Goal: Navigation & Orientation: Find specific page/section

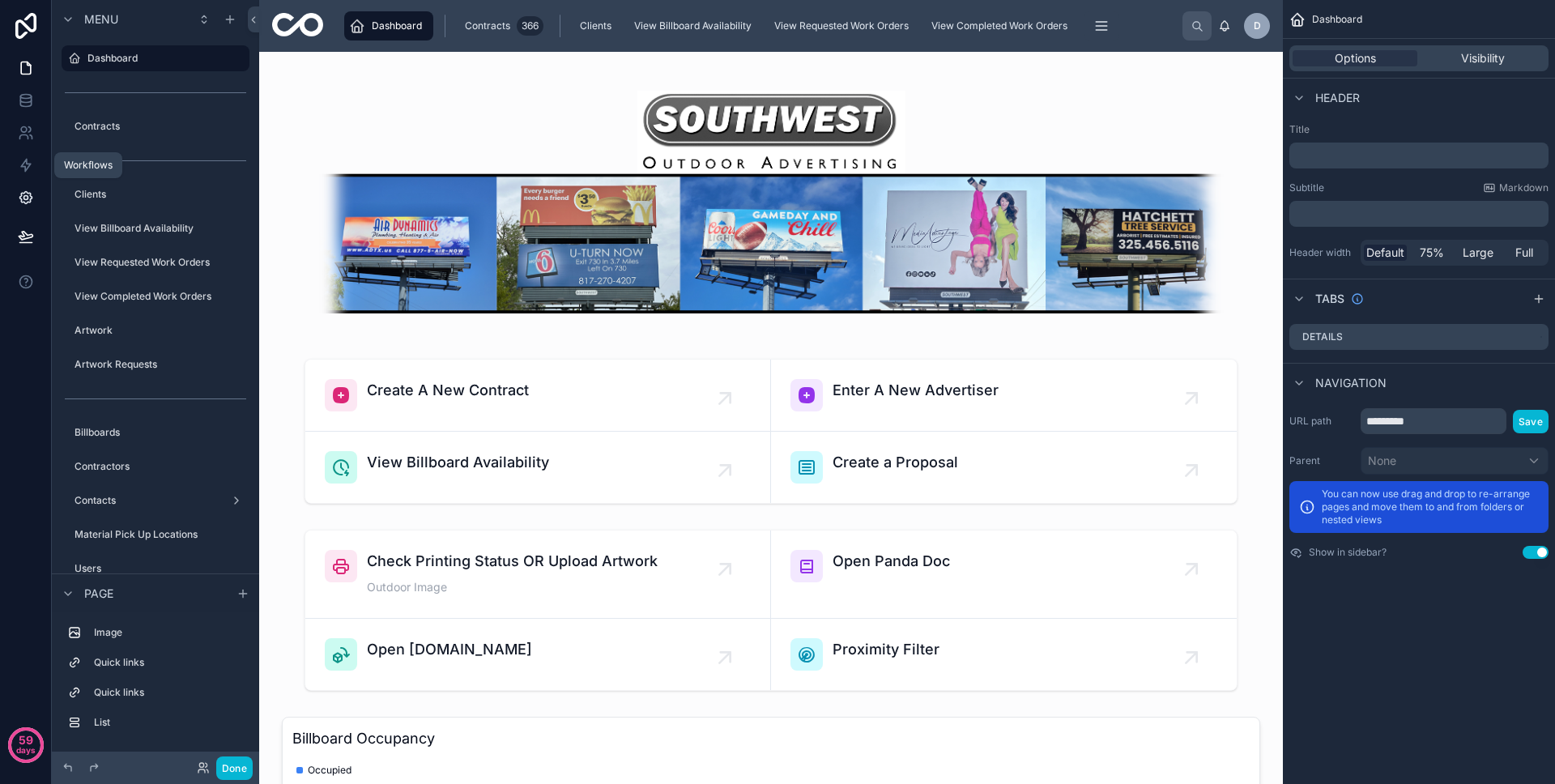
click at [31, 199] on icon at bounding box center [25, 198] width 13 height 13
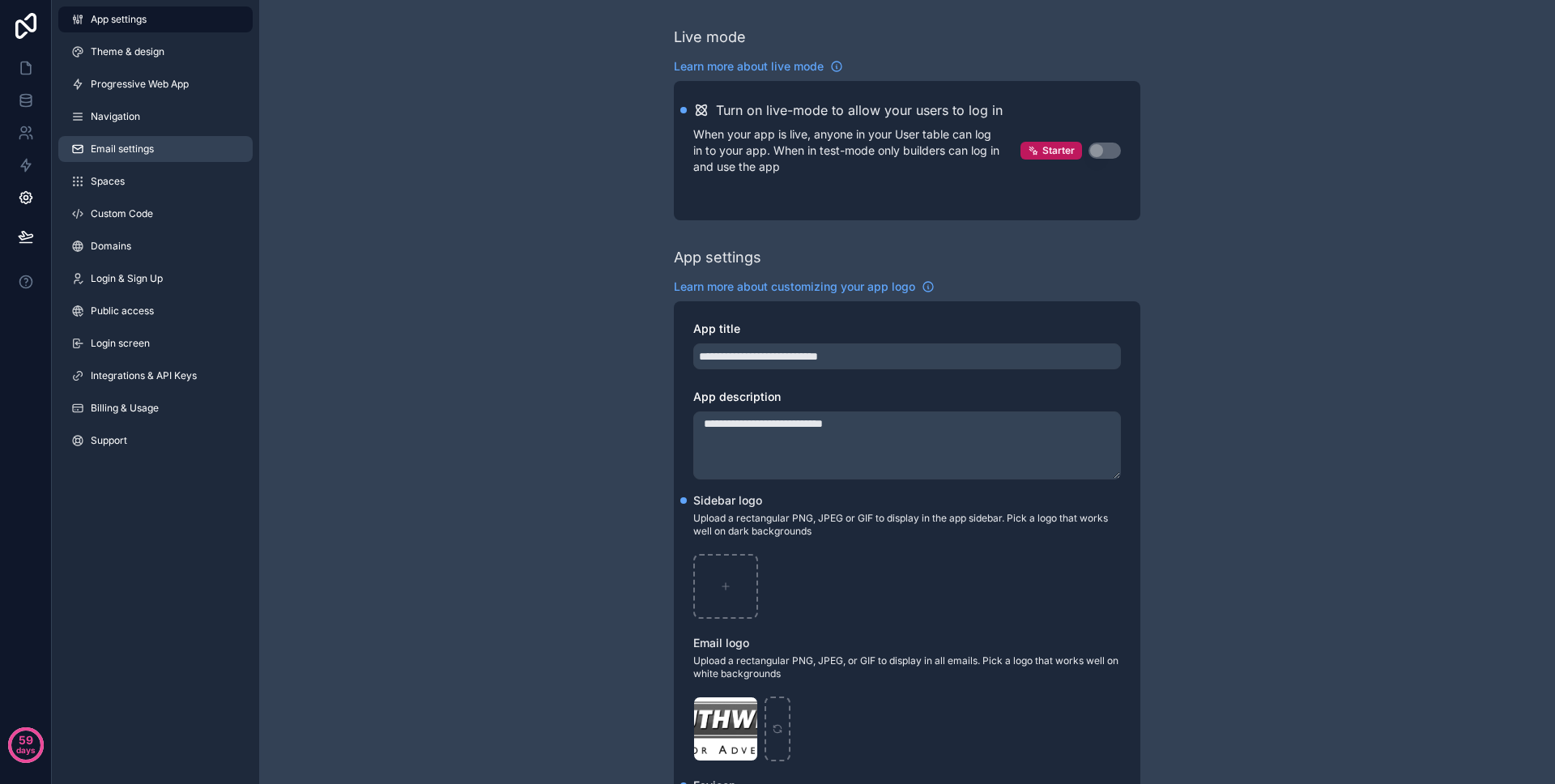
click at [149, 154] on span "Email settings" at bounding box center [122, 149] width 63 height 13
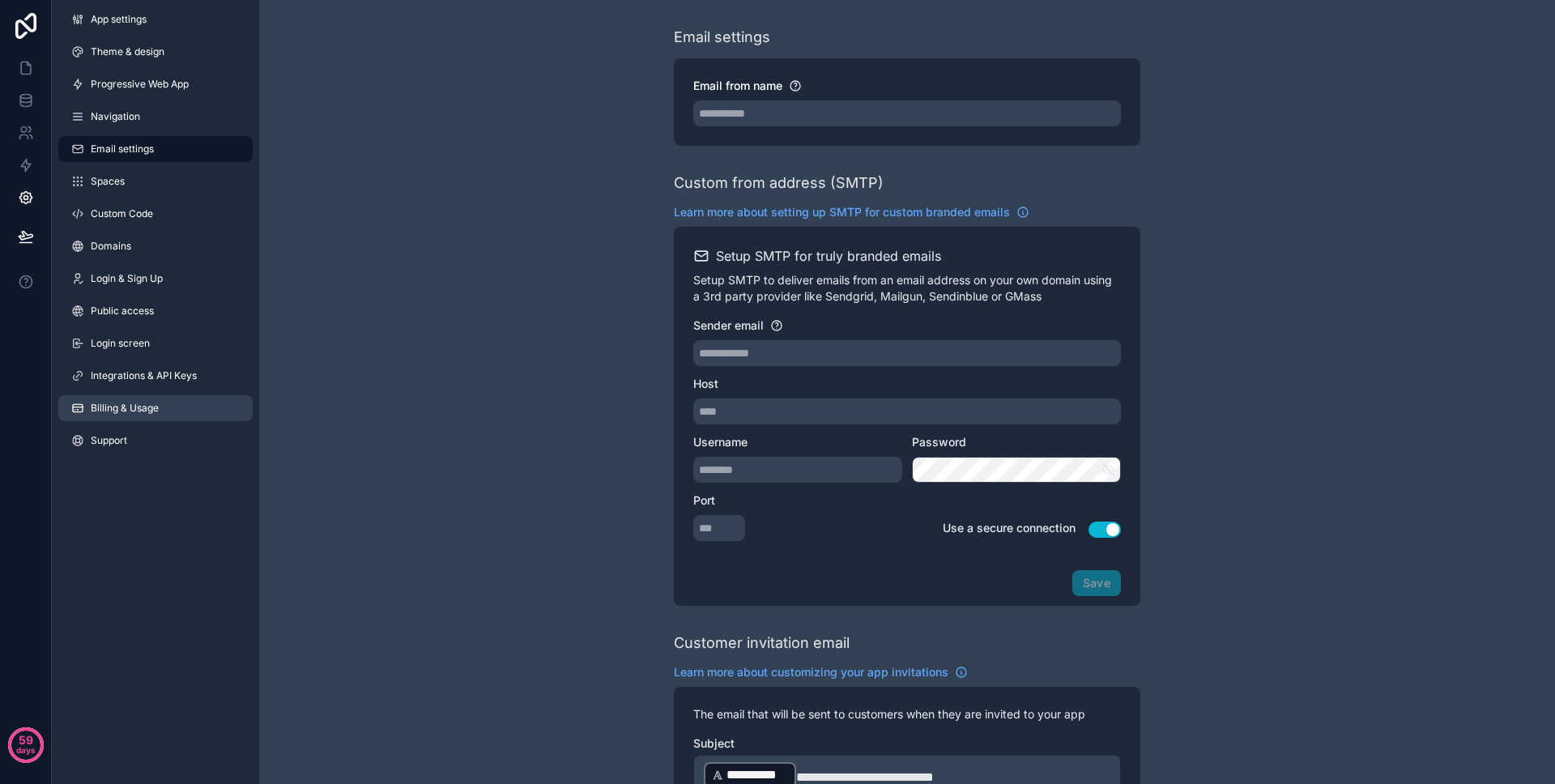
click at [142, 398] on link "Billing & Usage" at bounding box center [154, 408] width 194 height 26
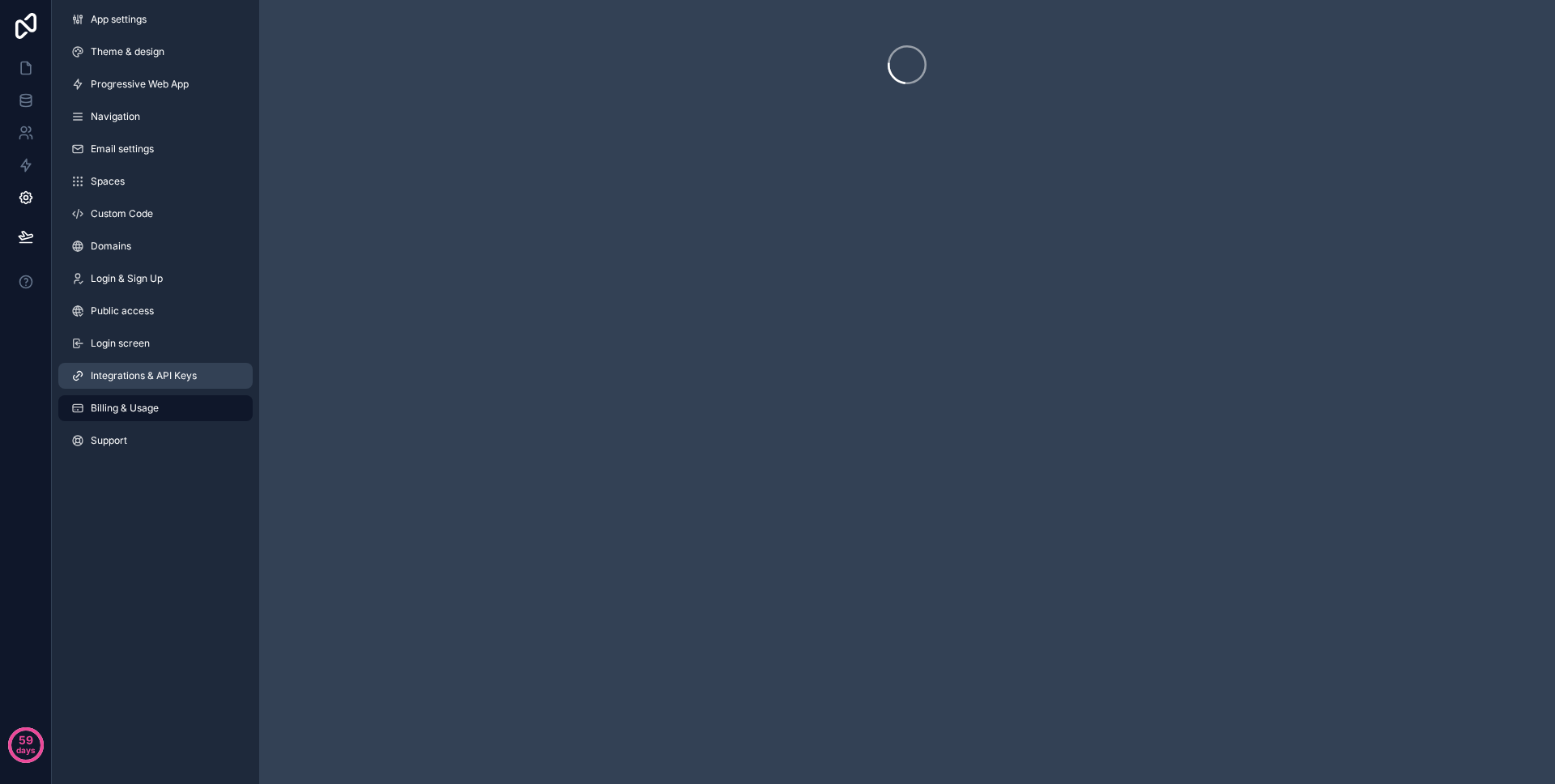
click at [139, 375] on span "Integrations & API Keys" at bounding box center [144, 375] width 106 height 13
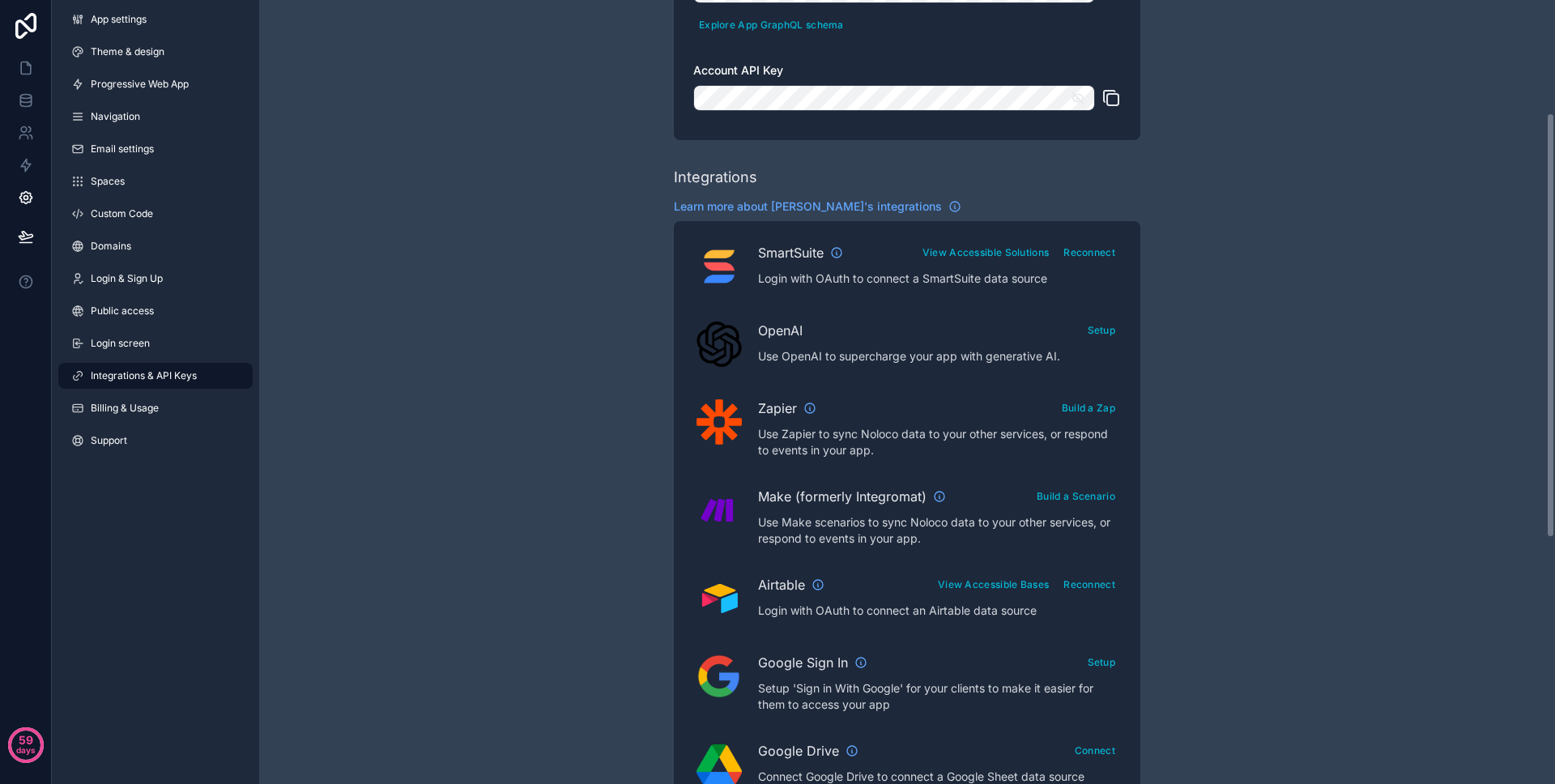
scroll to position [250, 0]
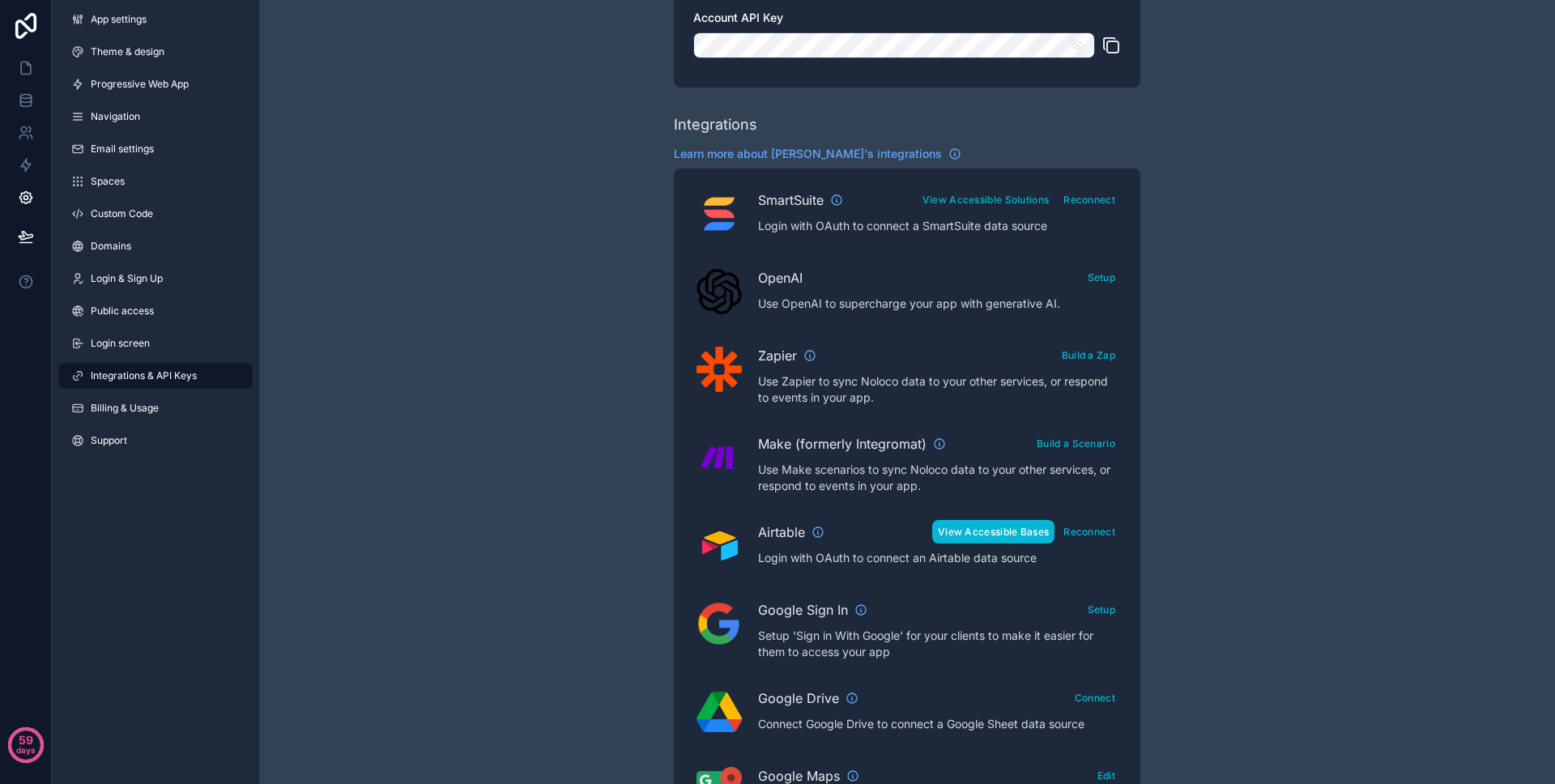
click at [1033, 530] on button "View Accessible Bases" at bounding box center [993, 531] width 123 height 23
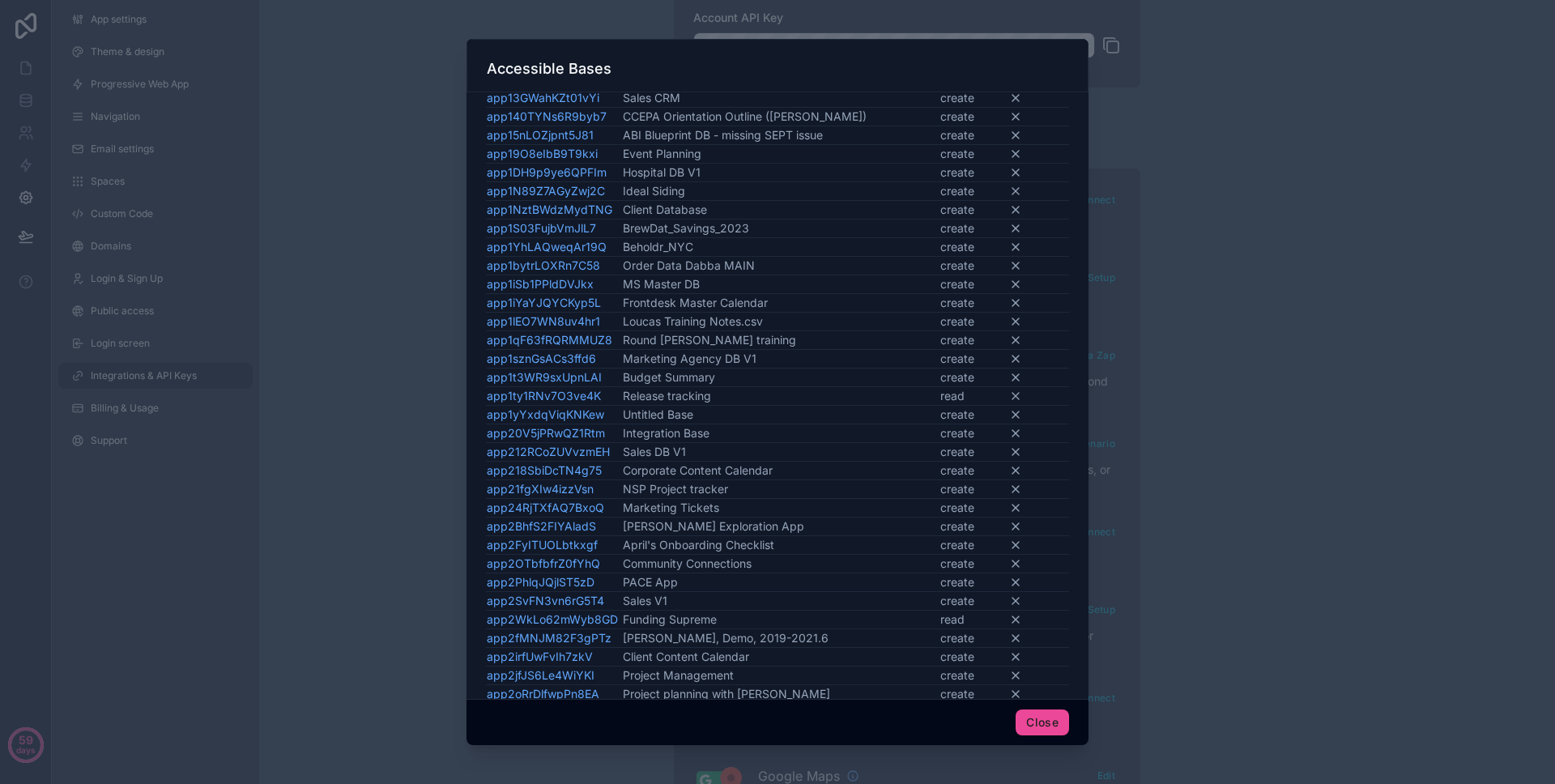
scroll to position [740, 0]
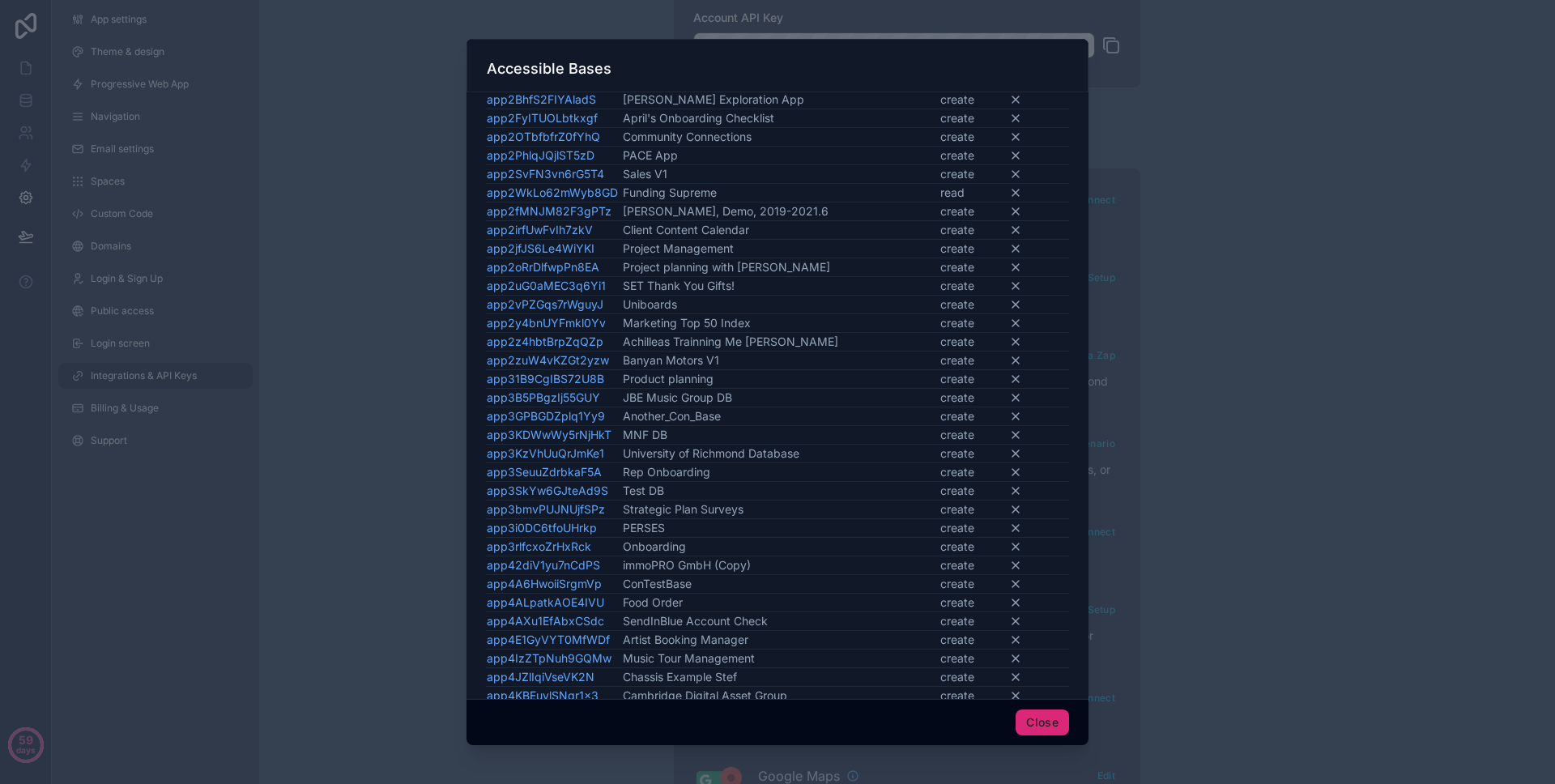
click at [1042, 715] on button "Close" at bounding box center [1042, 721] width 53 height 26
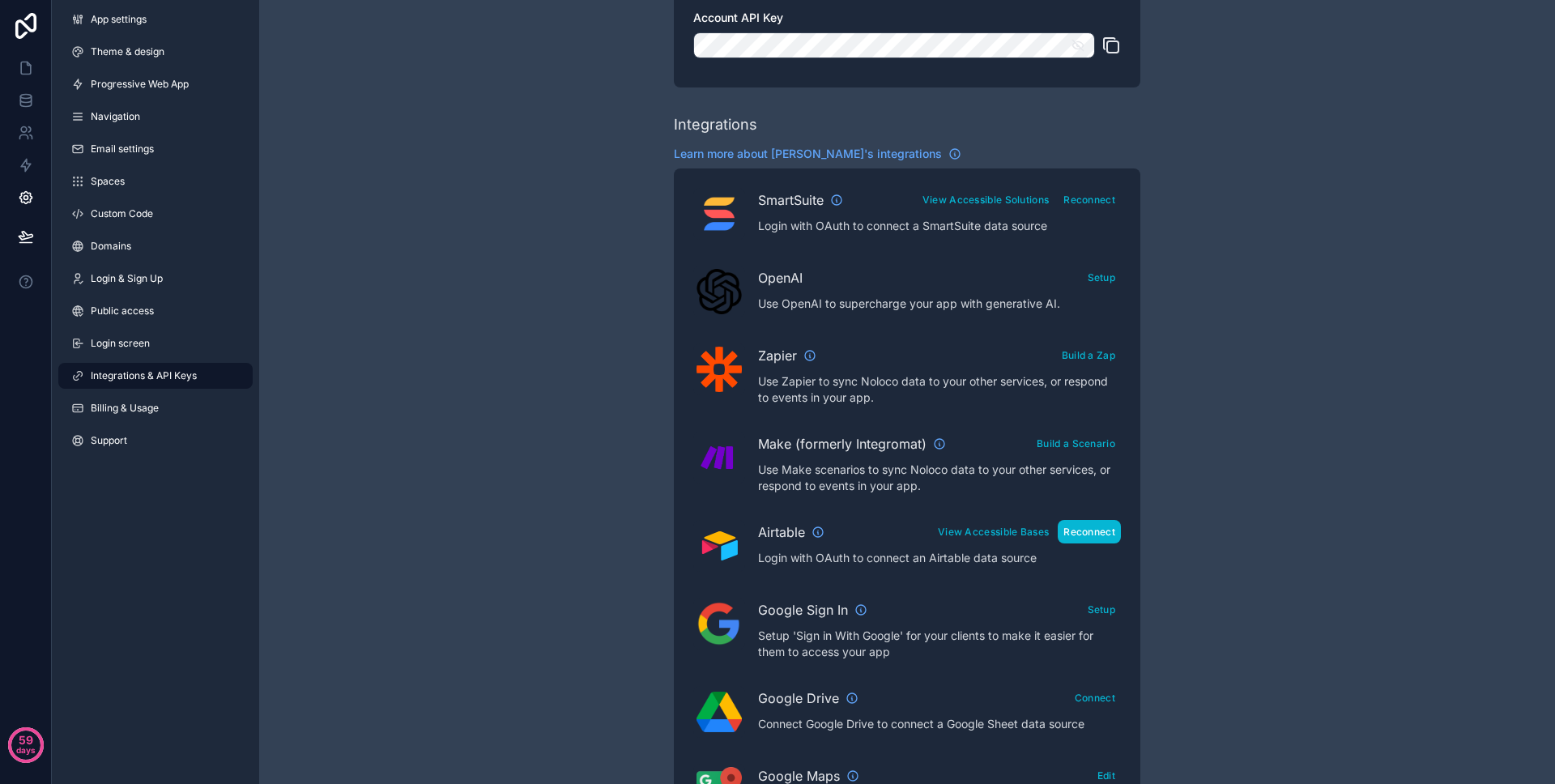
click at [1075, 538] on button "Reconnect" at bounding box center [1088, 531] width 63 height 23
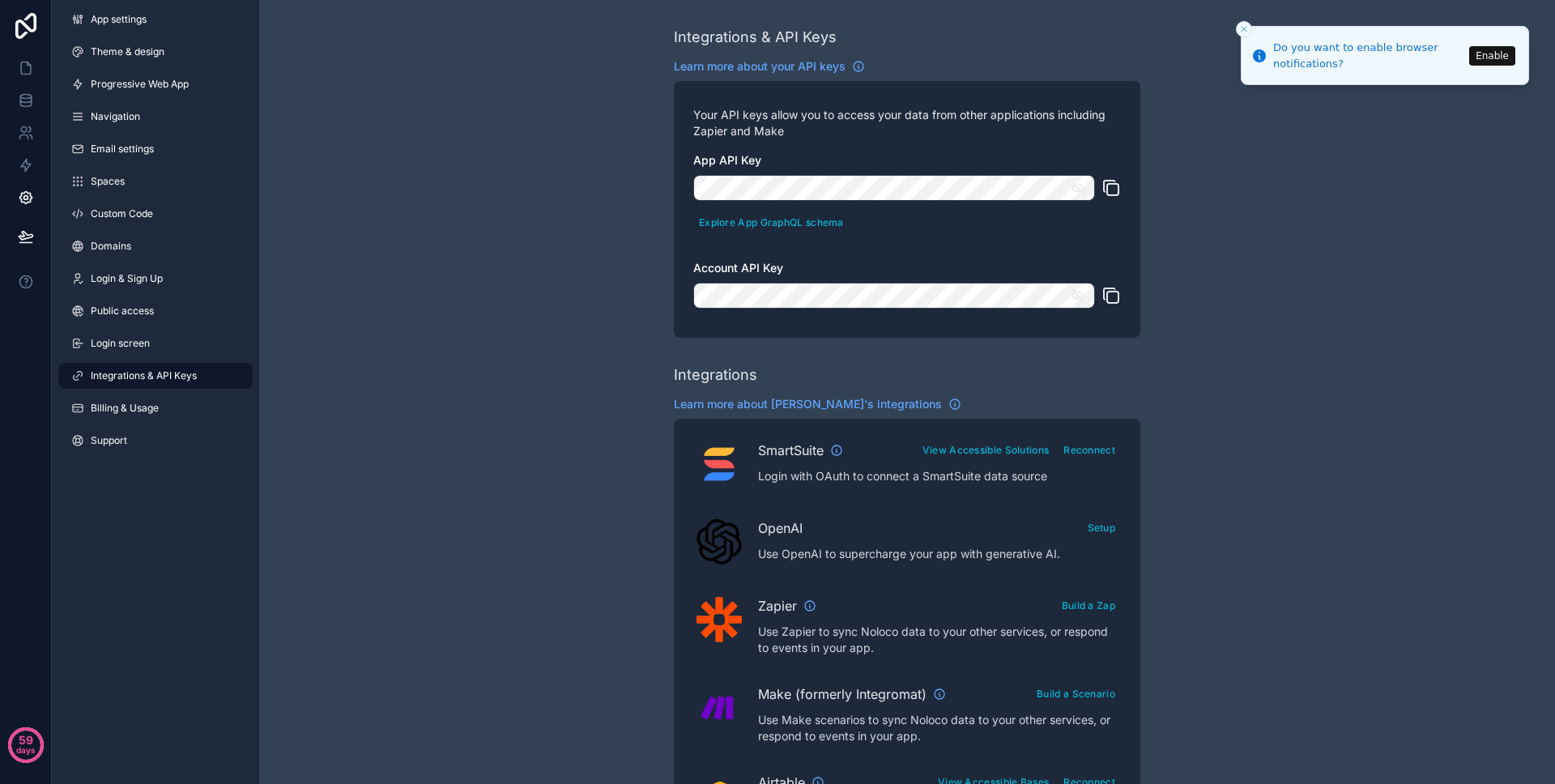
click at [1249, 33] on button "Close toast" at bounding box center [1243, 29] width 16 height 16
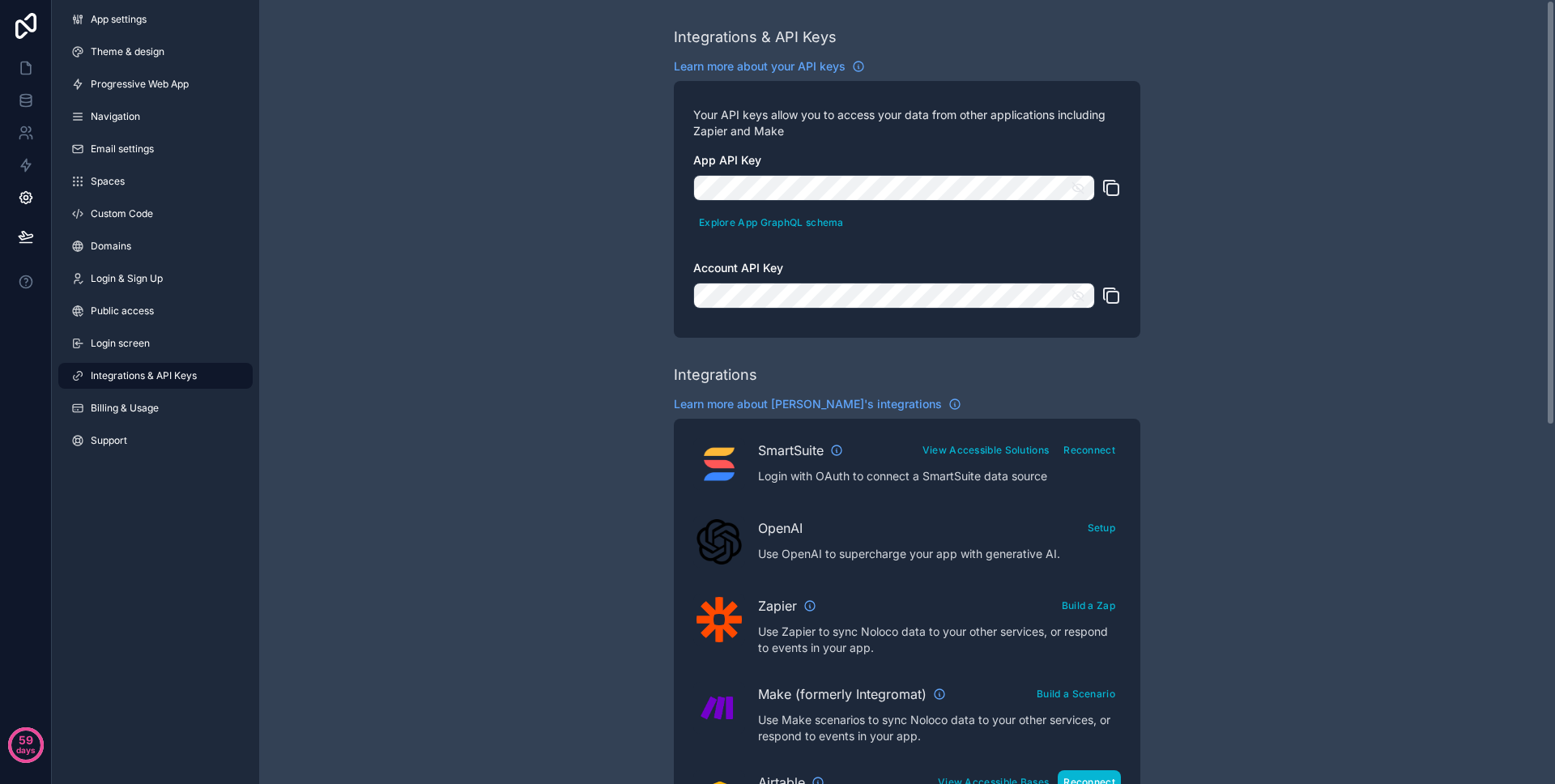
scroll to position [200, 0]
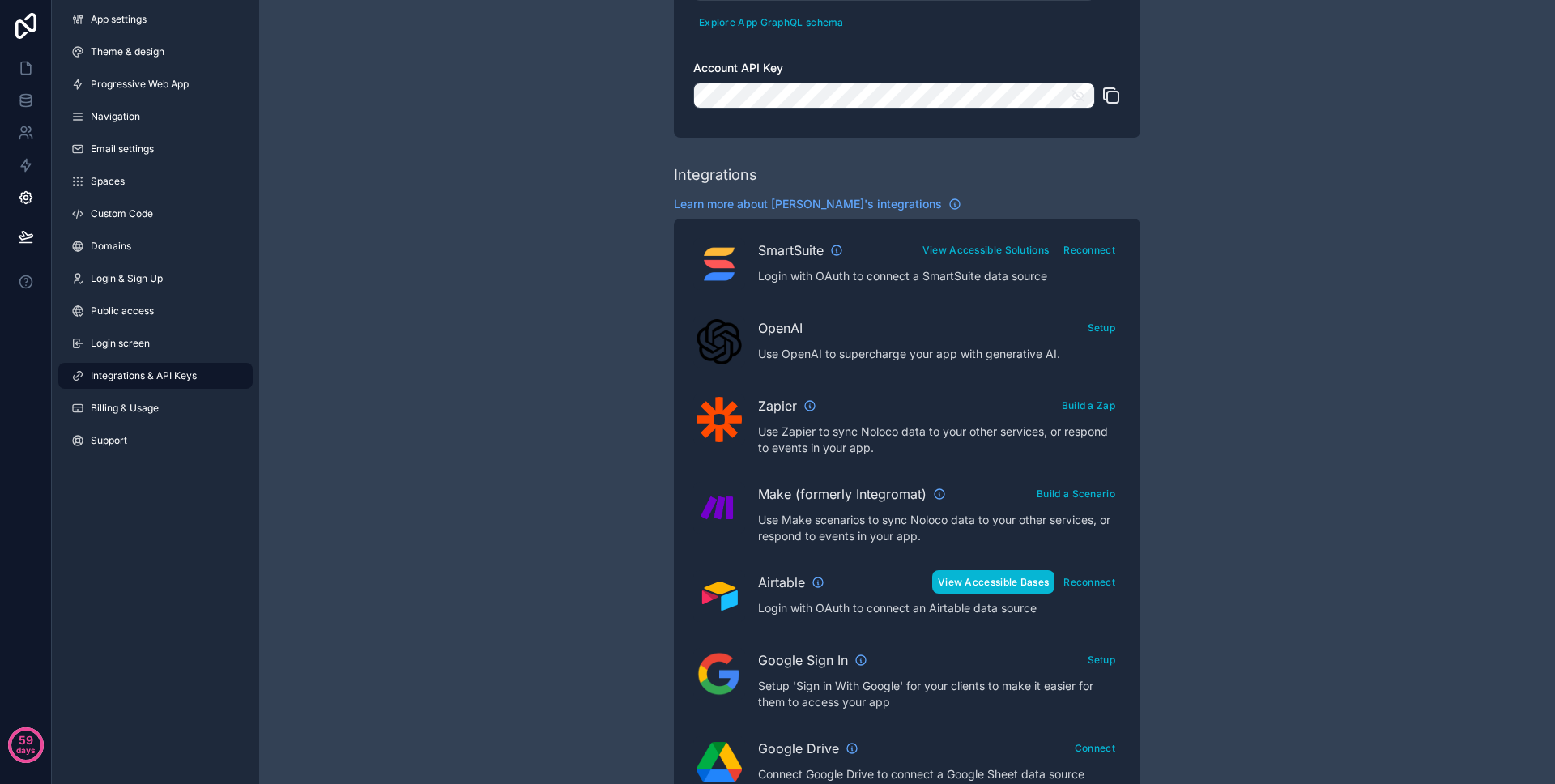
click at [962, 588] on button "View Accessible Bases" at bounding box center [993, 581] width 123 height 23
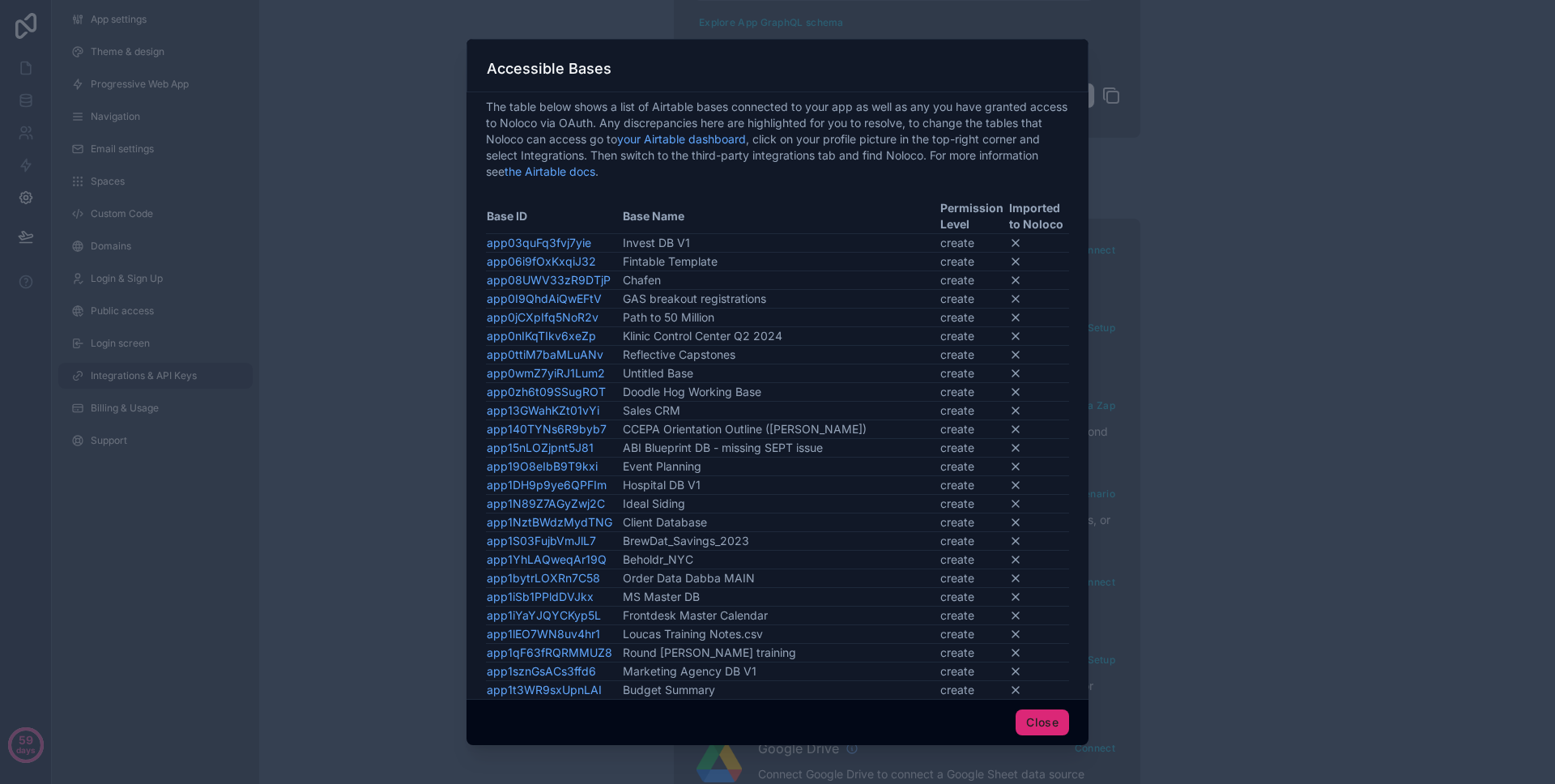
click at [1032, 712] on button "Close" at bounding box center [1042, 721] width 53 height 26
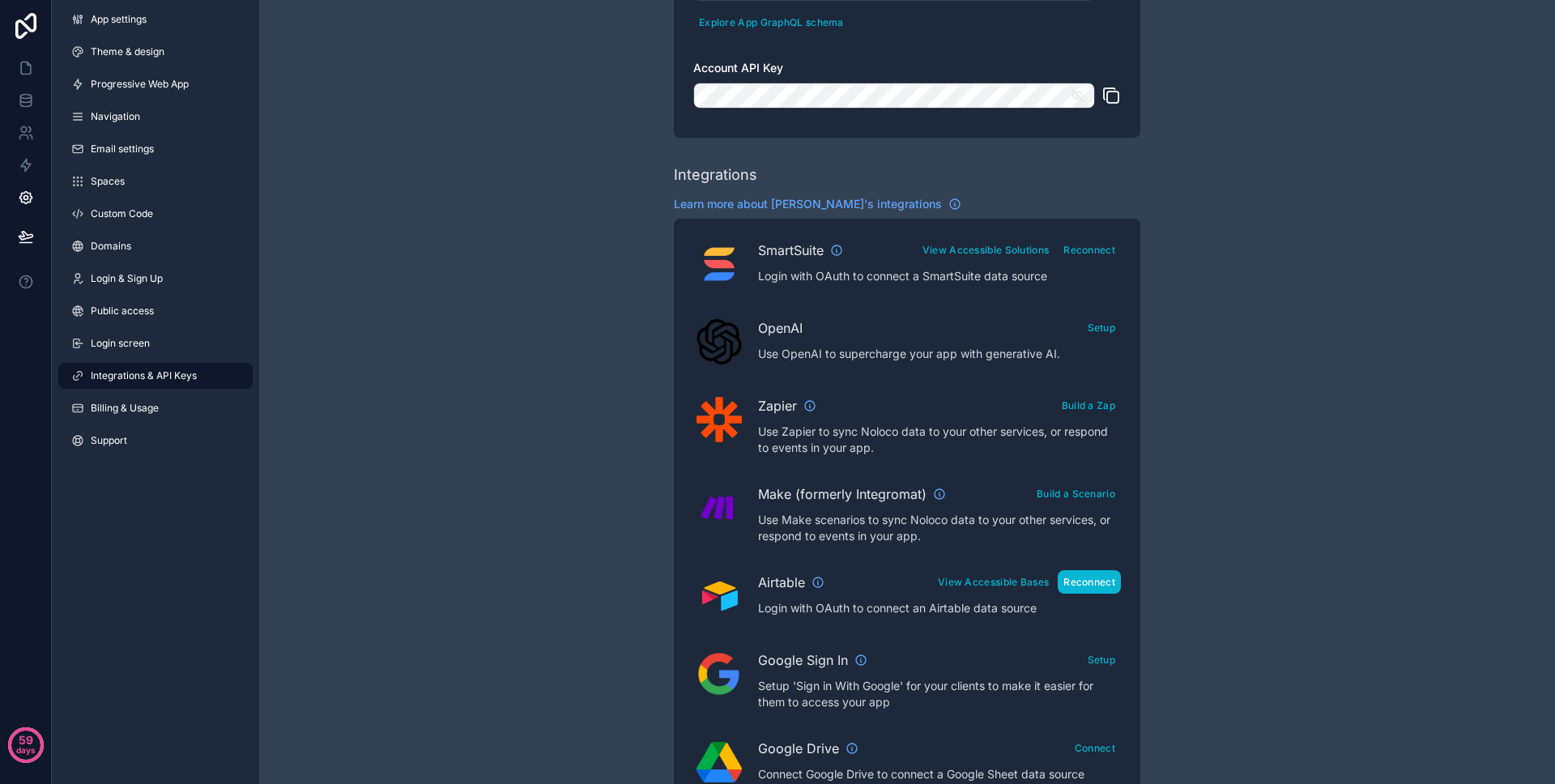
click at [1108, 579] on button "Reconnect" at bounding box center [1088, 581] width 63 height 23
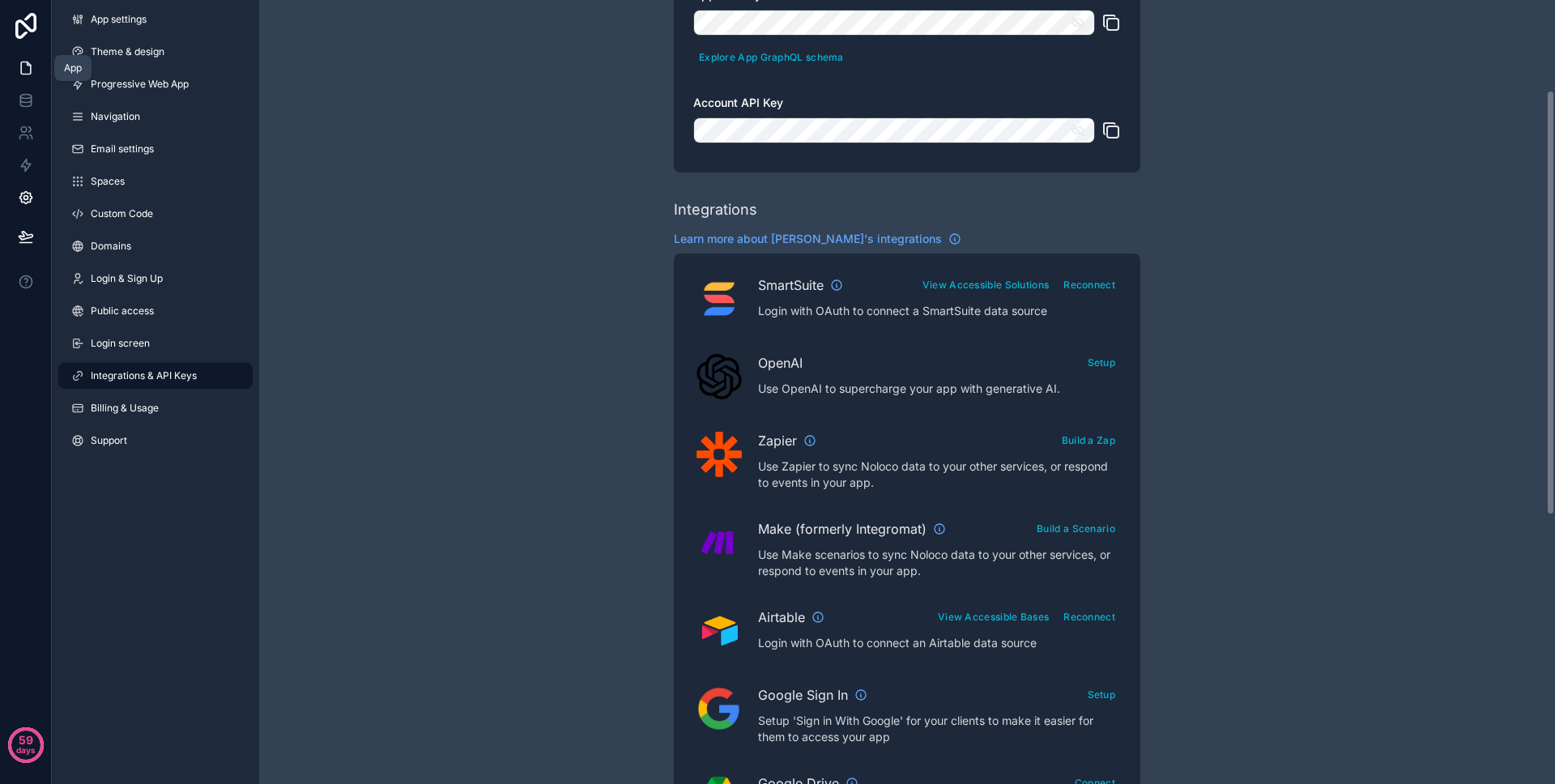
click at [37, 62] on link at bounding box center [25, 68] width 51 height 33
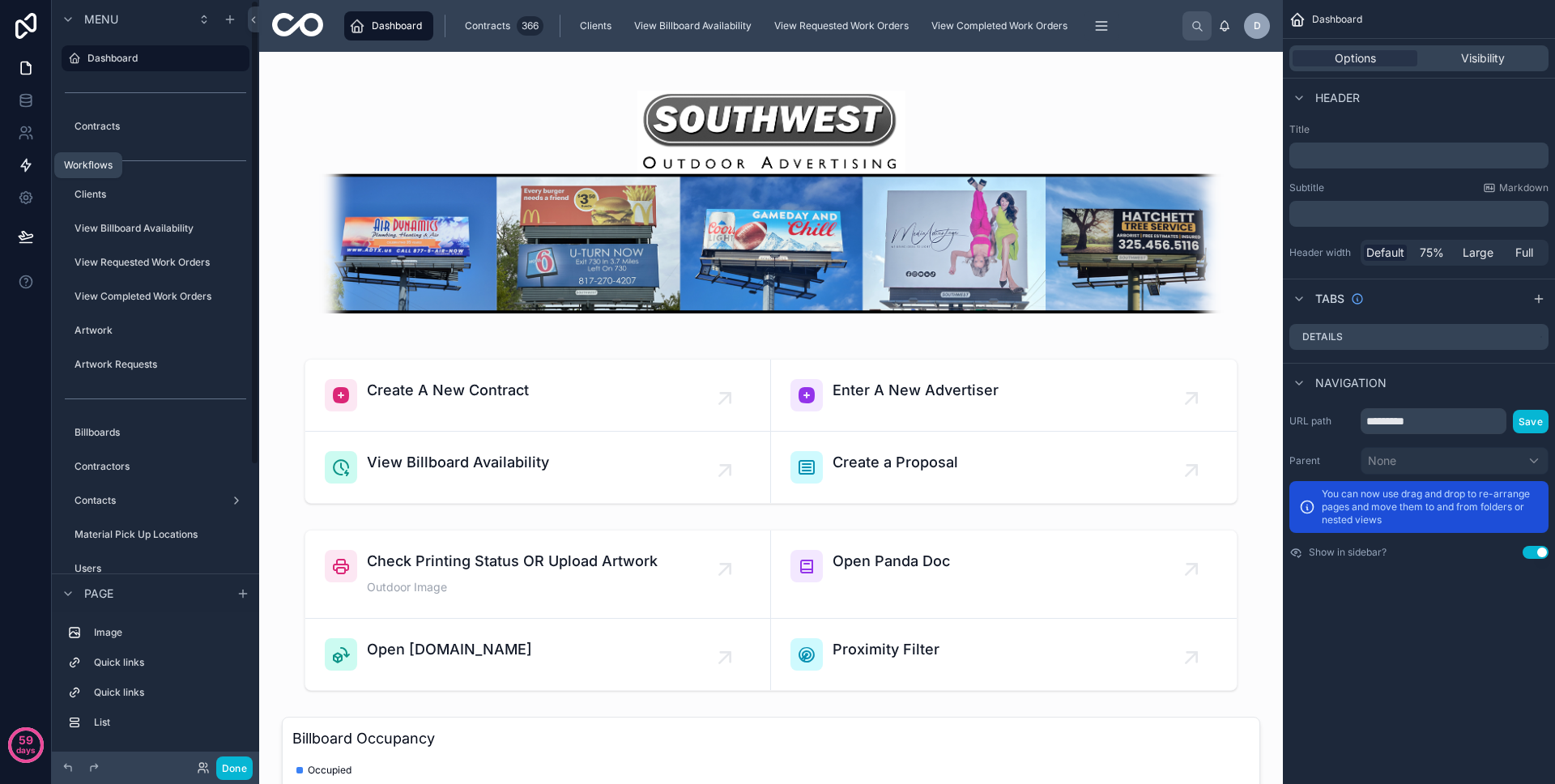
click at [35, 164] on link at bounding box center [25, 165] width 51 height 33
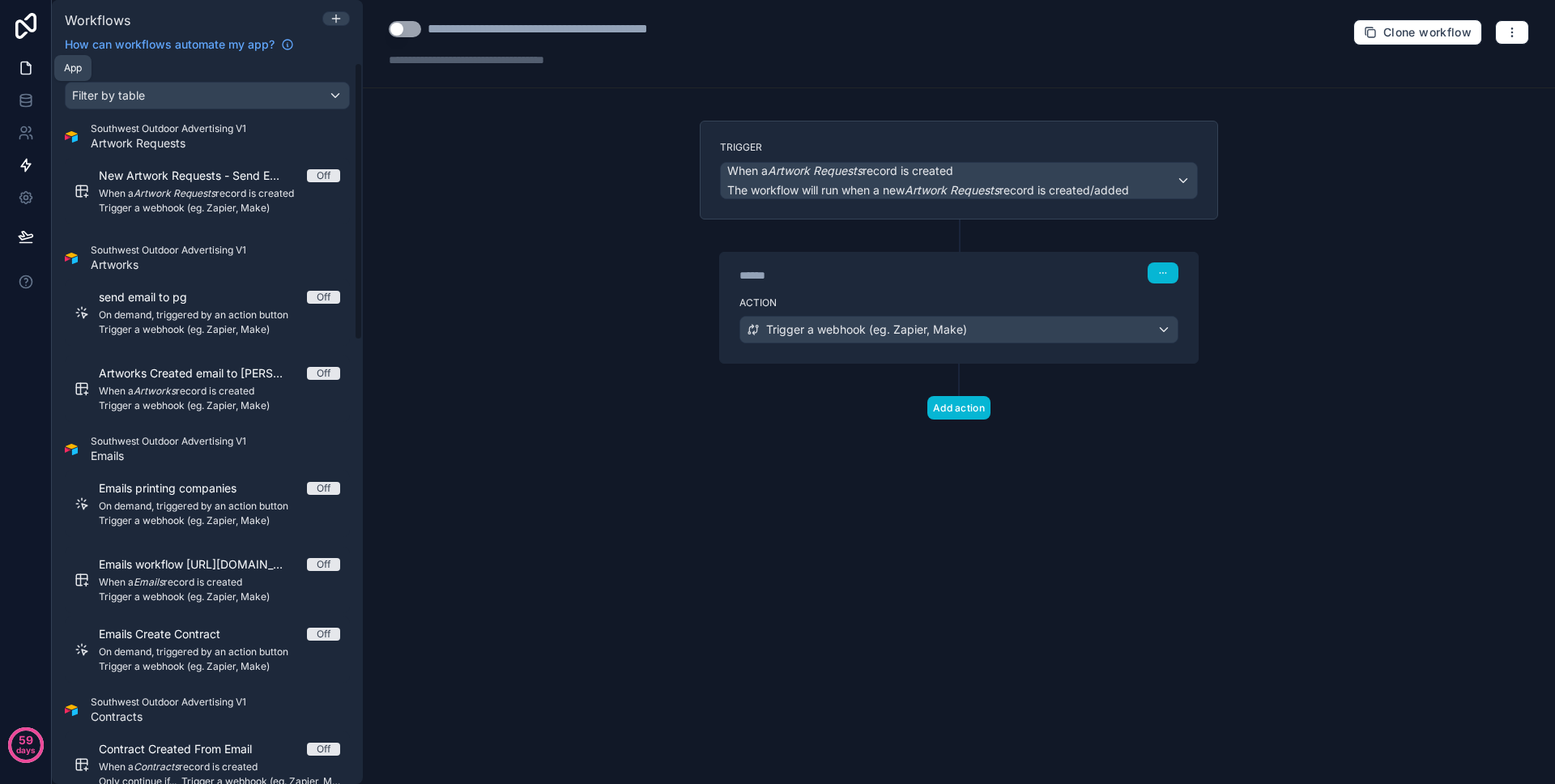
click at [36, 73] on link at bounding box center [25, 68] width 51 height 33
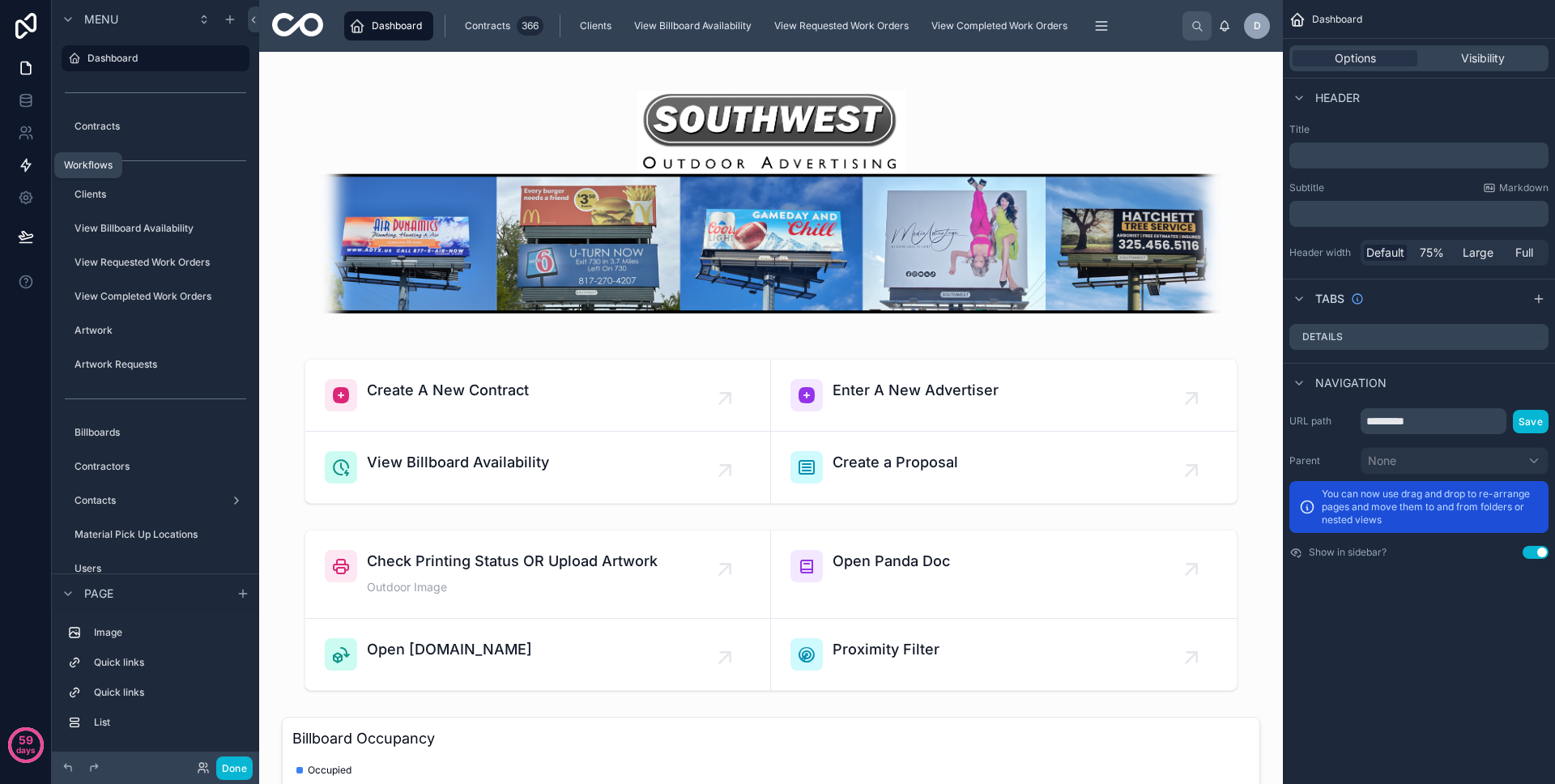
click at [38, 158] on link at bounding box center [25, 165] width 51 height 33
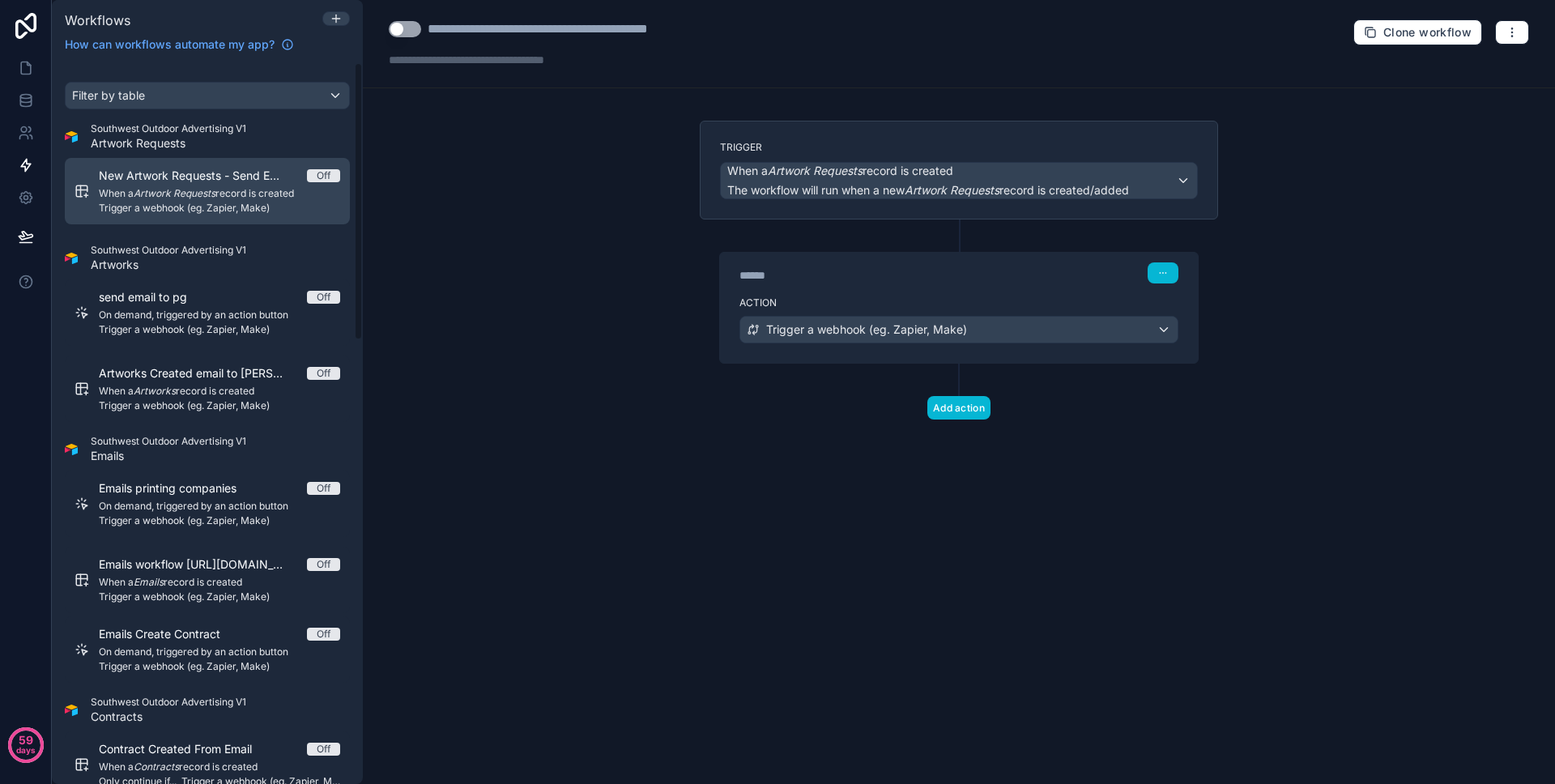
click at [248, 202] on span "Trigger a webhook (eg. Zapier, Make)" at bounding box center [219, 207] width 241 height 13
click at [222, 191] on span "When a Artwork Requests record is created" at bounding box center [219, 193] width 241 height 13
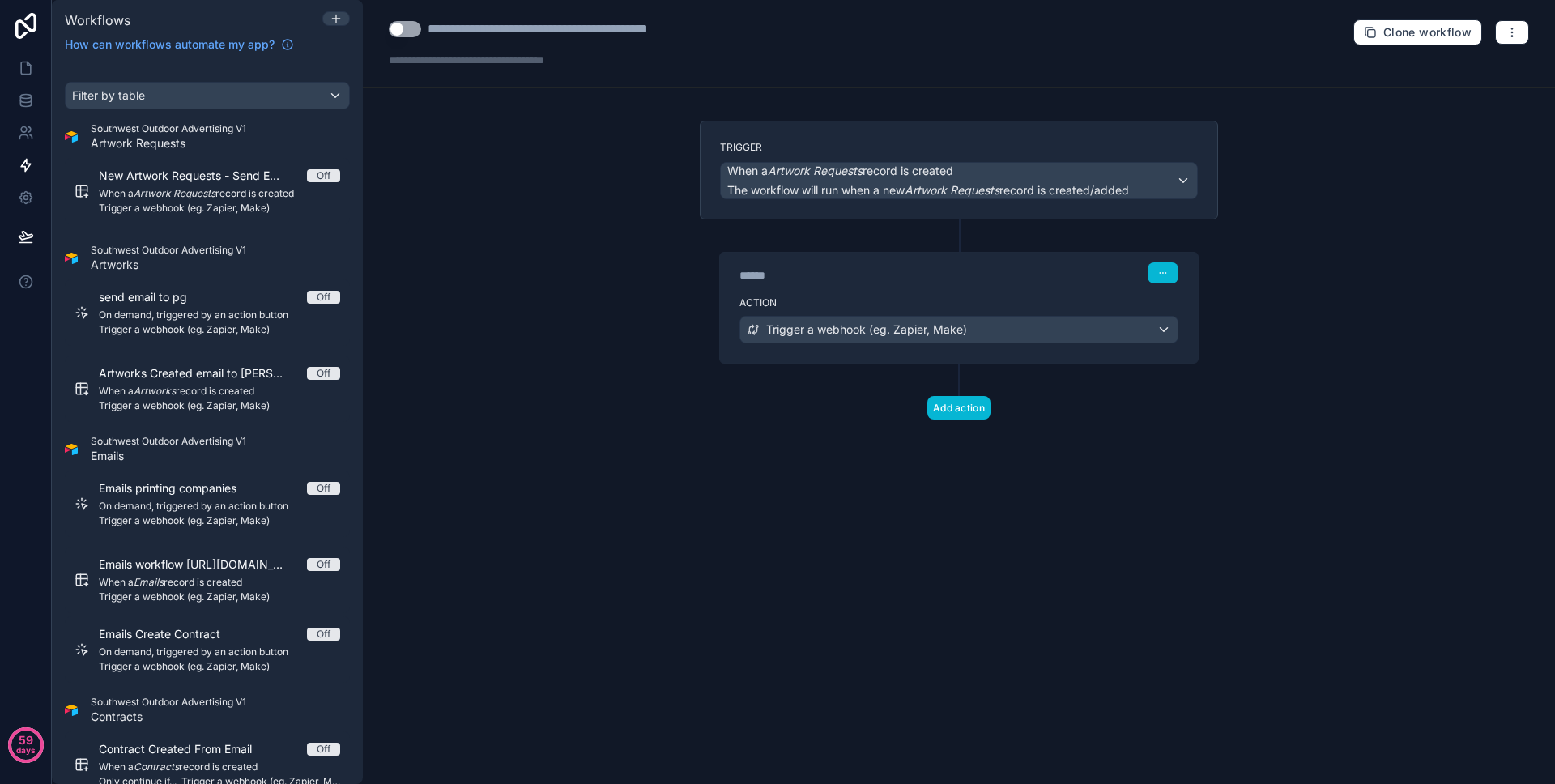
drag, startPoint x: 1004, startPoint y: 235, endPoint x: 985, endPoint y: 234, distance: 19.0
click at [1004, 235] on div "****** Step 1 Action Trigger a webhook (eg. Zapier, Make)" at bounding box center [958, 291] width 518 height 144
click at [211, 106] on div "Filter by table" at bounding box center [207, 95] width 284 height 26
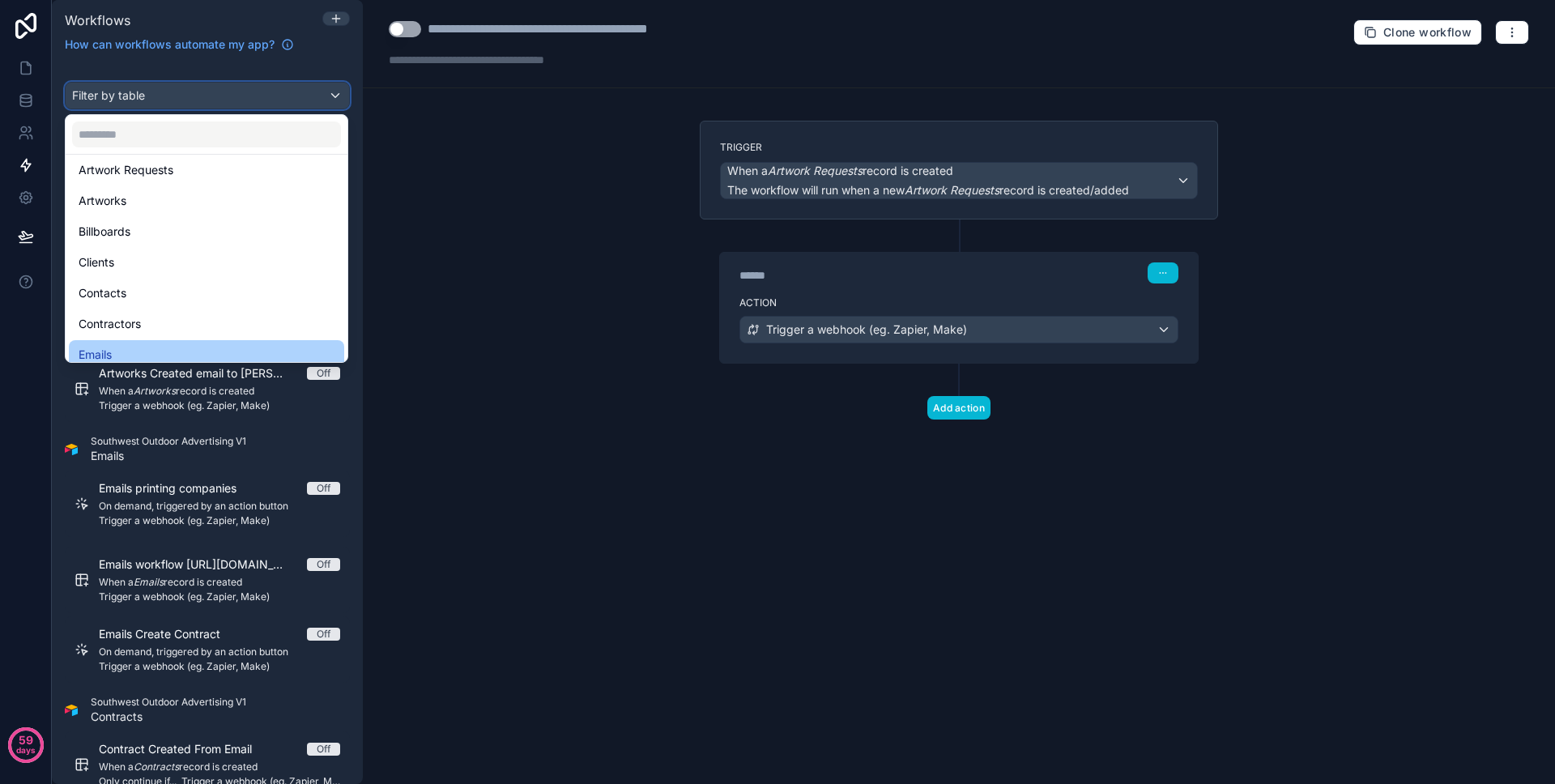
scroll to position [240, 0]
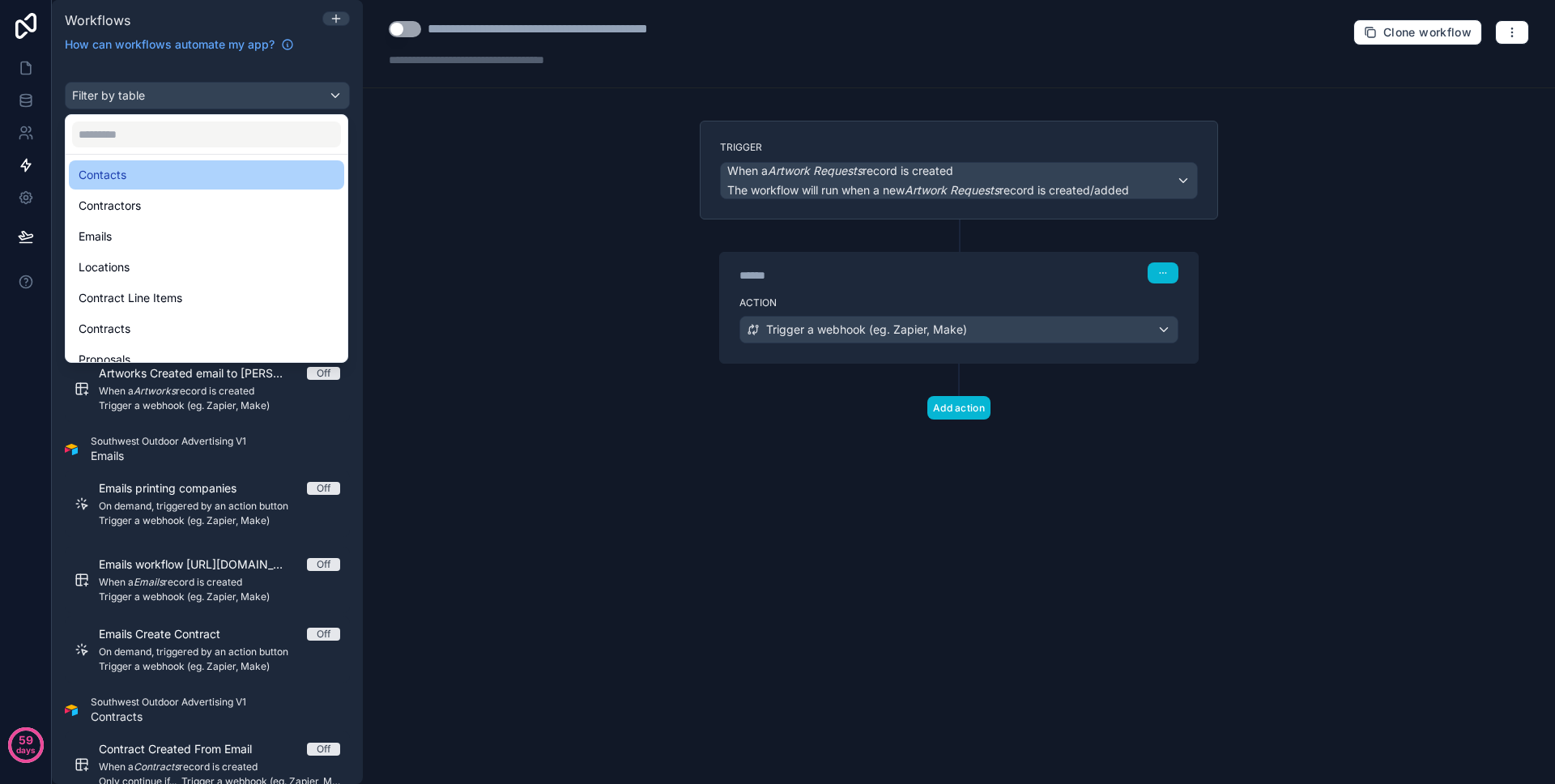
click at [218, 187] on div "Contacts" at bounding box center [205, 175] width 275 height 29
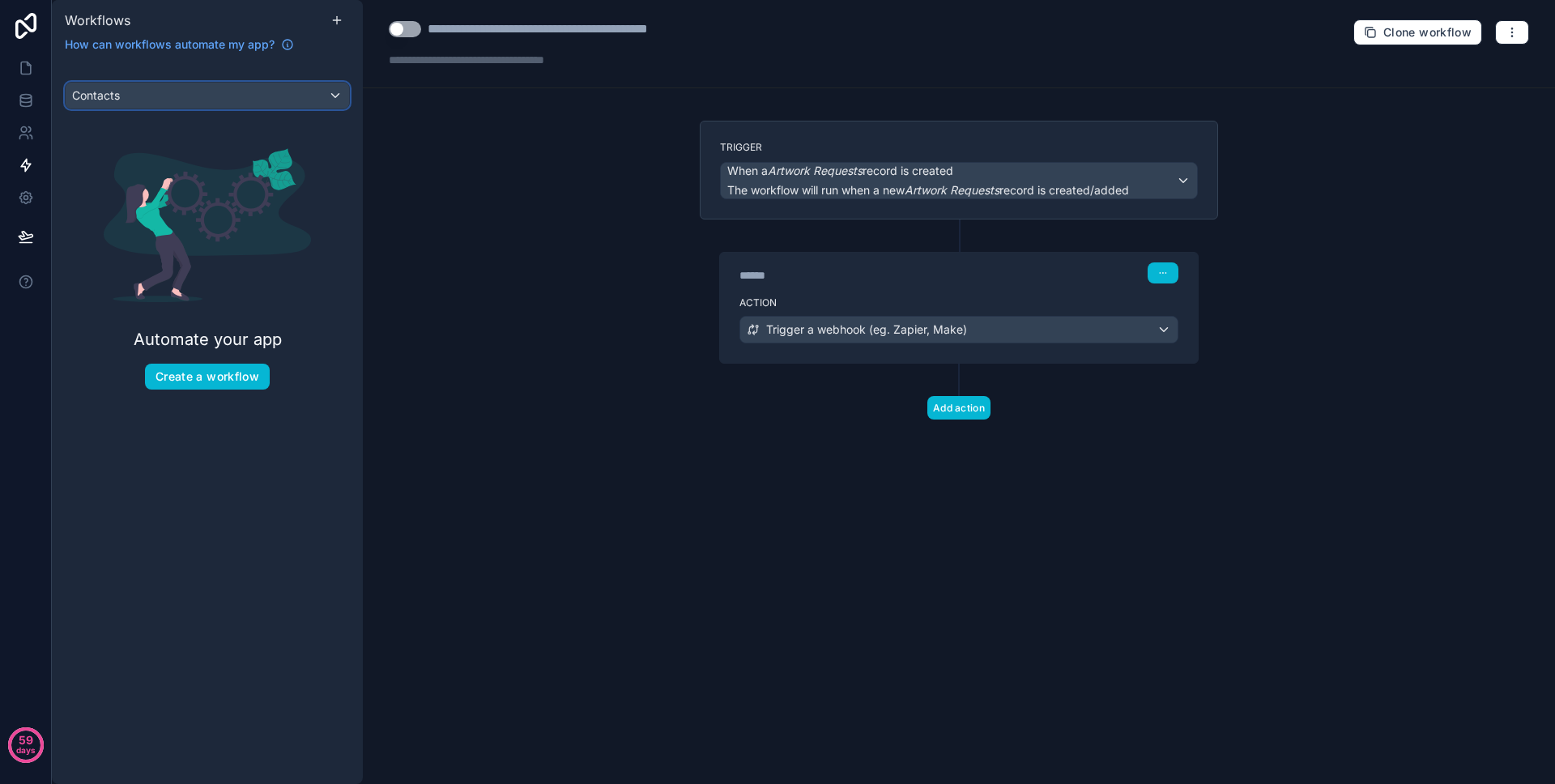
click at [189, 97] on div "Contacts" at bounding box center [207, 95] width 284 height 26
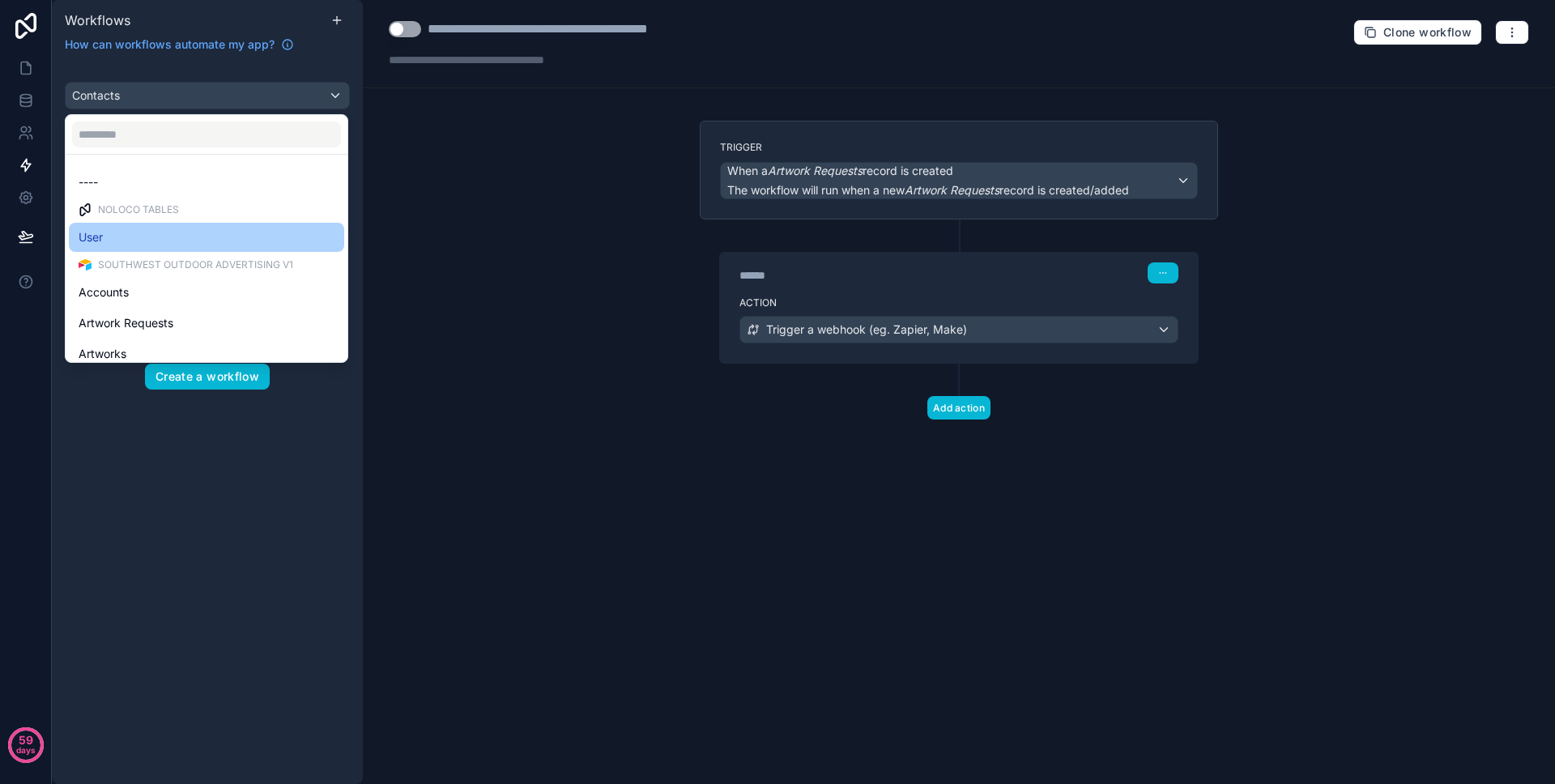
click at [196, 232] on div "User" at bounding box center [205, 237] width 256 height 19
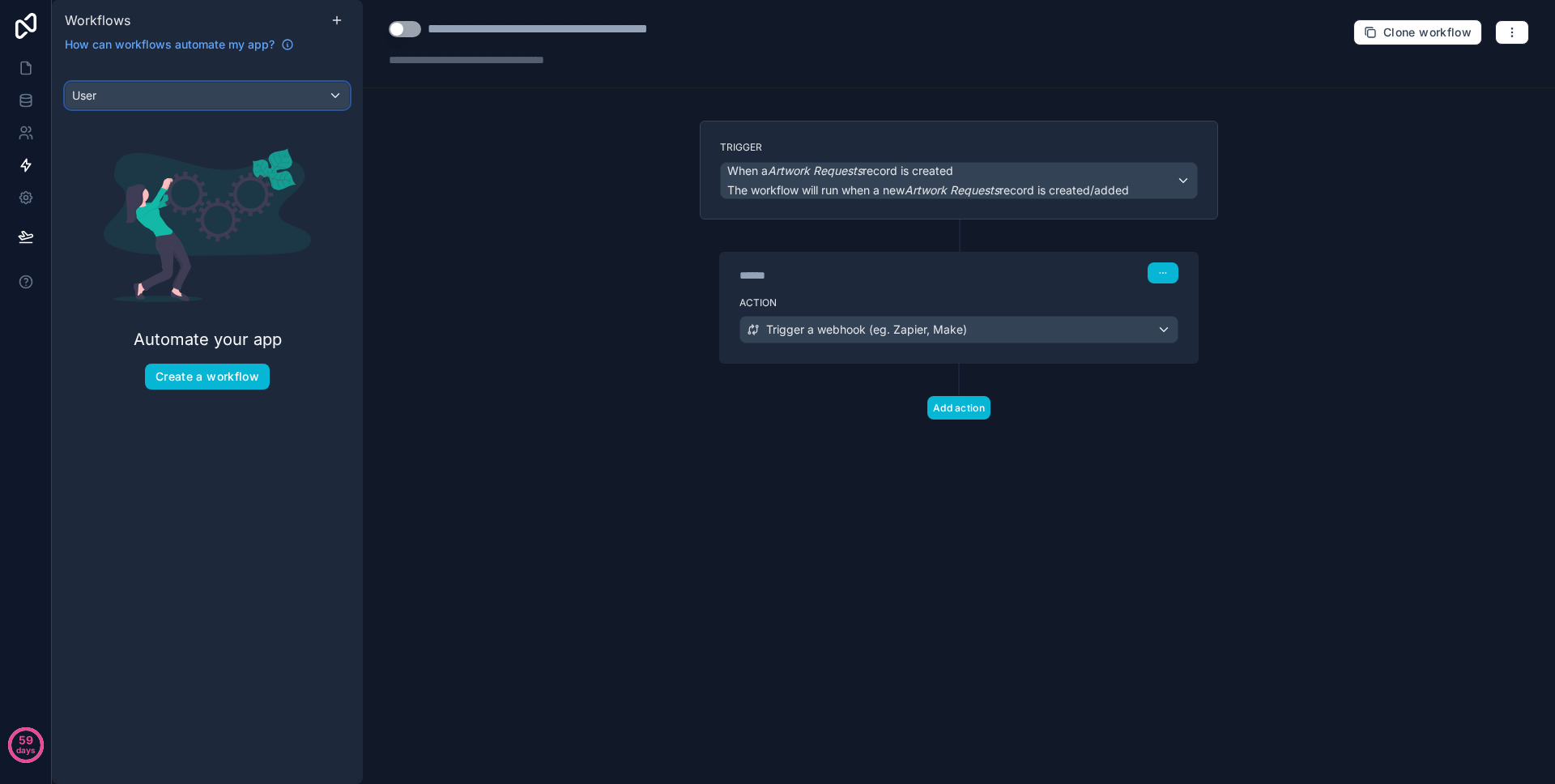
click at [234, 89] on div "User" at bounding box center [207, 95] width 284 height 26
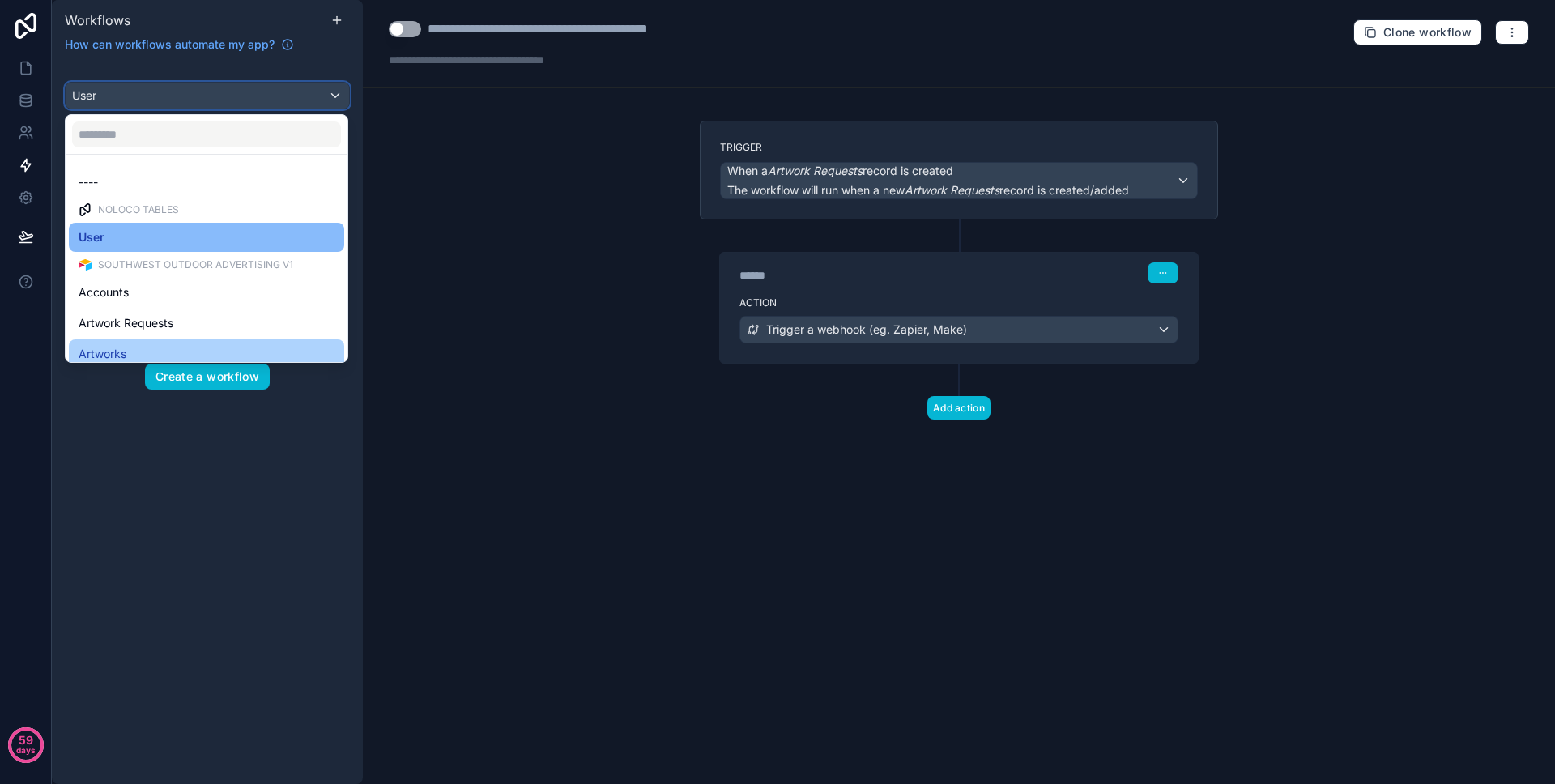
scroll to position [166, 0]
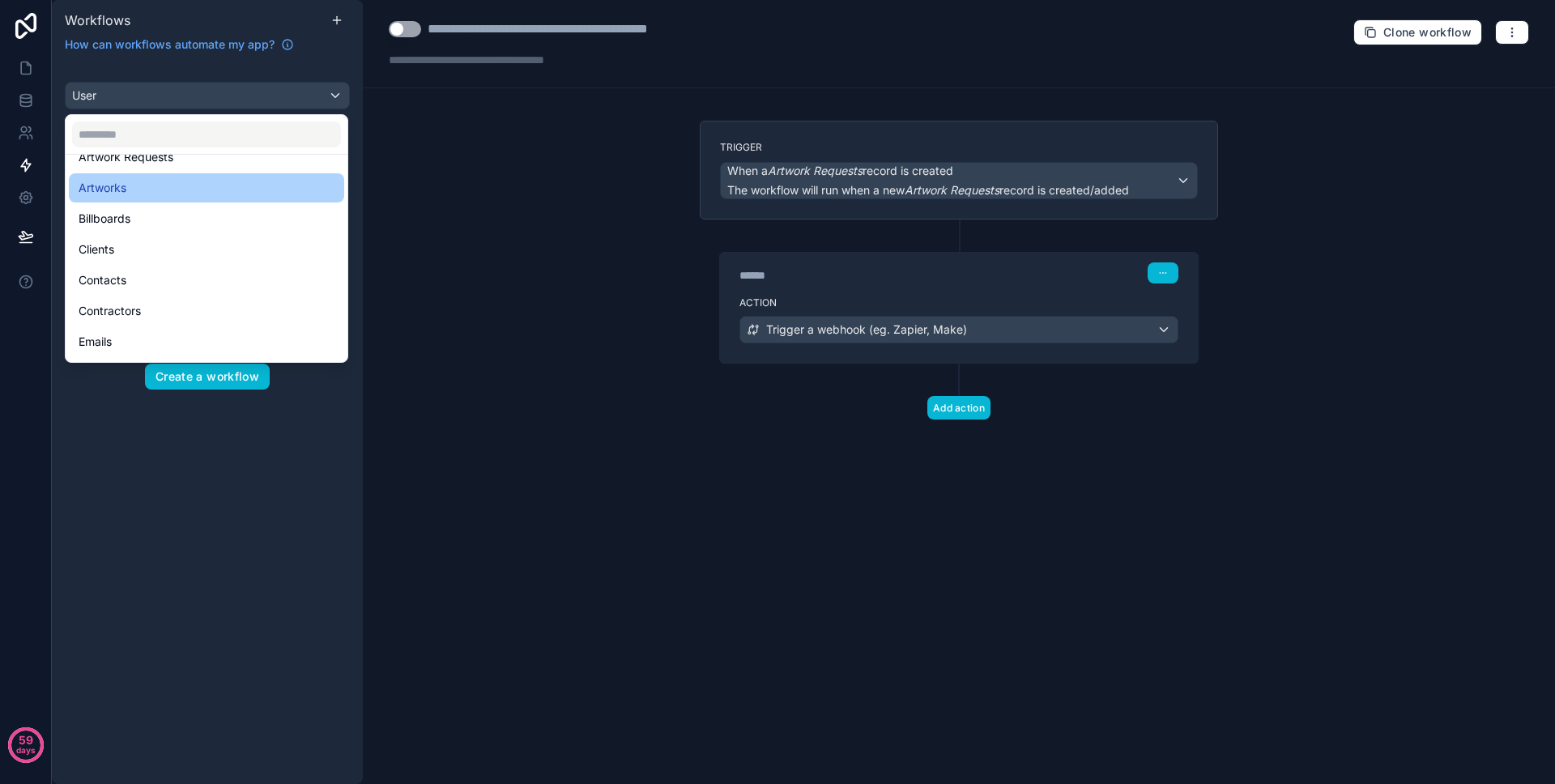
click at [236, 174] on div "Artworks" at bounding box center [205, 188] width 275 height 29
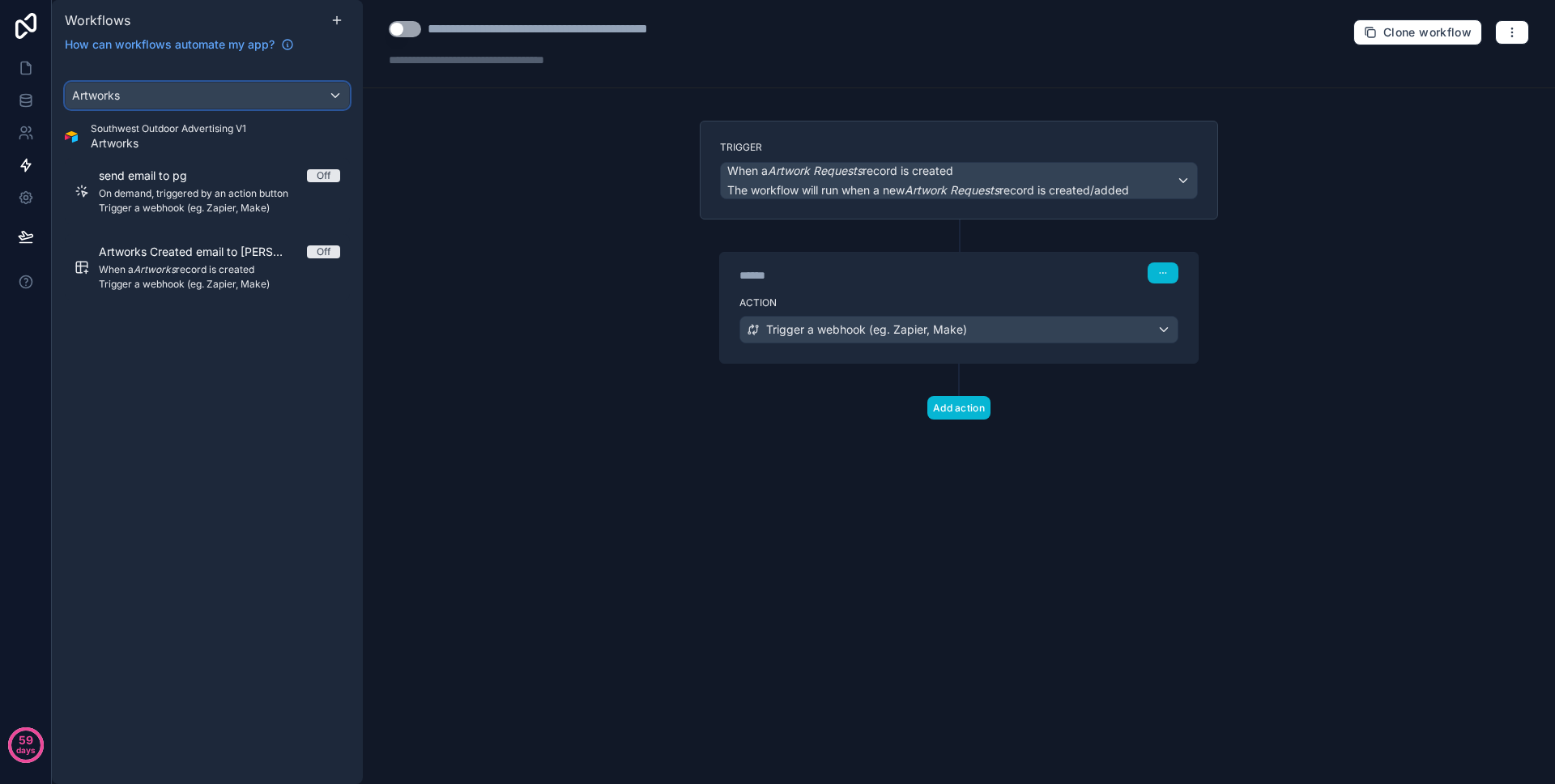
click at [260, 89] on div "Artworks" at bounding box center [207, 95] width 284 height 26
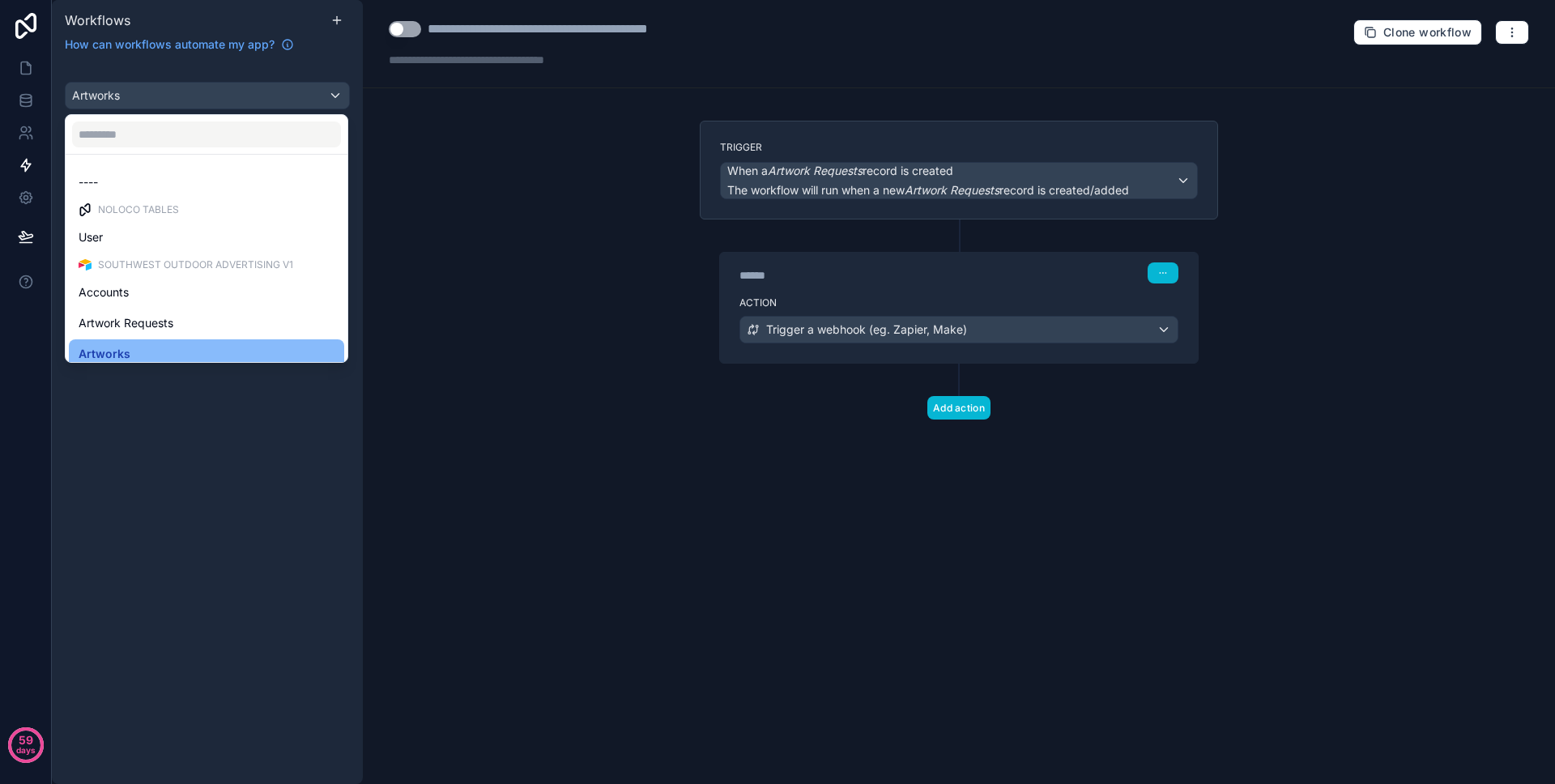
click at [214, 307] on ul "---- Noloco tables User Southwest Outdoor Advertising V1 Accounts Artwork Reque…" at bounding box center [206, 257] width 282 height 207
click at [213, 314] on div "Artwork Requests" at bounding box center [205, 323] width 256 height 19
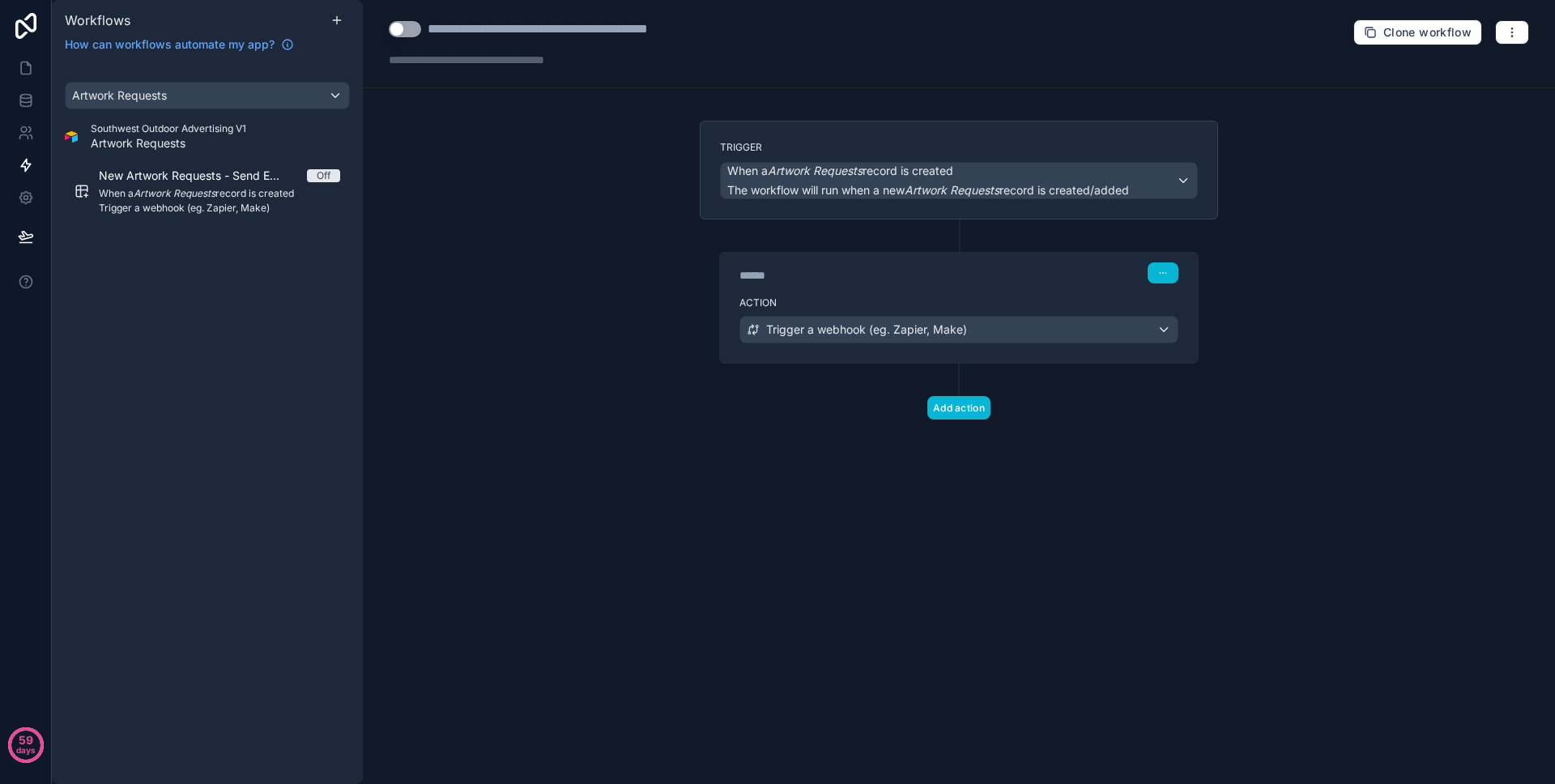
drag, startPoint x: 180, startPoint y: 400, endPoint x: 215, endPoint y: 356, distance: 56.2
click at [180, 400] on div "Artwork Requests Southwest Outdoor Advertising V1 Artwork Requests New Artwork …" at bounding box center [207, 423] width 311 height 721
click at [35, 203] on link at bounding box center [25, 198] width 51 height 33
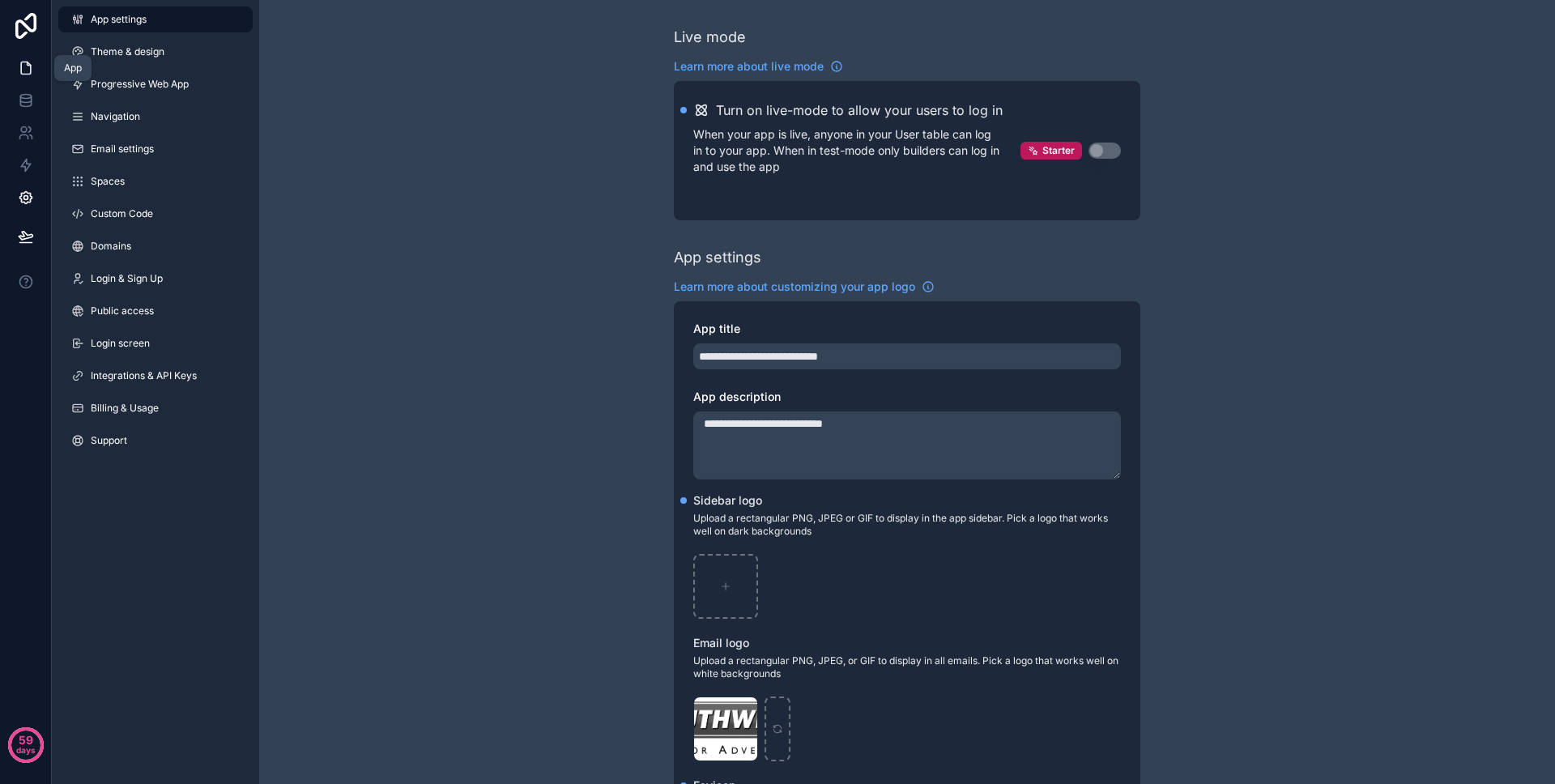
click at [22, 78] on link at bounding box center [25, 68] width 51 height 33
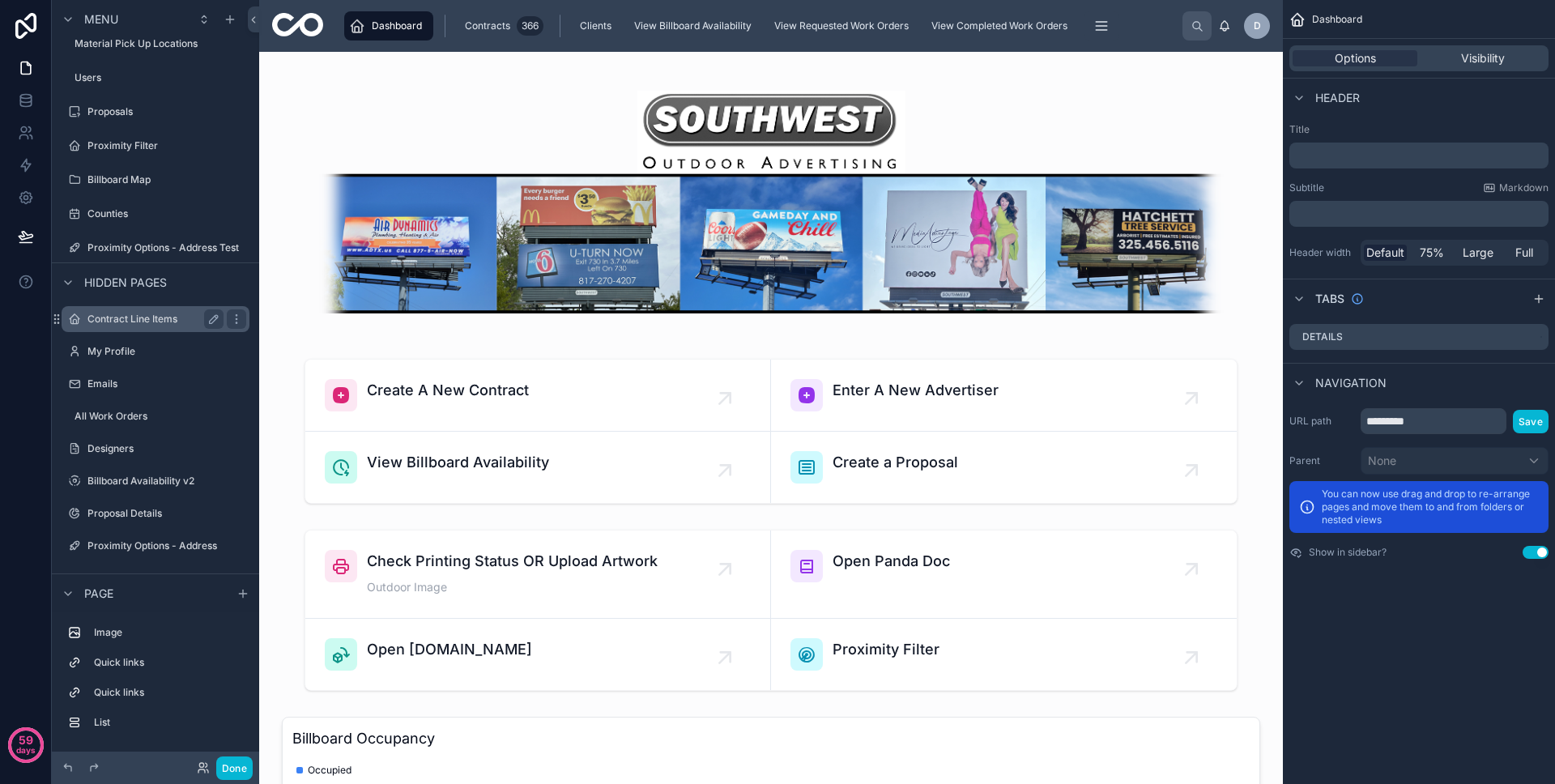
scroll to position [252, 0]
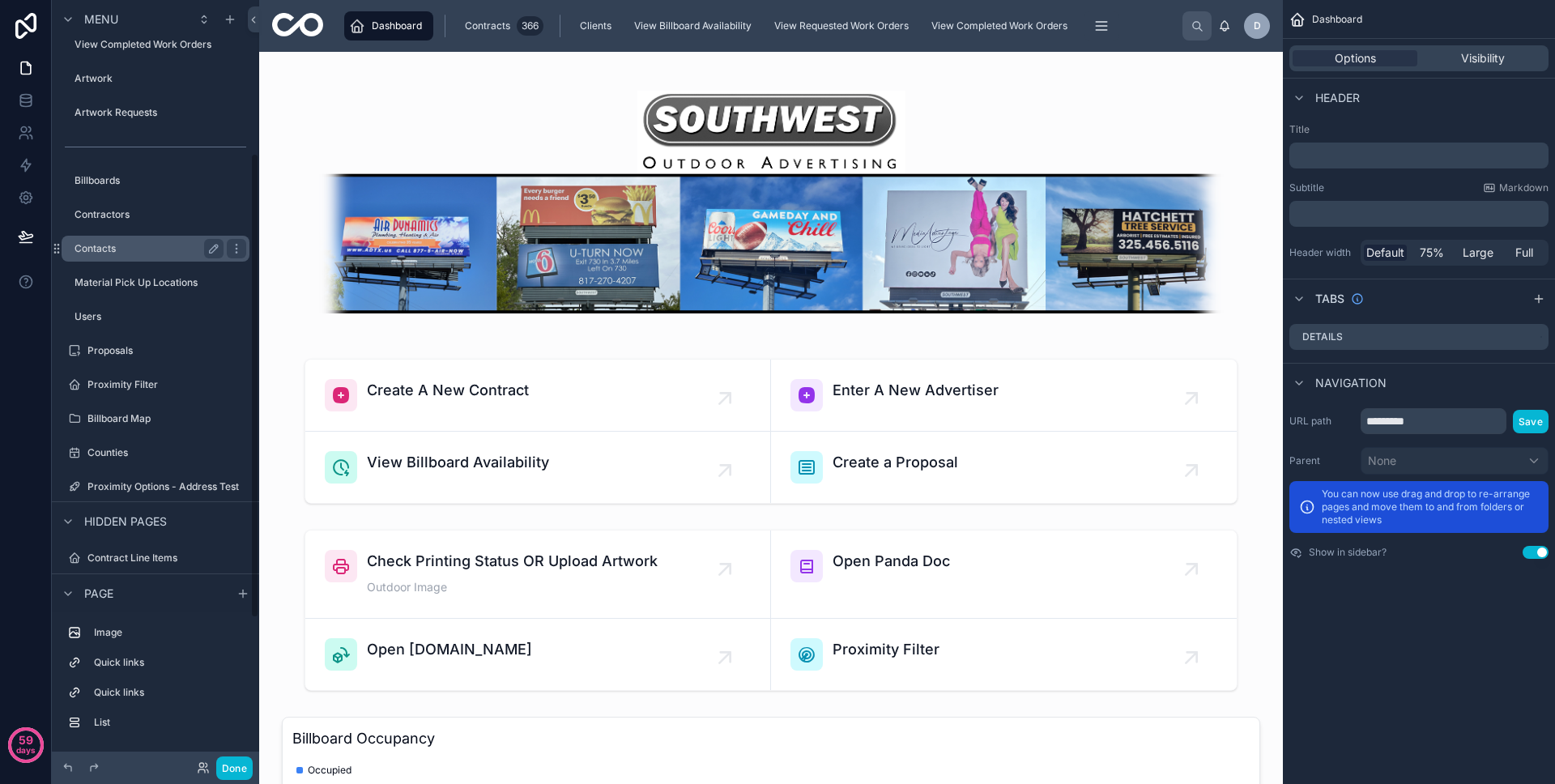
click at [141, 246] on label "Contacts" at bounding box center [146, 248] width 143 height 13
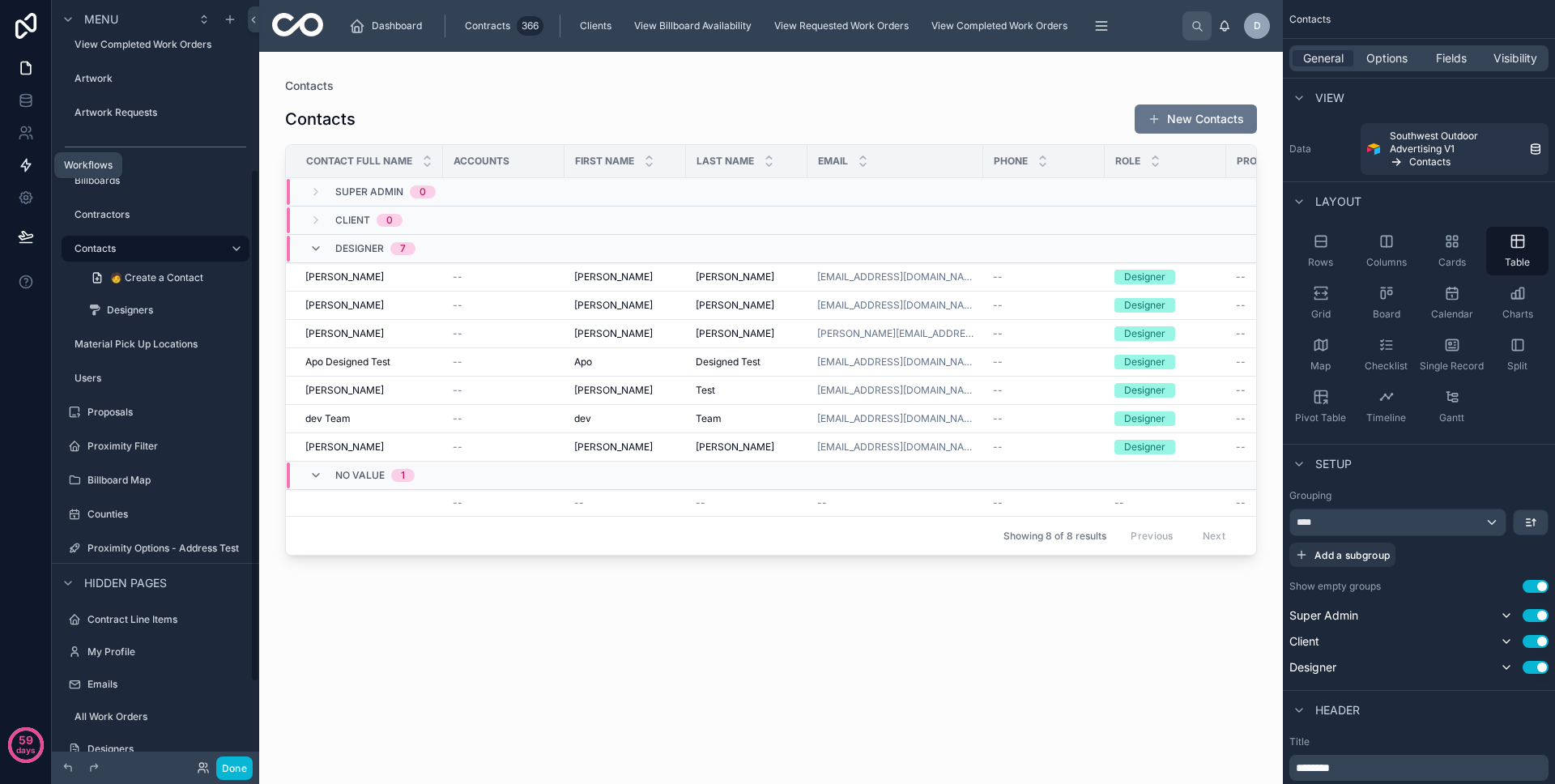
click at [33, 163] on icon at bounding box center [25, 165] width 16 height 16
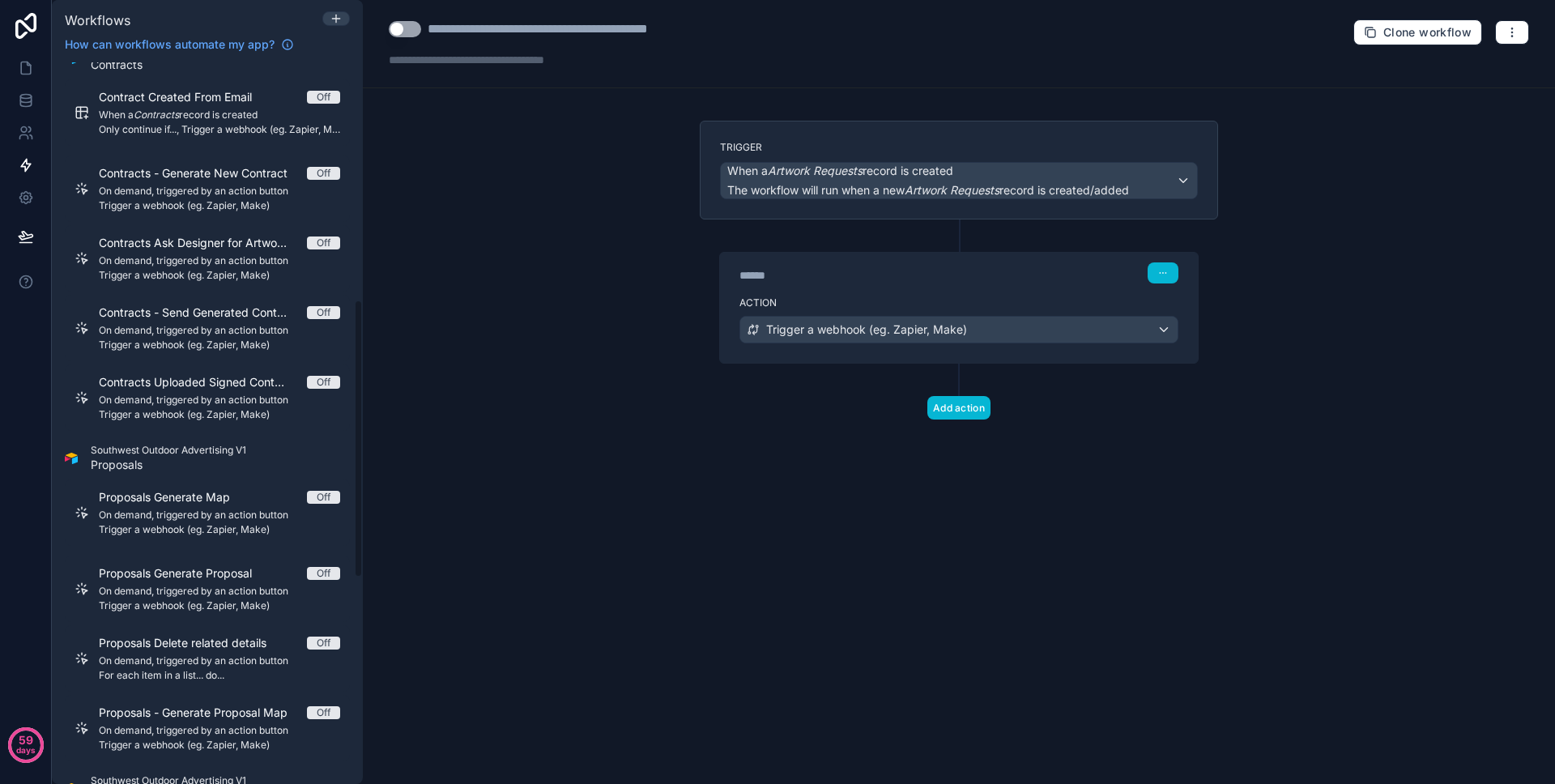
scroll to position [451, 0]
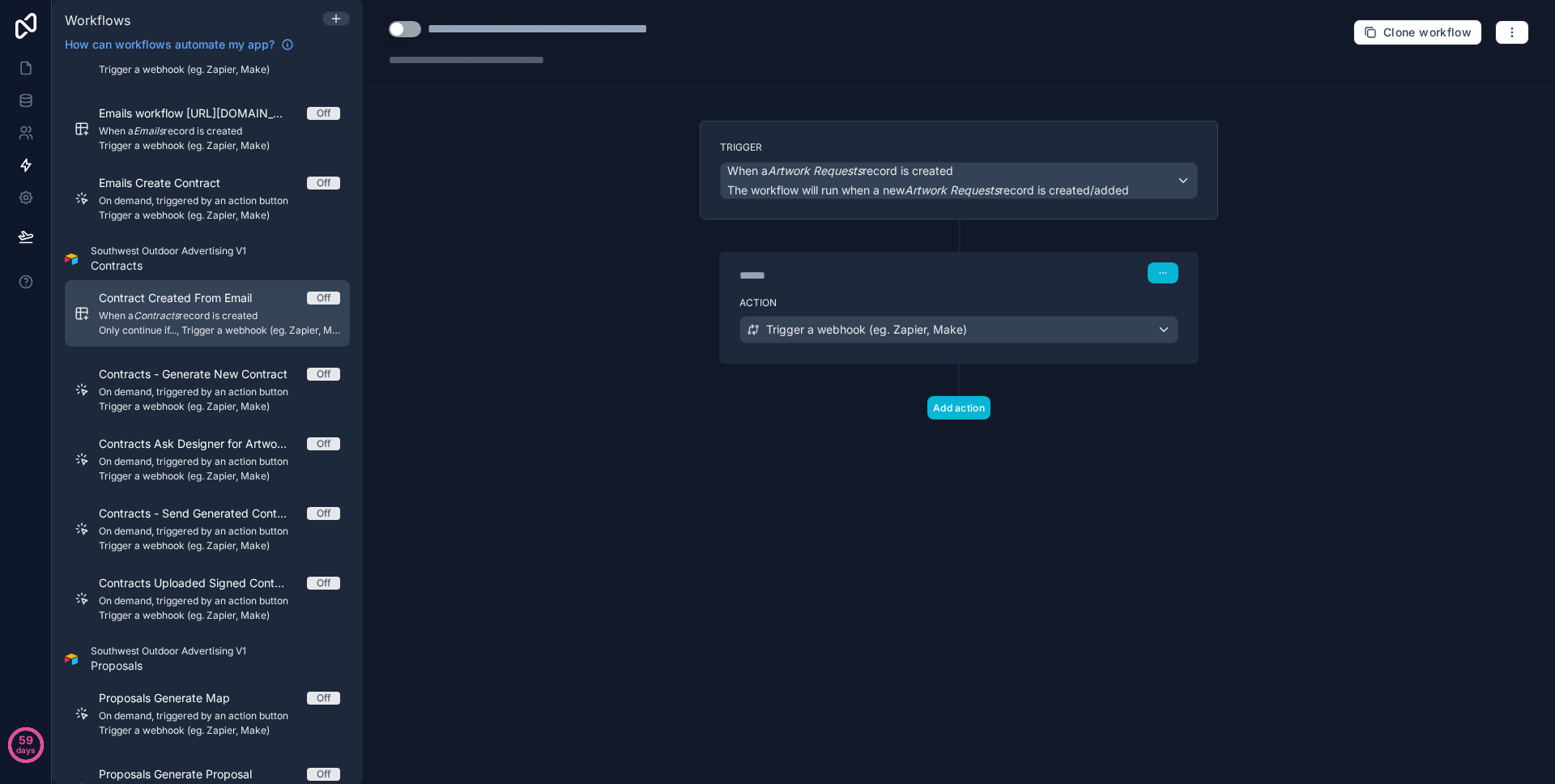
click at [183, 306] on div "Contract Created From Email Off When a Contracts record is created Only continu…" at bounding box center [219, 313] width 241 height 47
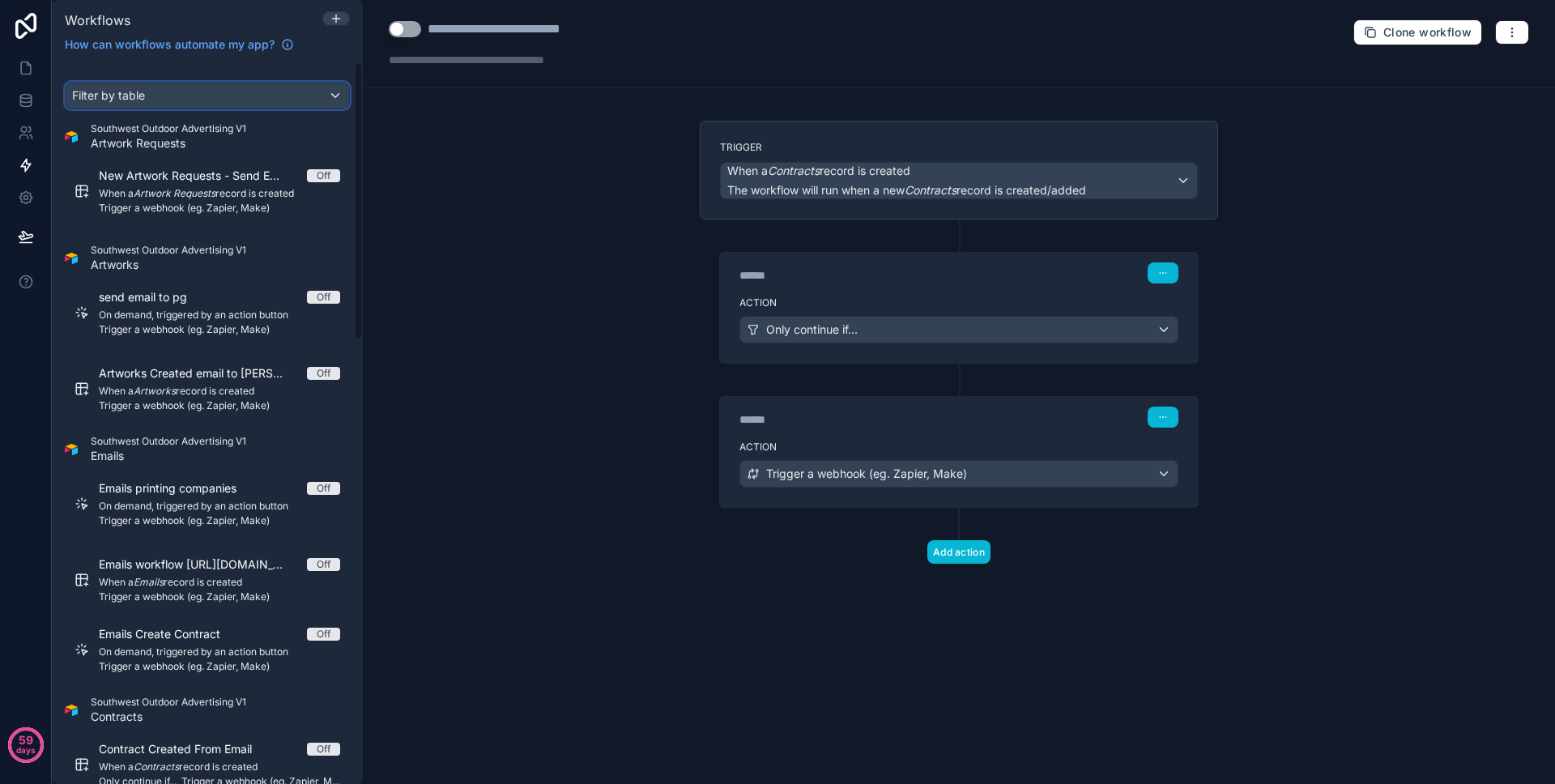
click at [230, 99] on div "Filter by table" at bounding box center [207, 95] width 284 height 26
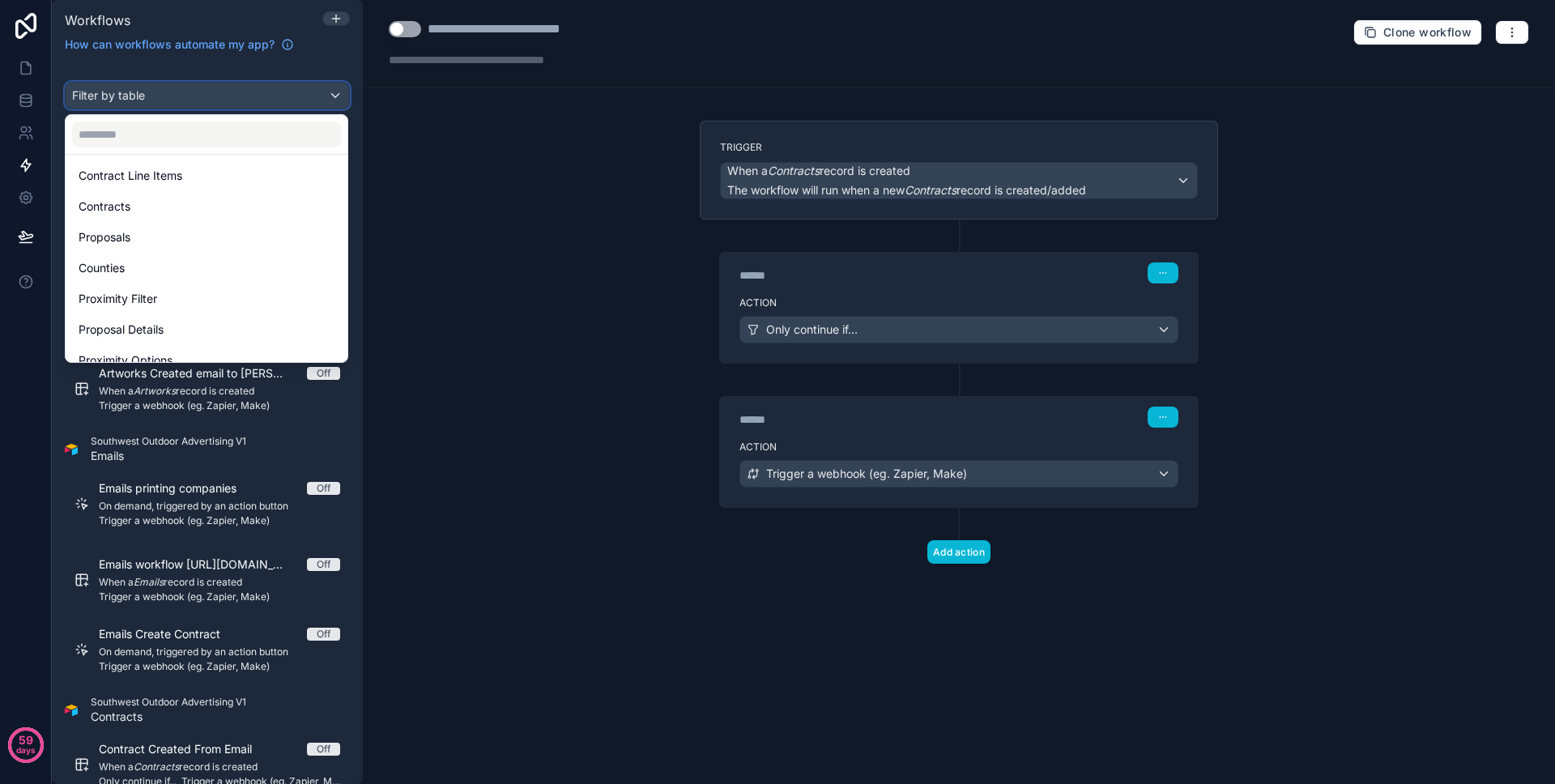
scroll to position [502, 0]
click at [40, 443] on div "scrollable content" at bounding box center [778, 392] width 1555 height 784
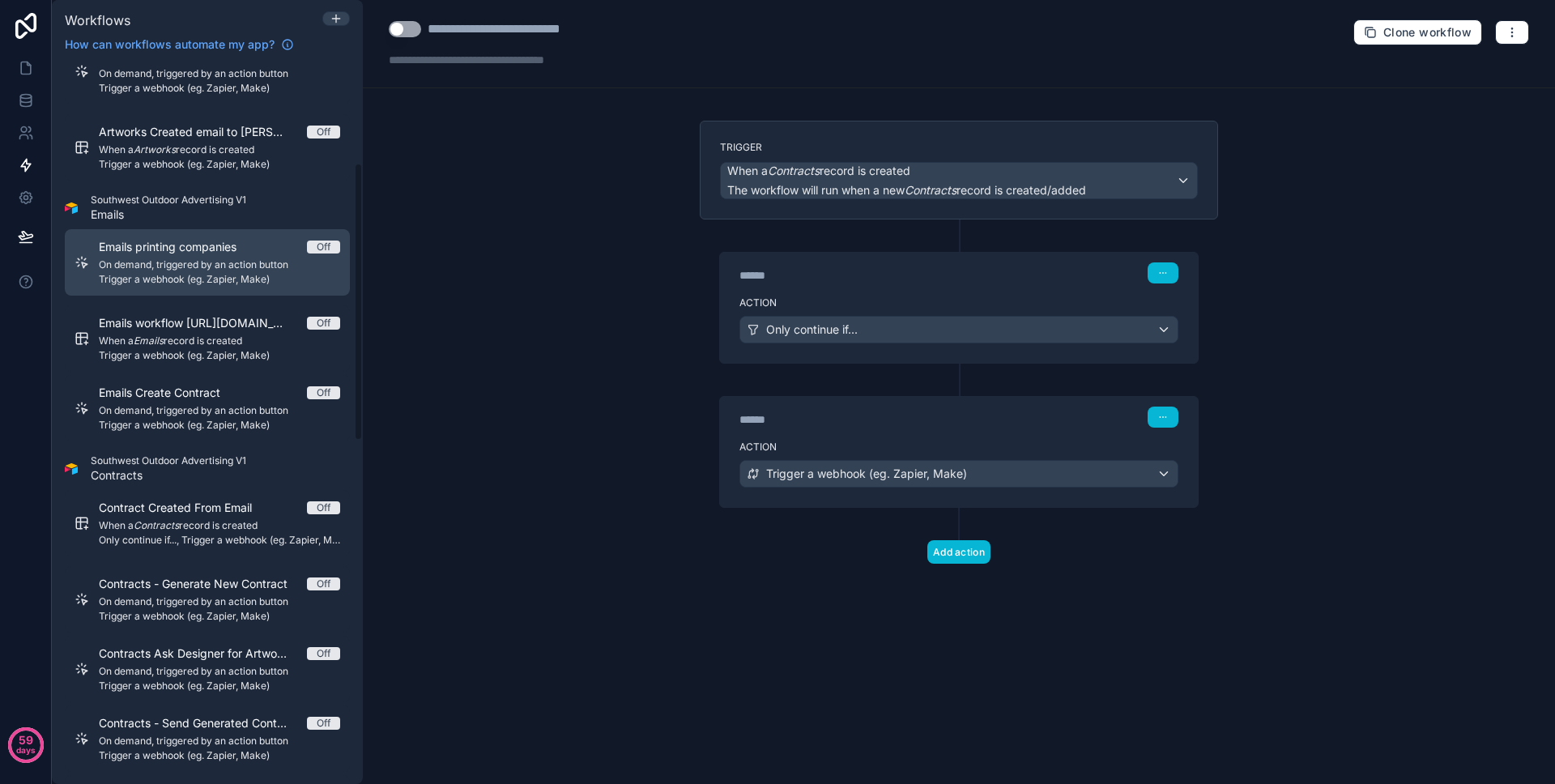
scroll to position [262, 0]
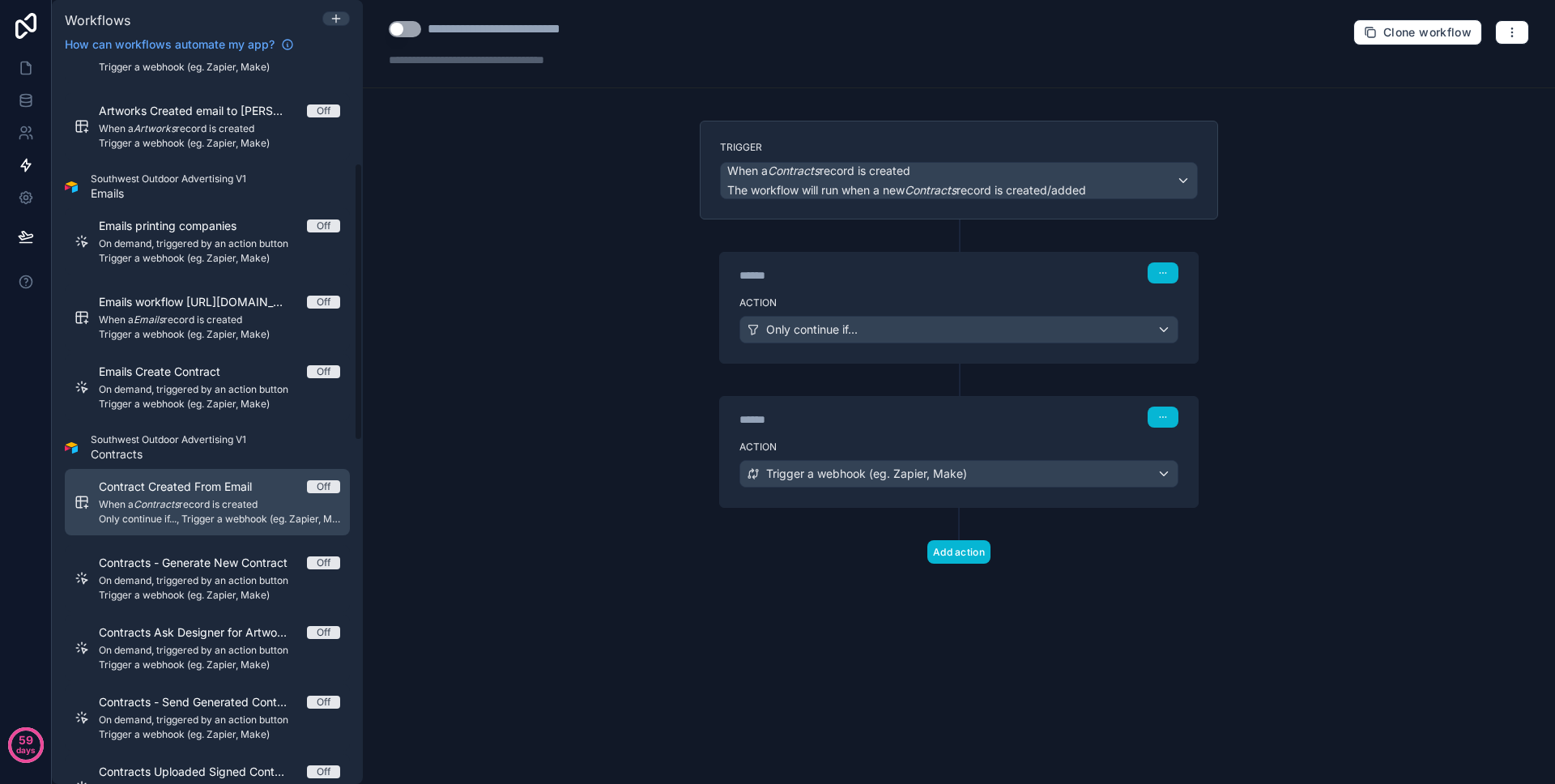
click at [215, 487] on span "Contract Created From Email" at bounding box center [184, 486] width 173 height 16
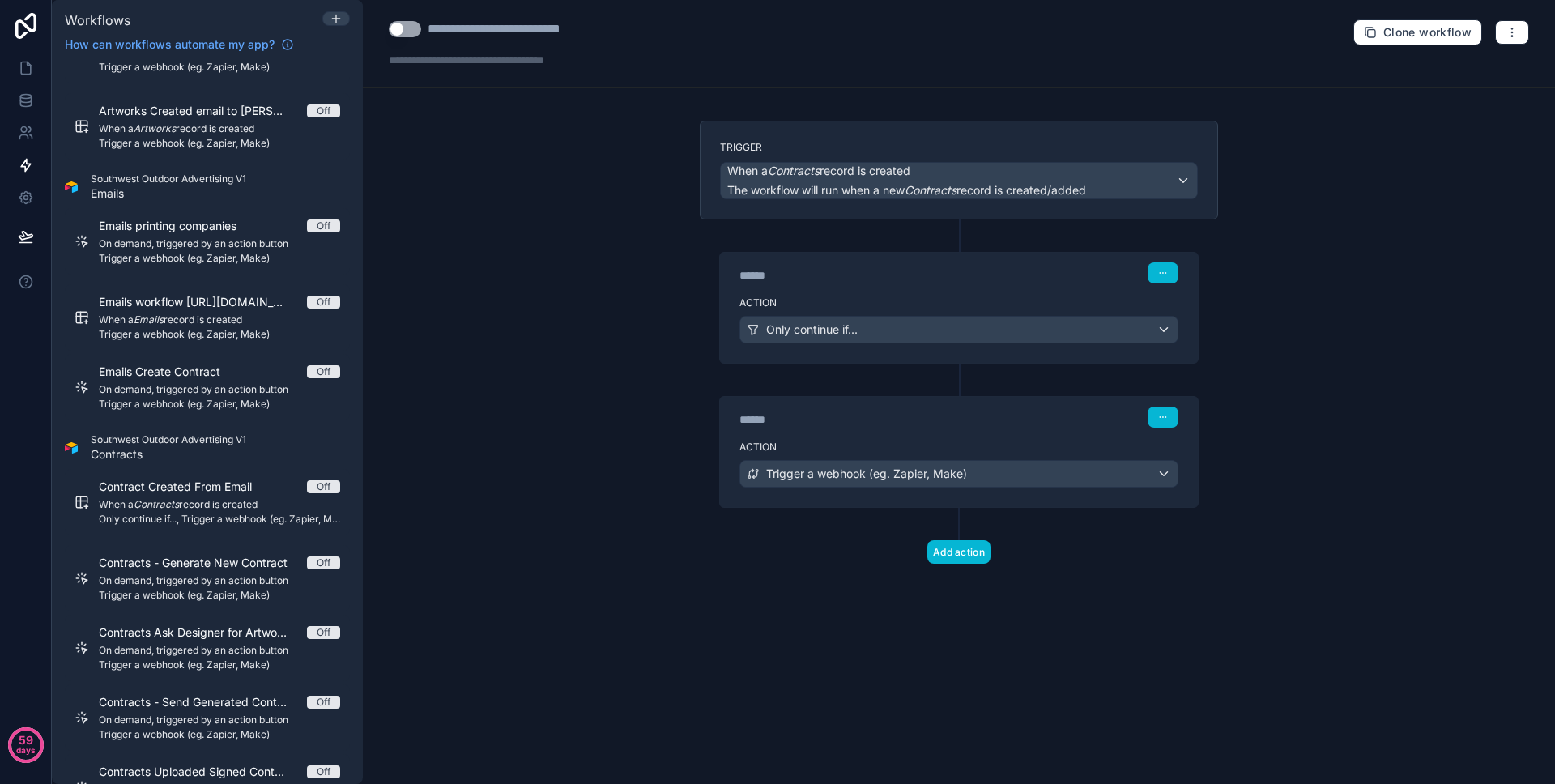
click at [820, 293] on div "Action Only continue if..." at bounding box center [958, 327] width 477 height 73
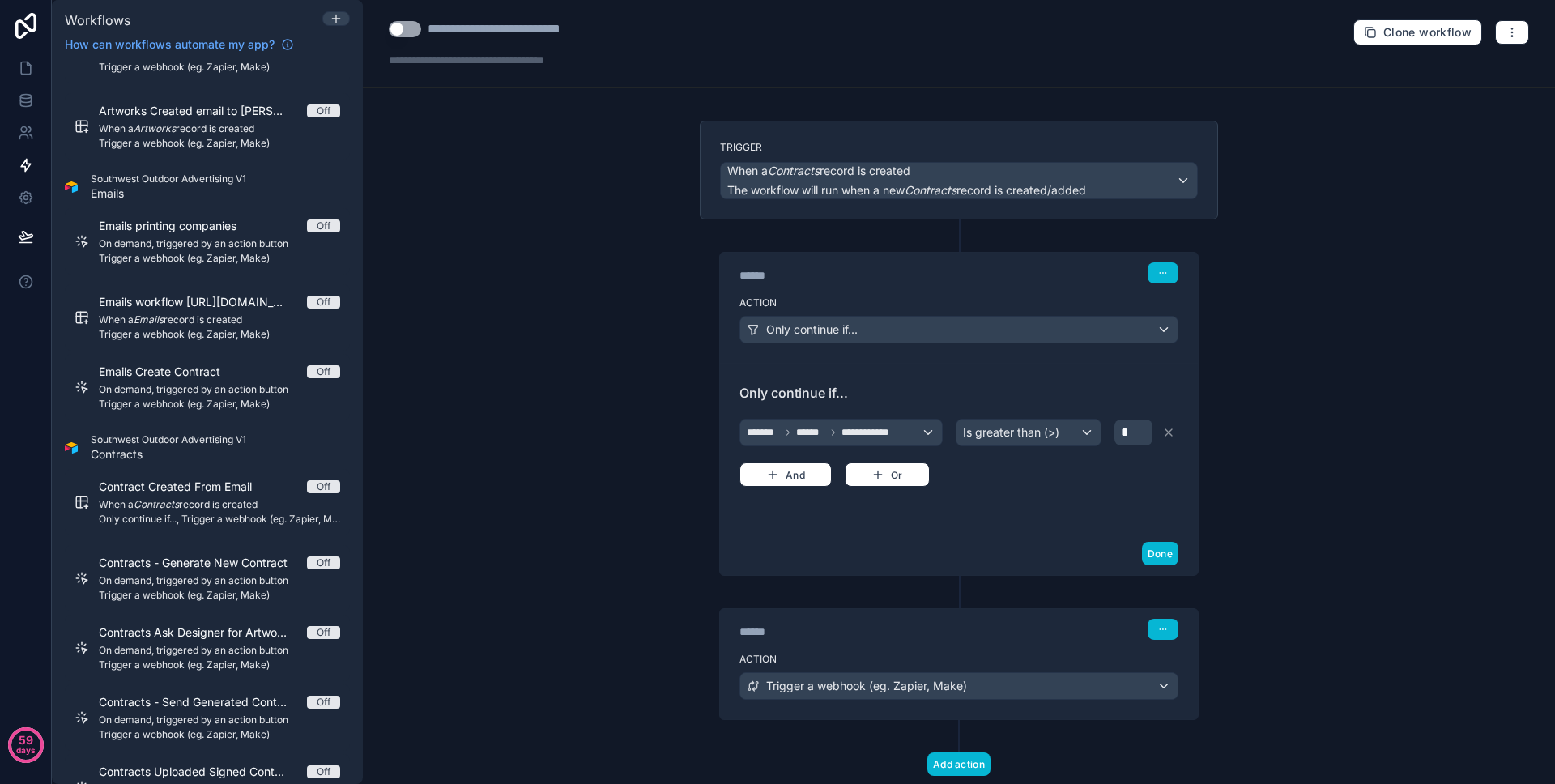
click at [960, 626] on div "******" at bounding box center [861, 631] width 243 height 16
click at [958, 635] on div "******" at bounding box center [861, 631] width 243 height 16
click at [957, 635] on div "******" at bounding box center [861, 631] width 243 height 16
click at [952, 641] on div "****** Step 2" at bounding box center [958, 627] width 477 height 38
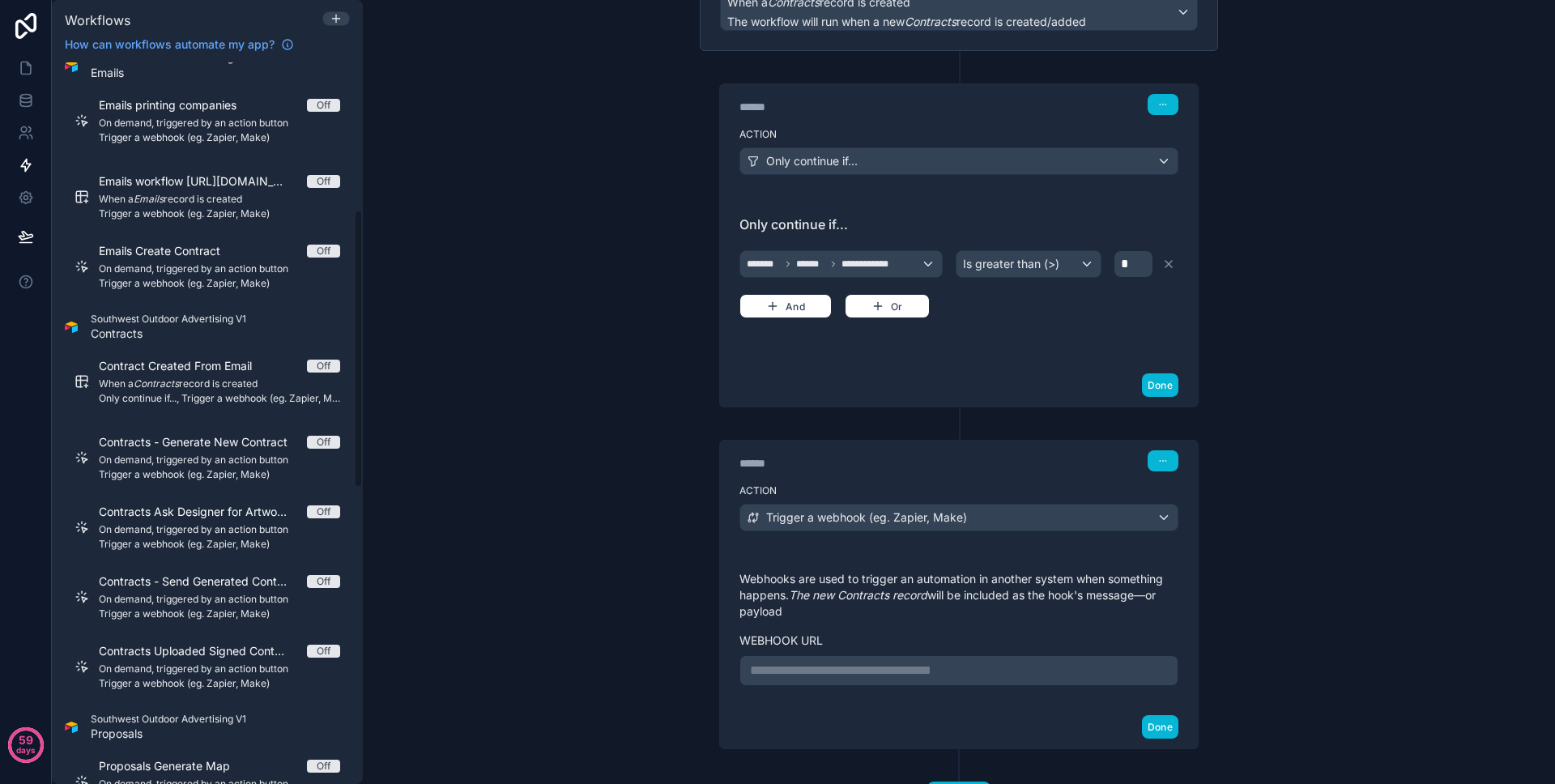
scroll to position [0, 0]
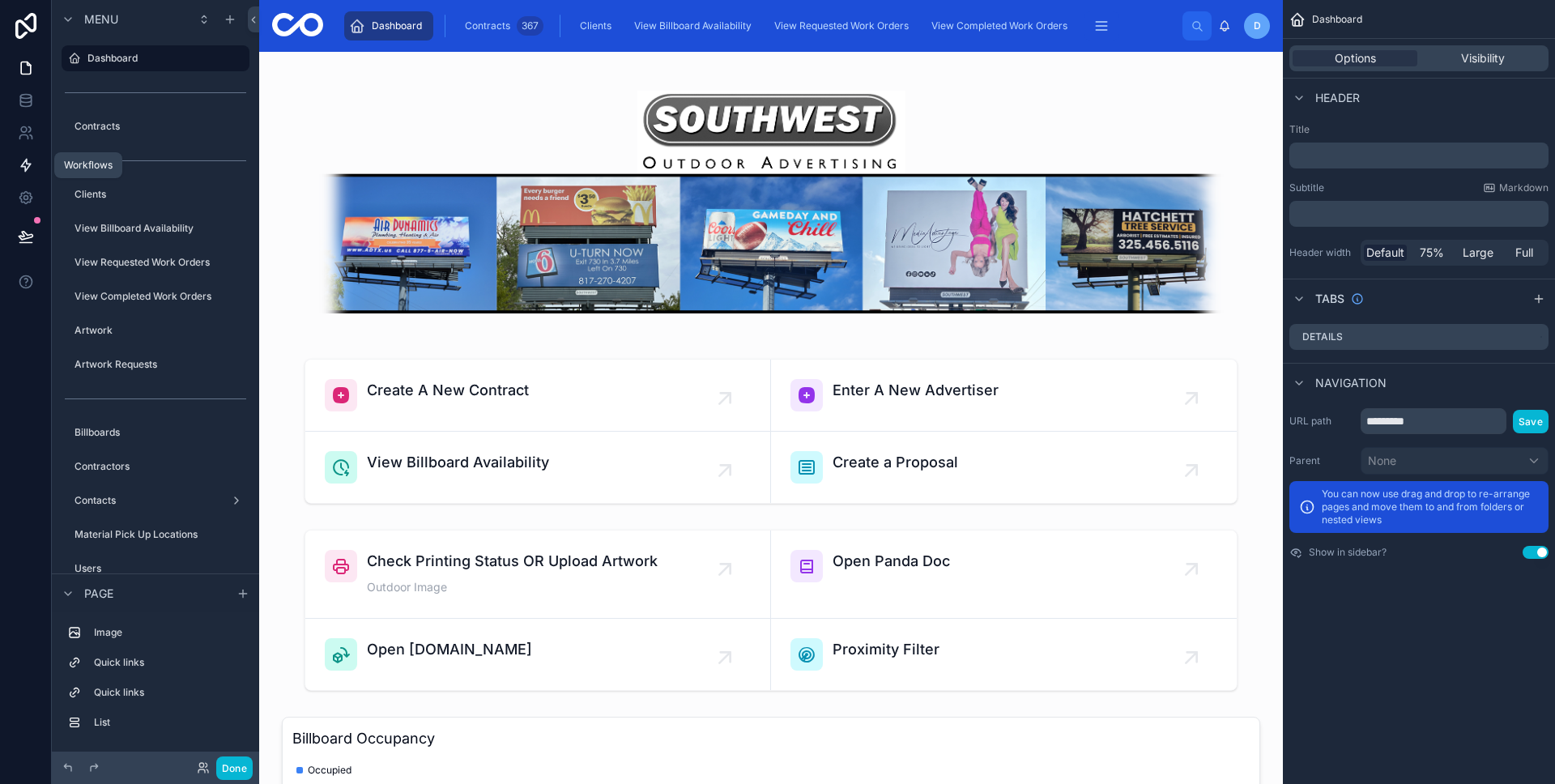
click at [27, 172] on icon at bounding box center [25, 165] width 16 height 16
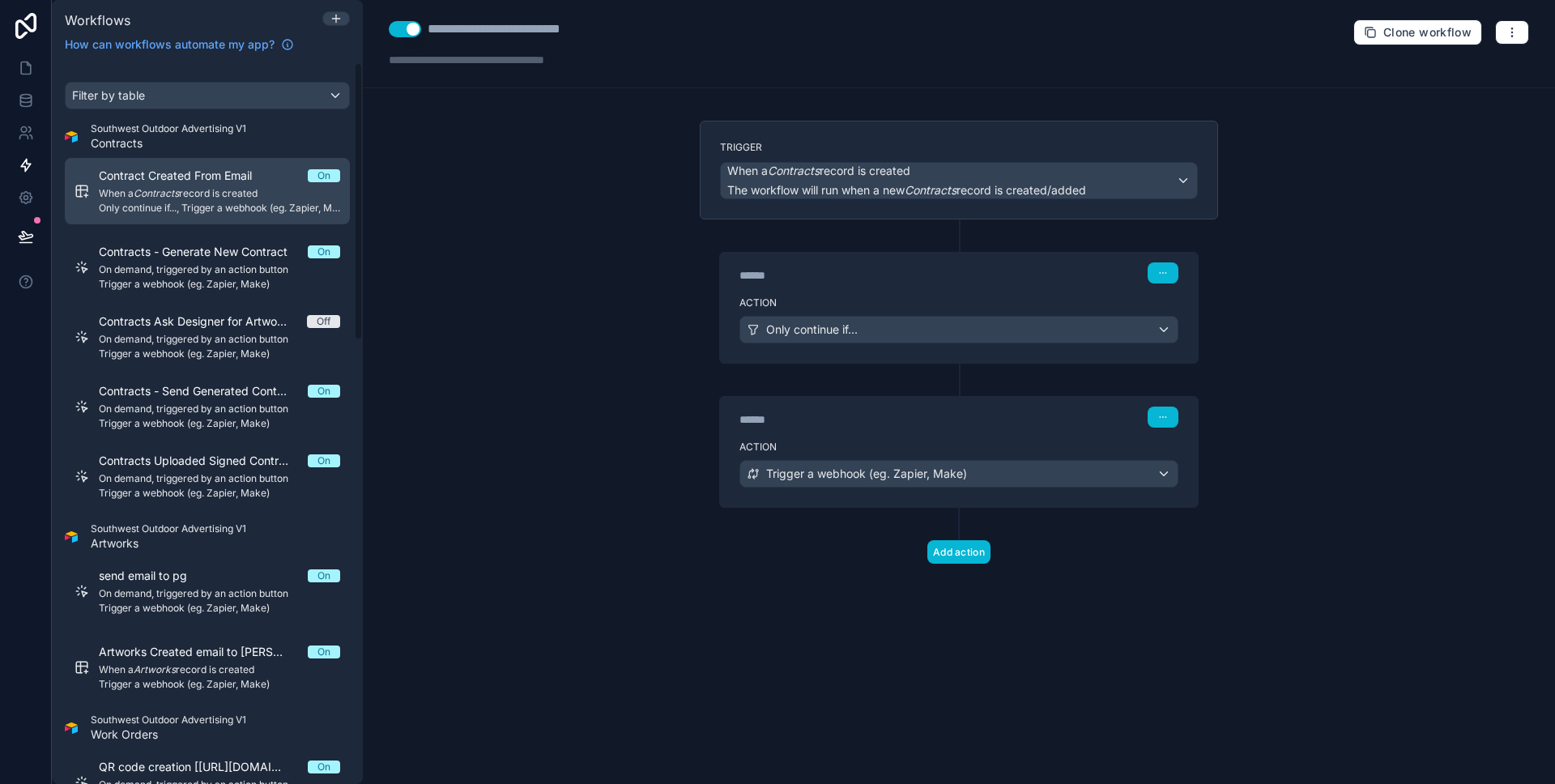
click at [111, 175] on span "Contract Created From Email" at bounding box center [184, 176] width 173 height 16
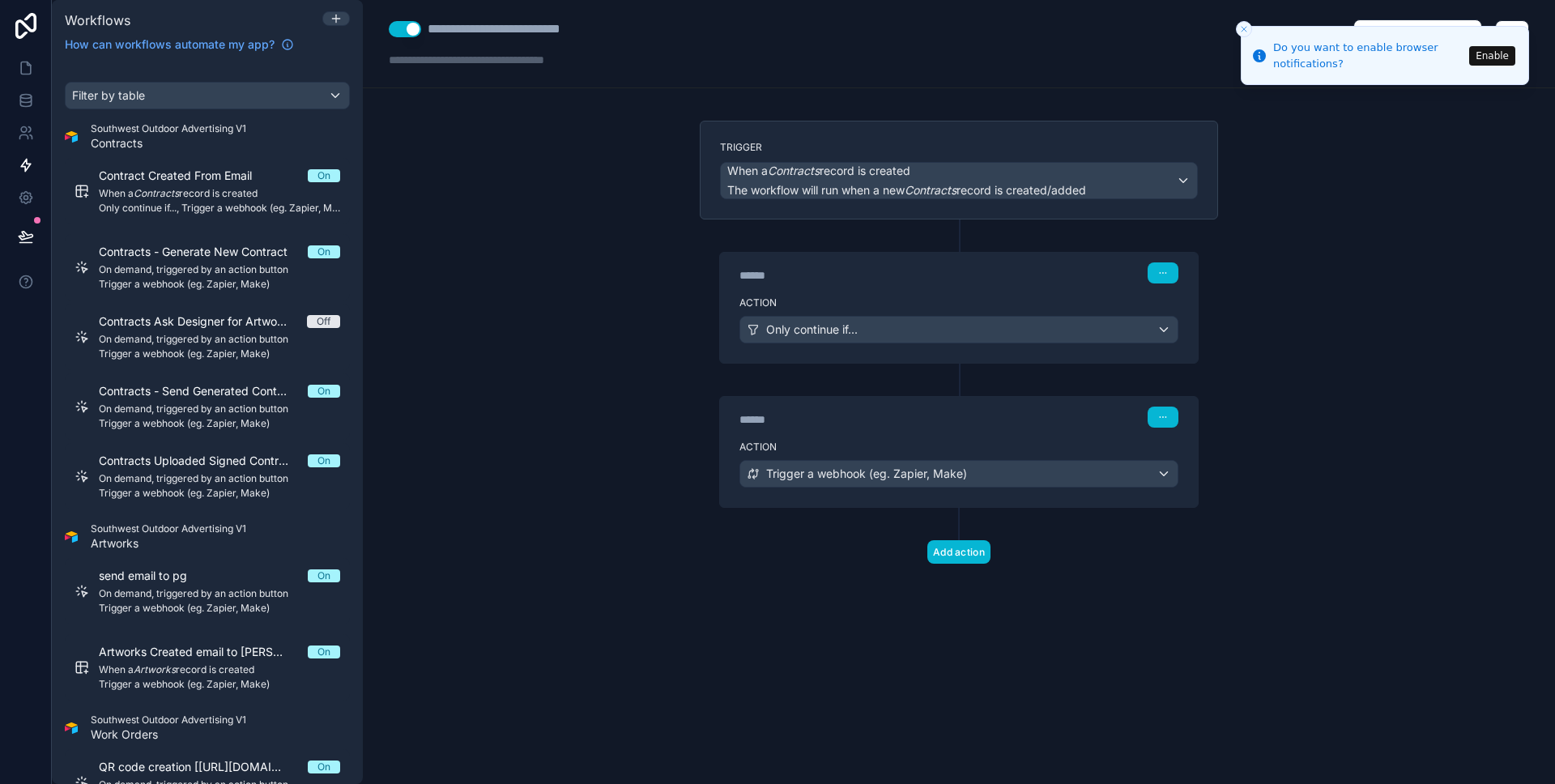
click at [848, 288] on div "****** Step 1" at bounding box center [958, 271] width 477 height 38
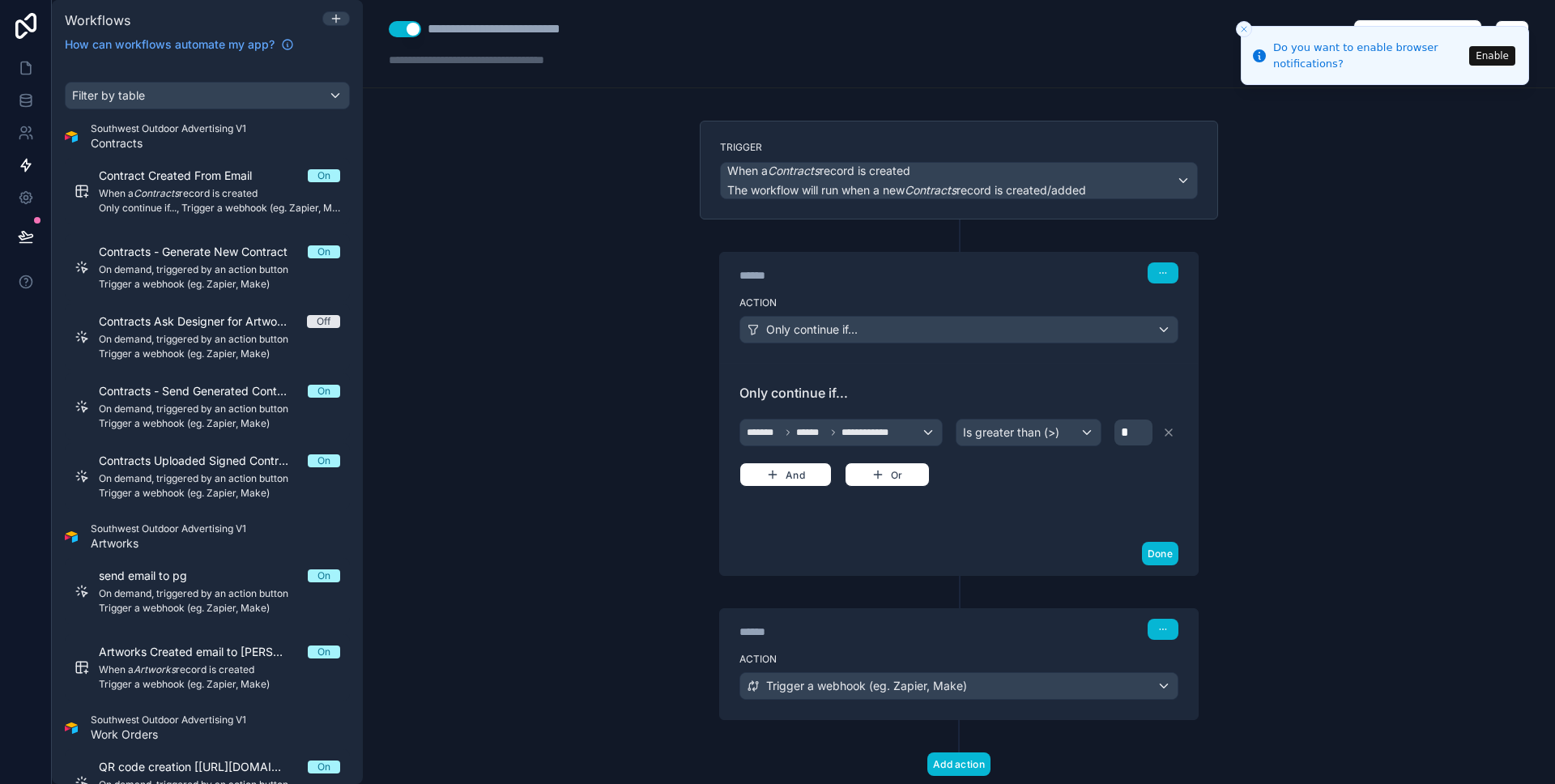
click at [835, 627] on div "******" at bounding box center [861, 631] width 243 height 16
click at [835, 640] on div "****** Step 2" at bounding box center [958, 627] width 477 height 38
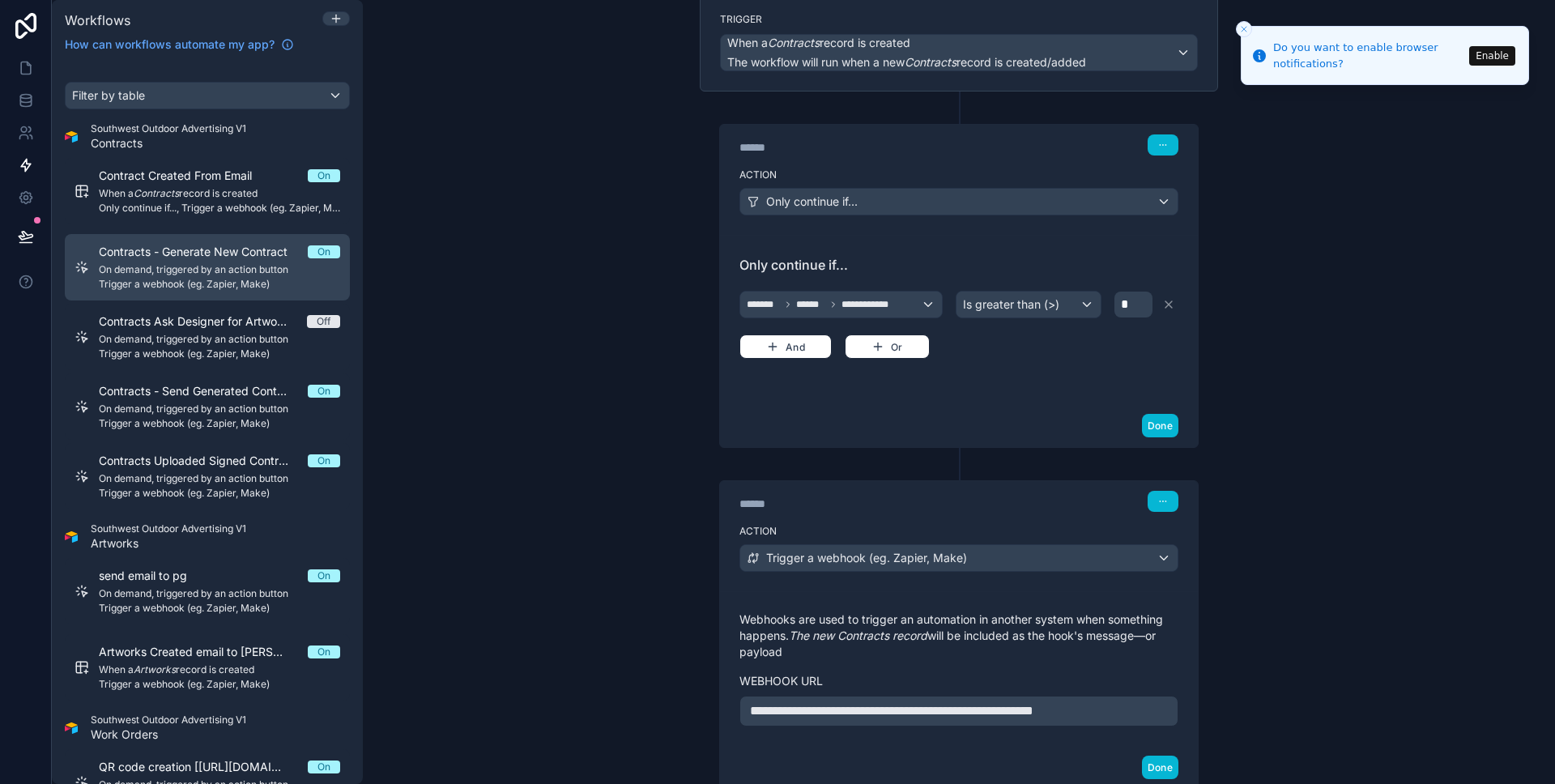
click at [180, 257] on span "Contracts - Generate New Contract" at bounding box center [203, 252] width 208 height 16
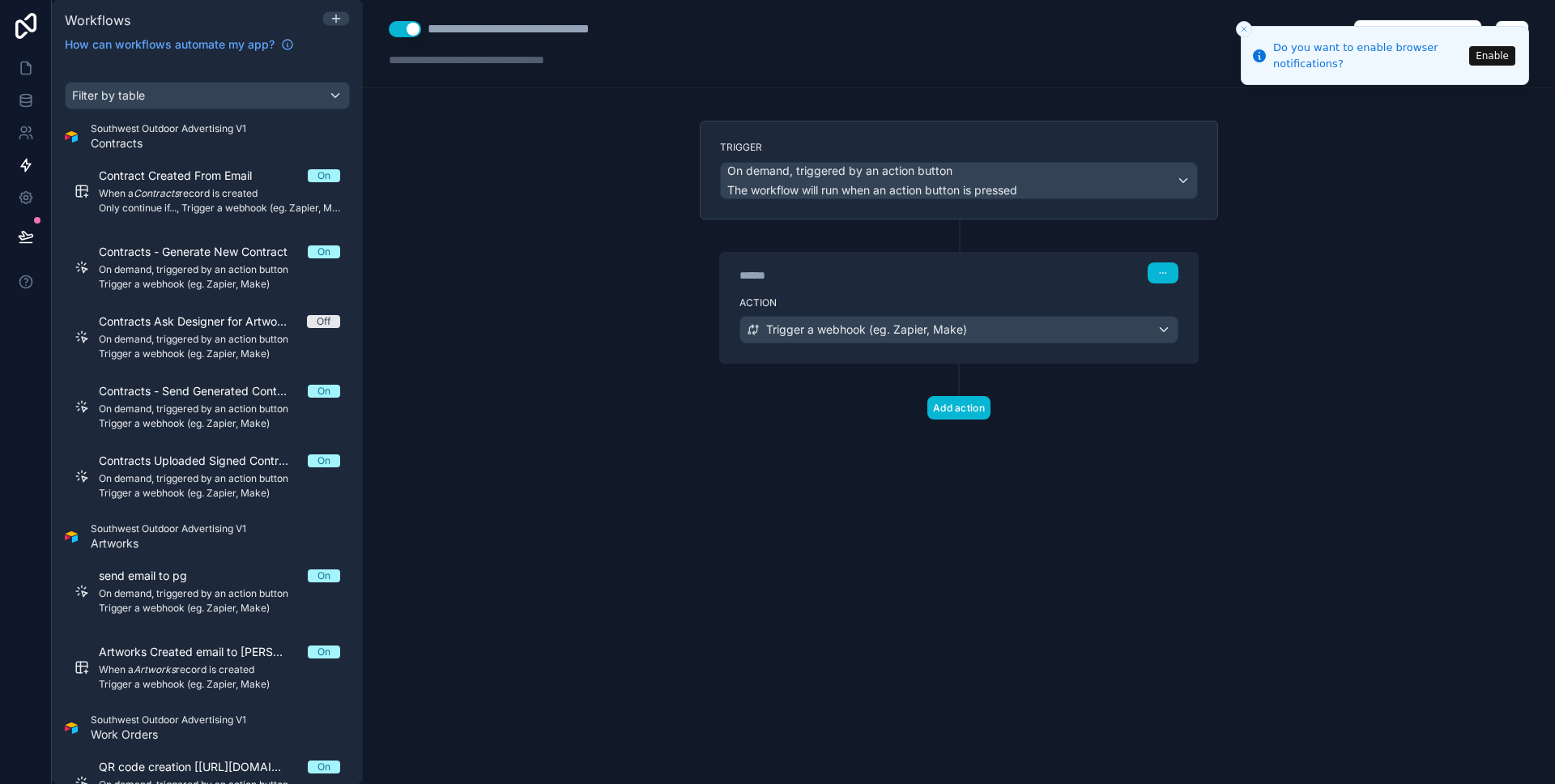
click at [939, 295] on div "Action Trigger a webhook (eg. Zapier, Make)" at bounding box center [958, 327] width 477 height 73
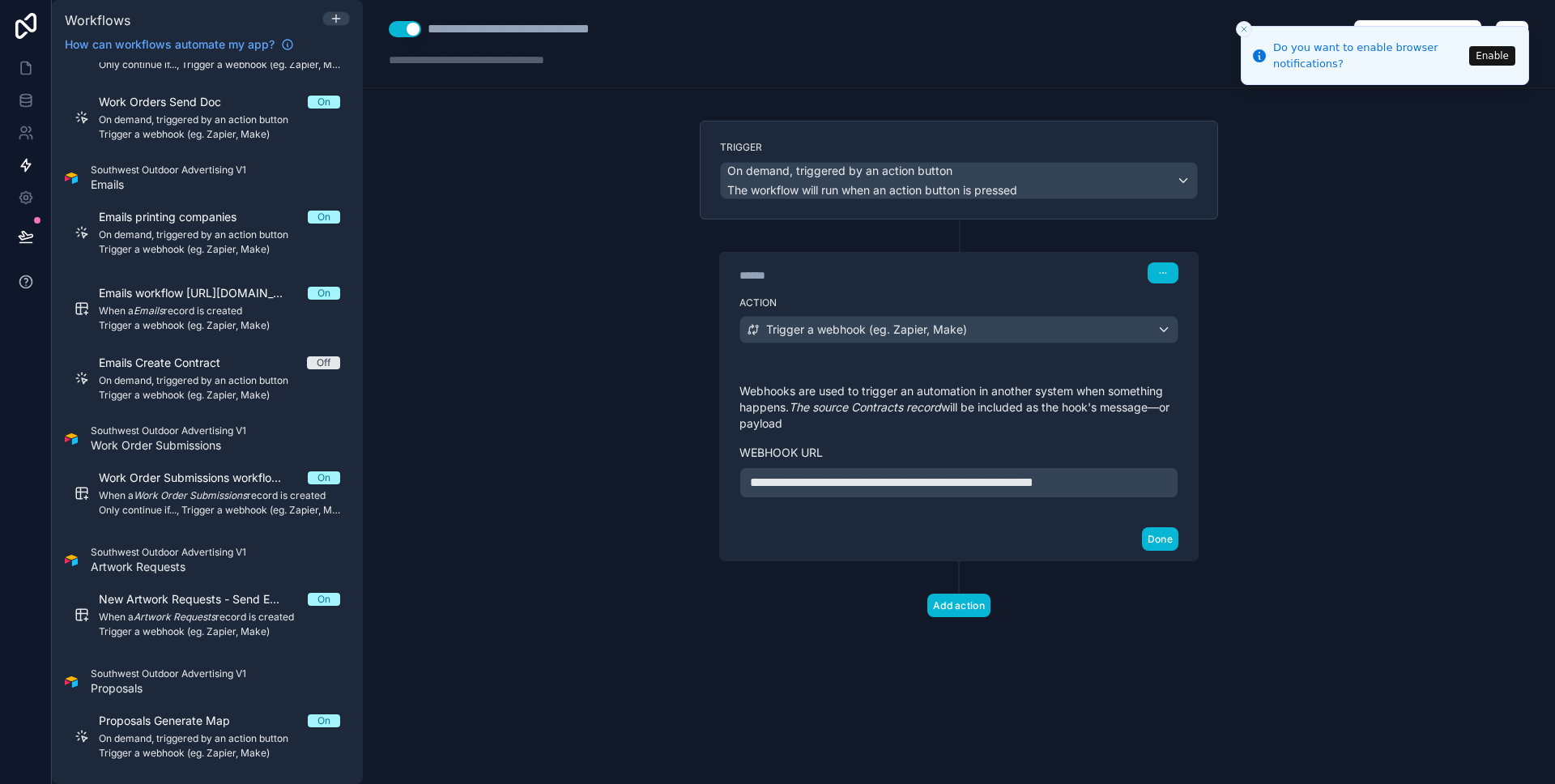
scroll to position [1009, 0]
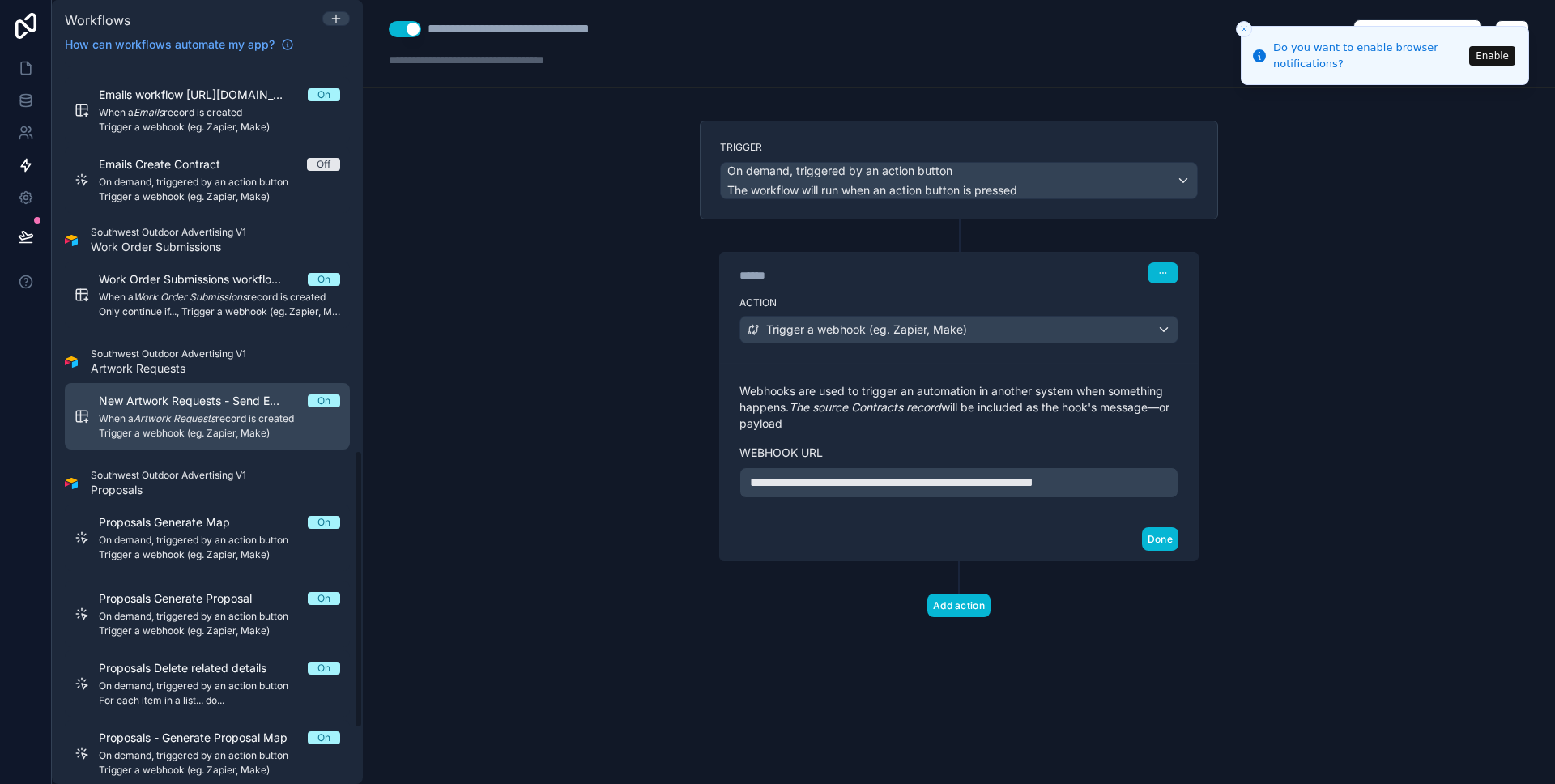
click at [179, 406] on span "New Artwork Requests - Send Email to designer" at bounding box center [203, 400] width 209 height 16
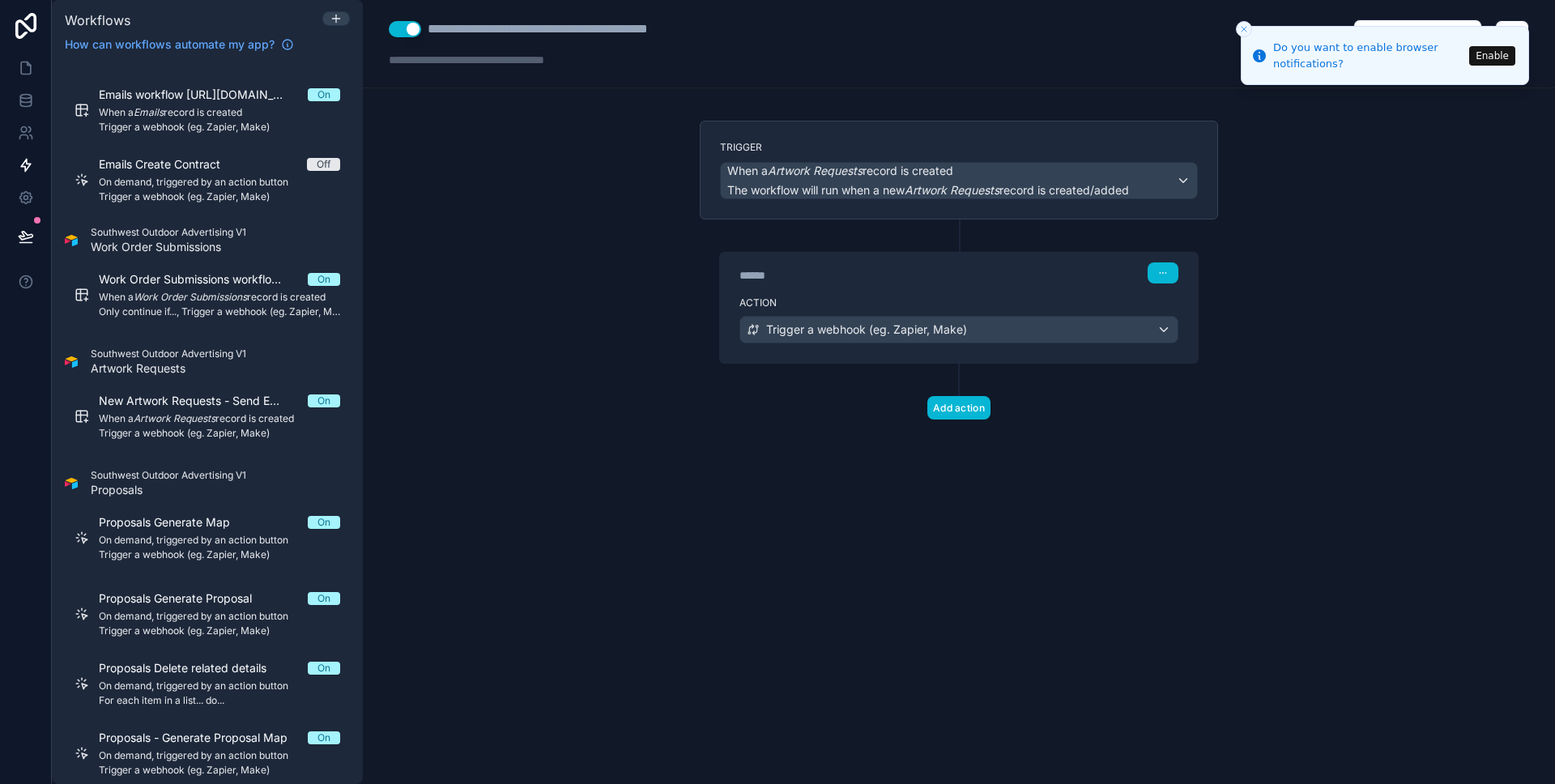
click at [863, 279] on div "******" at bounding box center [861, 275] width 243 height 16
click at [861, 286] on div "****** Step 1" at bounding box center [958, 271] width 477 height 38
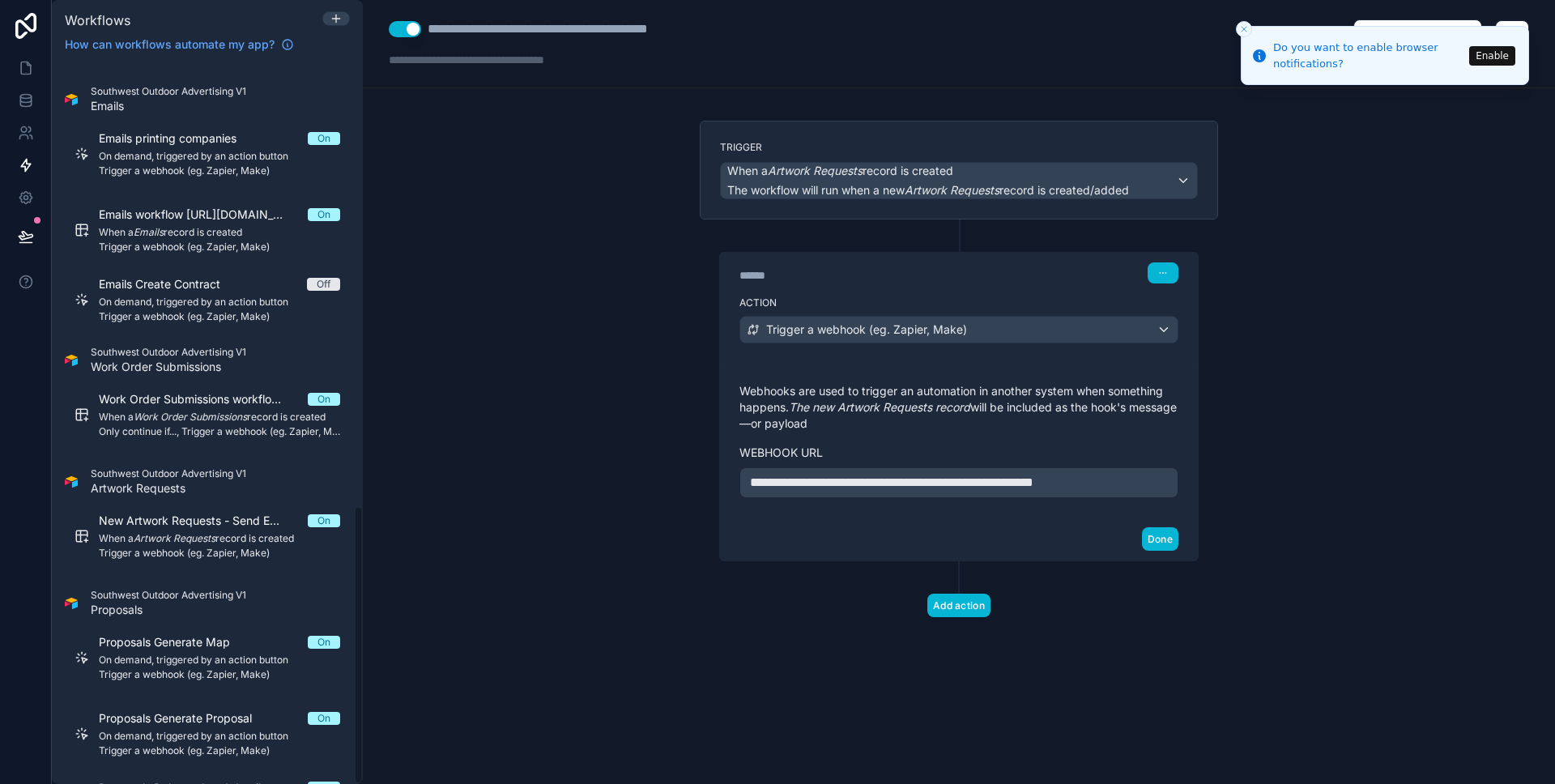
scroll to position [1152, 0]
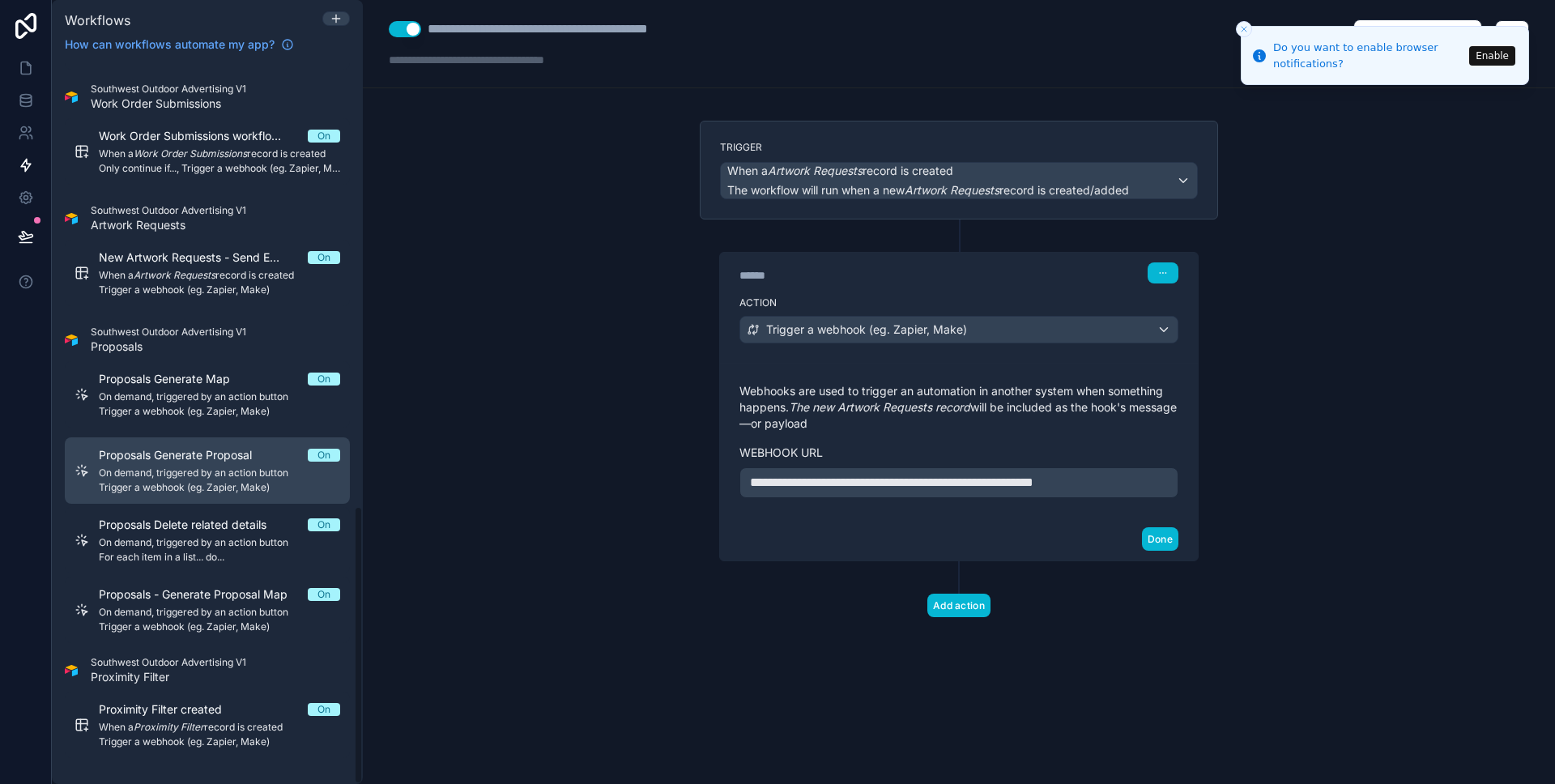
click at [204, 460] on span "Proposals Generate Proposal" at bounding box center [184, 454] width 173 height 16
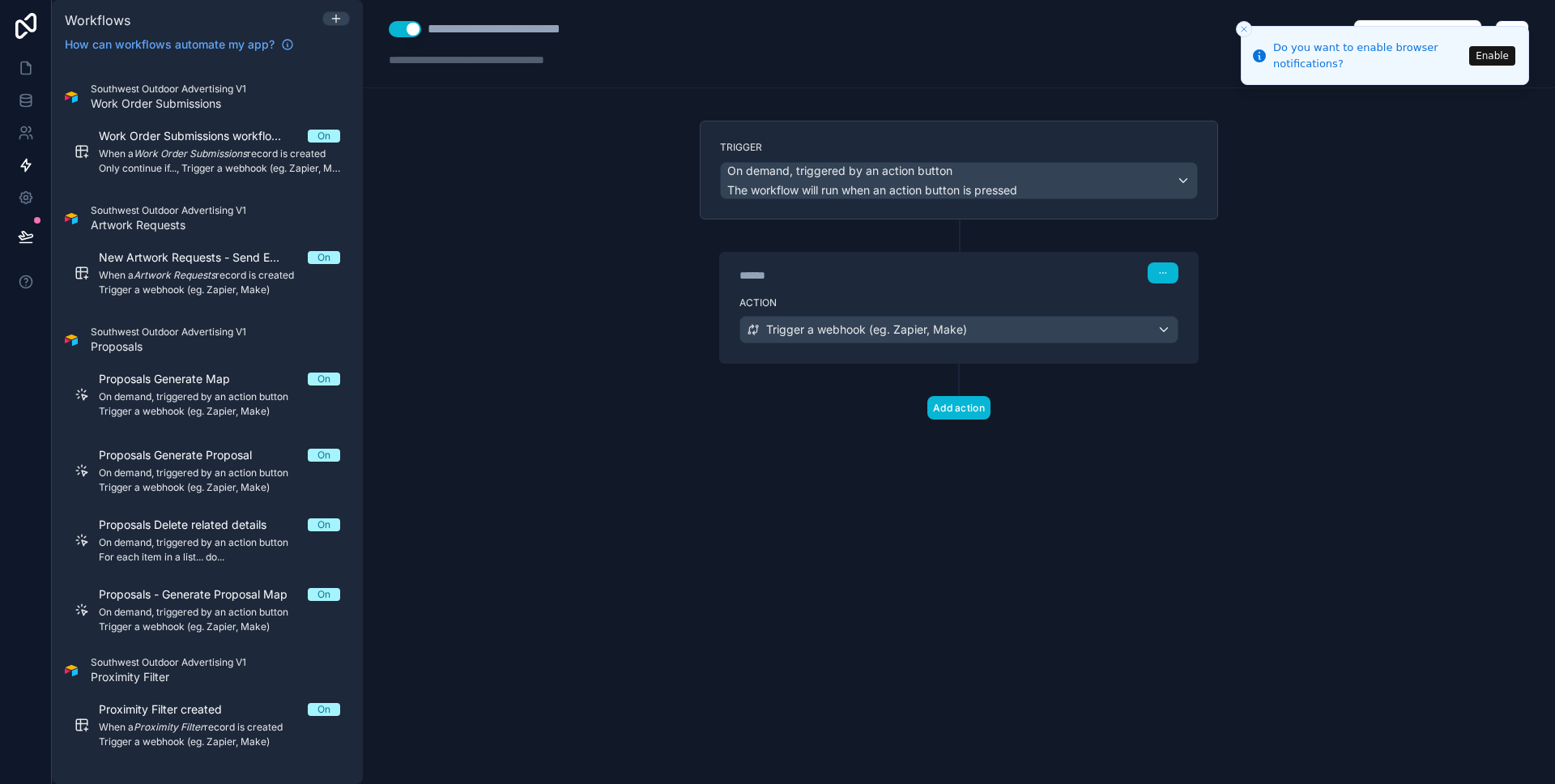
click at [1021, 273] on div "****** Step 1" at bounding box center [959, 273] width 439 height 21
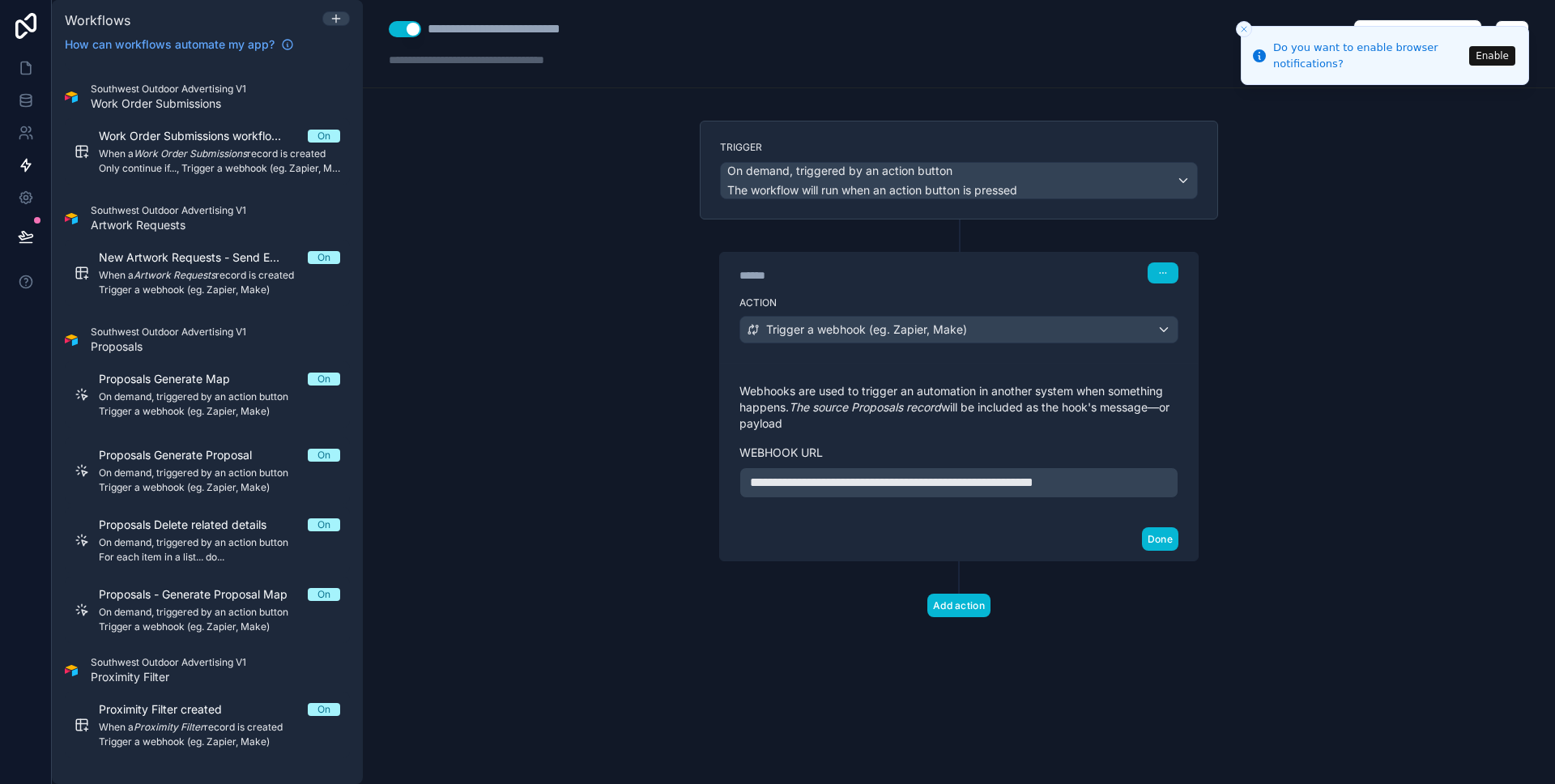
click at [899, 483] on span "**********" at bounding box center [891, 482] width 284 height 13
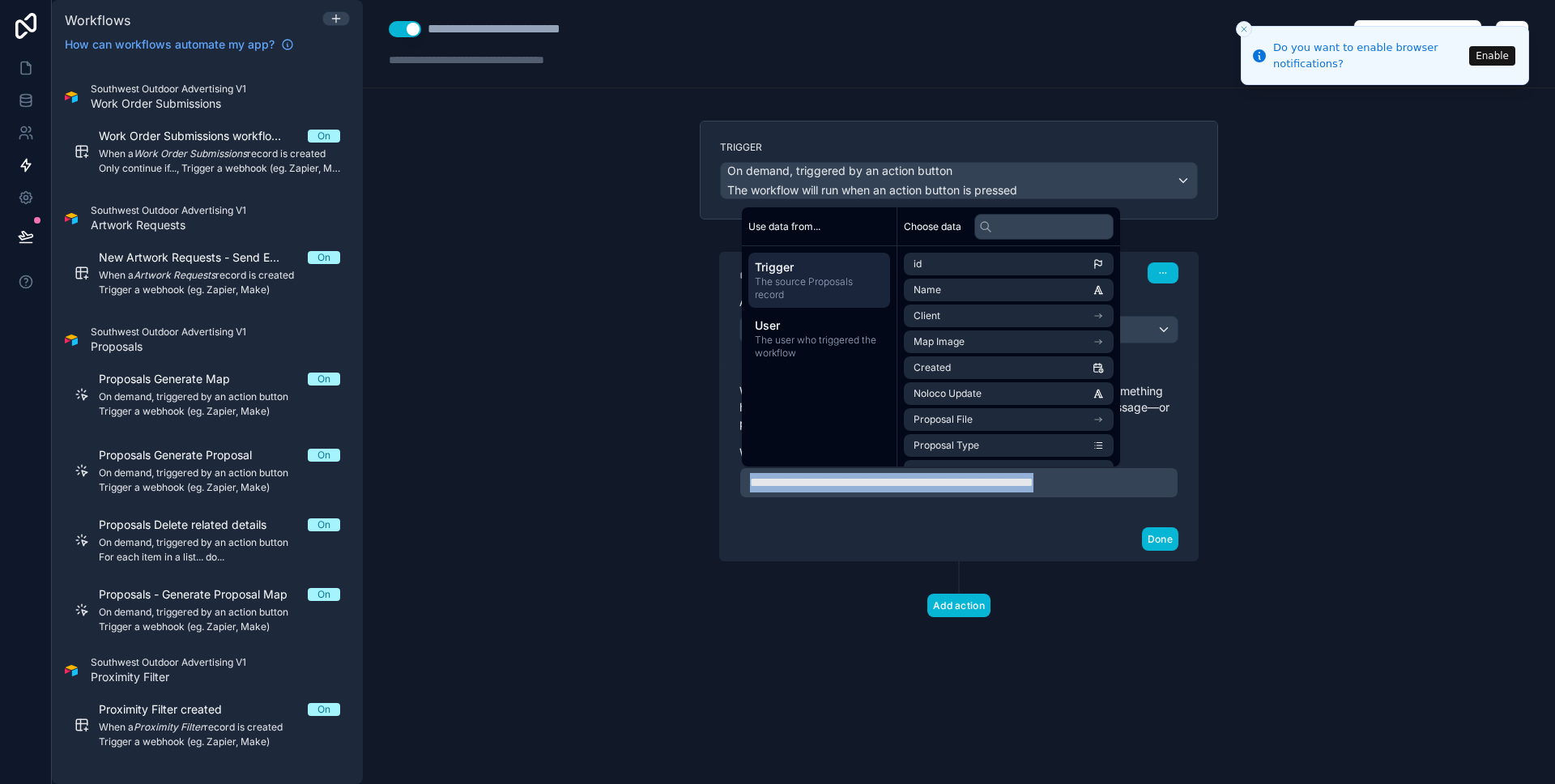
click at [899, 483] on span "**********" at bounding box center [891, 482] width 284 height 13
click at [614, 235] on div "**********" at bounding box center [959, 392] width 1192 height 784
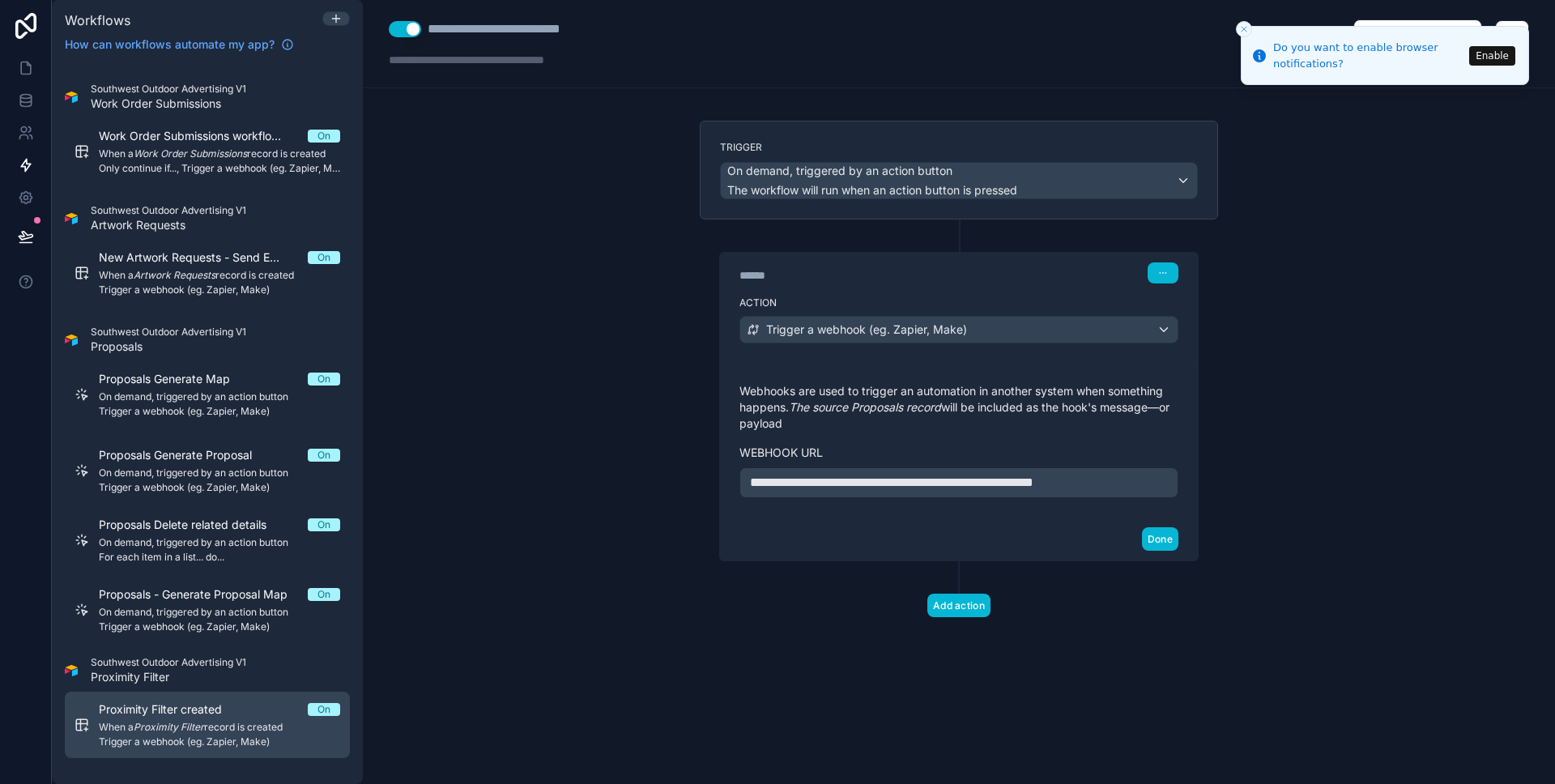
click at [189, 715] on span "Proximity Filter created" at bounding box center [170, 709] width 143 height 16
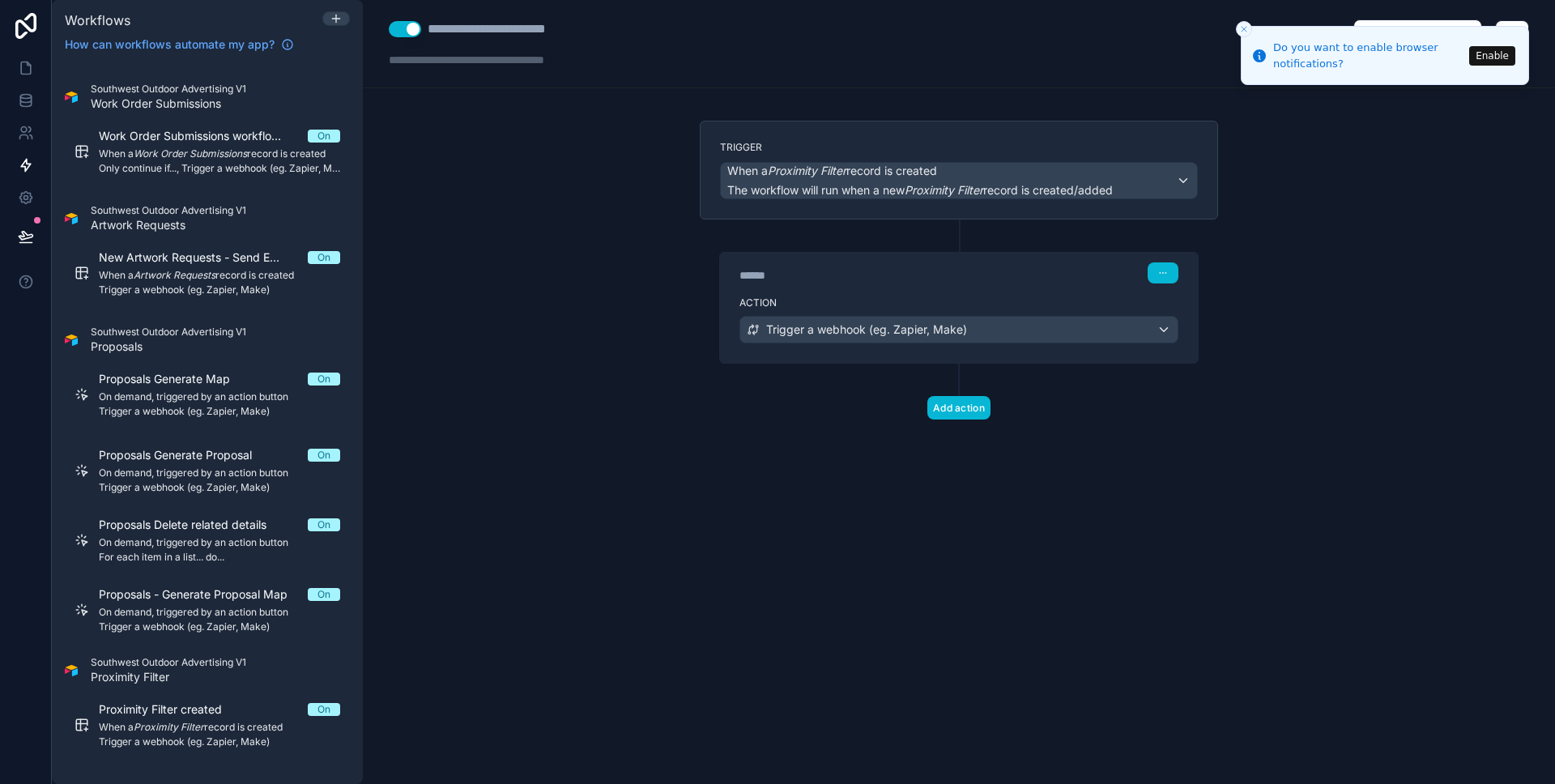
click at [1014, 271] on div "****** Step 1" at bounding box center [959, 273] width 439 height 21
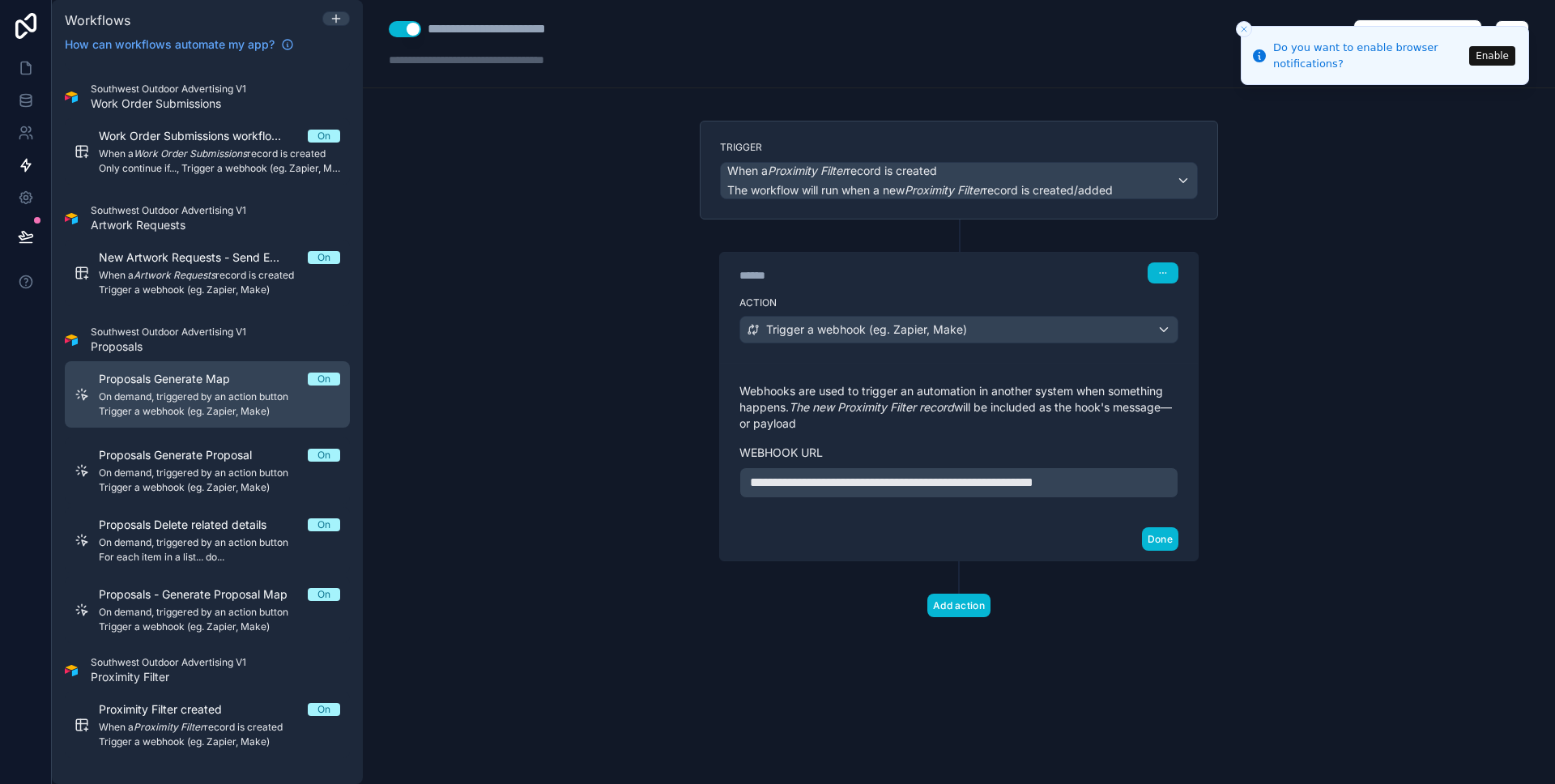
click at [183, 381] on span "Proposals Generate Map" at bounding box center [174, 379] width 150 height 16
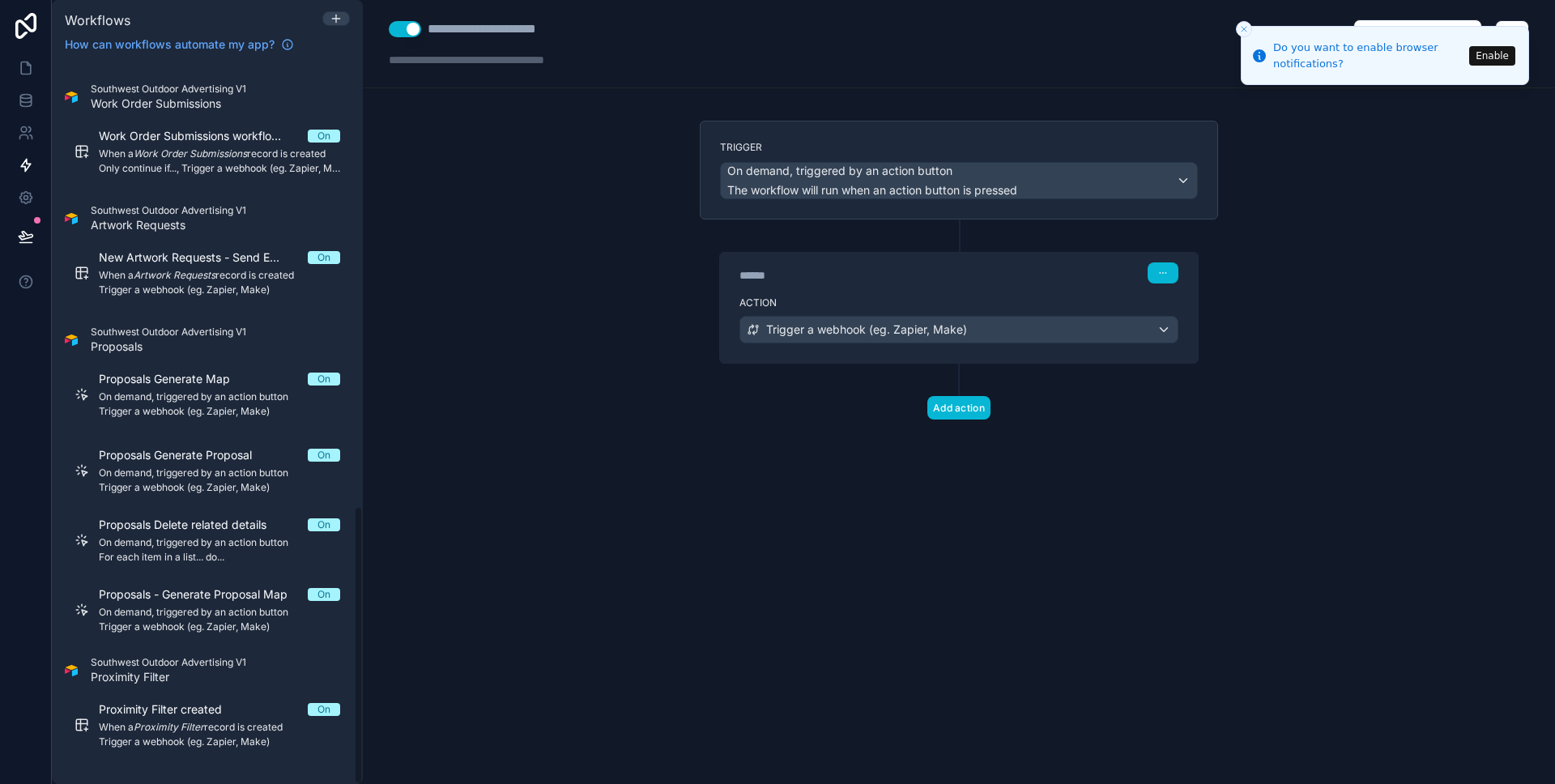
click at [814, 292] on div "Action Trigger a webhook (eg. Zapier, Make)" at bounding box center [958, 327] width 477 height 73
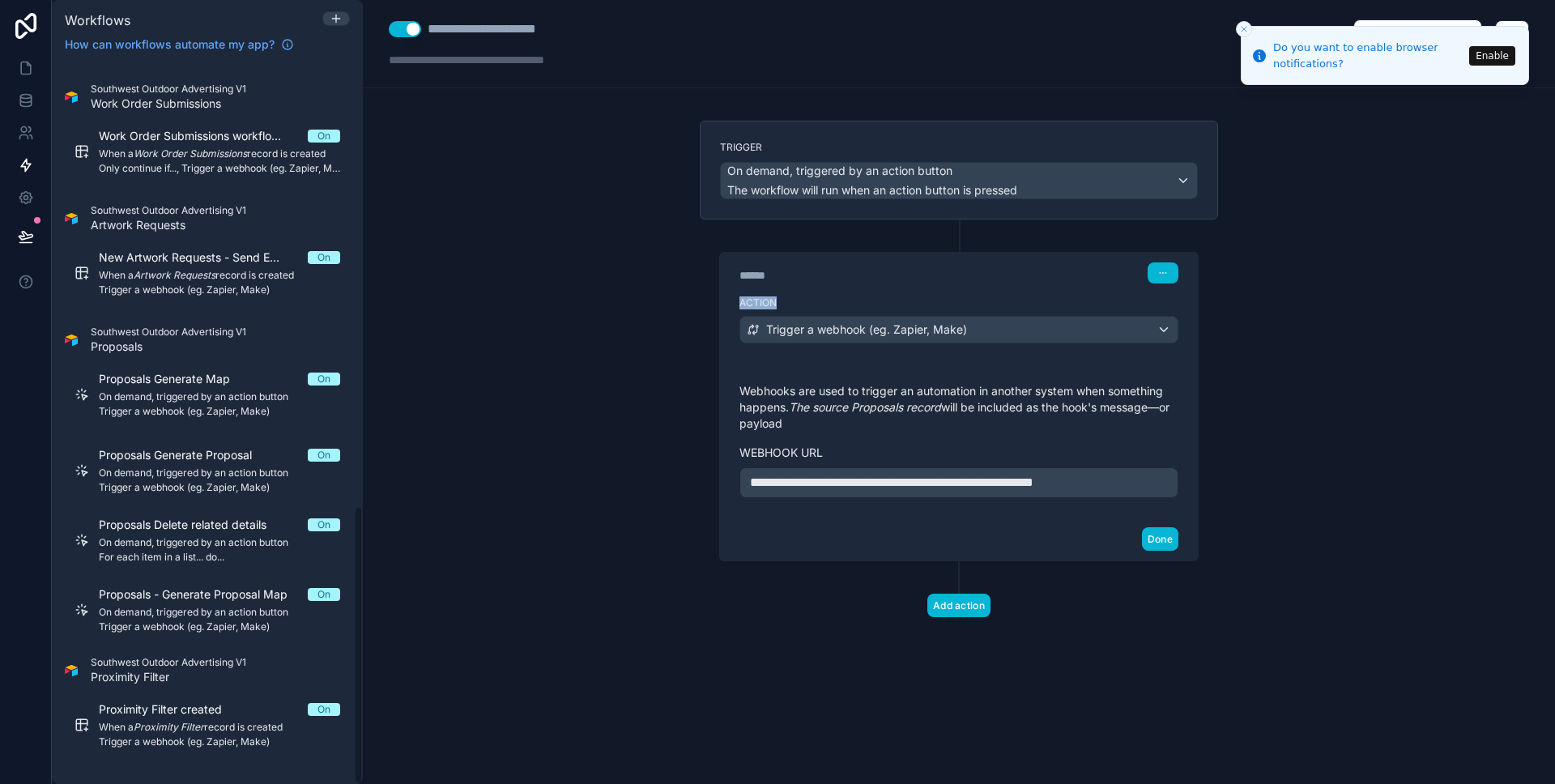
click at [814, 292] on div "Action Trigger a webhook (eg. Zapier, Make)" at bounding box center [958, 327] width 477 height 73
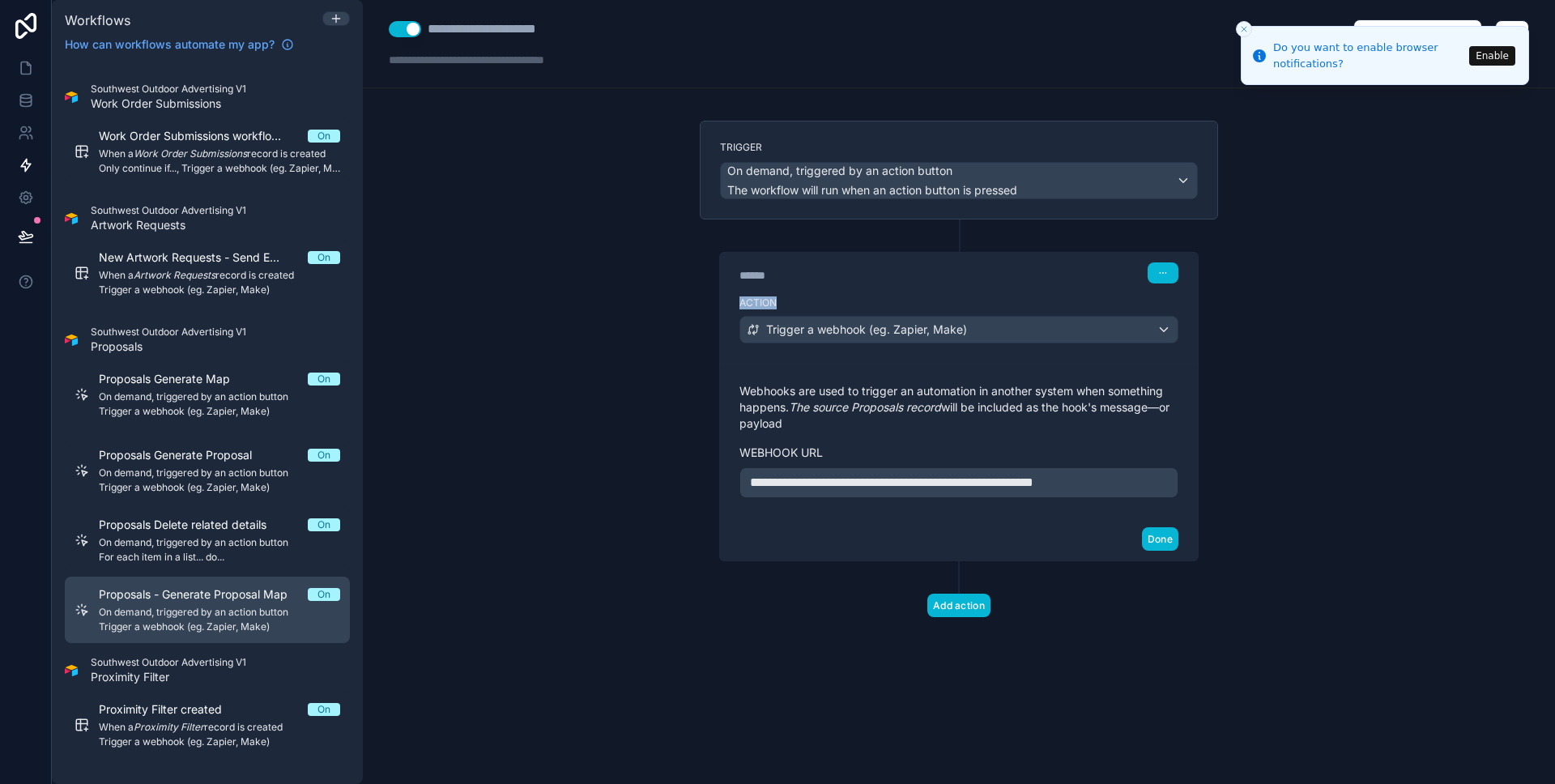
click at [227, 590] on span "Proposals - Generate Proposal Map" at bounding box center [203, 594] width 208 height 16
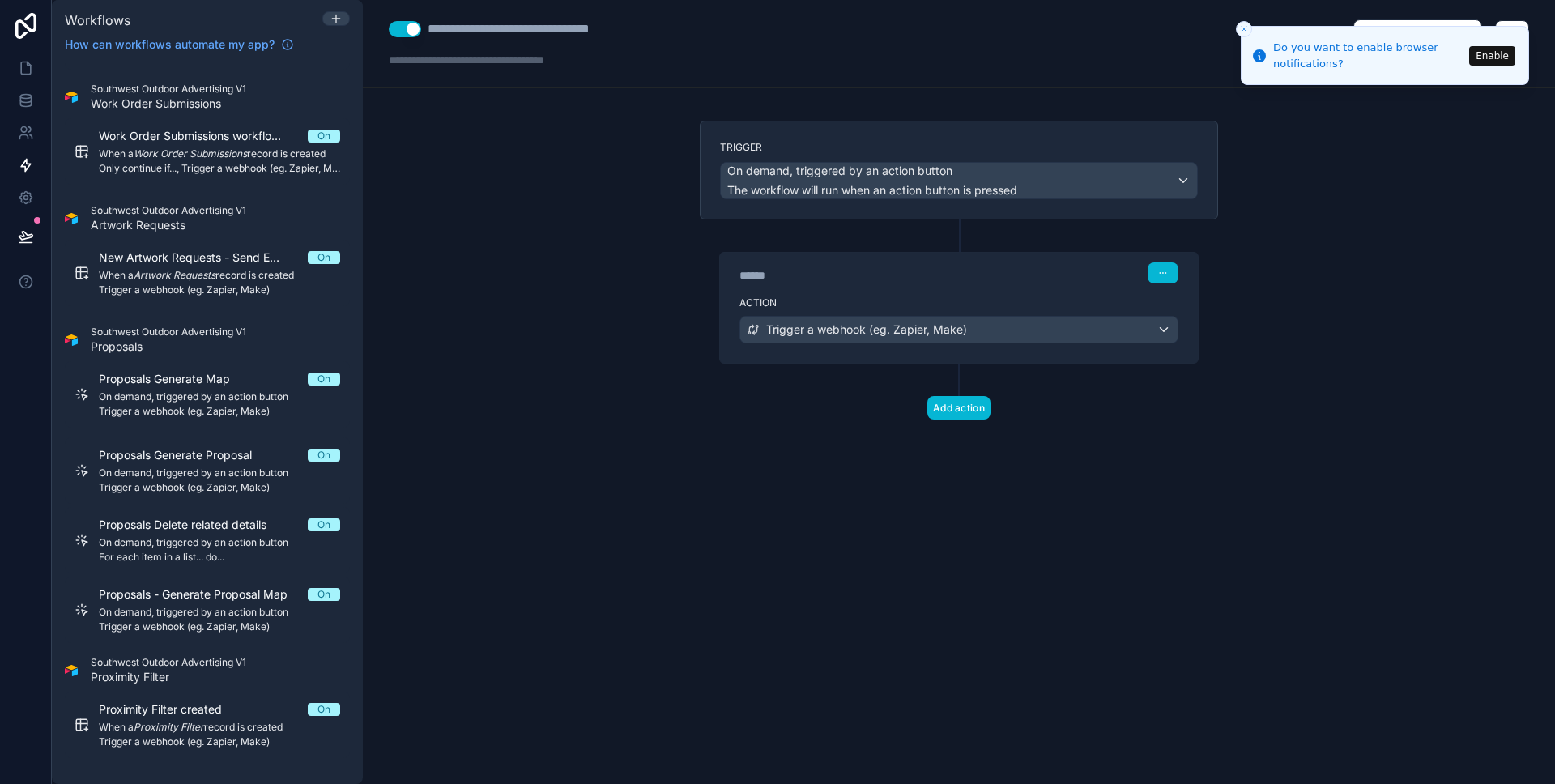
click at [905, 307] on label "Action" at bounding box center [959, 302] width 439 height 13
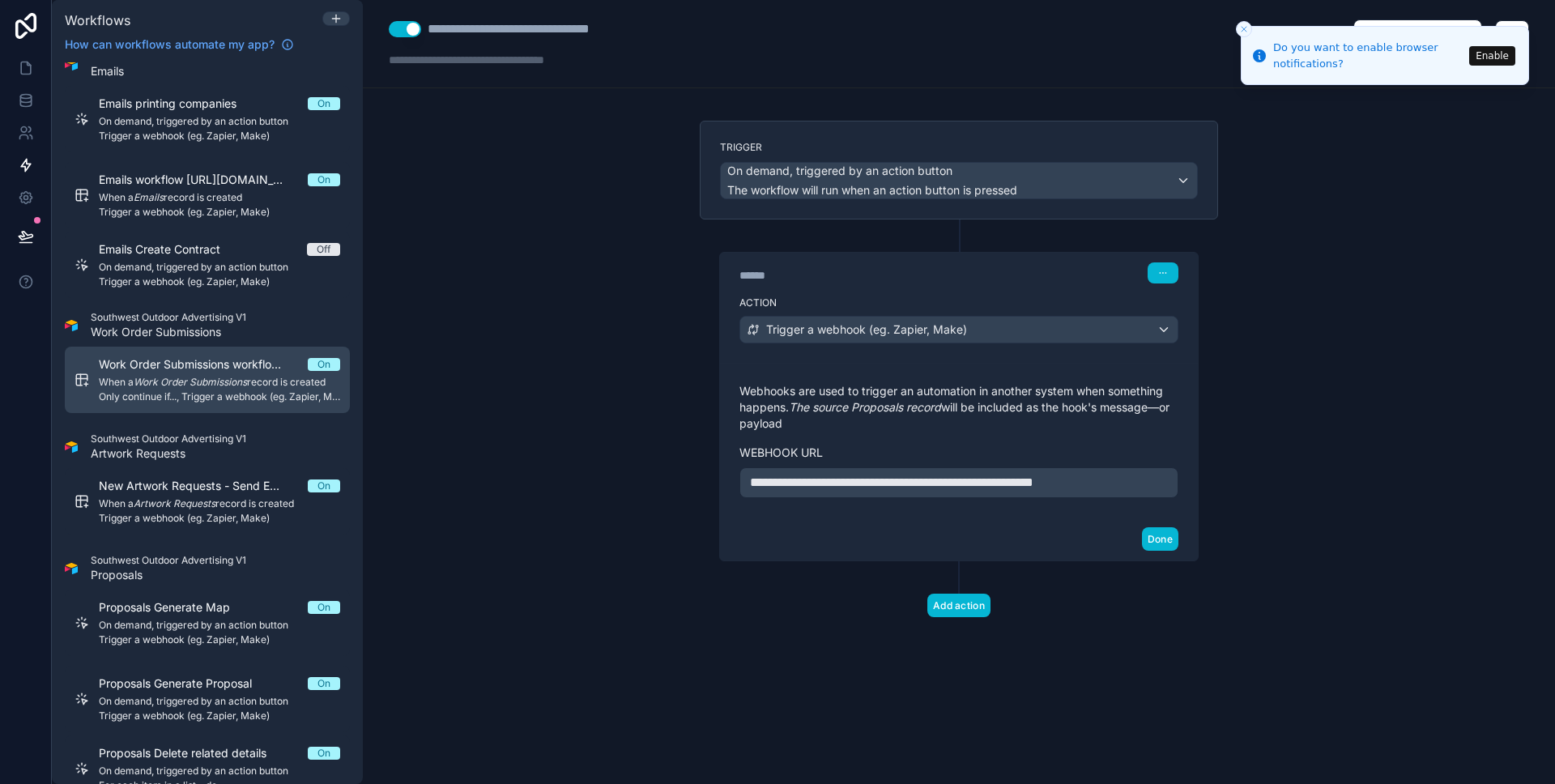
scroll to position [903, 0]
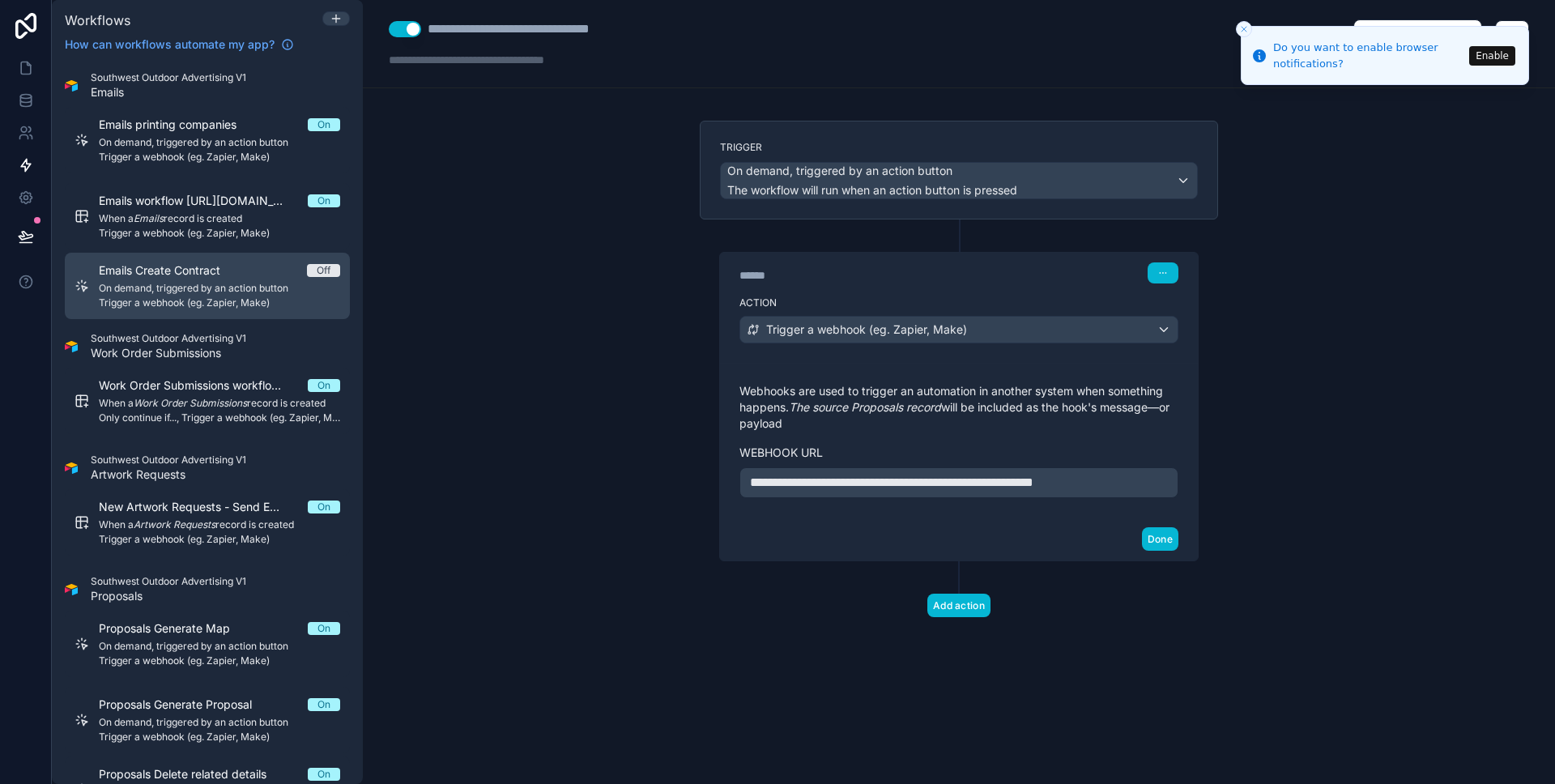
click at [211, 304] on span "Trigger a webhook (eg. Zapier, Make)" at bounding box center [219, 302] width 241 height 13
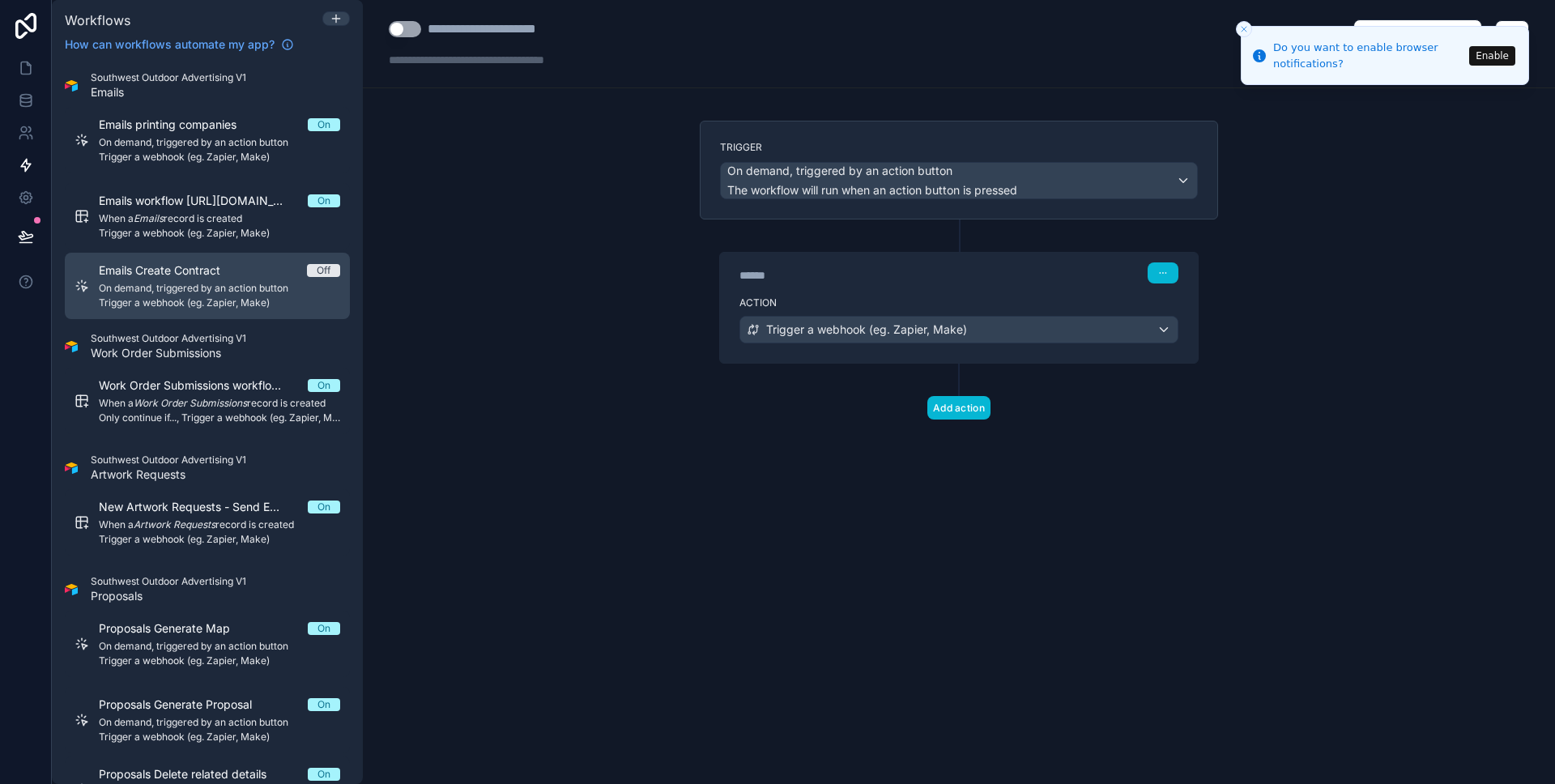
scroll to position [881, 0]
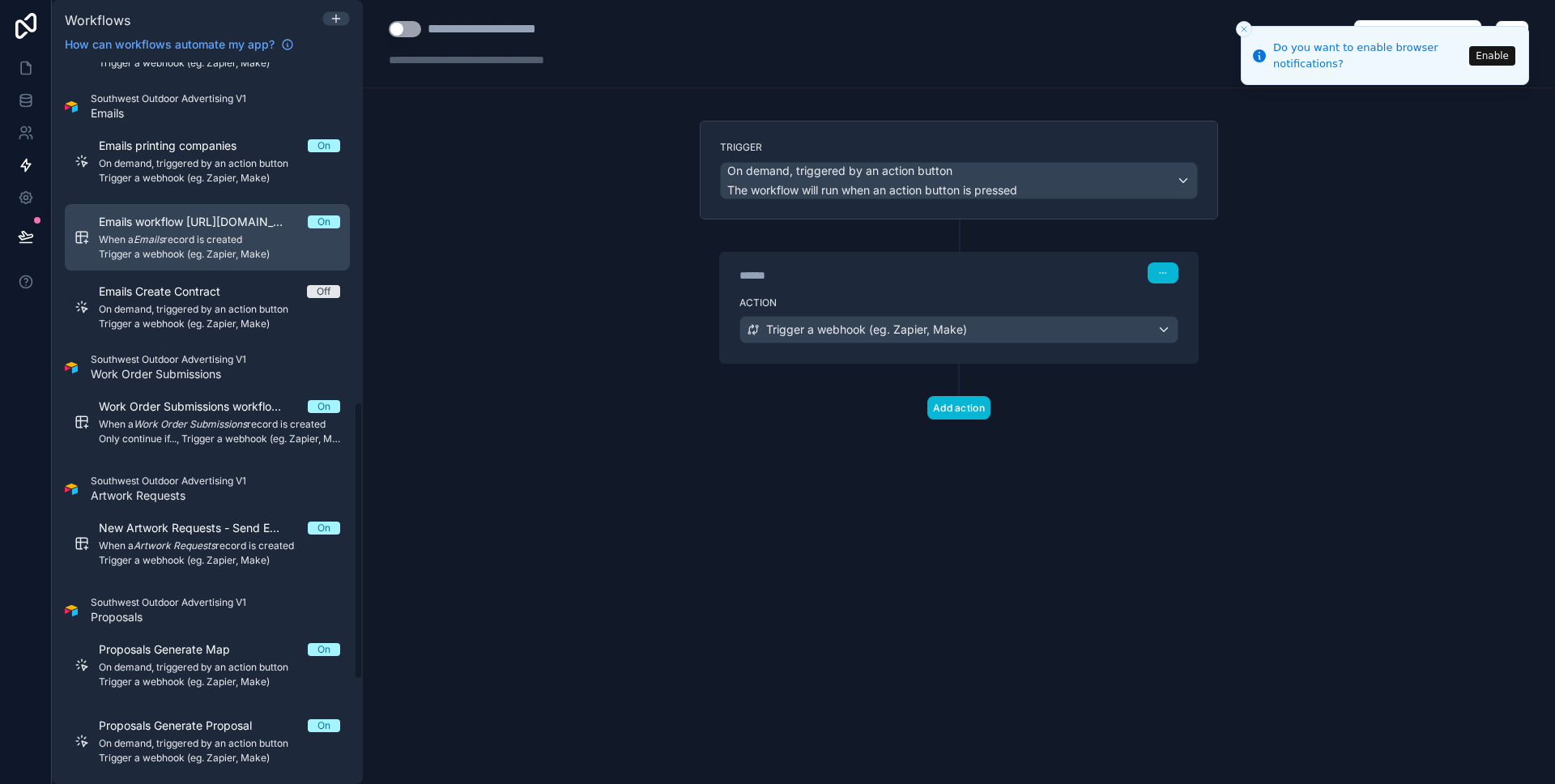
click at [202, 240] on span "When a Emails record is created" at bounding box center [219, 239] width 241 height 13
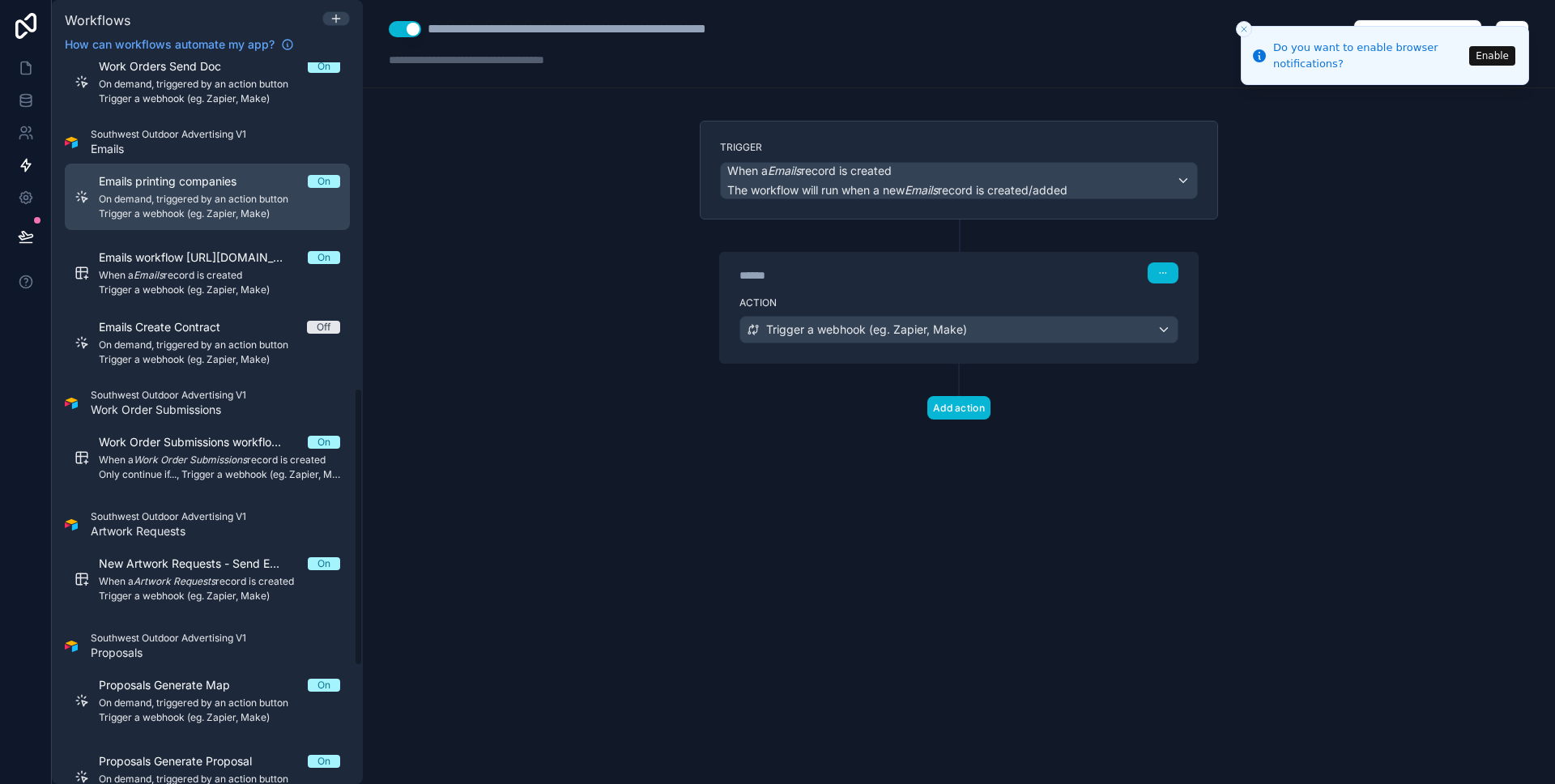
click at [187, 216] on span "Trigger a webhook (eg. Zapier, Make)" at bounding box center [219, 213] width 241 height 13
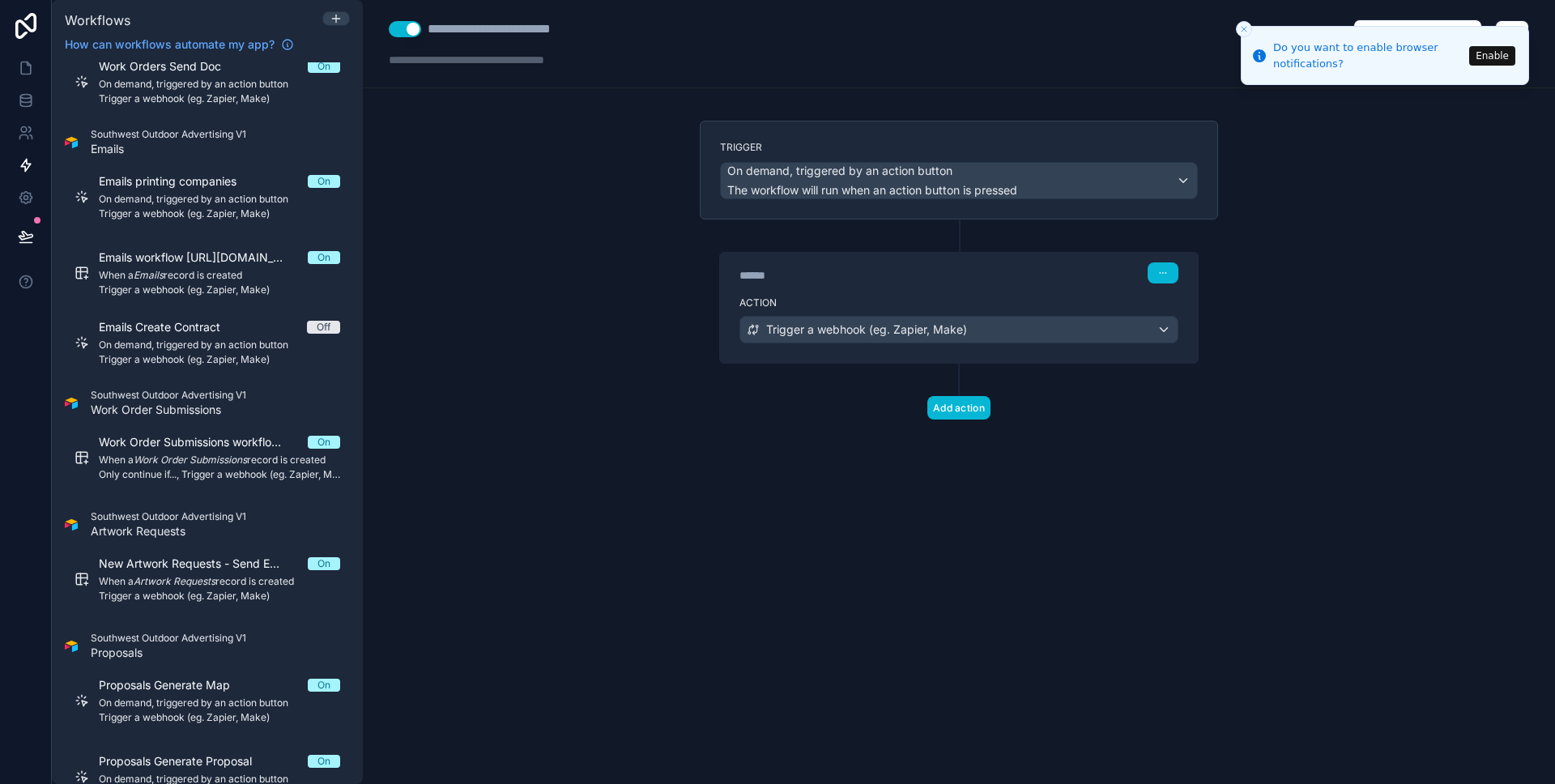
scroll to position [669, 0]
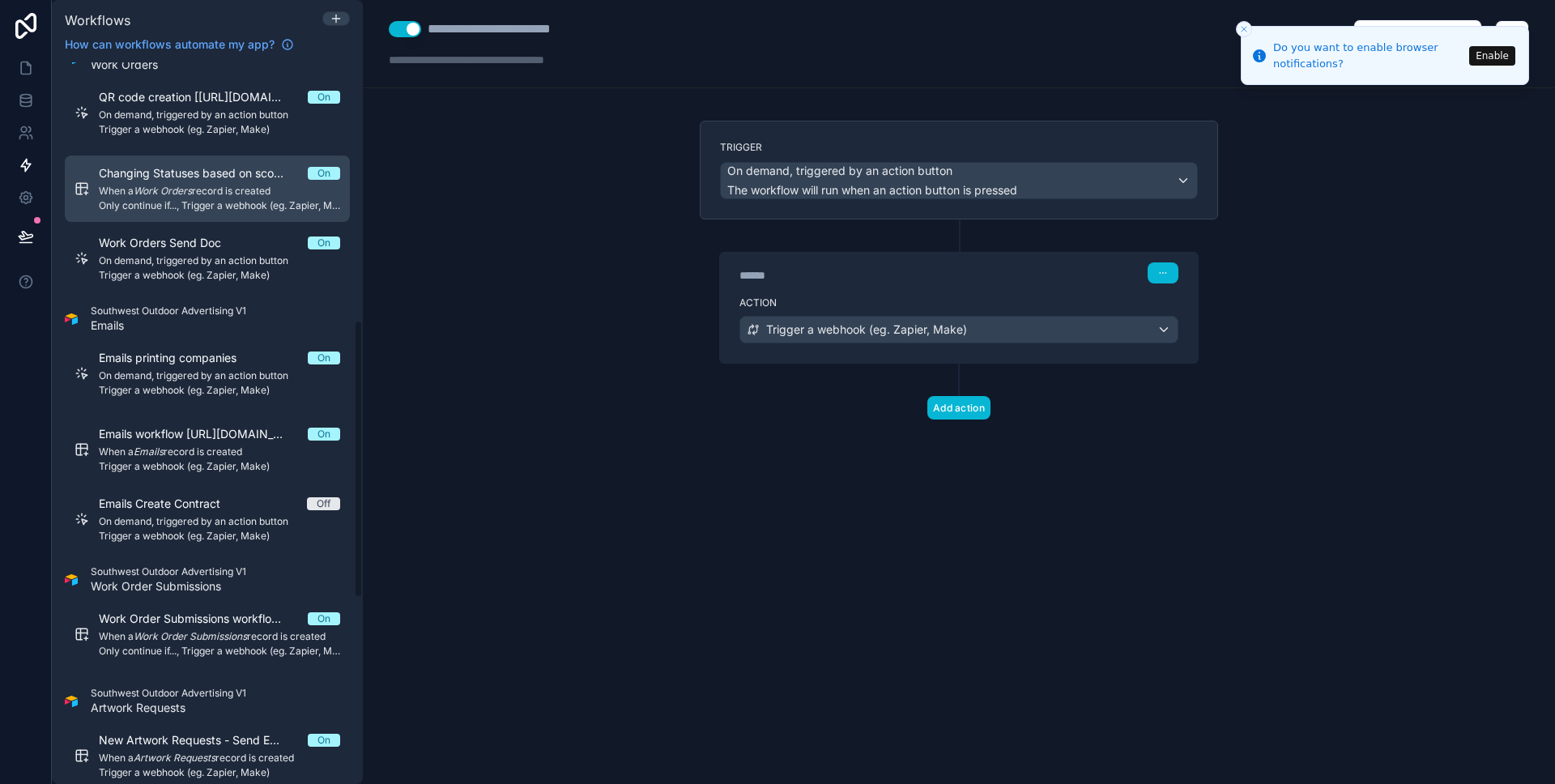
click at [192, 195] on em "Work Orders" at bounding box center [163, 190] width 58 height 13
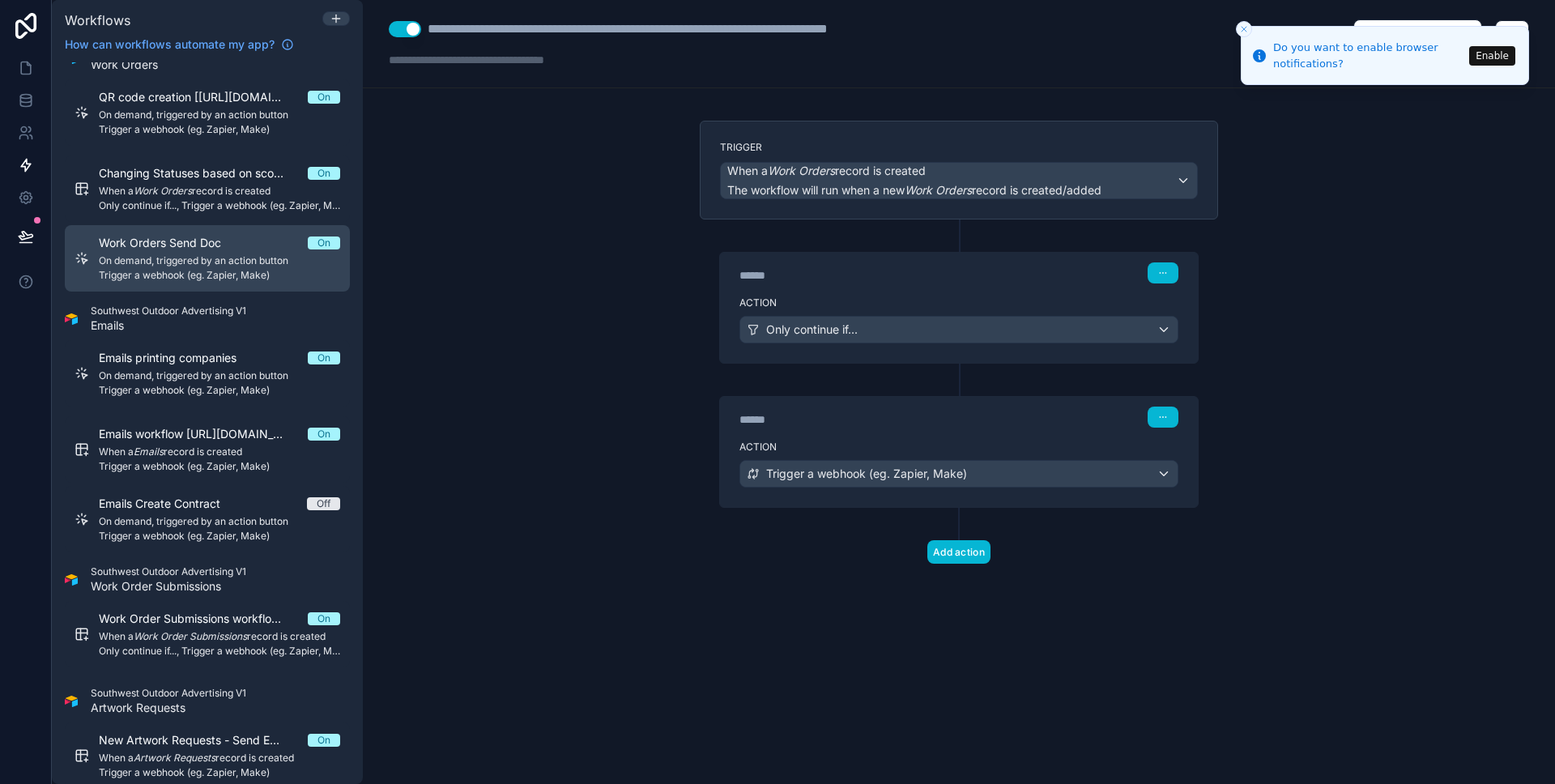
click at [189, 240] on span "Work Orders Send Doc" at bounding box center [169, 242] width 142 height 16
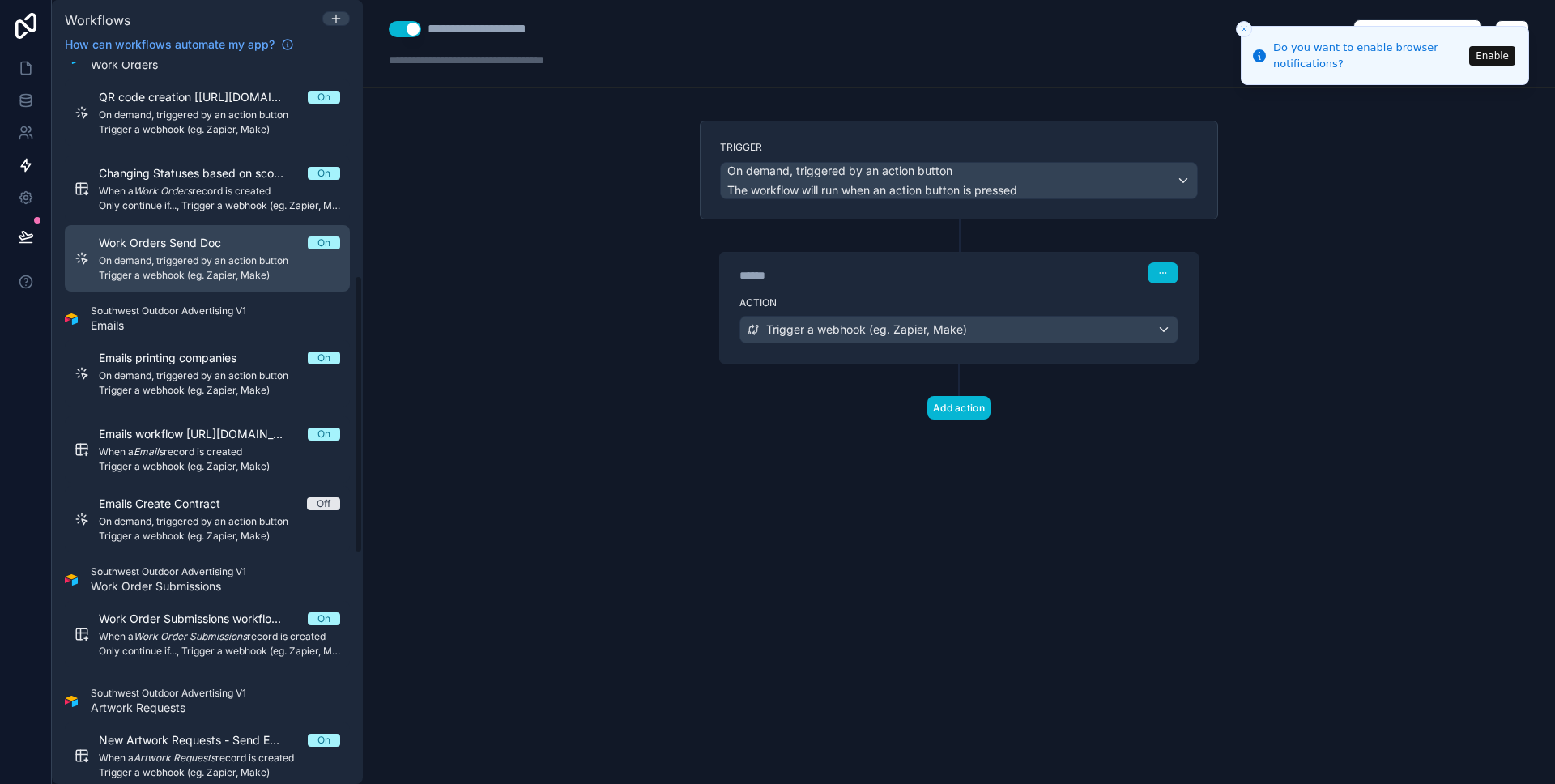
scroll to position [554, 0]
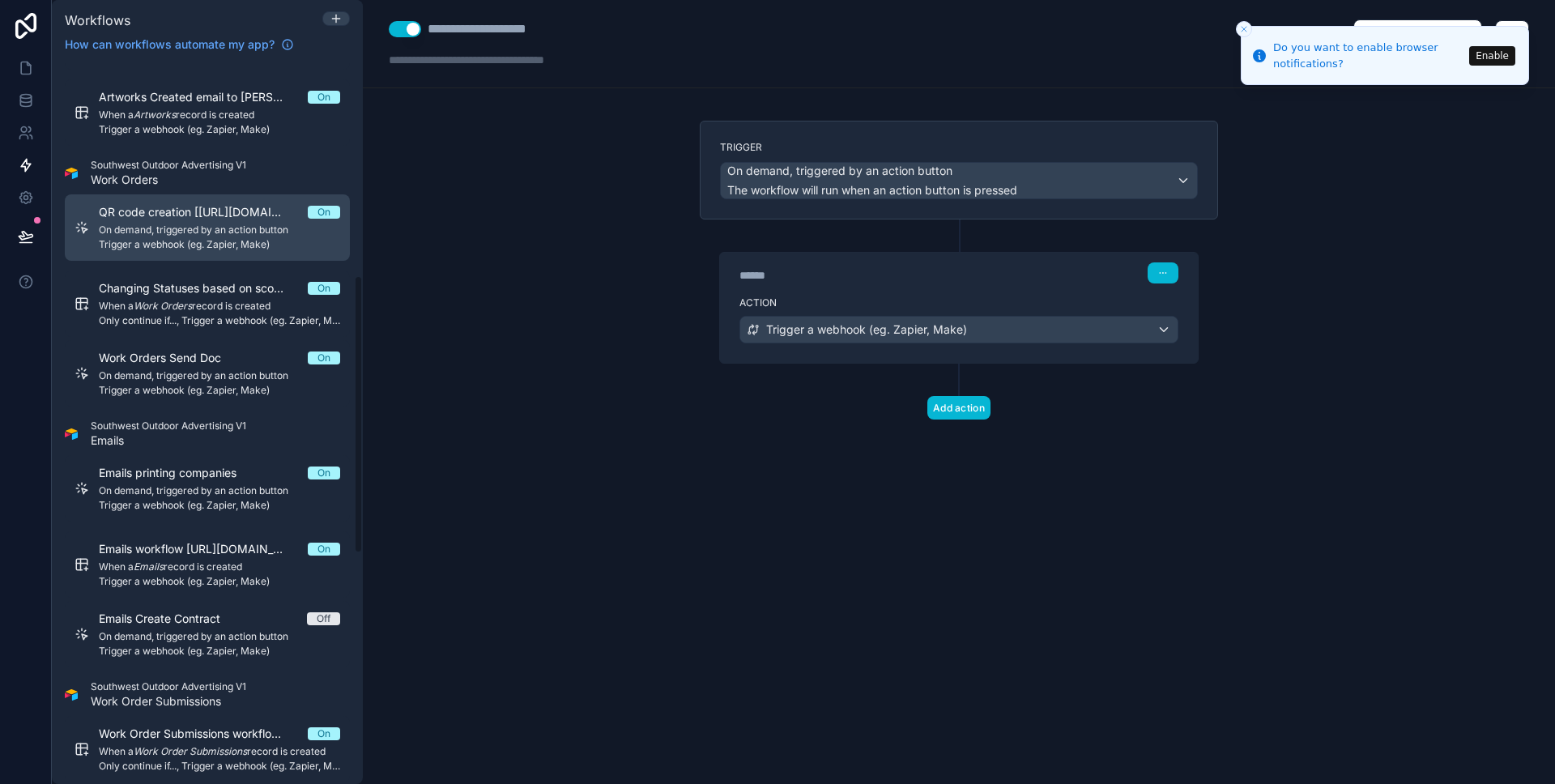
click at [196, 232] on span "On demand, triggered by an action button" at bounding box center [219, 230] width 241 height 13
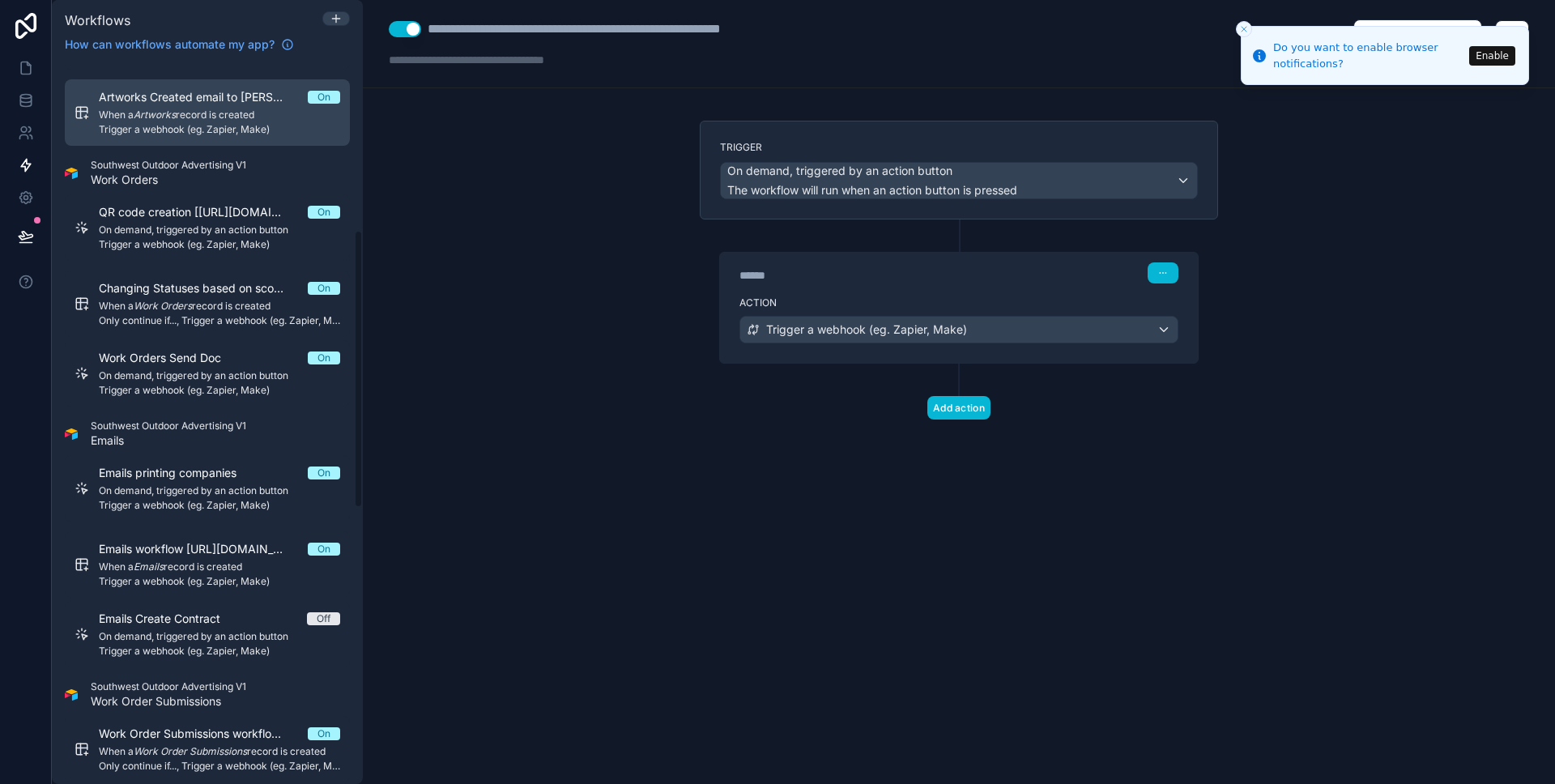
scroll to position [437, 0]
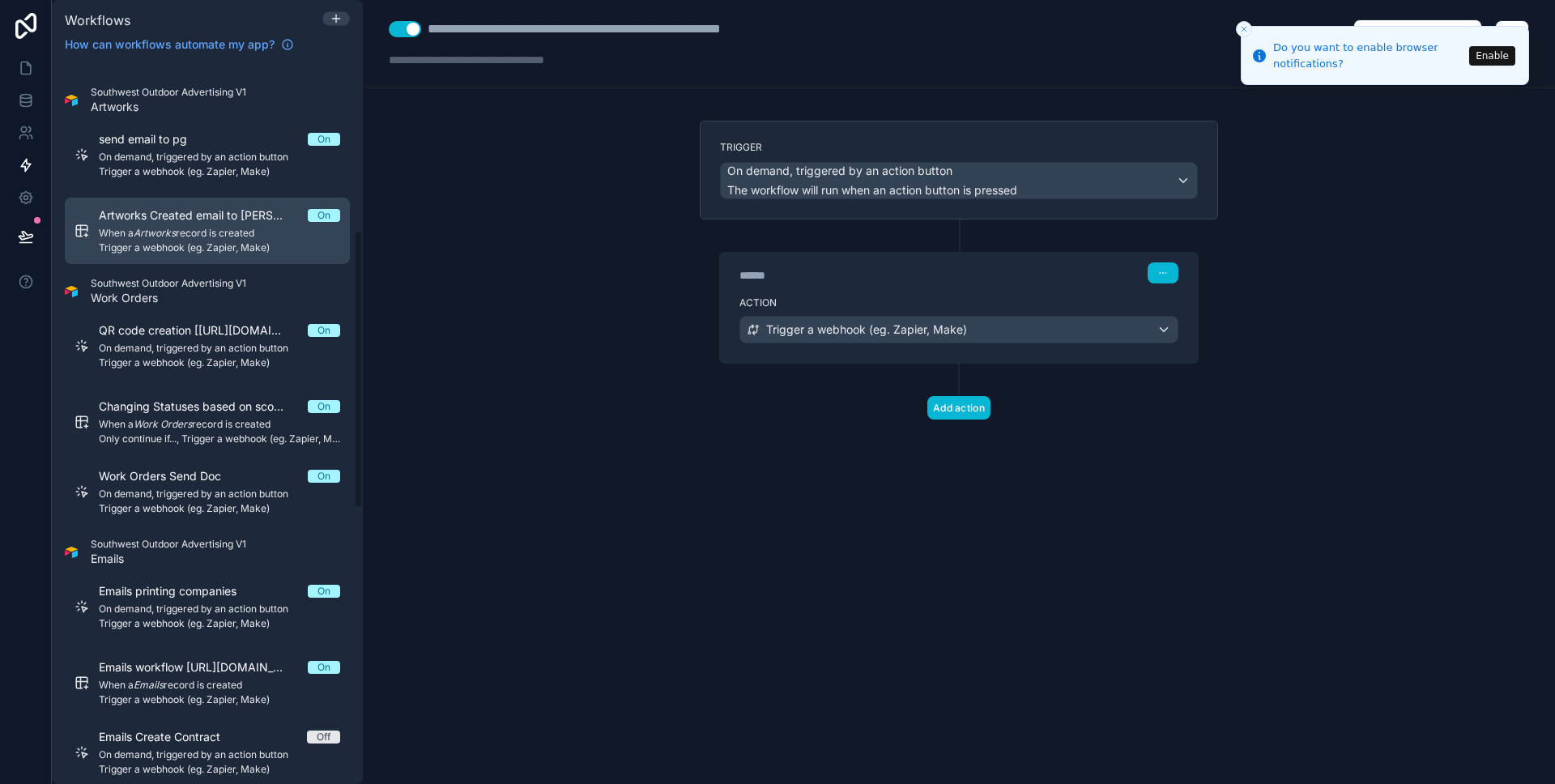
click at [196, 232] on span "When a Artworks record is created" at bounding box center [219, 232] width 241 height 13
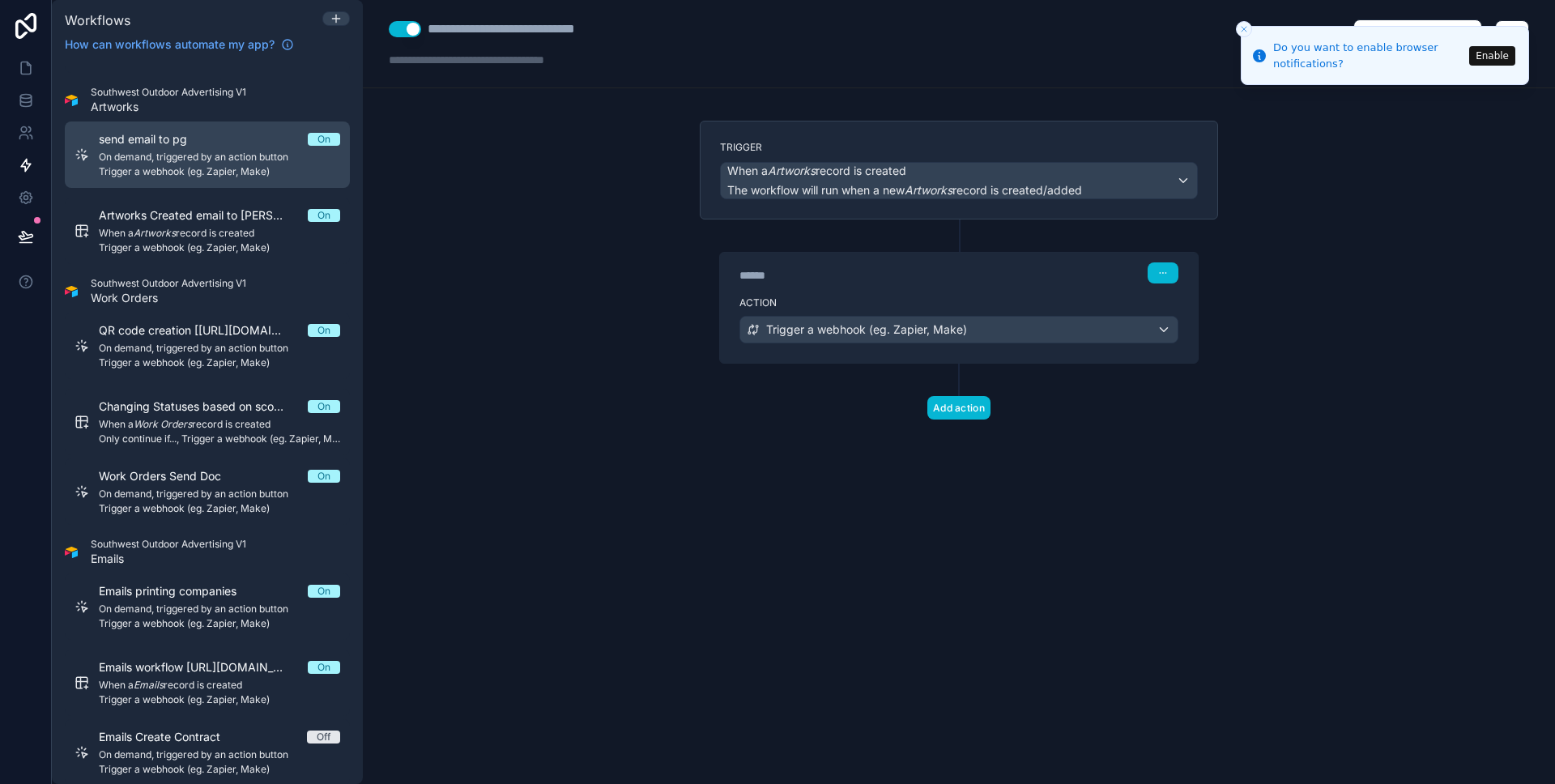
click at [187, 169] on span "Trigger a webhook (eg. Zapier, Make)" at bounding box center [219, 171] width 241 height 13
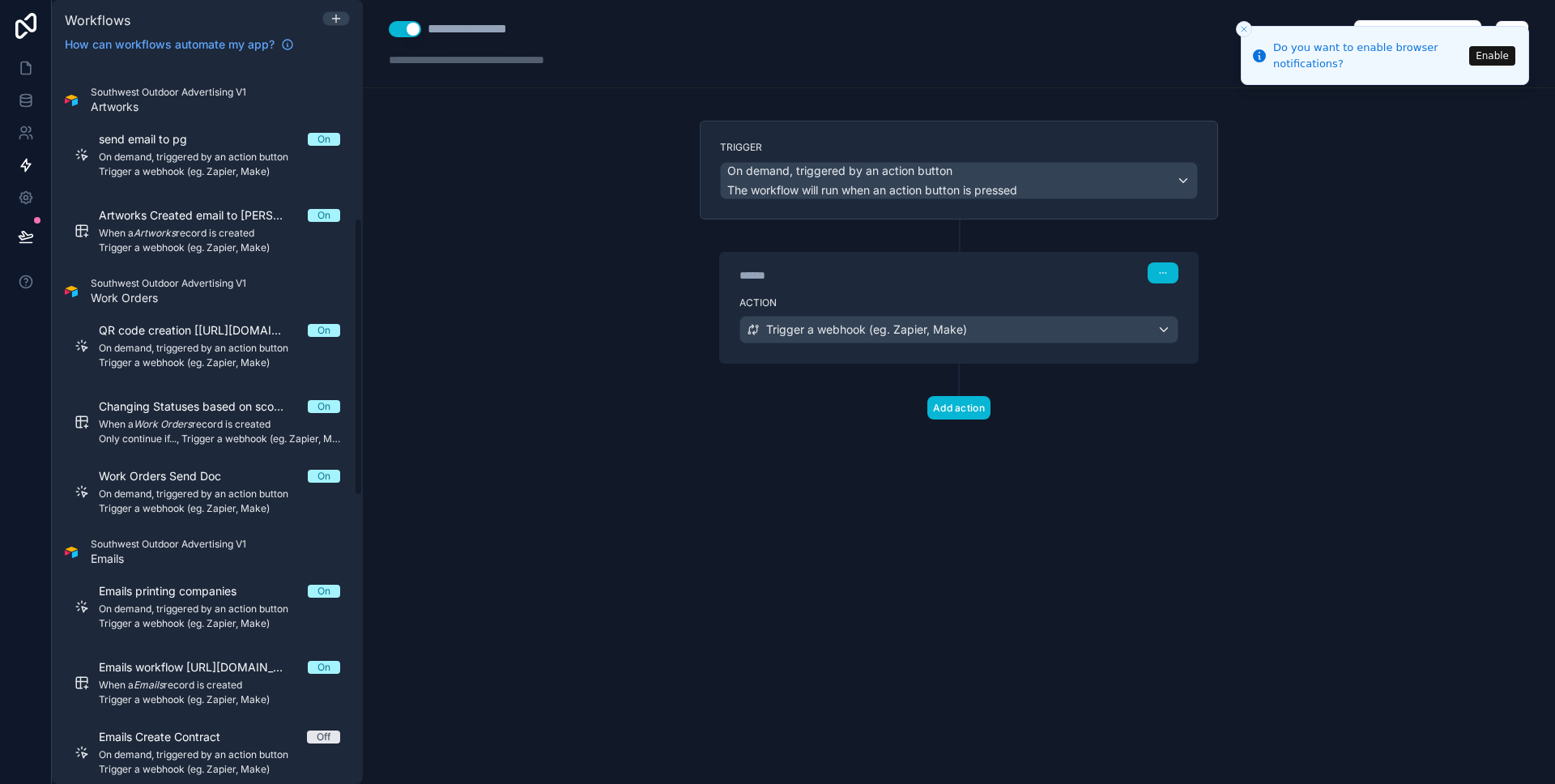
scroll to position [404, 0]
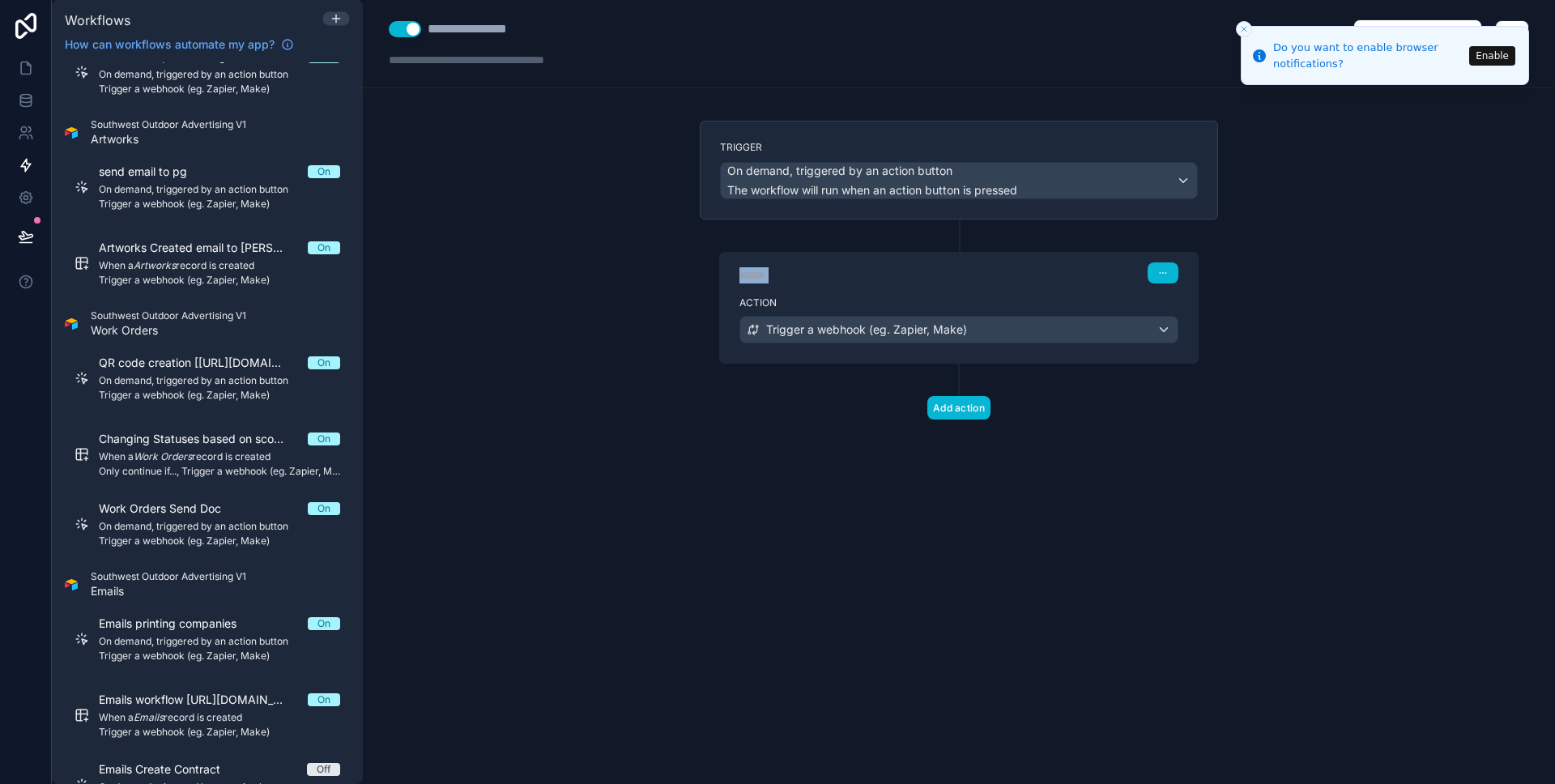
click at [873, 267] on div "****** Step 1" at bounding box center [959, 273] width 439 height 21
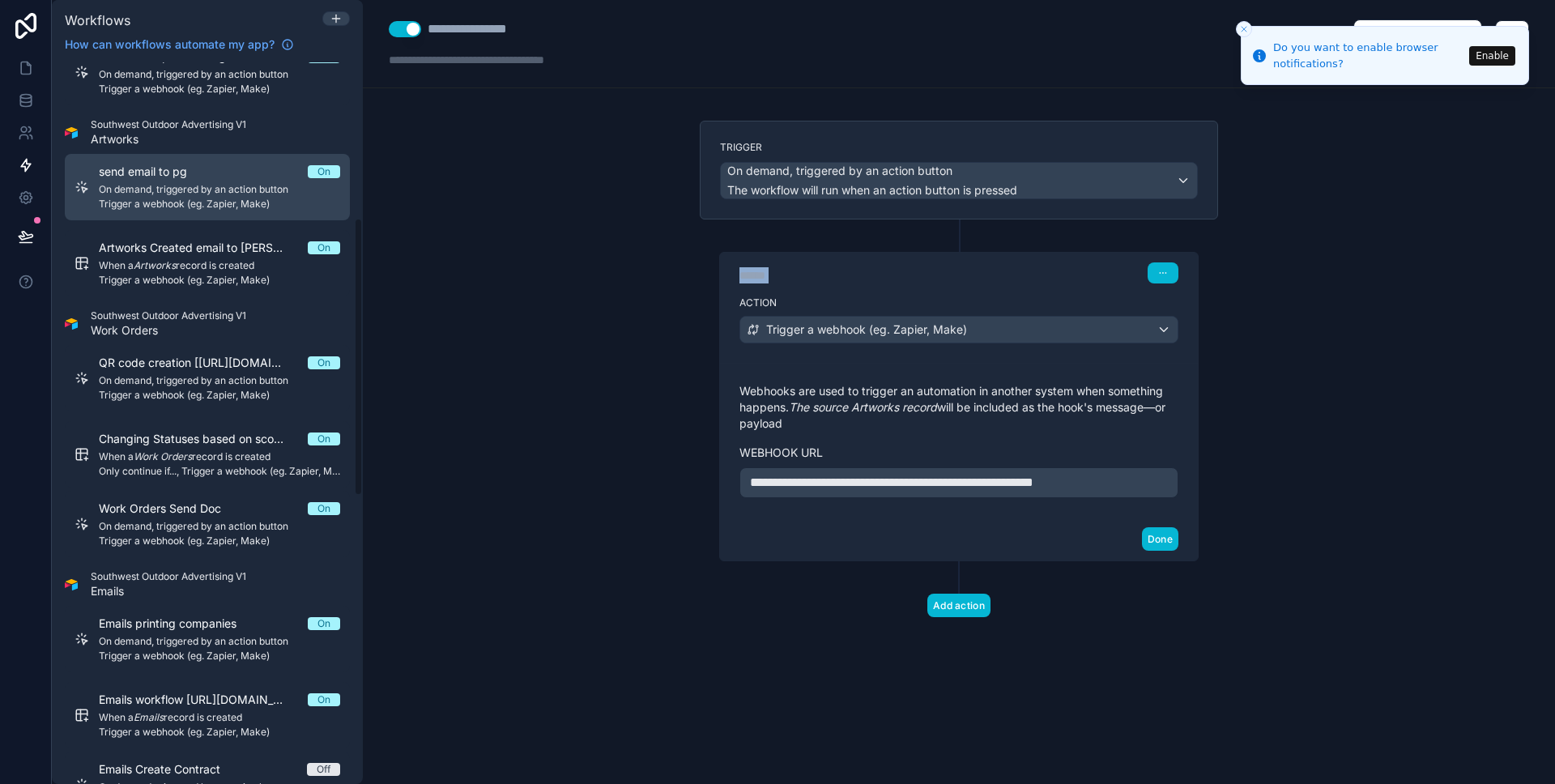
click at [200, 175] on span "send email to pg" at bounding box center [152, 172] width 108 height 16
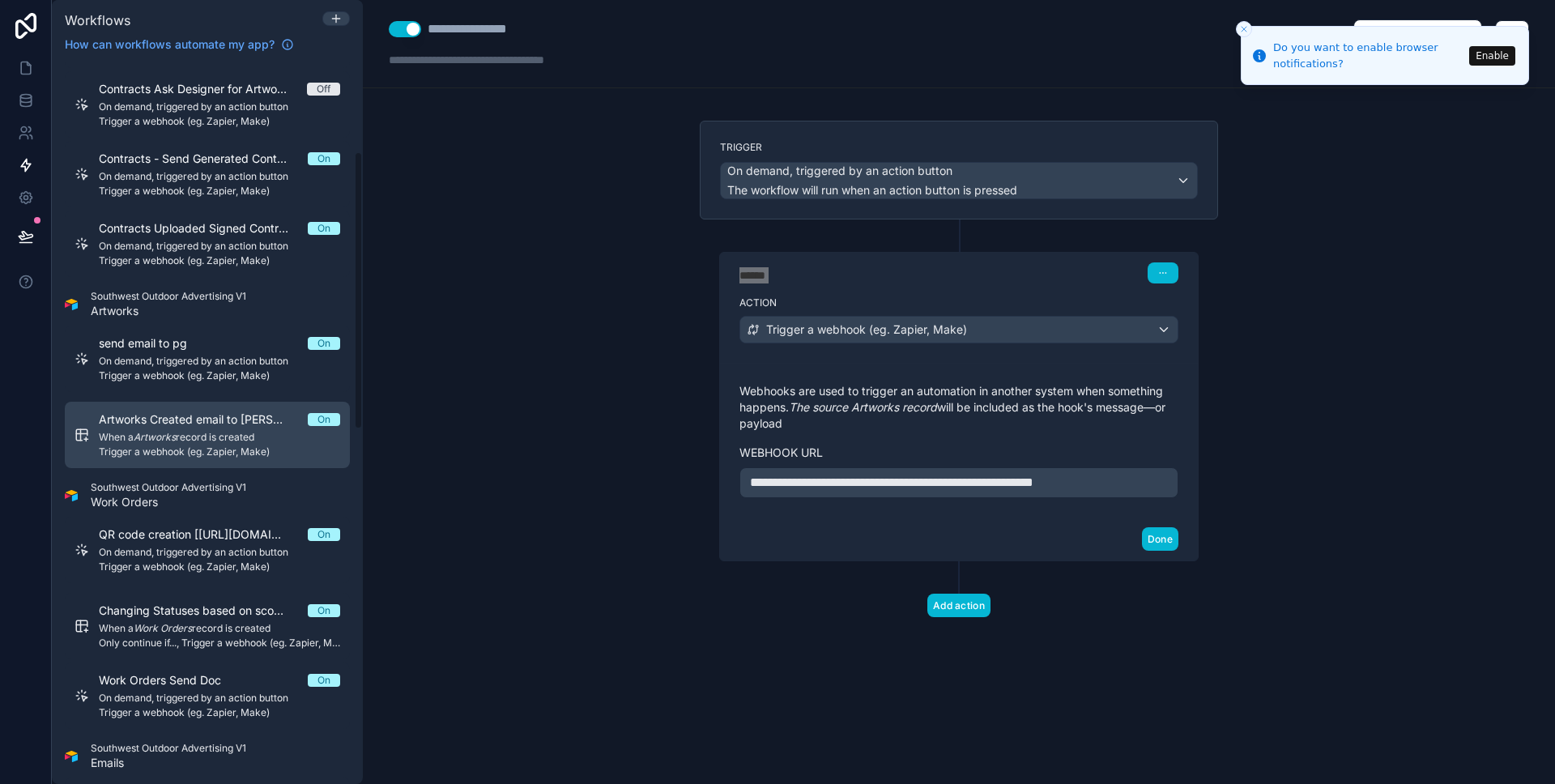
scroll to position [222, 0]
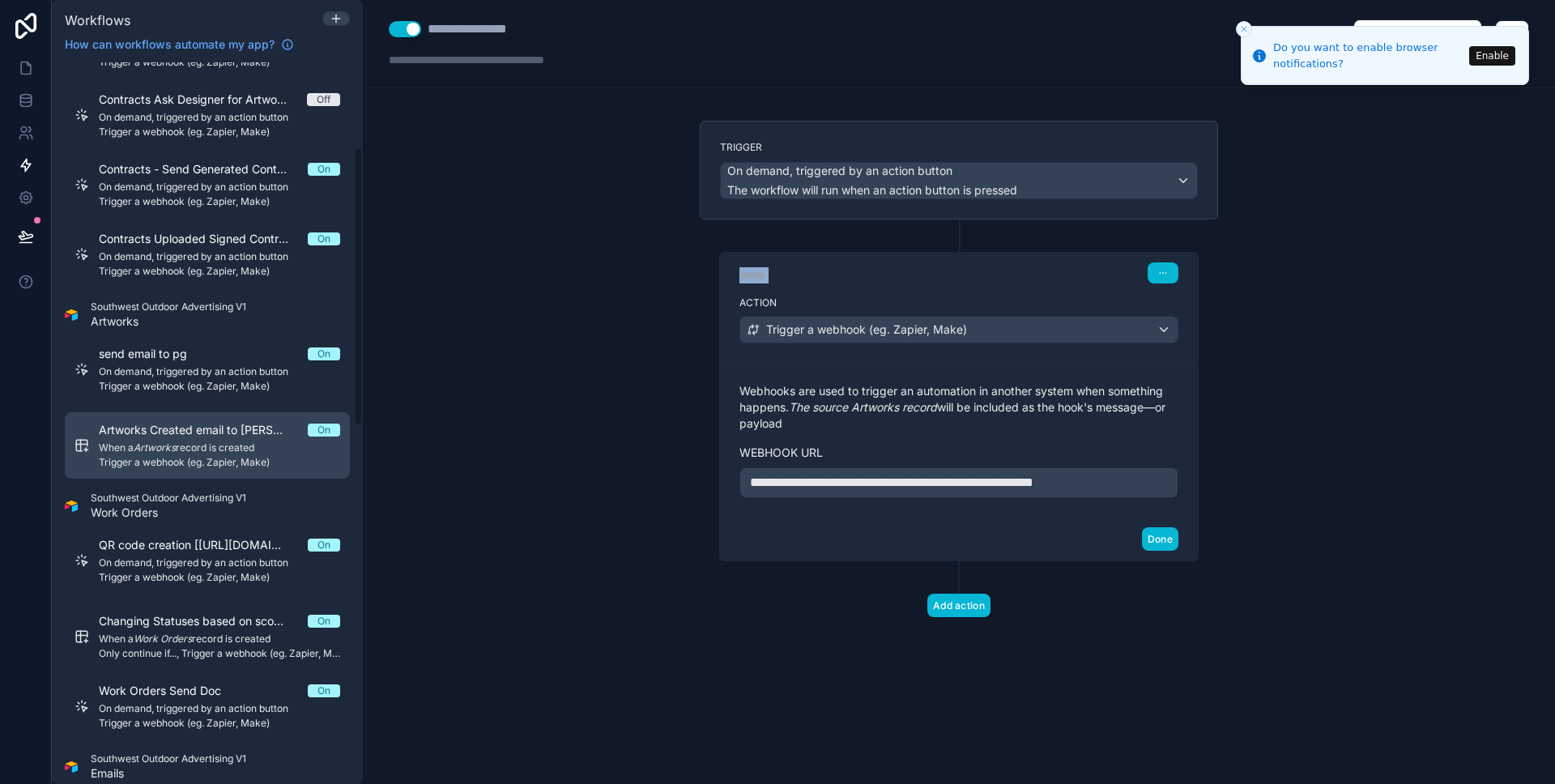
click at [177, 438] on div "Artworks Created email to Doug On When a Artworks record is created Trigger a w…" at bounding box center [219, 445] width 241 height 47
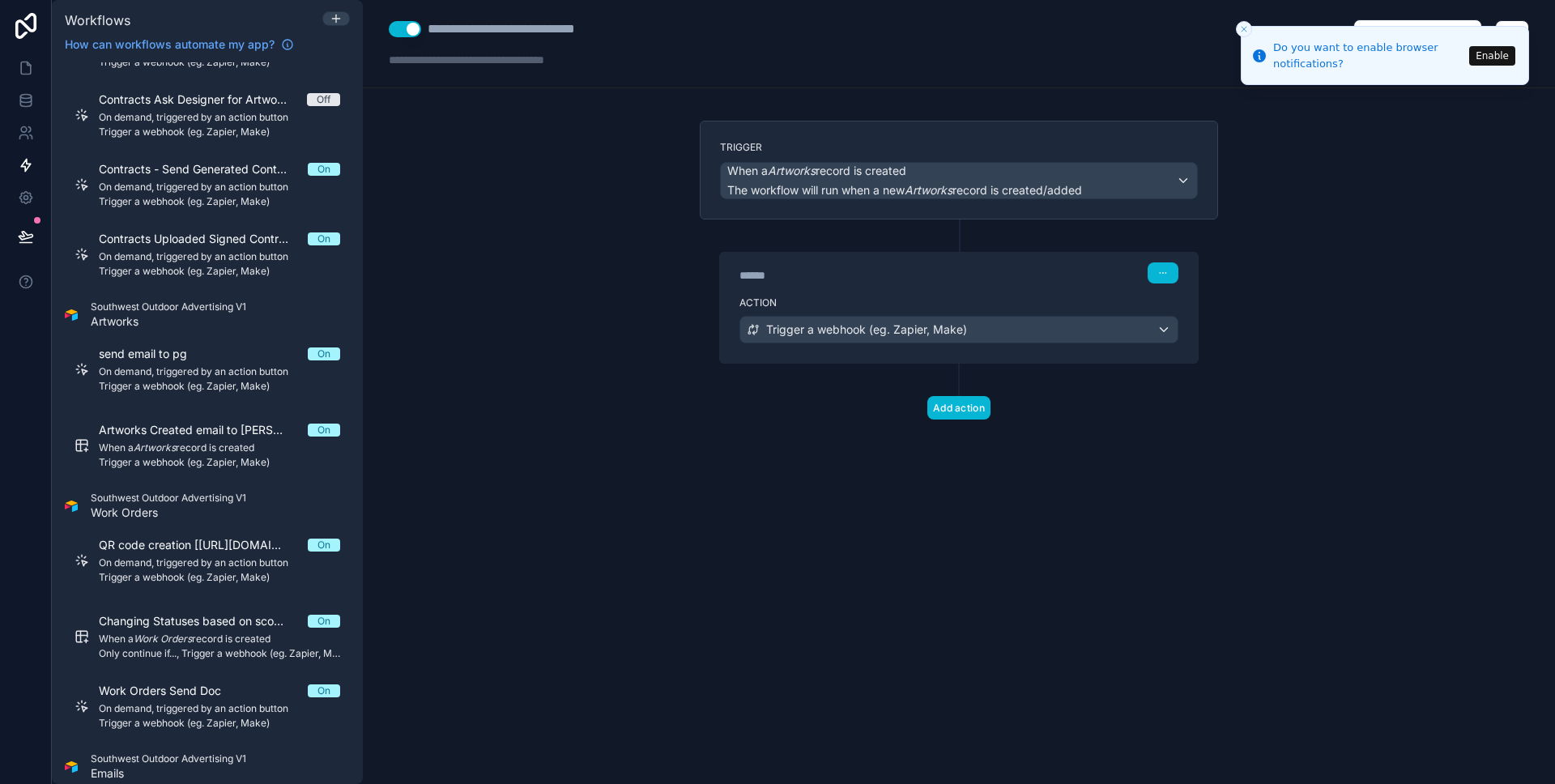
click at [924, 290] on div "Action Trigger a webhook (eg. Zapier, Make)" at bounding box center [958, 327] width 477 height 73
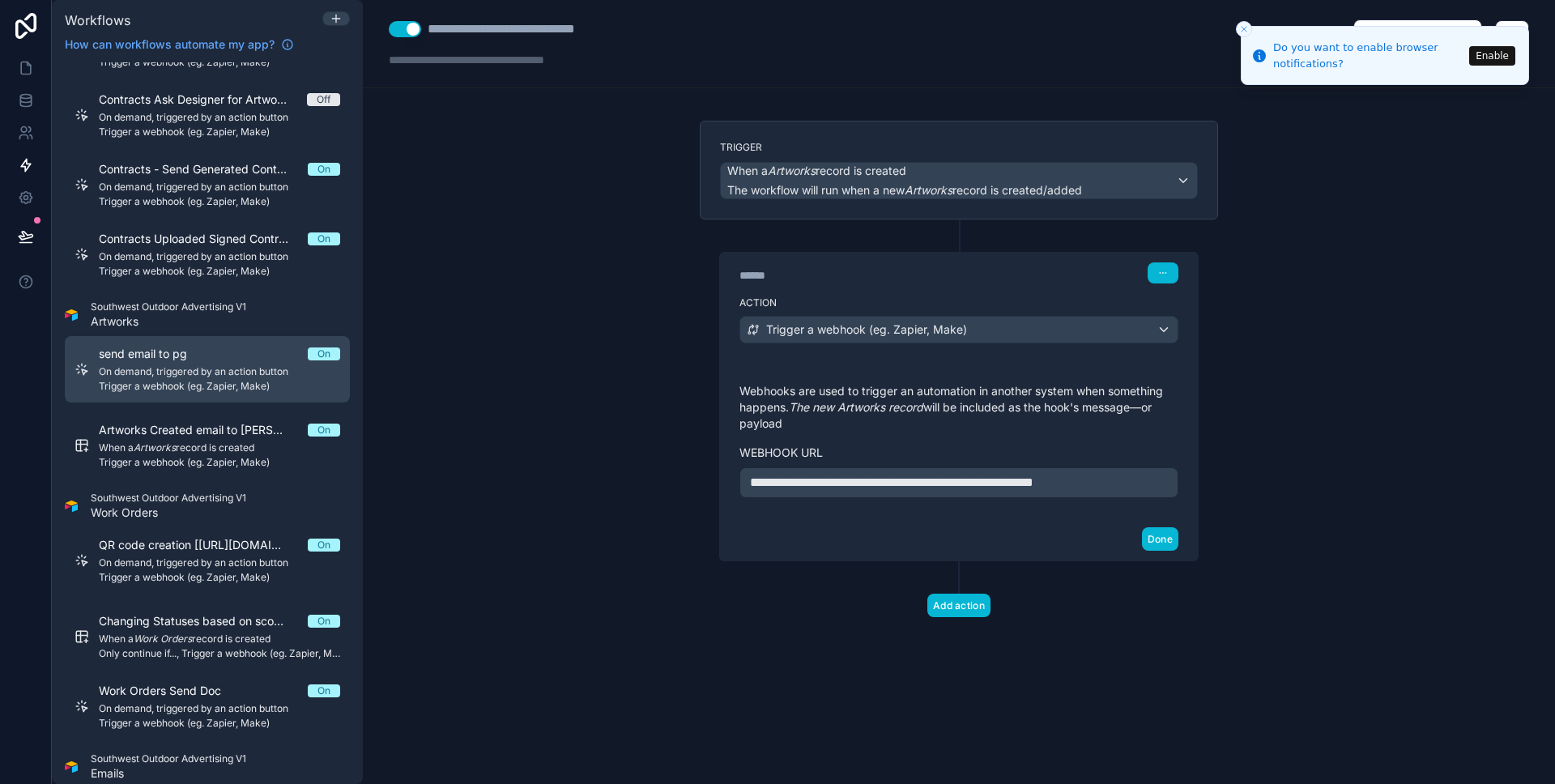
click at [239, 372] on span "On demand, triggered by an action button" at bounding box center [219, 371] width 241 height 13
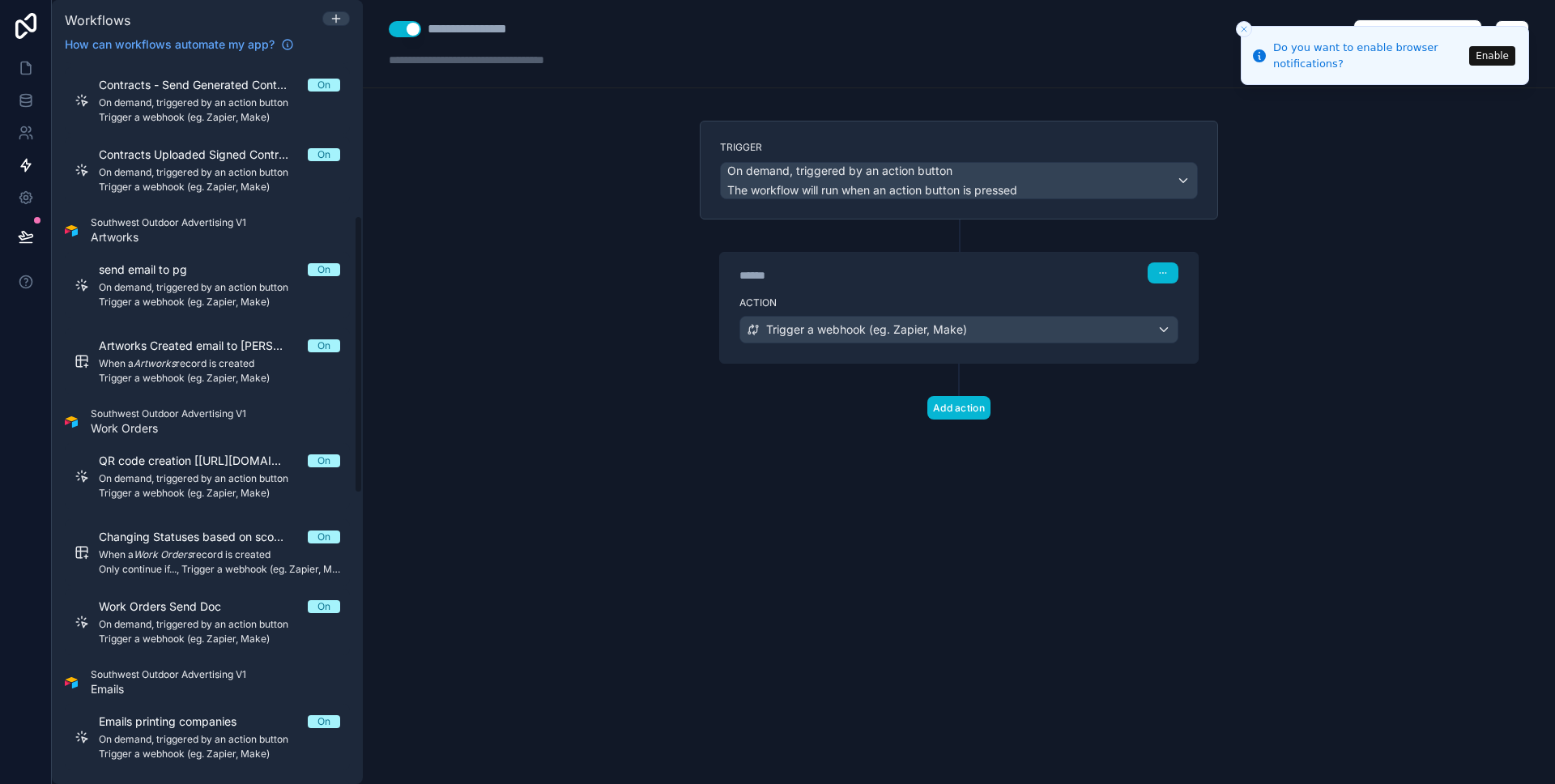
scroll to position [398, 0]
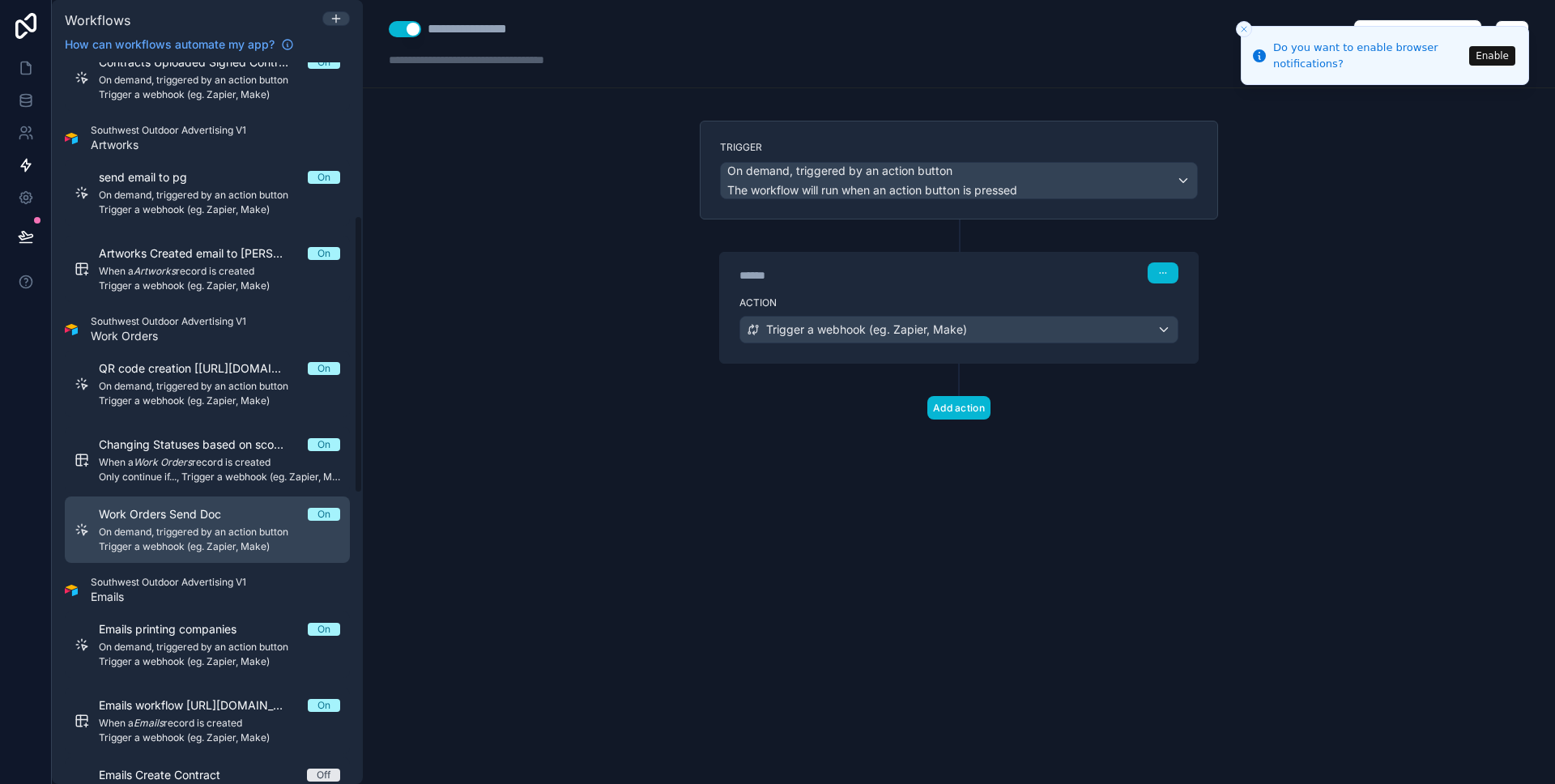
click at [176, 523] on div "Work Orders Send Doc On On demand, triggered by an action button Trigger a webh…" at bounding box center [219, 529] width 241 height 47
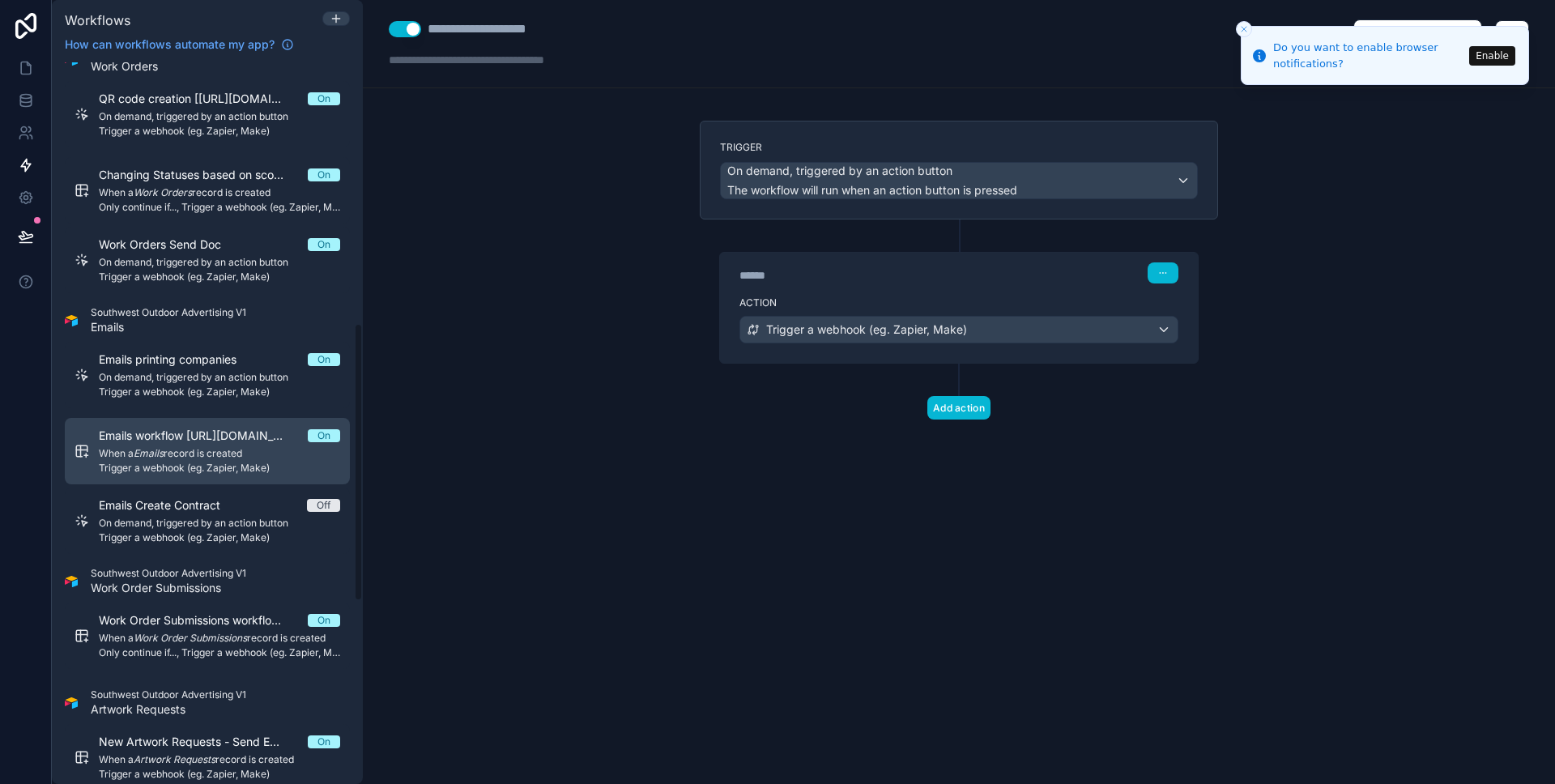
scroll to position [679, 0]
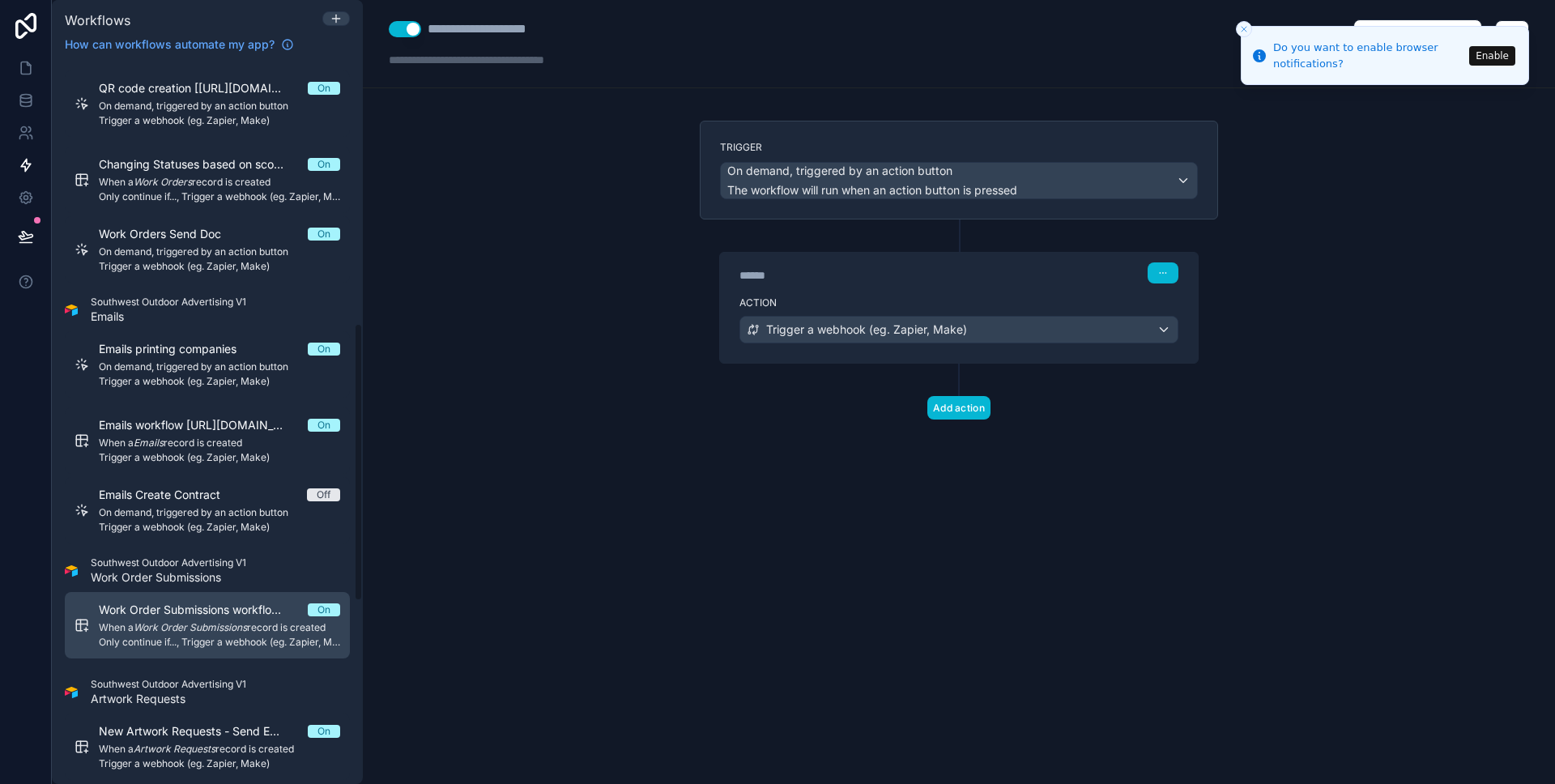
click at [188, 616] on span "Work Order Submissions workflow [URL][DOMAIN_NAME]" at bounding box center [203, 609] width 209 height 16
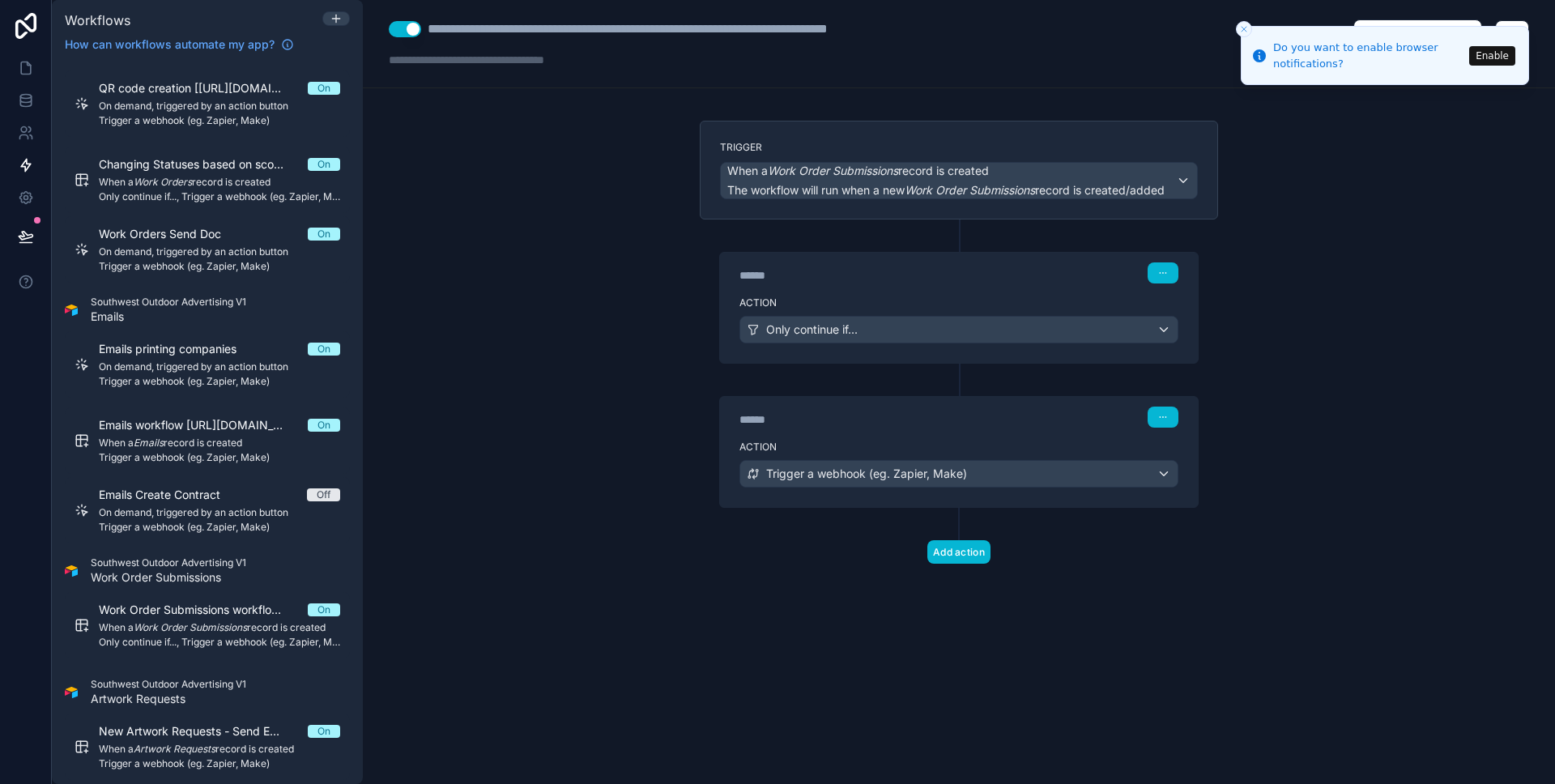
click at [890, 407] on div "****** Step 2" at bounding box center [959, 417] width 439 height 21
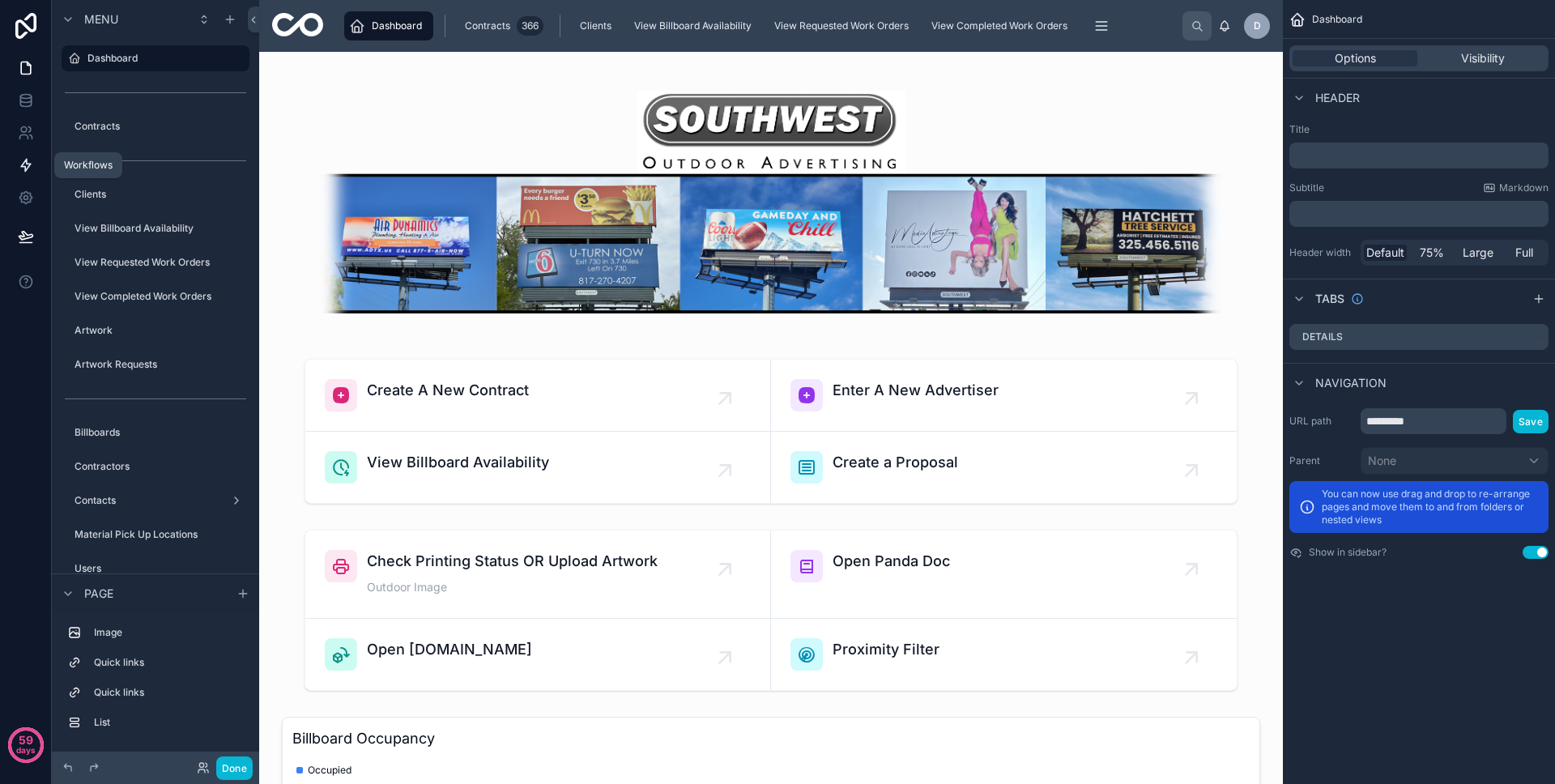
click at [36, 155] on link at bounding box center [25, 165] width 51 height 33
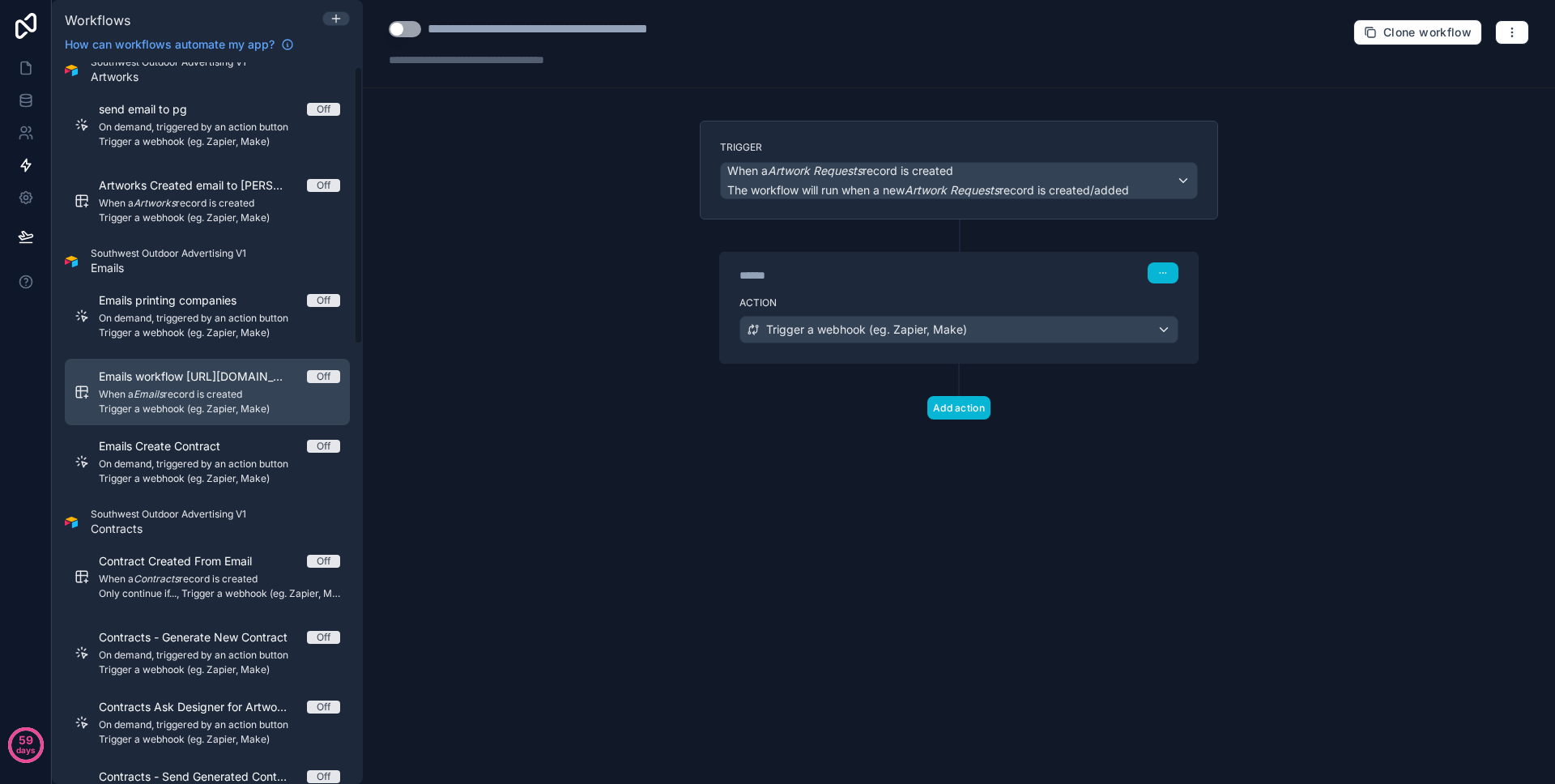
scroll to position [271, 0]
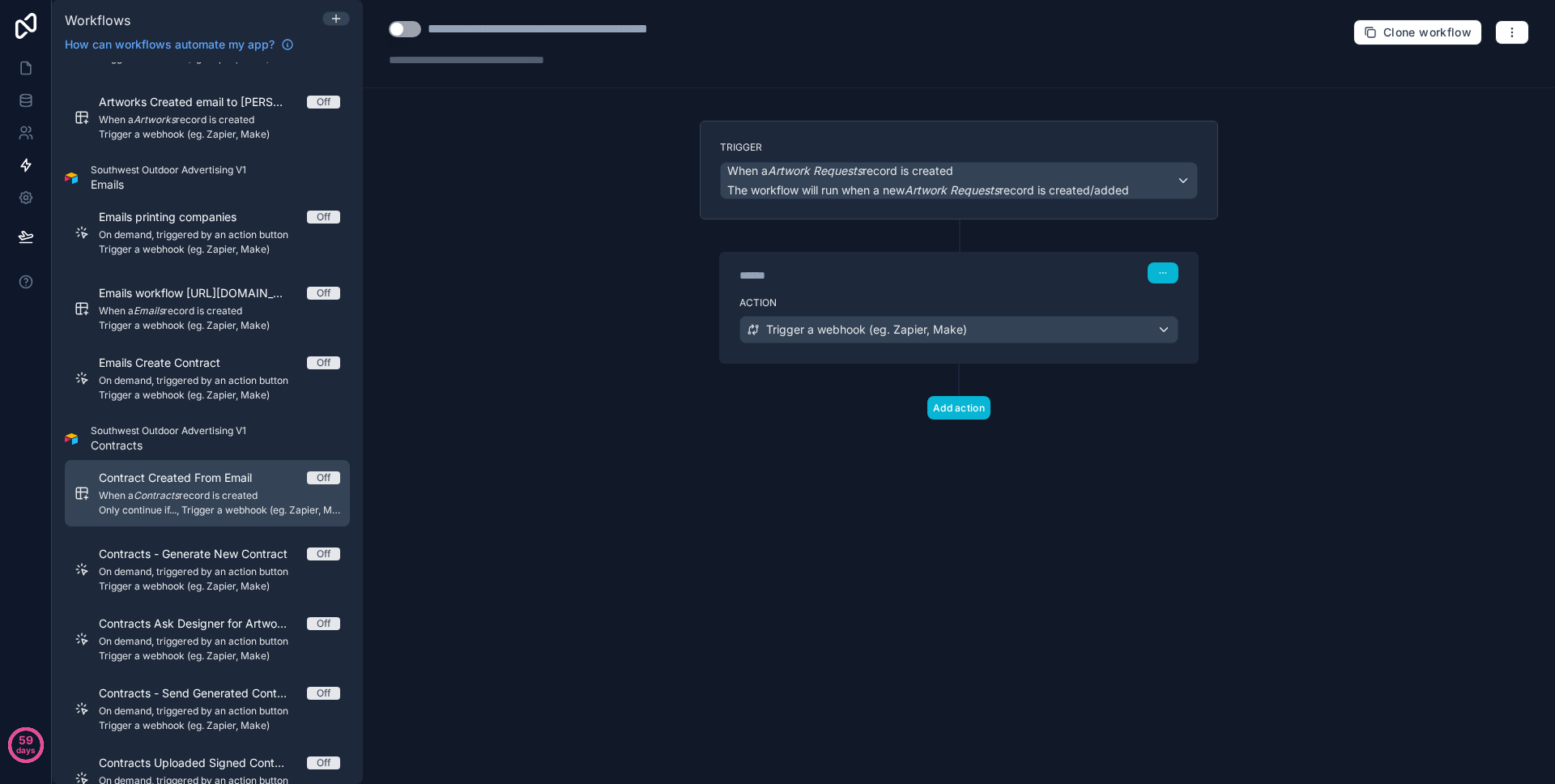
click at [233, 505] on span "Only continue if..., Trigger a webhook (eg. Zapier, Make)" at bounding box center [219, 509] width 241 height 13
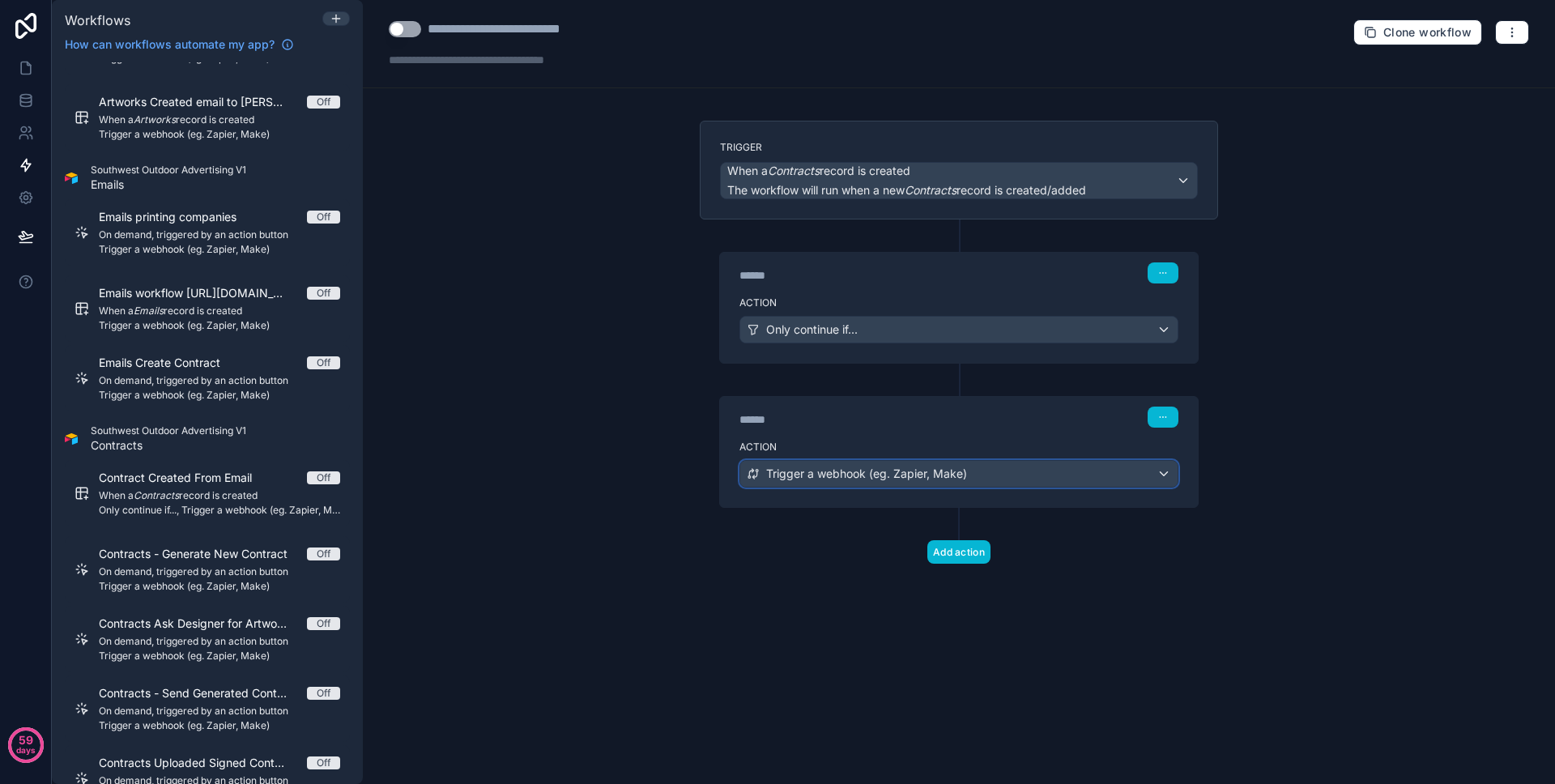
click at [810, 463] on div "Trigger a webhook (eg. Zapier, Make)" at bounding box center [958, 473] width 437 height 26
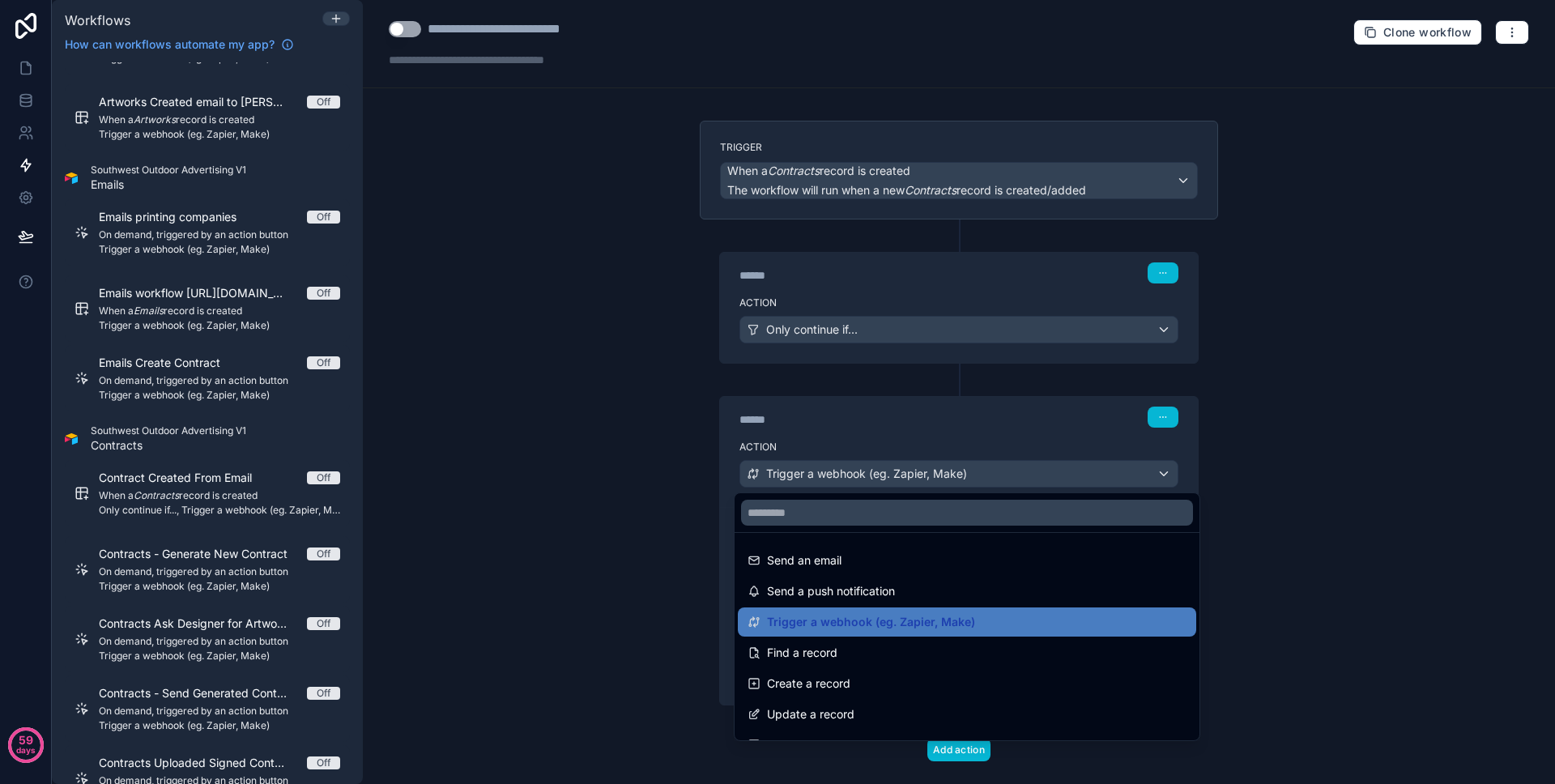
click at [861, 444] on div at bounding box center [778, 392] width 1555 height 784
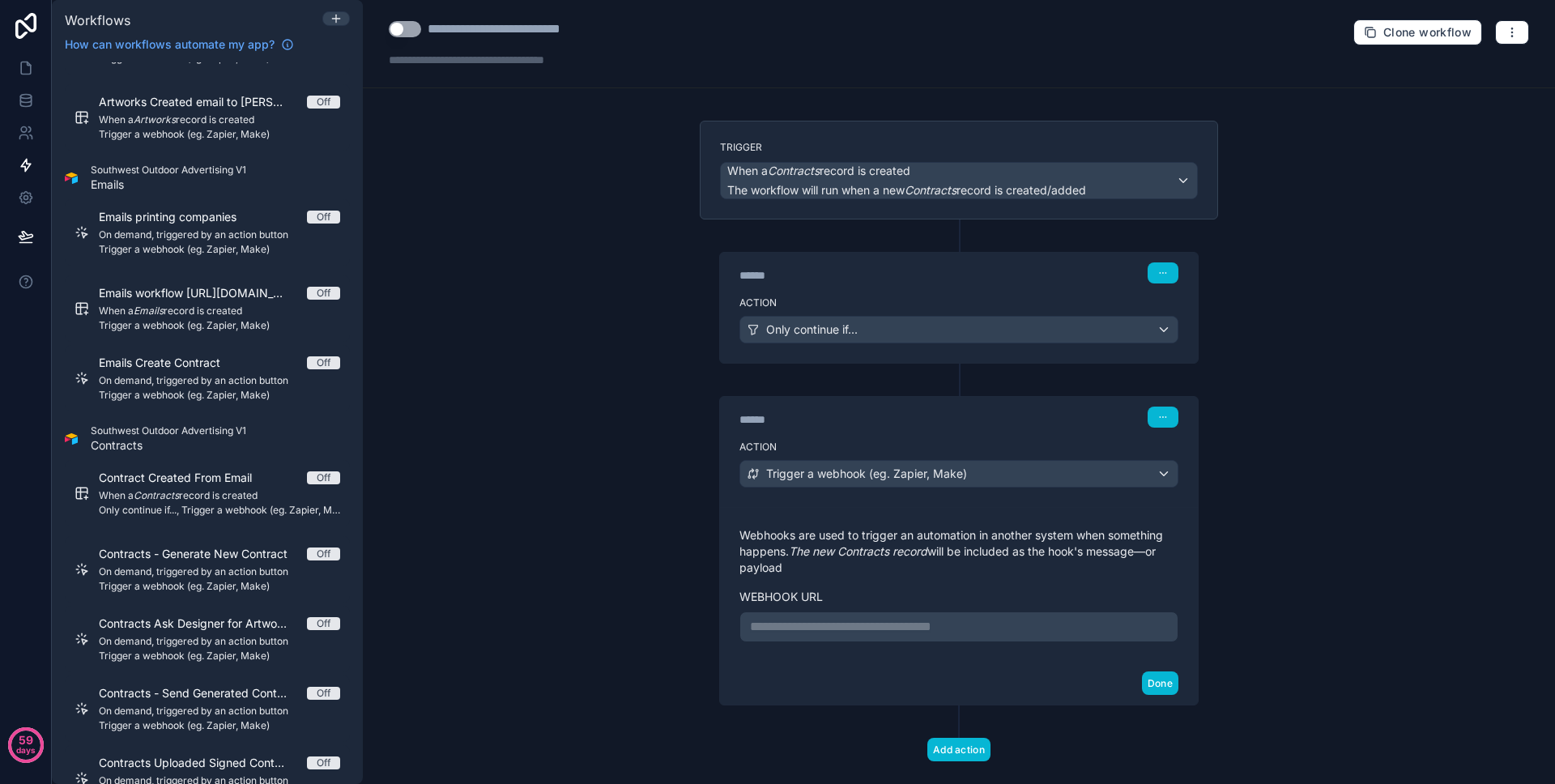
click at [831, 618] on p "**********" at bounding box center [958, 627] width 418 height 19
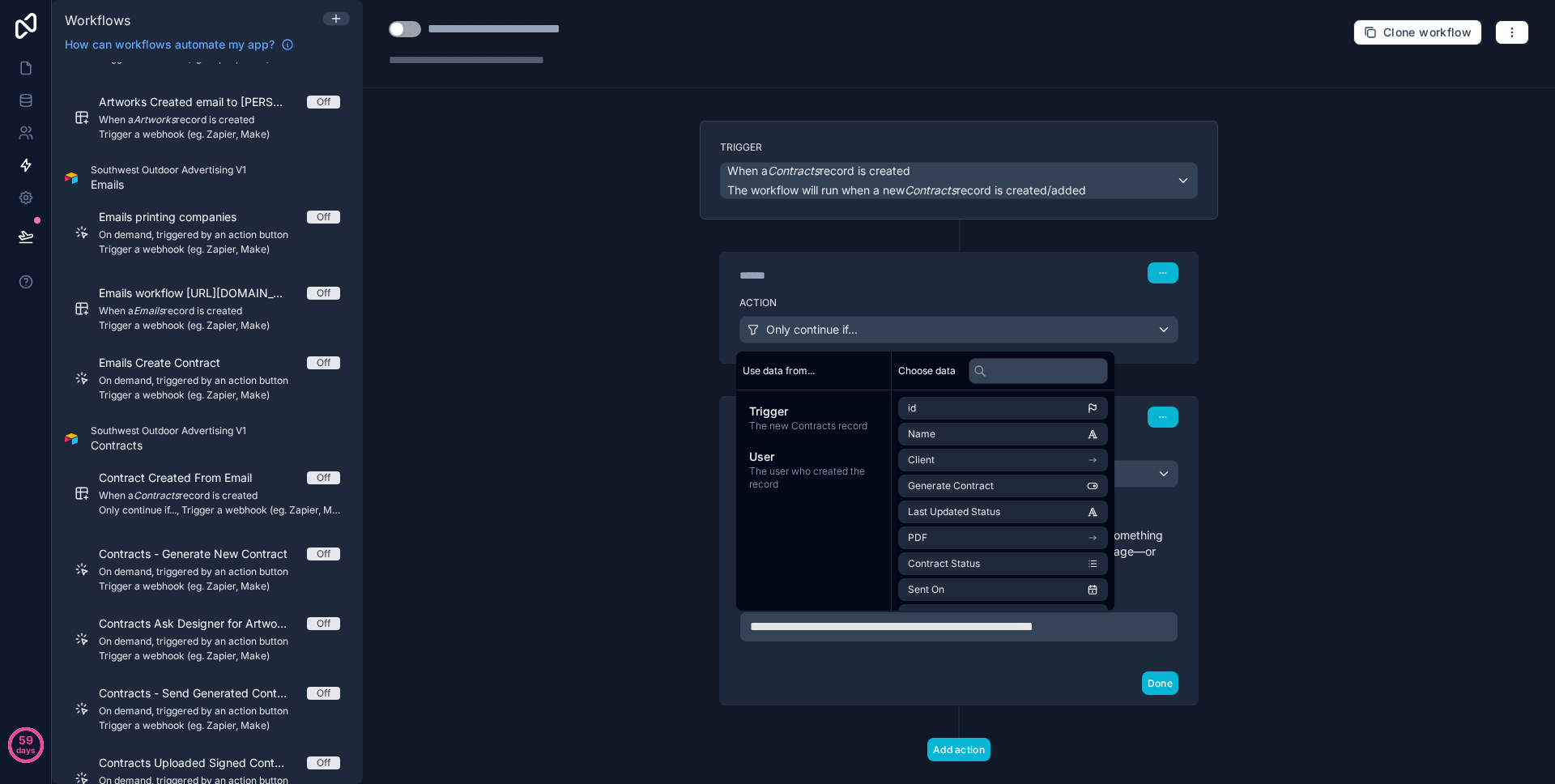
click at [613, 620] on div "**********" at bounding box center [959, 392] width 1192 height 784
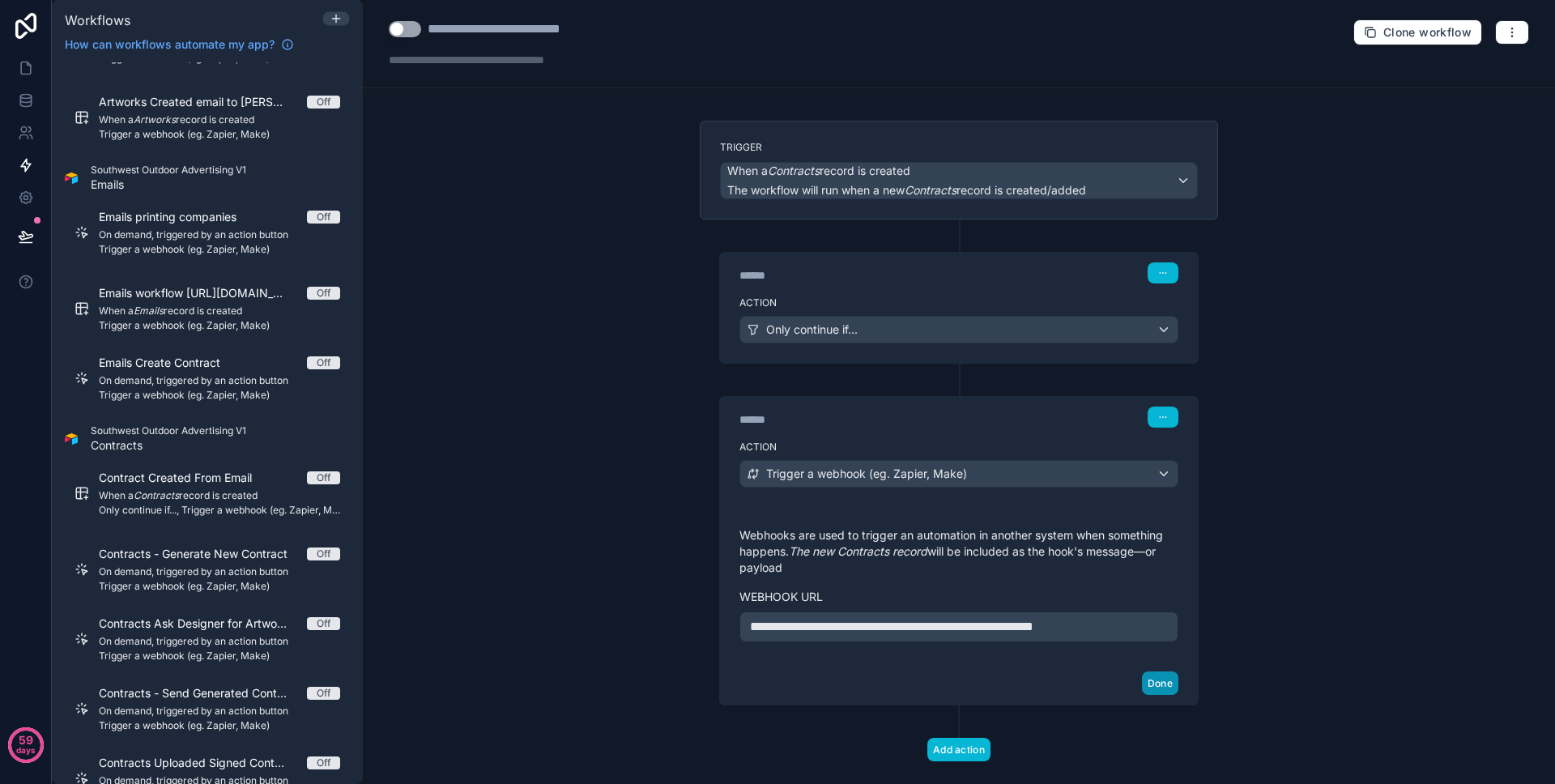
click at [1171, 682] on button "Done" at bounding box center [1160, 683] width 37 height 23
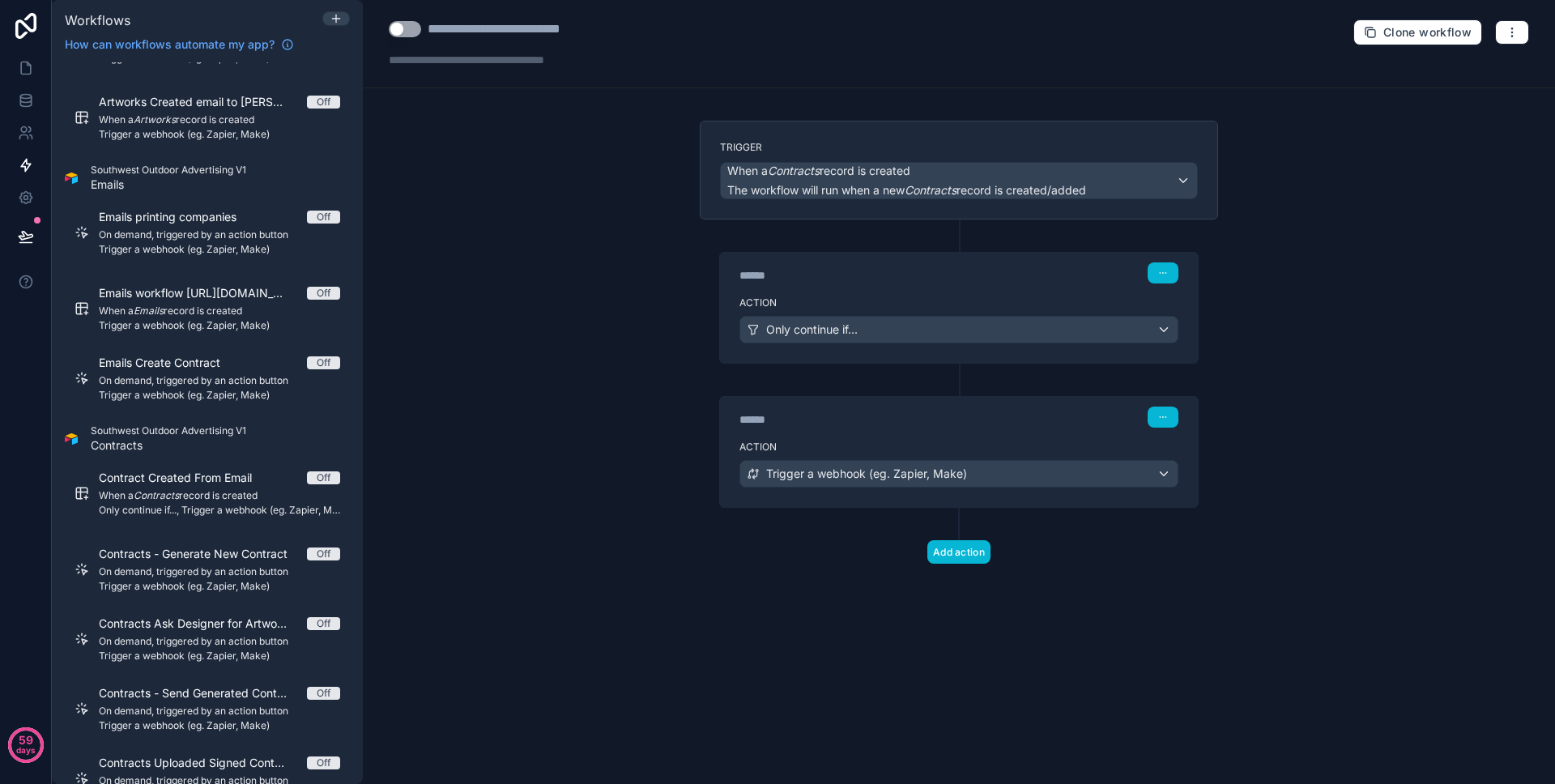
click at [411, 31] on button "Use setting" at bounding box center [405, 29] width 33 height 16
click at [879, 431] on div "****** Step 2" at bounding box center [958, 415] width 477 height 38
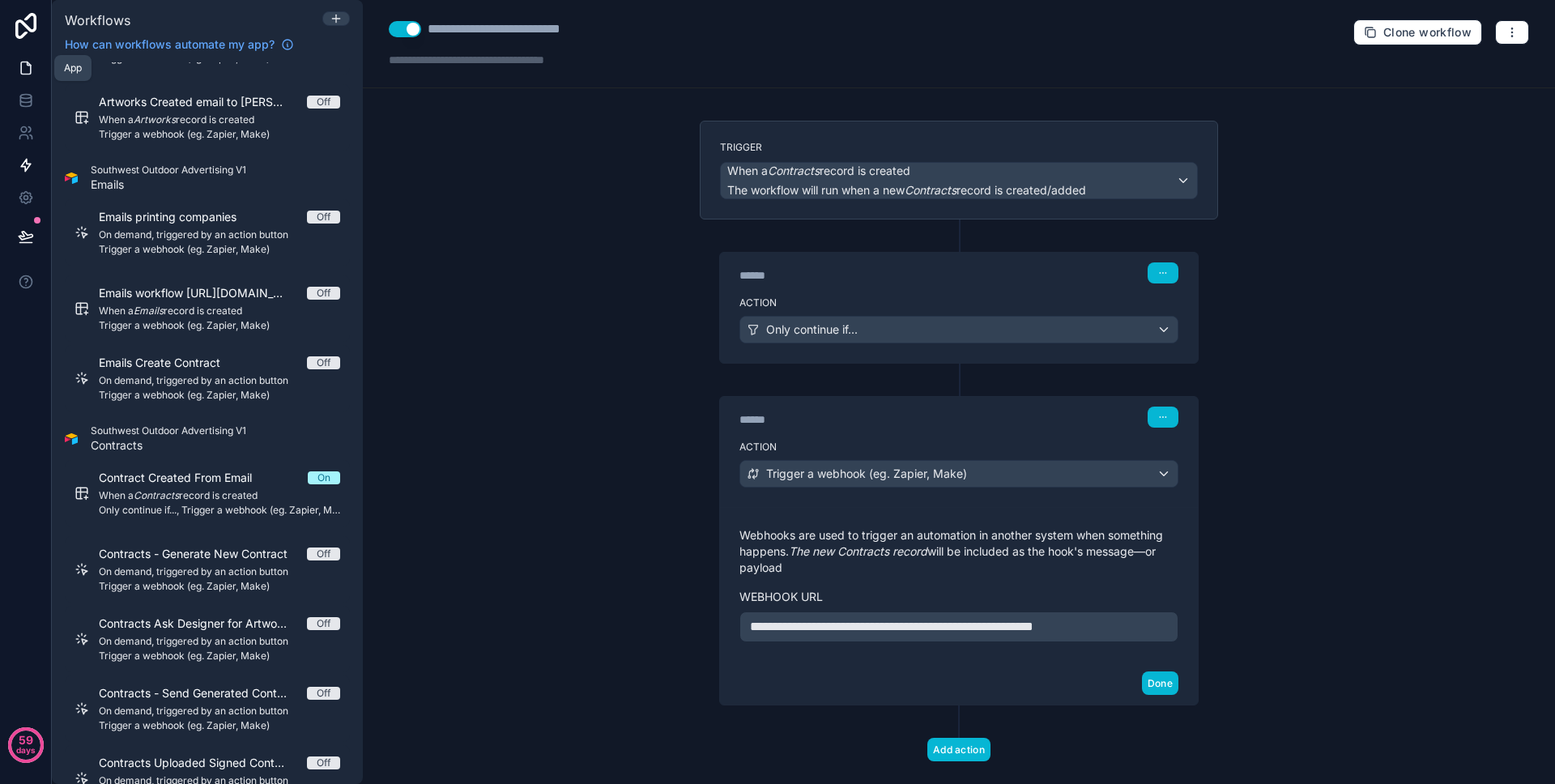
click at [31, 77] on link at bounding box center [25, 68] width 51 height 33
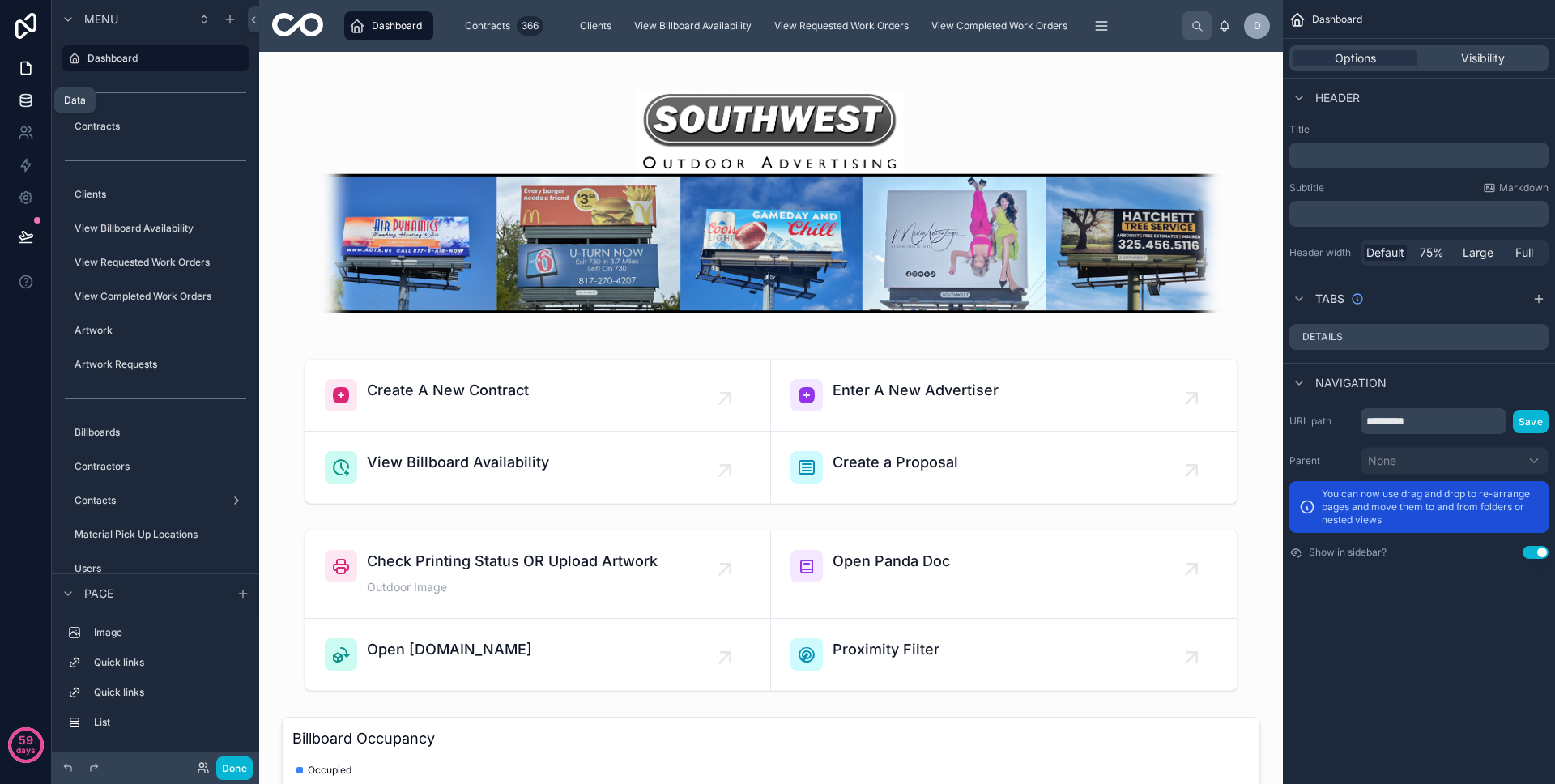
click at [23, 113] on link at bounding box center [25, 100] width 51 height 33
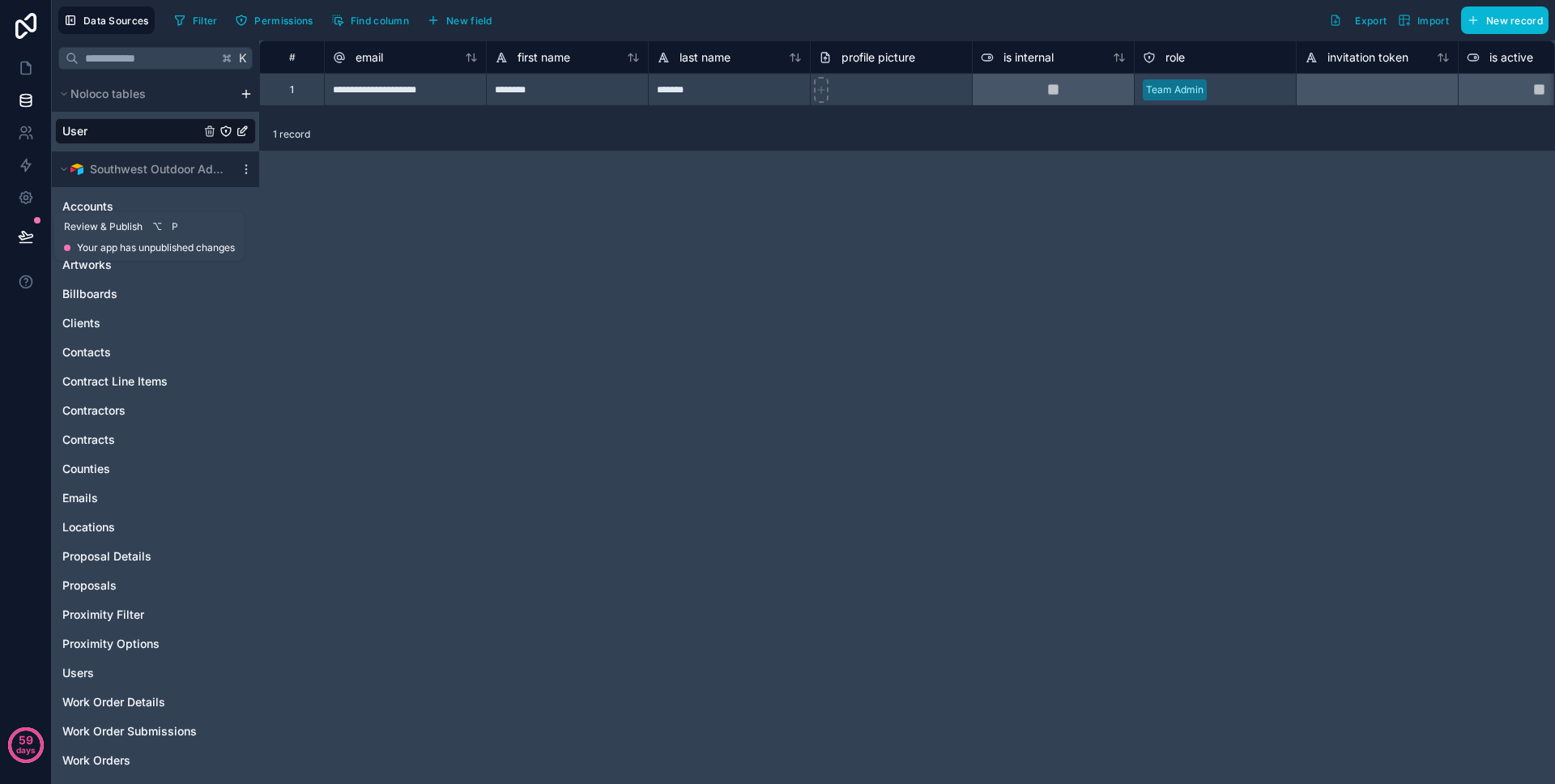
click at [31, 237] on icon at bounding box center [25, 236] width 16 height 16
click at [28, 200] on icon at bounding box center [25, 197] width 16 height 16
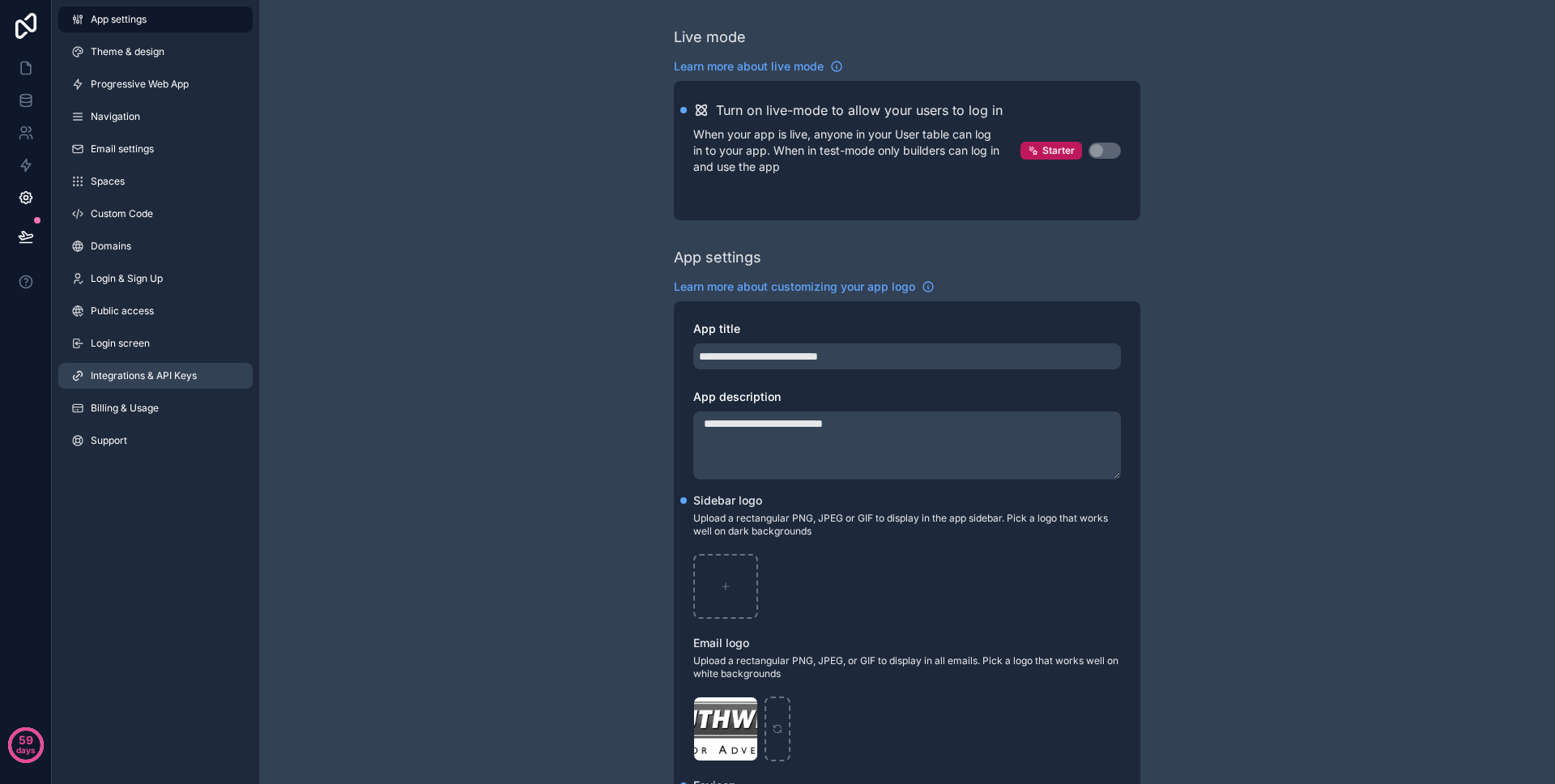
click at [177, 365] on link "Integrations & API Keys" at bounding box center [154, 375] width 194 height 26
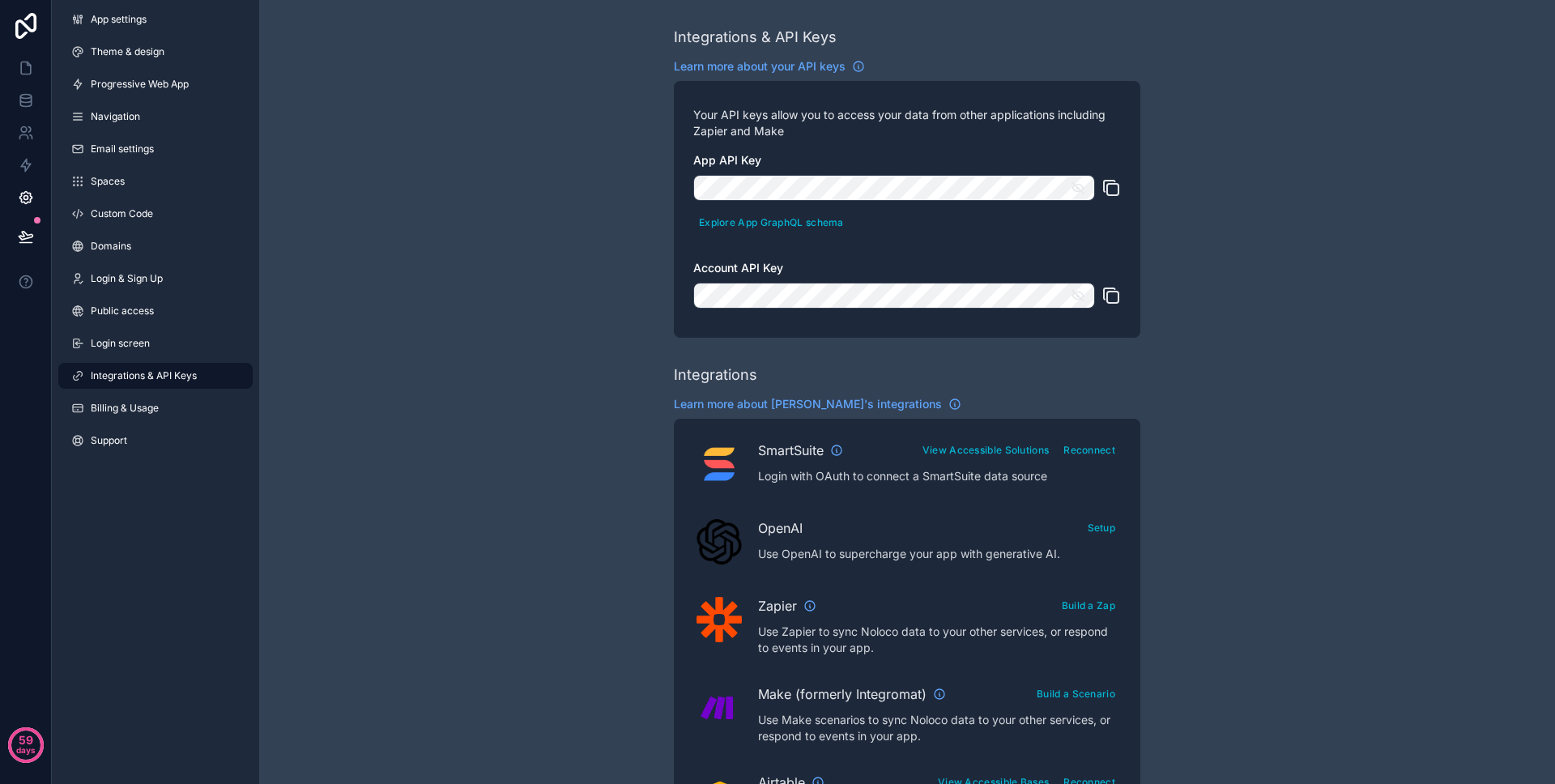
click at [1113, 189] on icon "scrollable content" at bounding box center [1111, 188] width 19 height 19
click at [1104, 295] on icon "scrollable content" at bounding box center [1109, 294] width 12 height 12
click at [13, 169] on link at bounding box center [25, 165] width 51 height 33
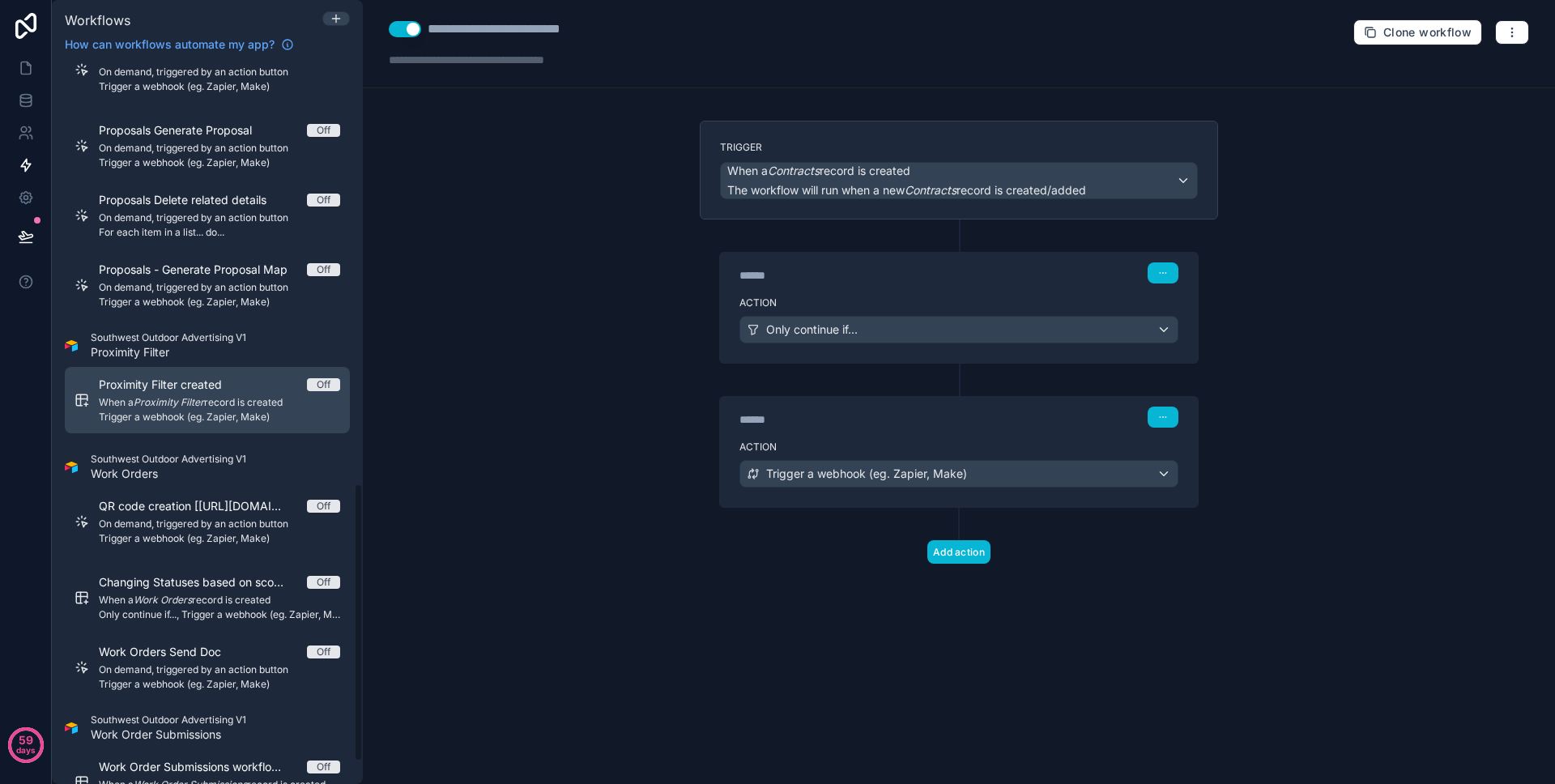
scroll to position [1152, 0]
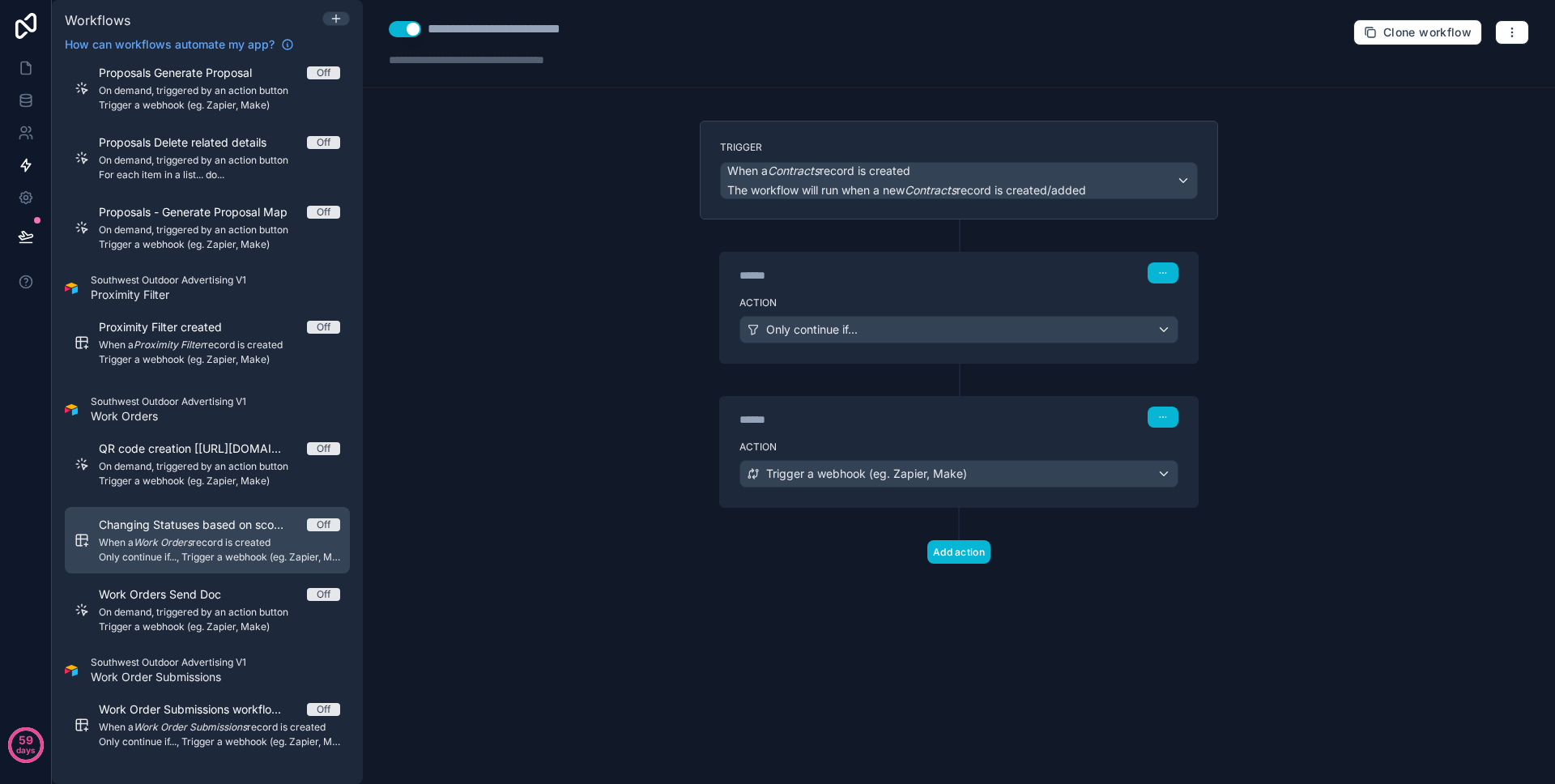
click at [215, 556] on span "Only continue if..., Trigger a webhook (eg. Zapier, Make)" at bounding box center [219, 556] width 241 height 13
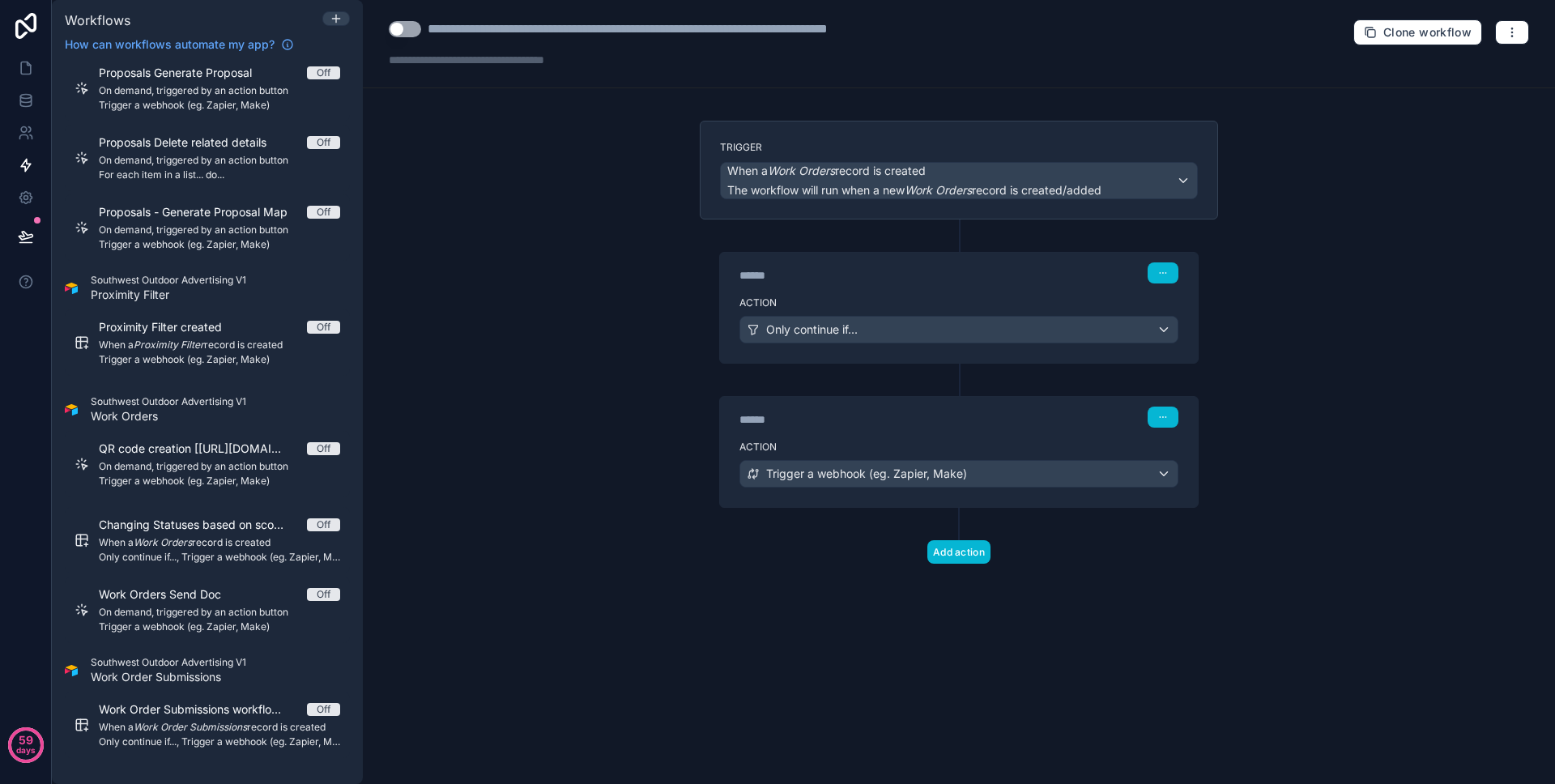
click at [959, 426] on div "******" at bounding box center [861, 419] width 243 height 16
click at [960, 426] on div "******" at bounding box center [861, 419] width 243 height 16
click at [962, 431] on div "****** Step 2" at bounding box center [958, 415] width 477 height 38
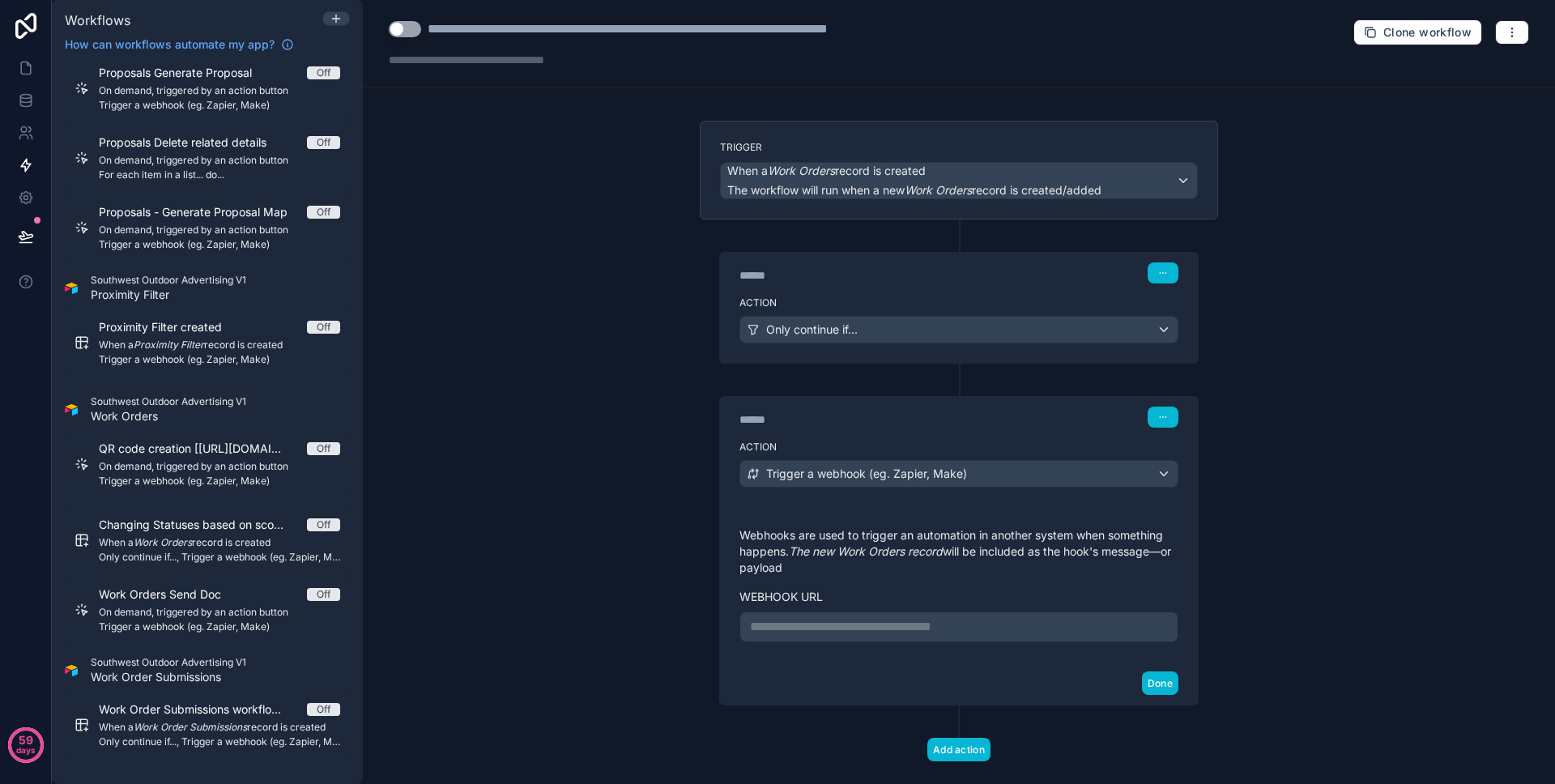
click at [937, 300] on label "Action" at bounding box center [959, 302] width 439 height 13
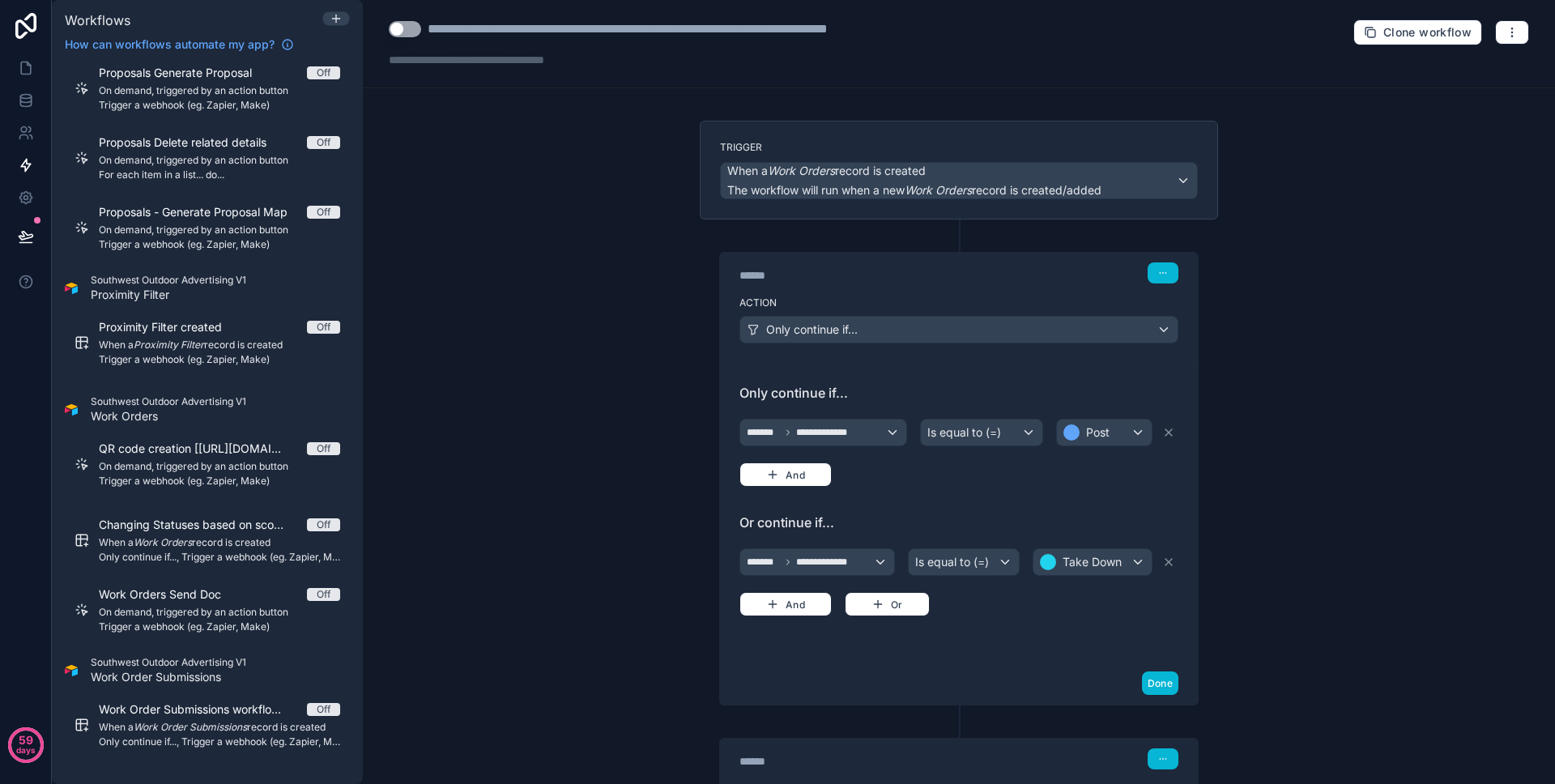
click at [420, 31] on button "Use setting" at bounding box center [405, 29] width 33 height 16
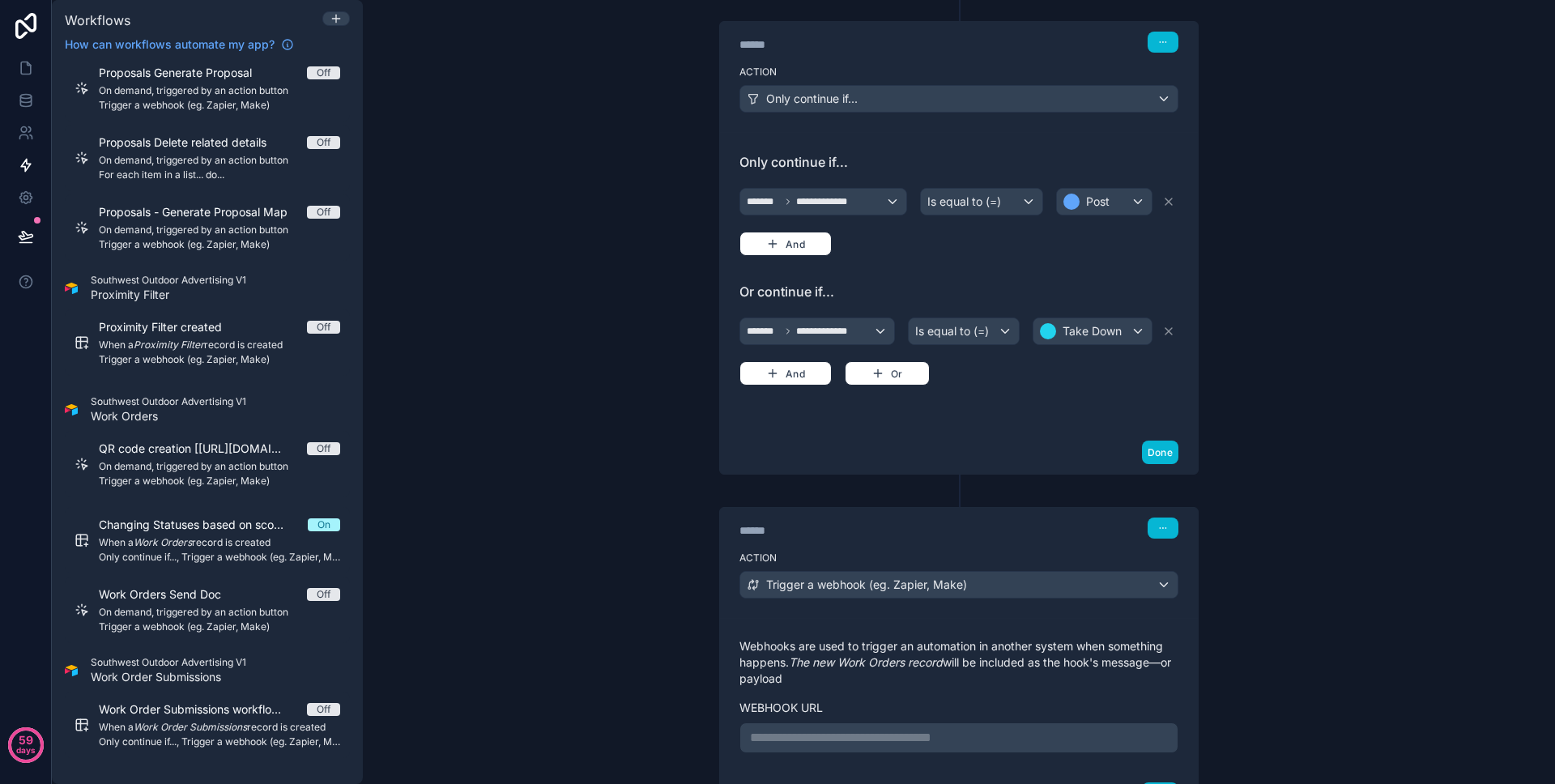
scroll to position [371, 0]
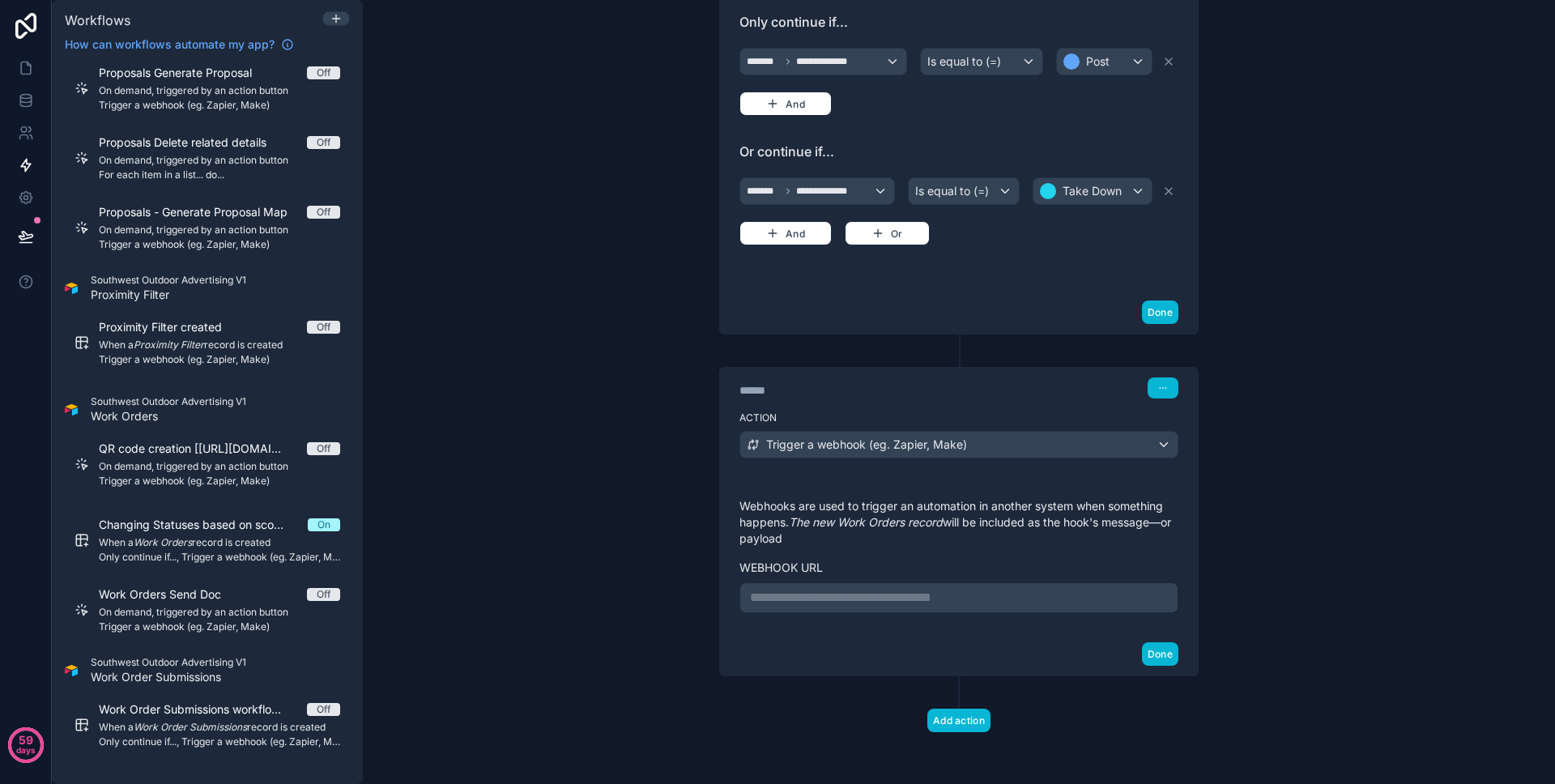
click at [897, 588] on p "**********" at bounding box center [958, 598] width 418 height 19
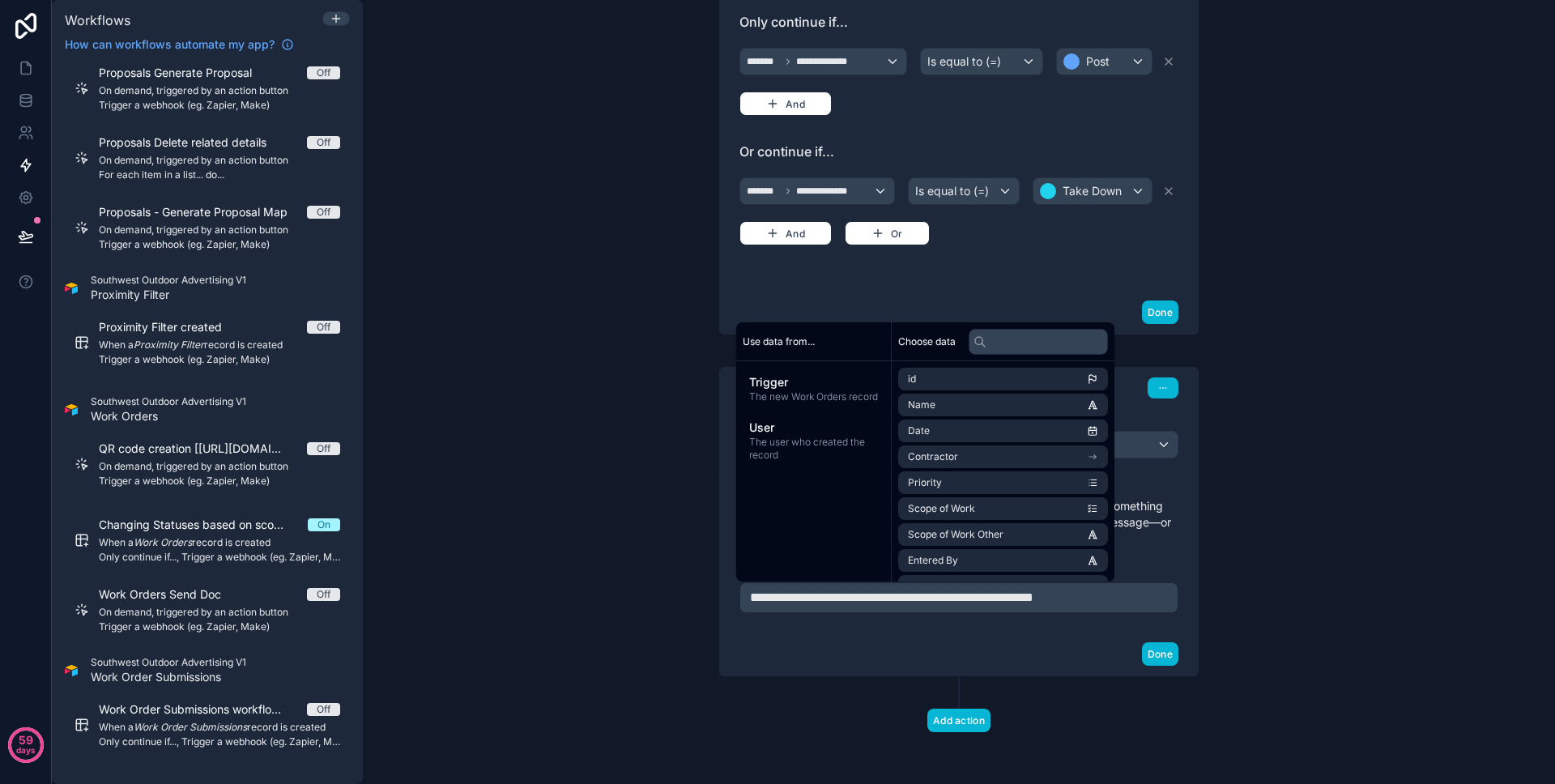
click at [986, 664] on div "Done" at bounding box center [958, 654] width 477 height 42
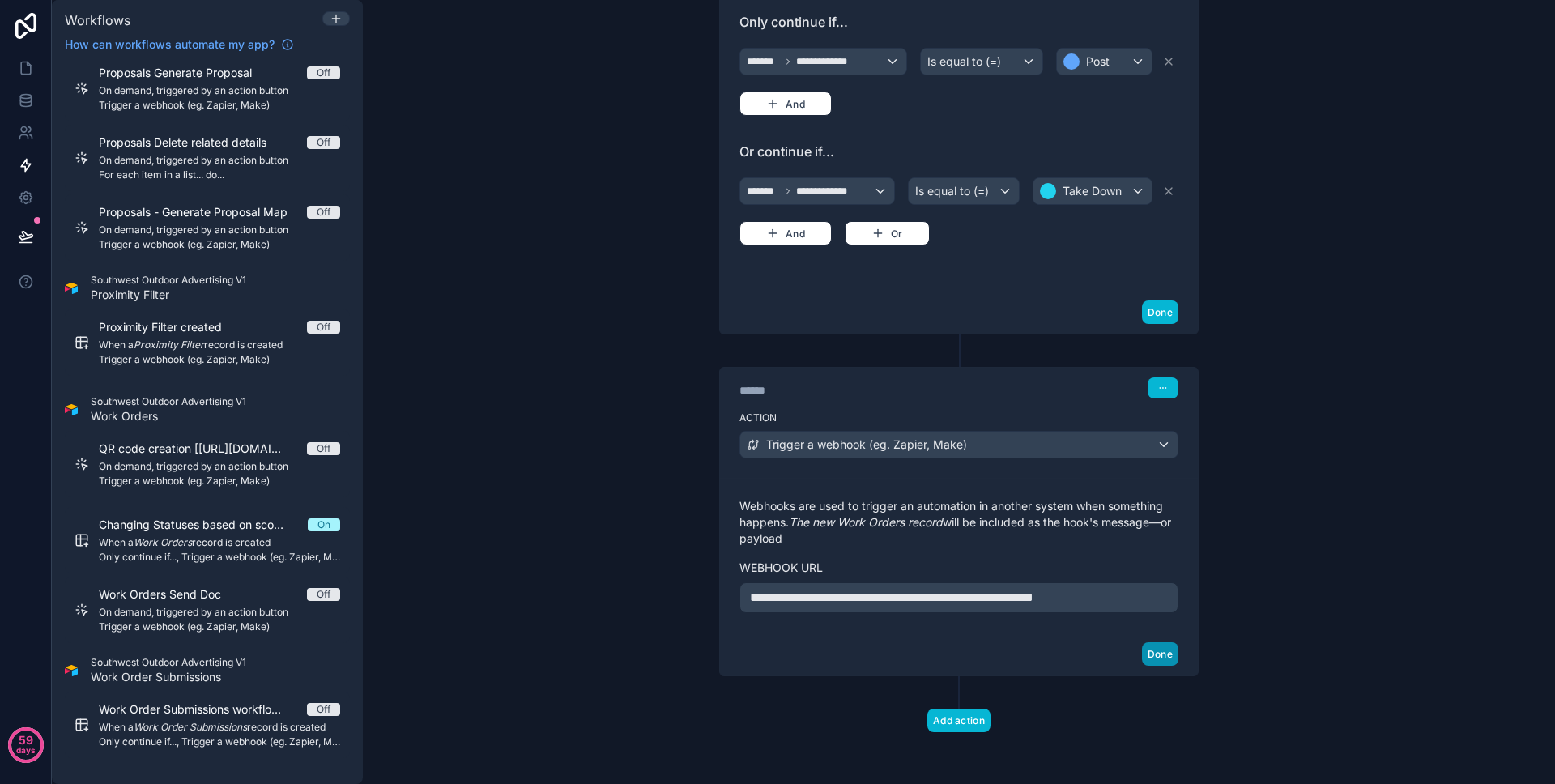
click at [1142, 653] on button "Done" at bounding box center [1160, 654] width 37 height 23
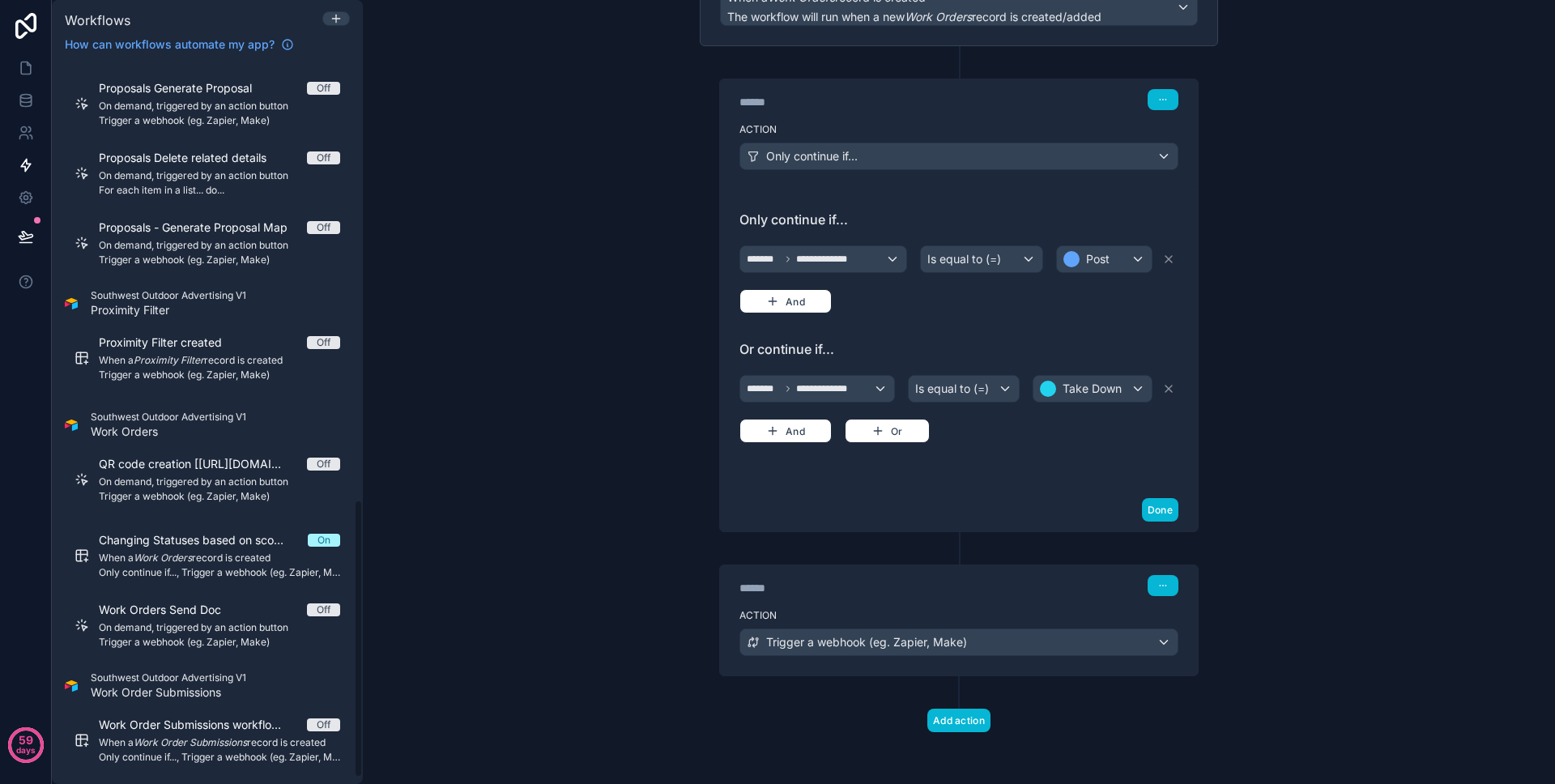
scroll to position [1152, 0]
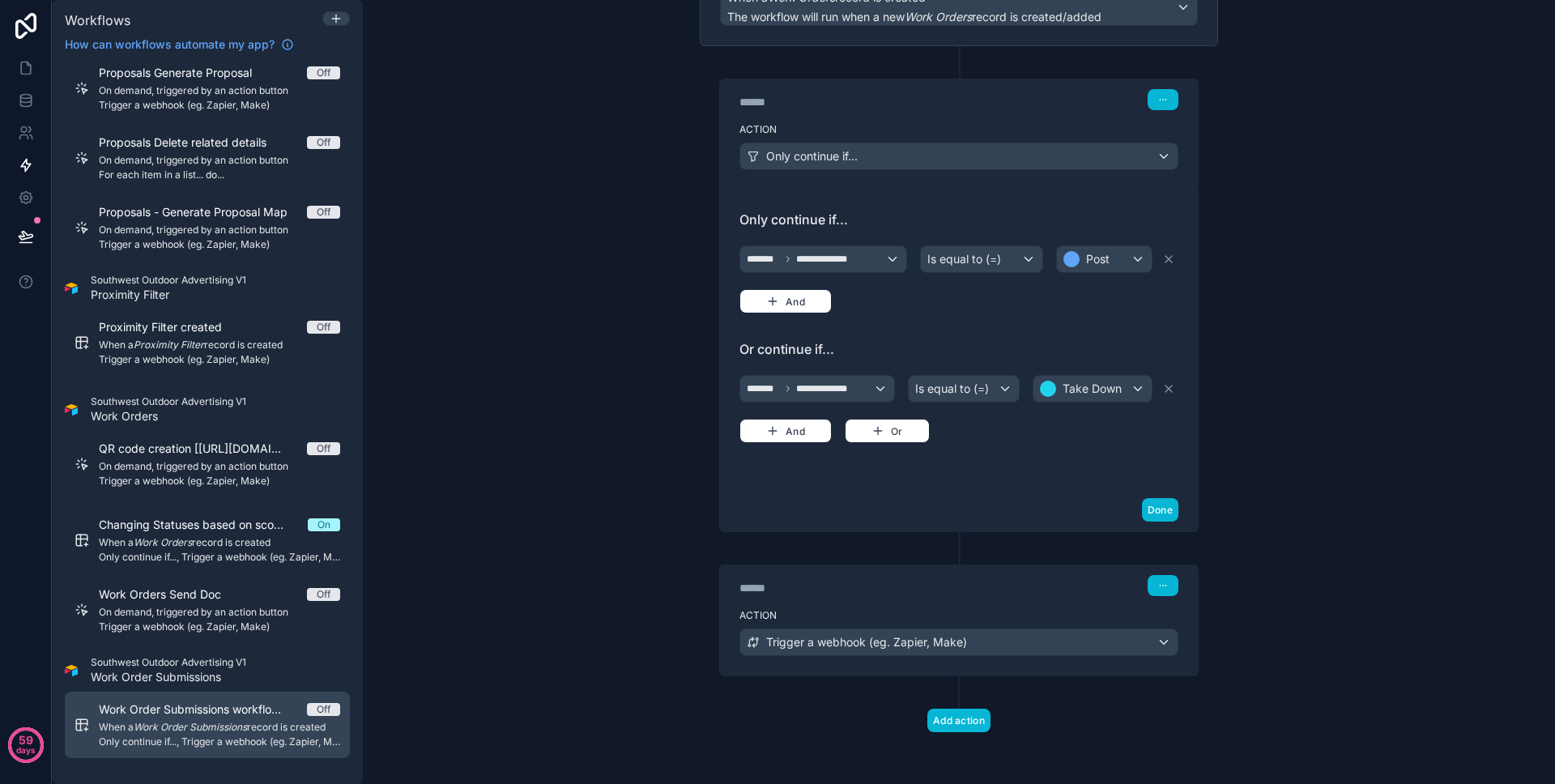
click at [240, 717] on div "Work Order Submissions workflow https://us1.make.com/406805/scenarios/1637415/e…" at bounding box center [219, 724] width 241 height 47
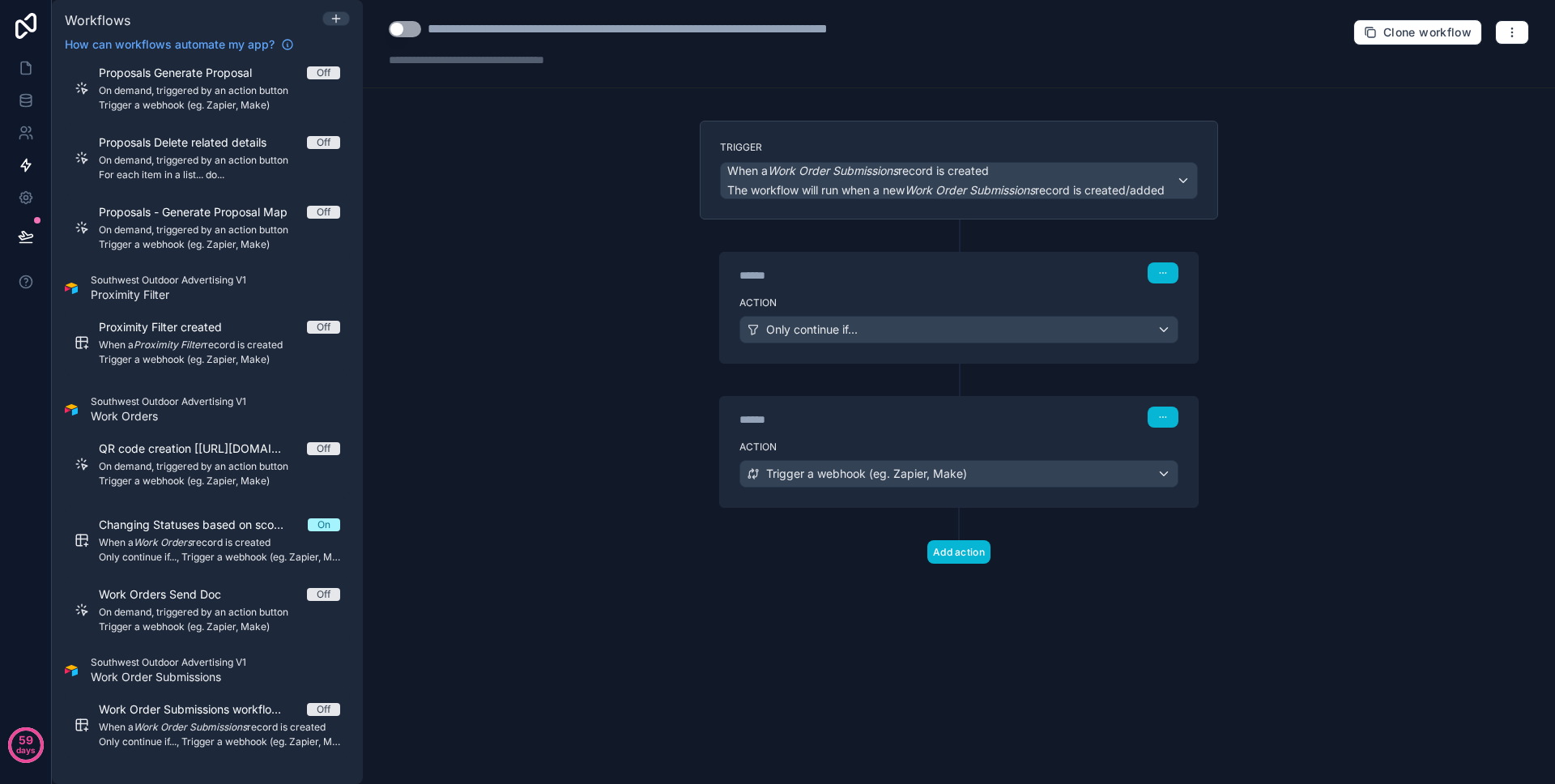
click at [859, 422] on div "******" at bounding box center [861, 419] width 243 height 16
click at [875, 422] on div "******" at bounding box center [861, 419] width 243 height 16
click at [865, 437] on div "Action Trigger a webhook (eg. Zapier, Make)" at bounding box center [958, 471] width 477 height 73
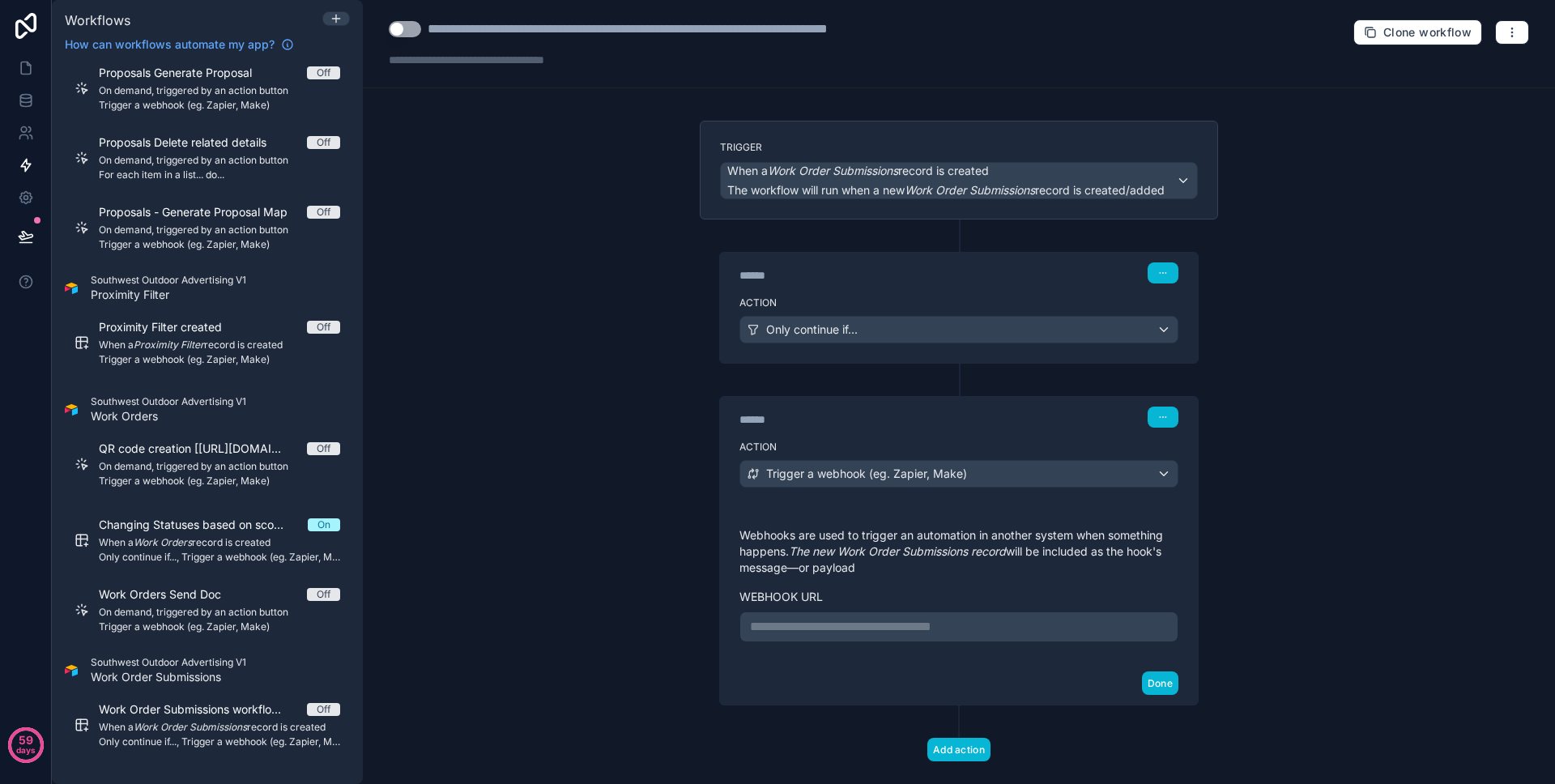
click at [906, 625] on p "**********" at bounding box center [958, 627] width 418 height 19
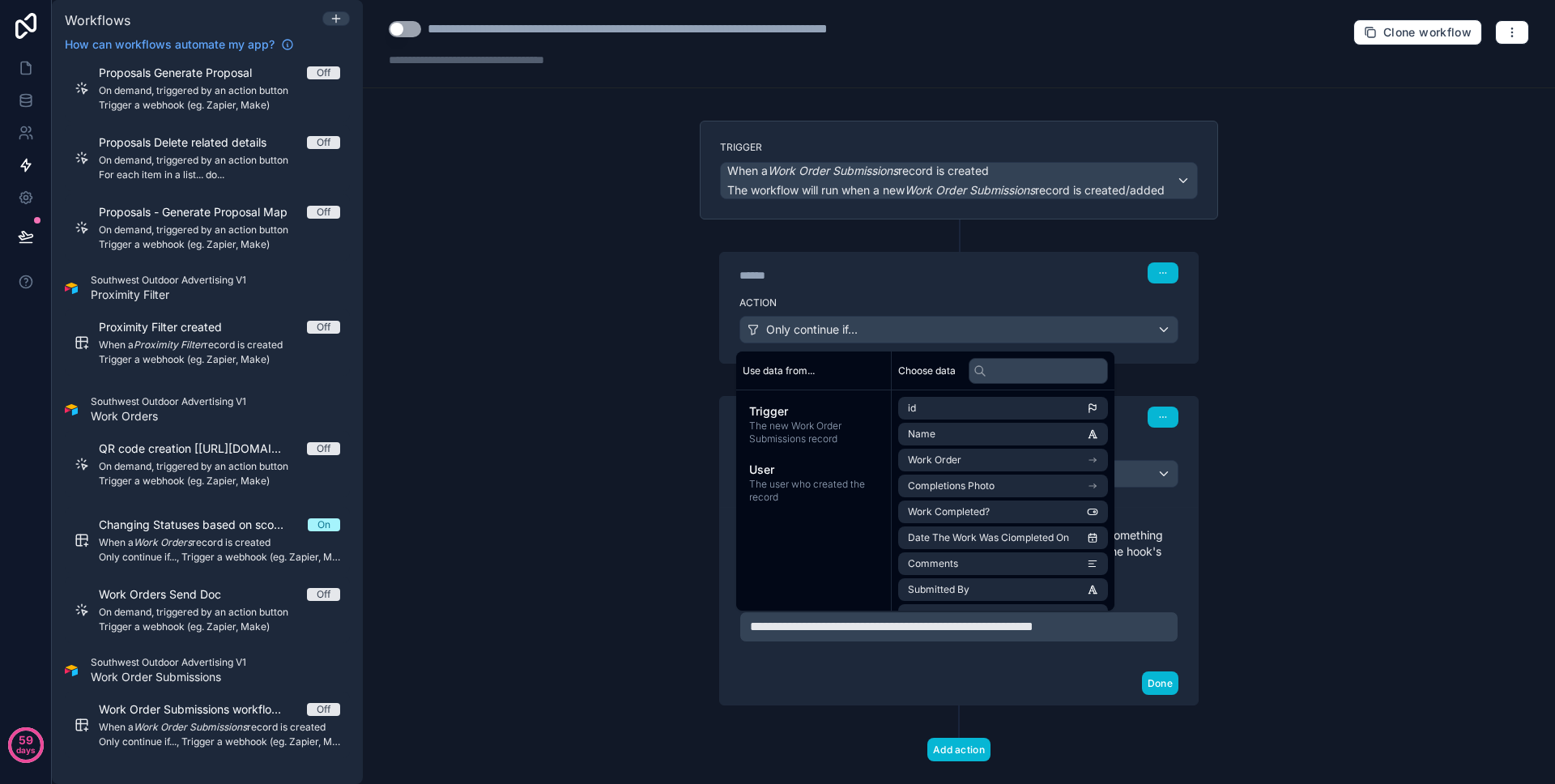
click at [969, 664] on div "Done" at bounding box center [958, 683] width 477 height 42
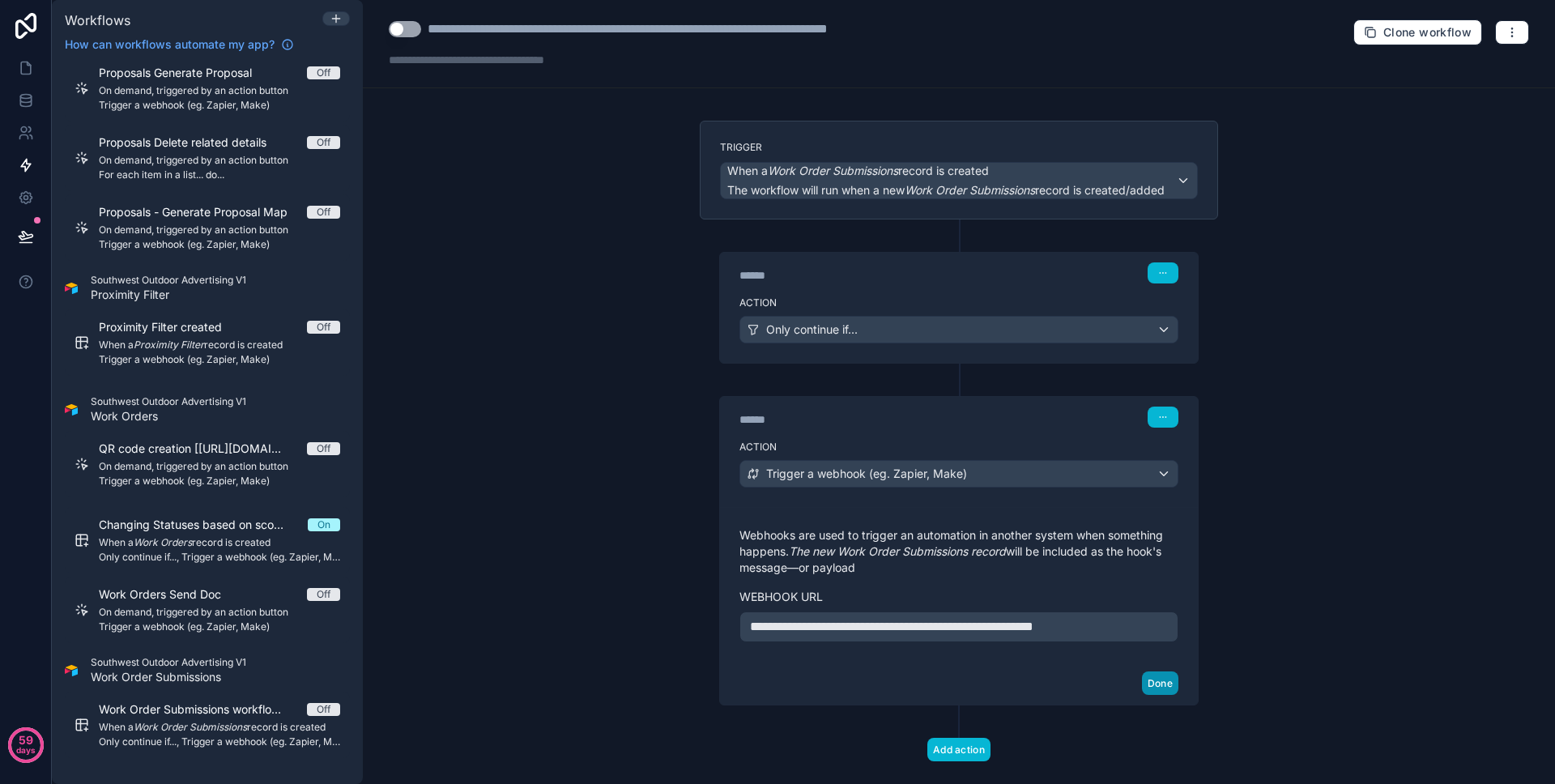
click at [1159, 674] on button "Done" at bounding box center [1160, 683] width 37 height 23
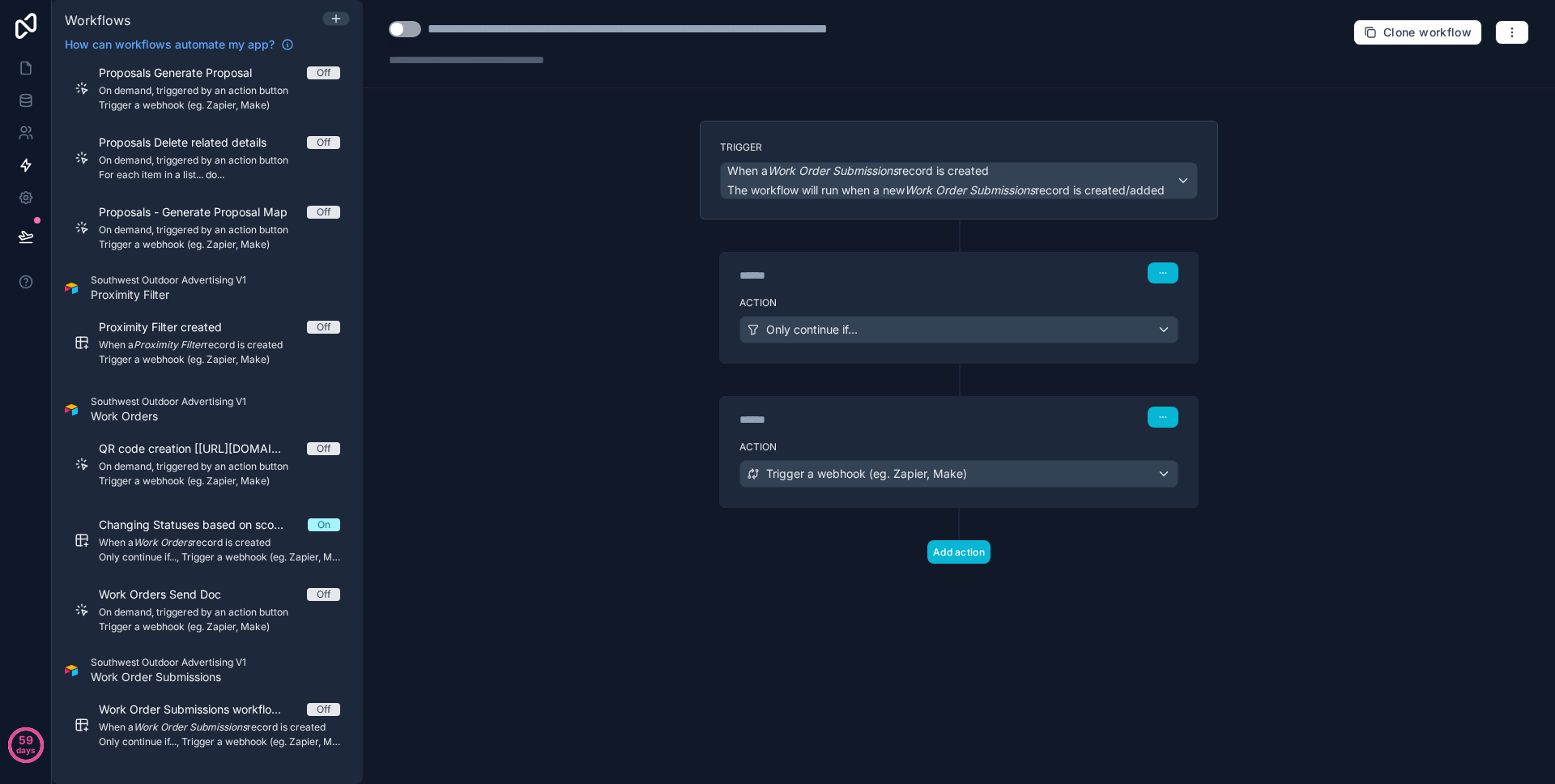
click at [405, 38] on div "Use setting" at bounding box center [405, 29] width 33 height 19
click at [401, 33] on button "Use setting" at bounding box center [405, 29] width 33 height 16
click at [598, 29] on div "**********" at bounding box center [706, 29] width 558 height 19
drag, startPoint x: 643, startPoint y: 28, endPoint x: 997, endPoint y: 32, distance: 354.0
click at [997, 32] on div "**********" at bounding box center [959, 44] width 1192 height 89
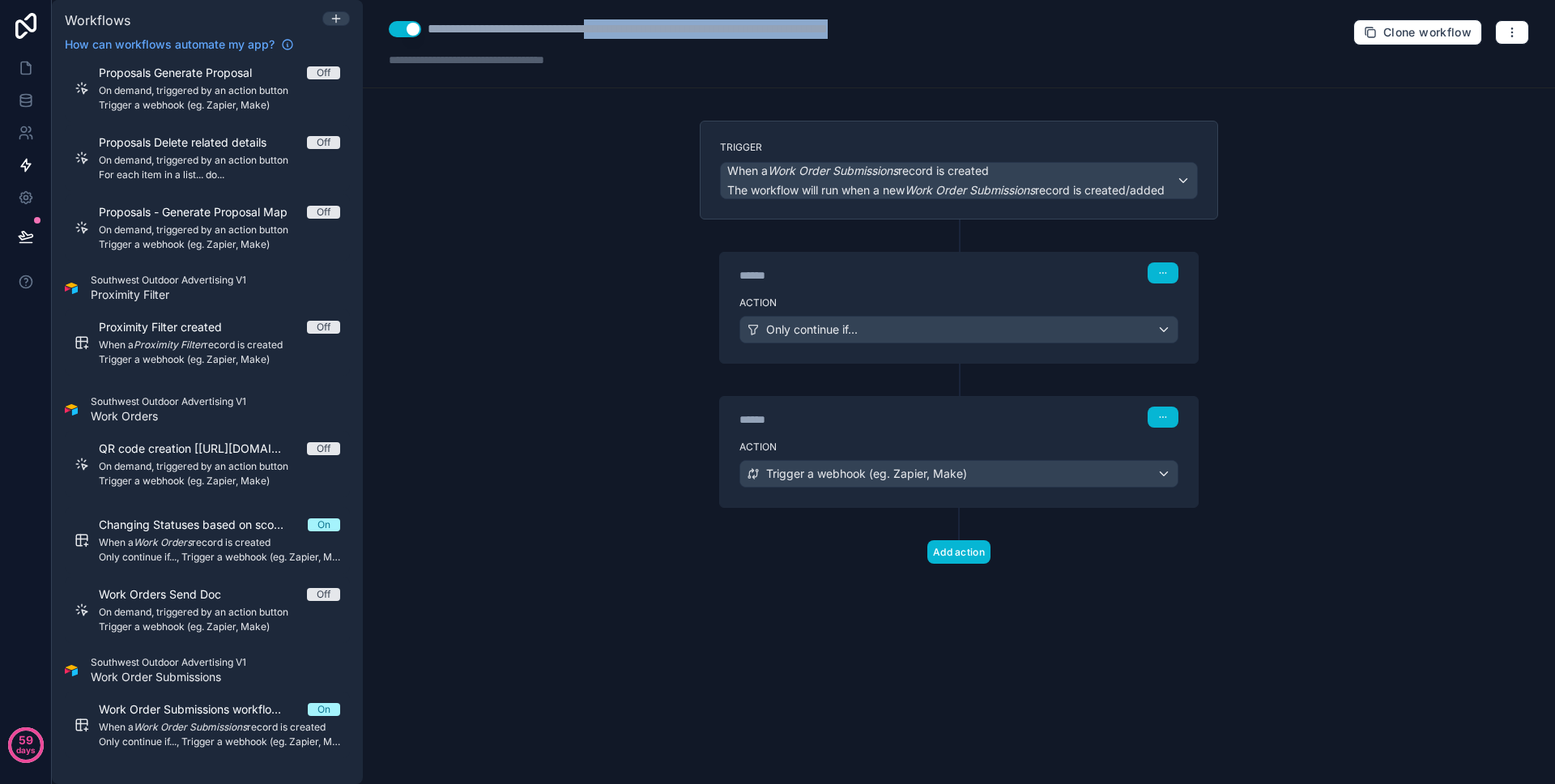
type div "**********"
click at [596, 235] on div "**********" at bounding box center [959, 392] width 1192 height 784
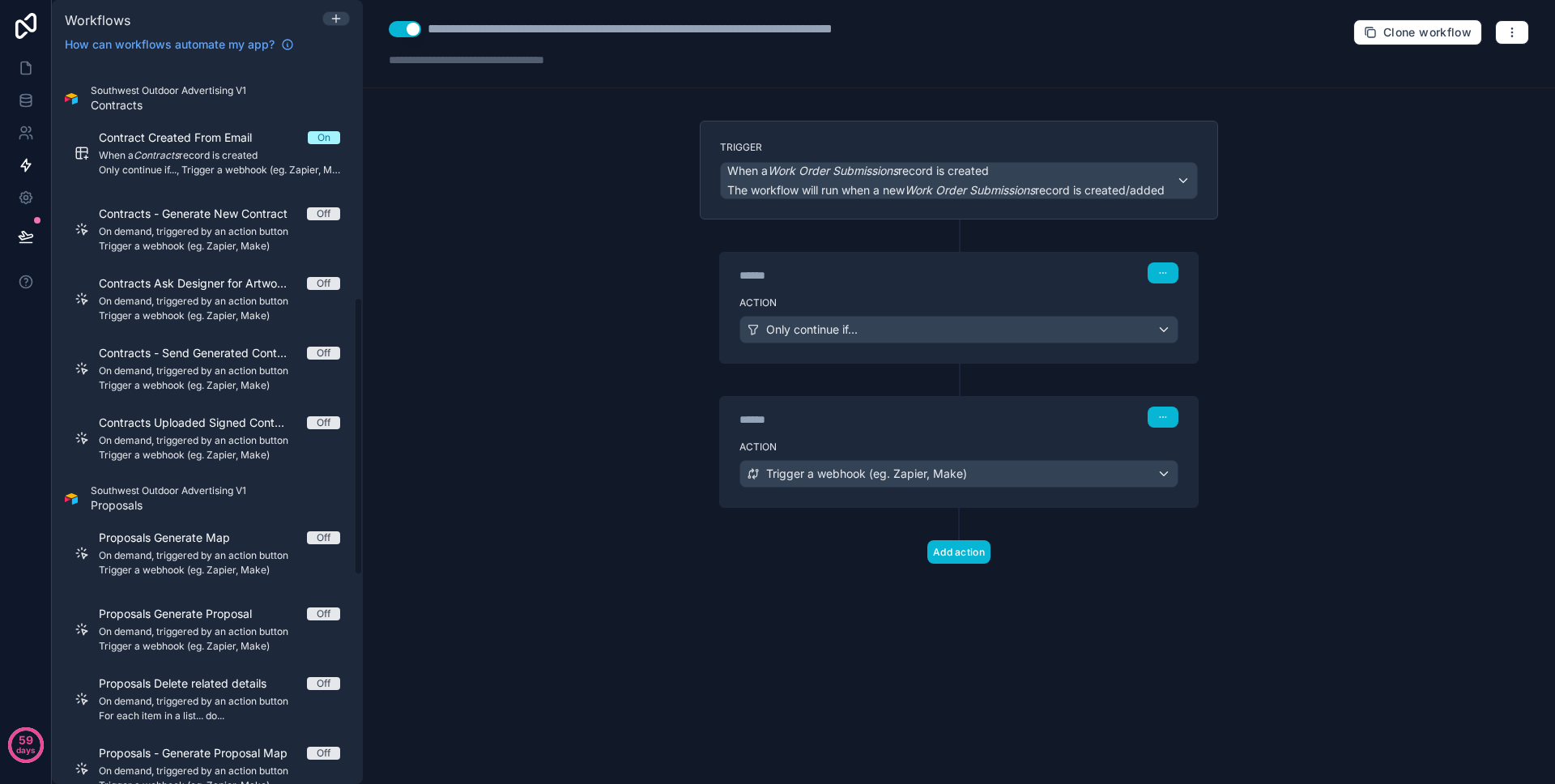
scroll to position [268, 0]
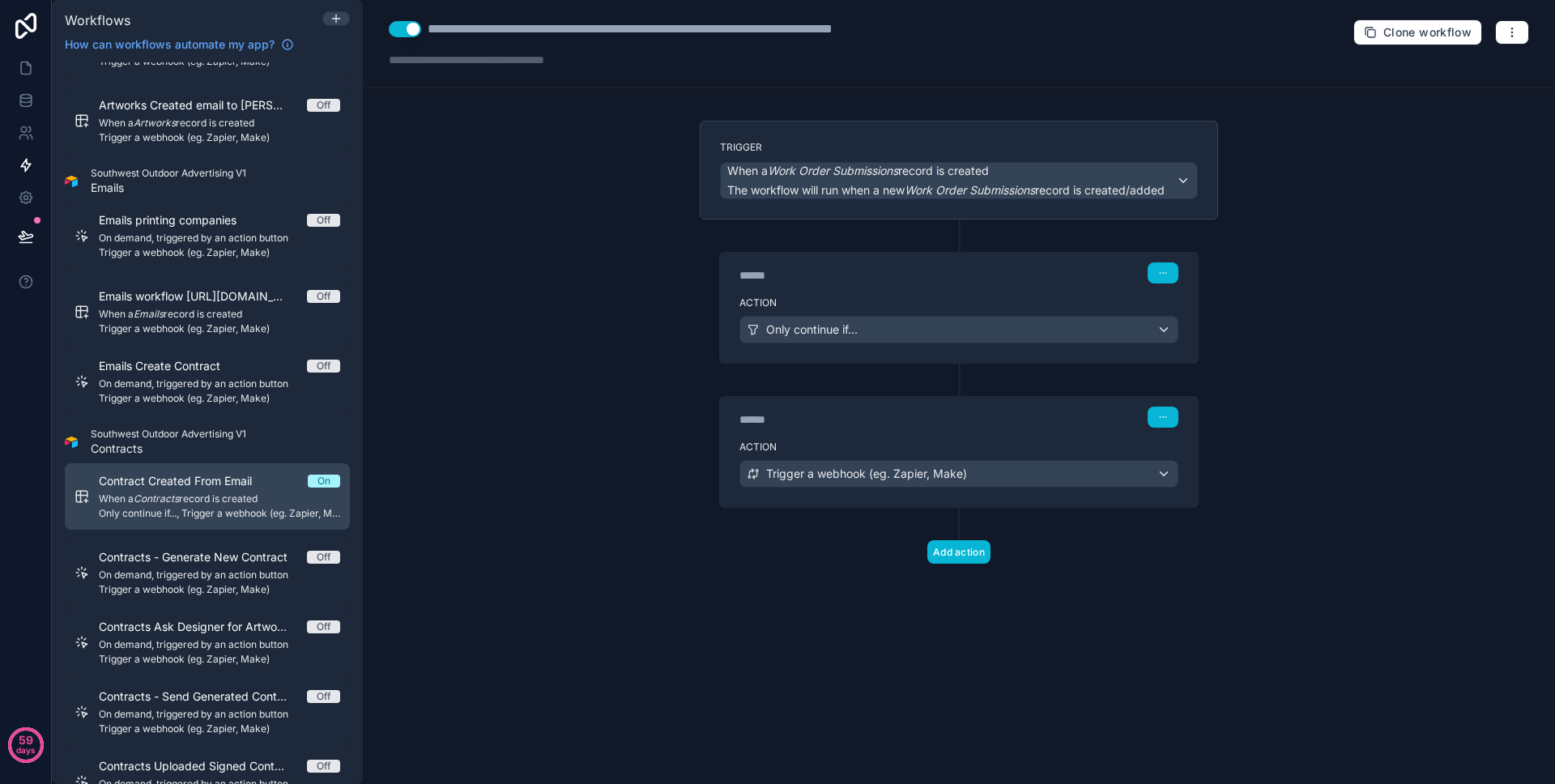
click at [209, 490] on div "Contract Created From Email On When a Contracts record is created Only continue…" at bounding box center [219, 496] width 241 height 47
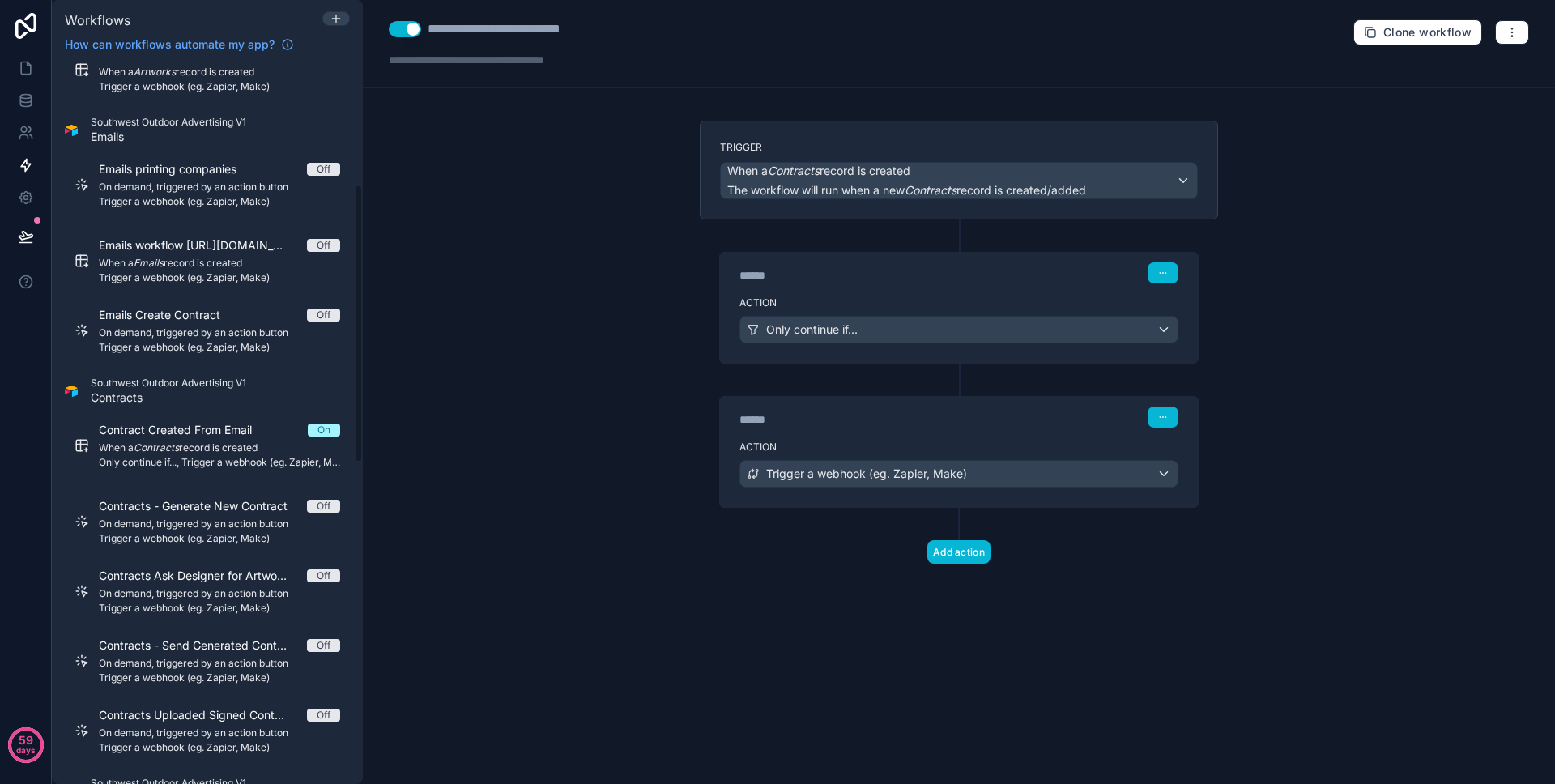
scroll to position [520, 0]
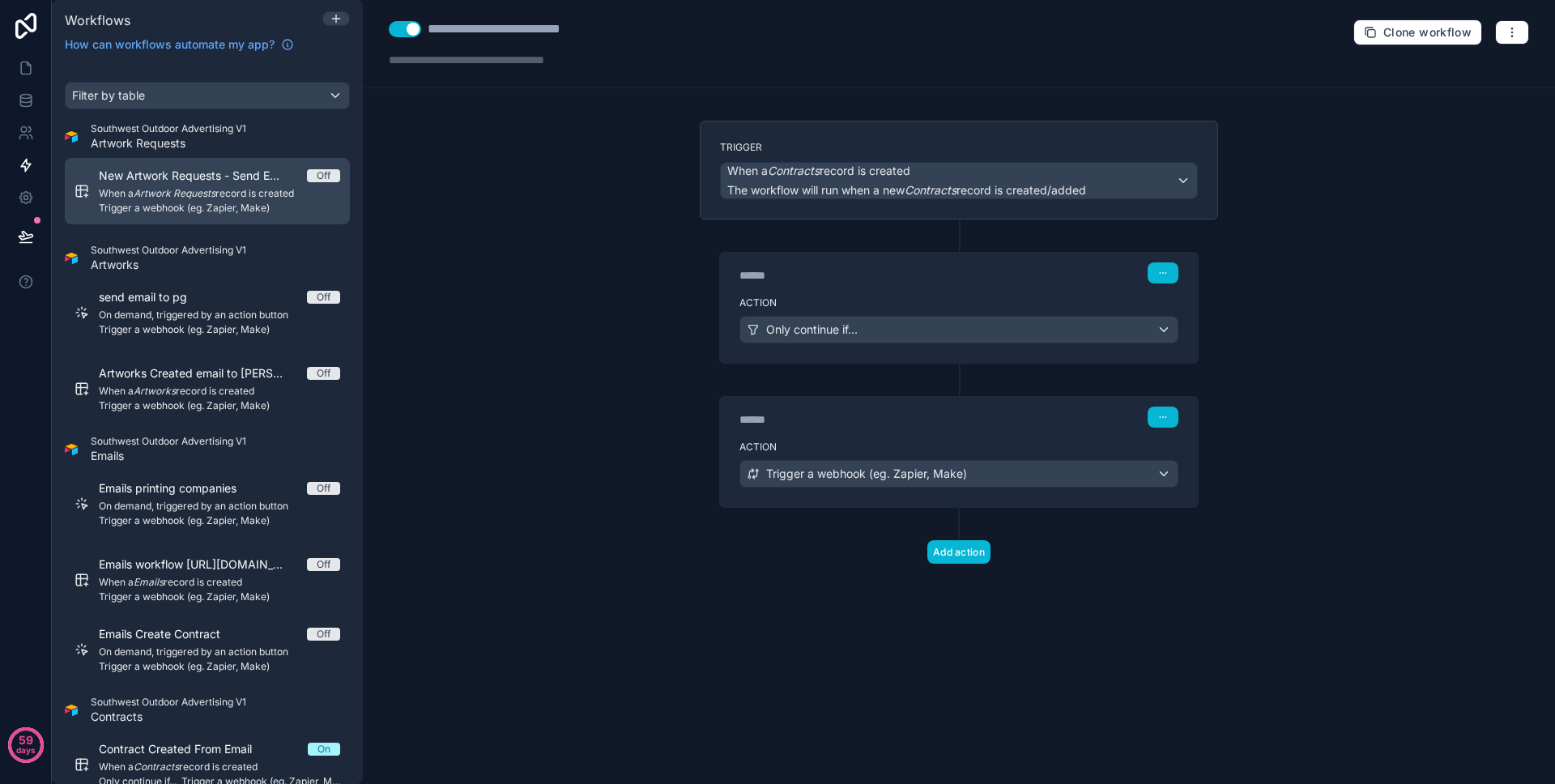
click at [146, 193] on em "Artwork Requests" at bounding box center [175, 193] width 82 height 13
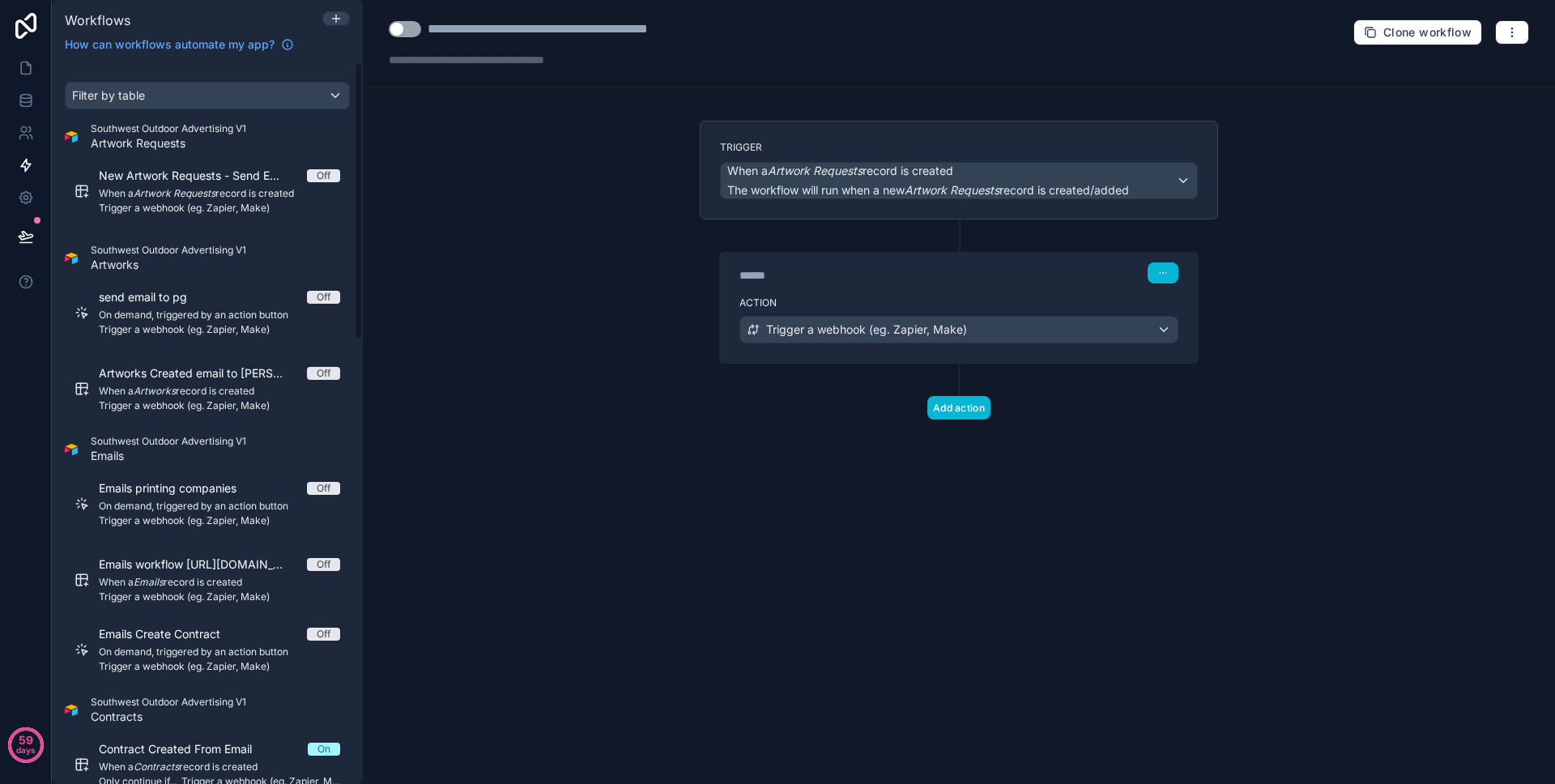
click at [828, 290] on div "Action Trigger a webhook (eg. Zapier, Make)" at bounding box center [958, 327] width 477 height 73
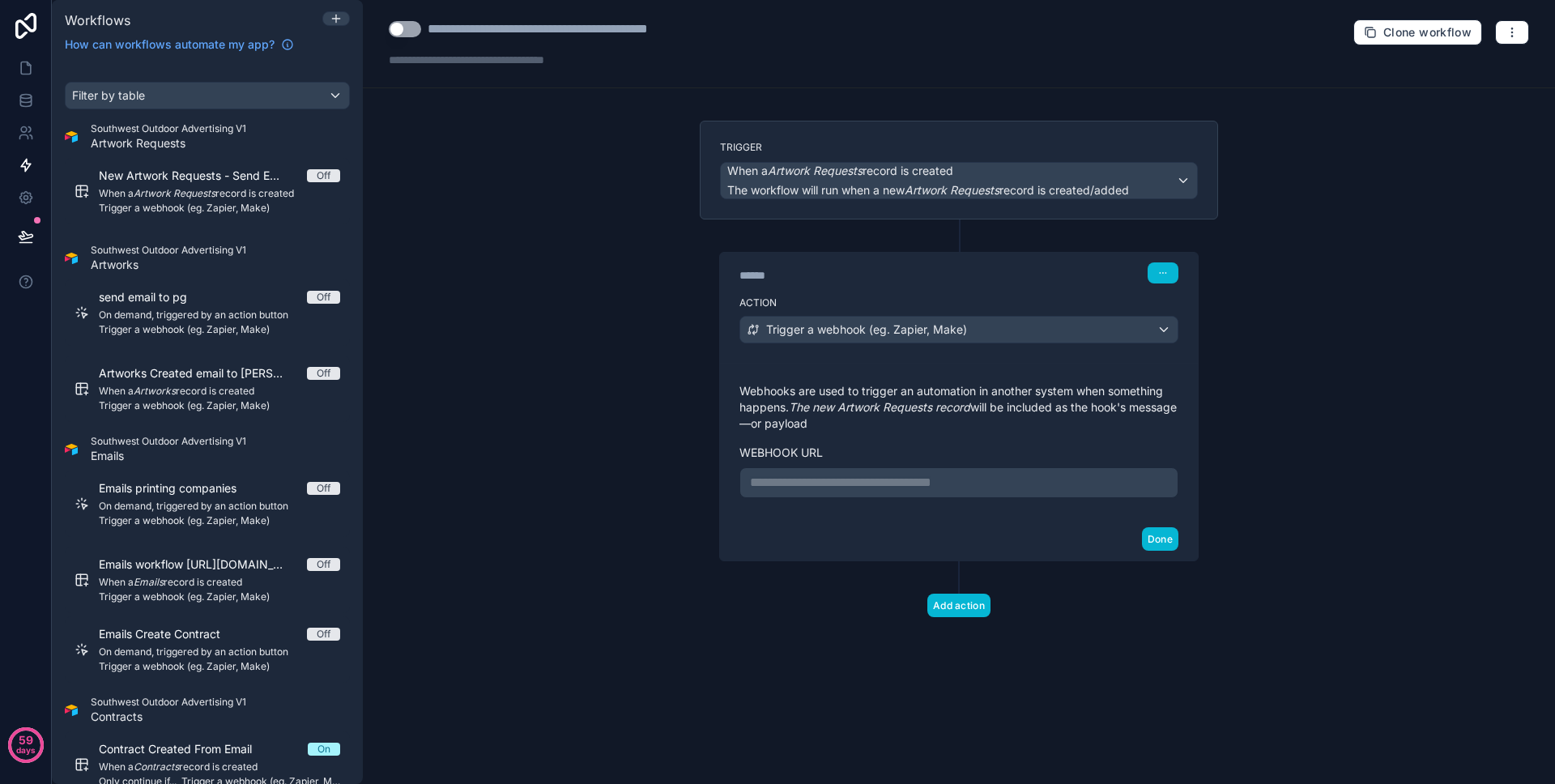
drag, startPoint x: 864, startPoint y: 468, endPoint x: 870, endPoint y: 480, distance: 13.4
click at [864, 468] on div "**********" at bounding box center [959, 482] width 439 height 31
click at [870, 480] on p "**********" at bounding box center [958, 482] width 418 height 19
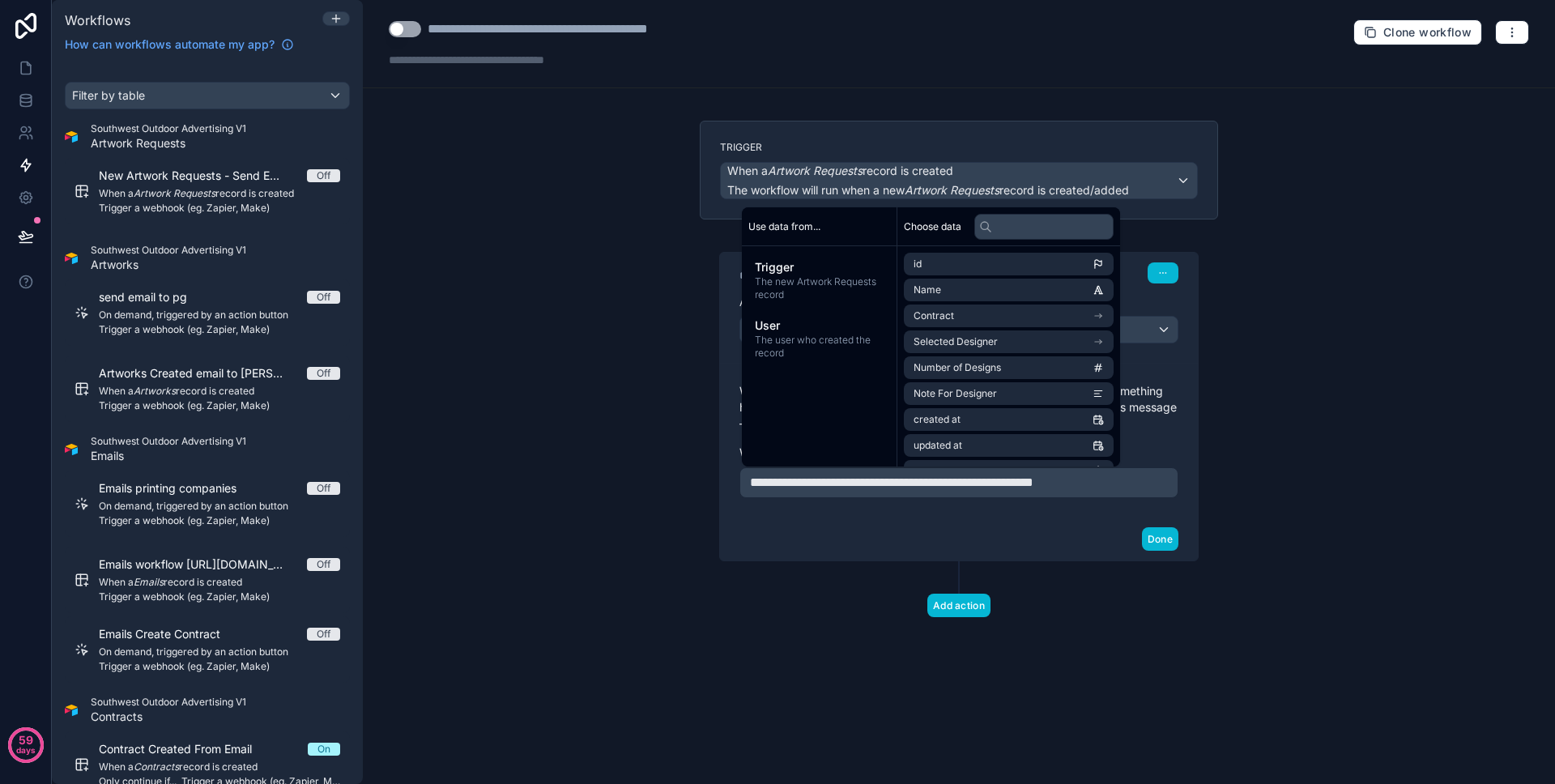
click at [1014, 530] on div "Done" at bounding box center [958, 538] width 477 height 42
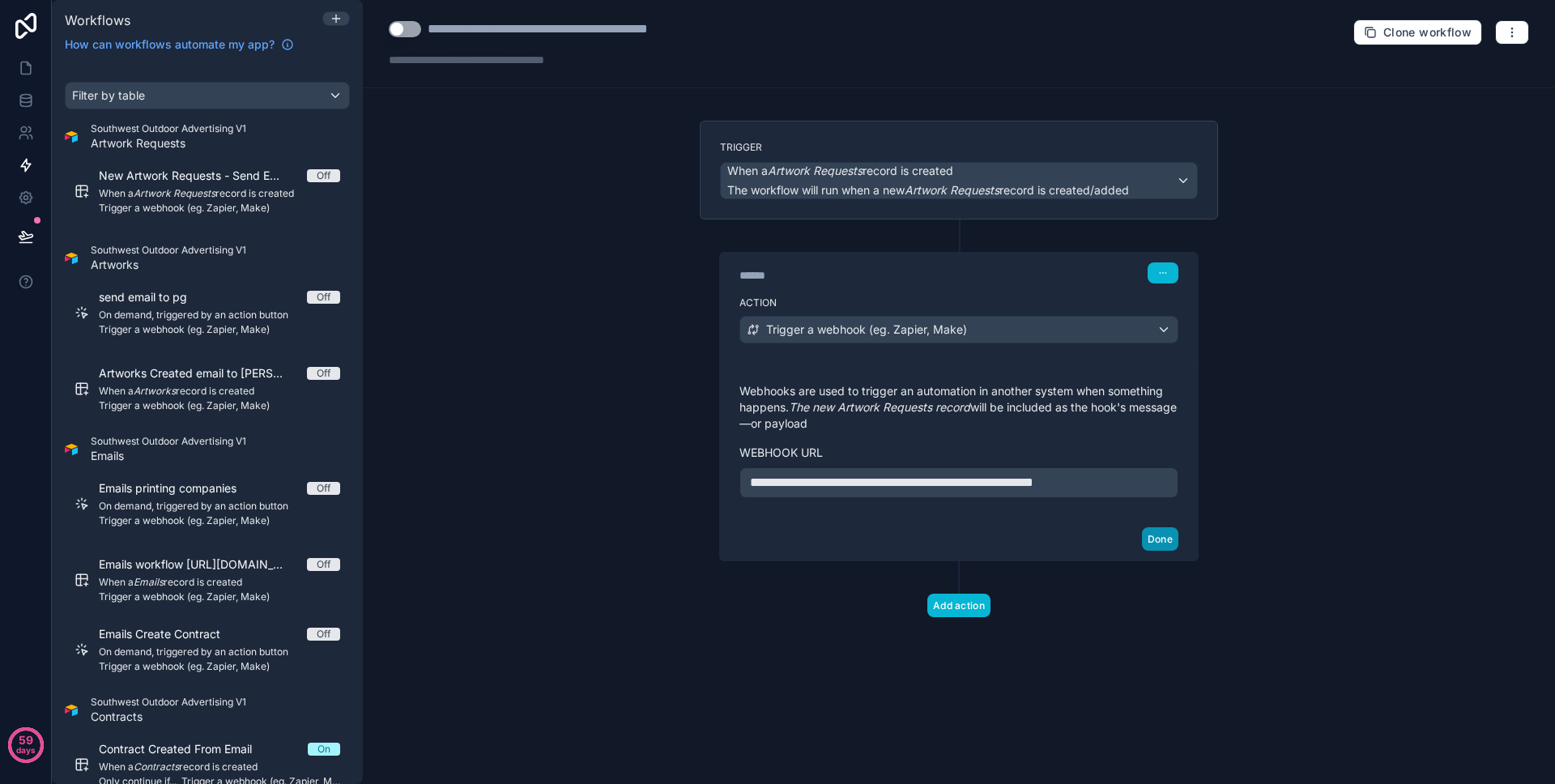
click at [1158, 540] on button "Done" at bounding box center [1160, 539] width 37 height 23
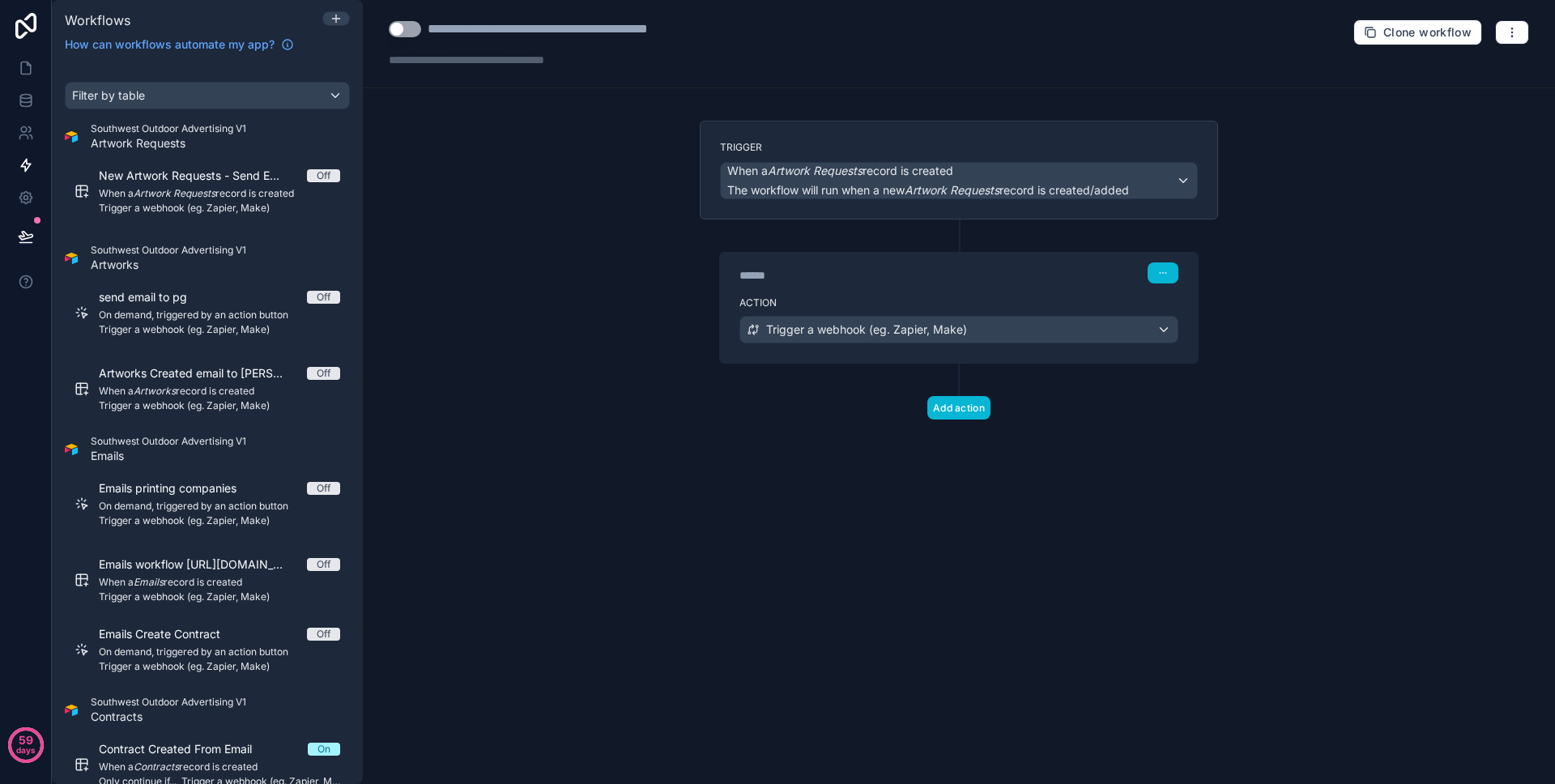
click at [410, 30] on button "Use setting" at bounding box center [405, 29] width 33 height 16
click at [591, 171] on div "**********" at bounding box center [959, 392] width 1192 height 784
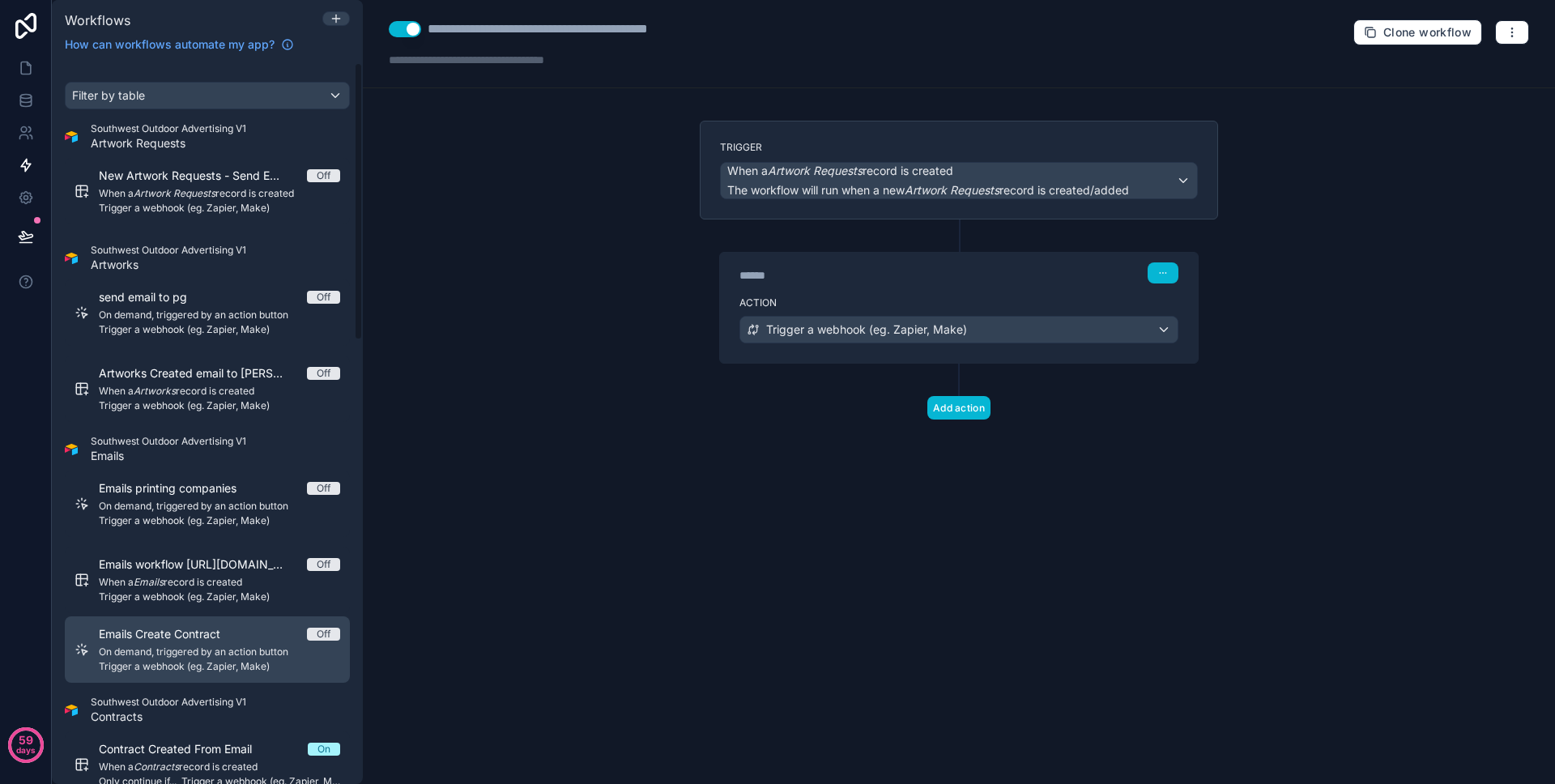
scroll to position [281, 0]
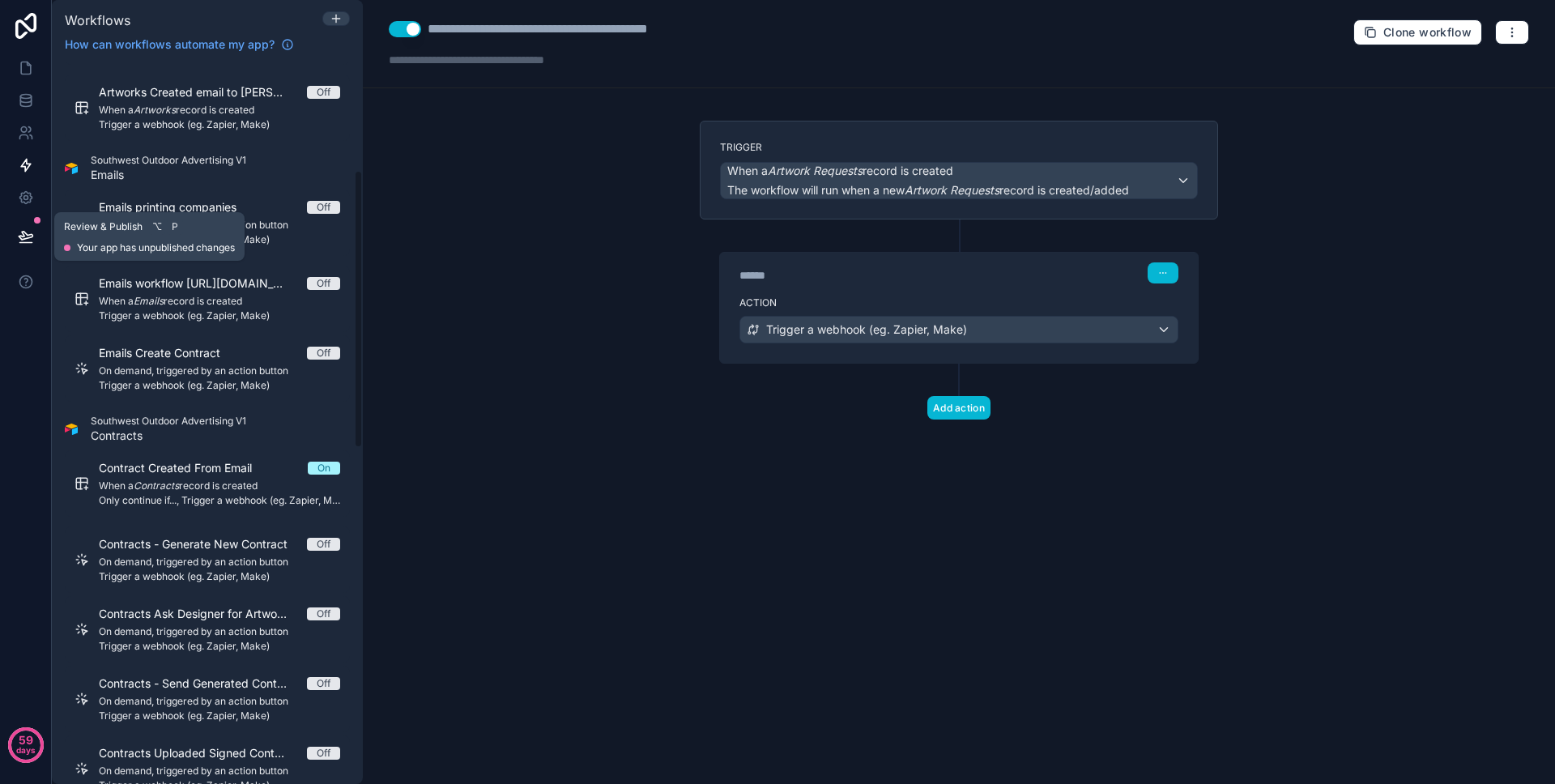
click at [29, 229] on icon at bounding box center [25, 236] width 16 height 16
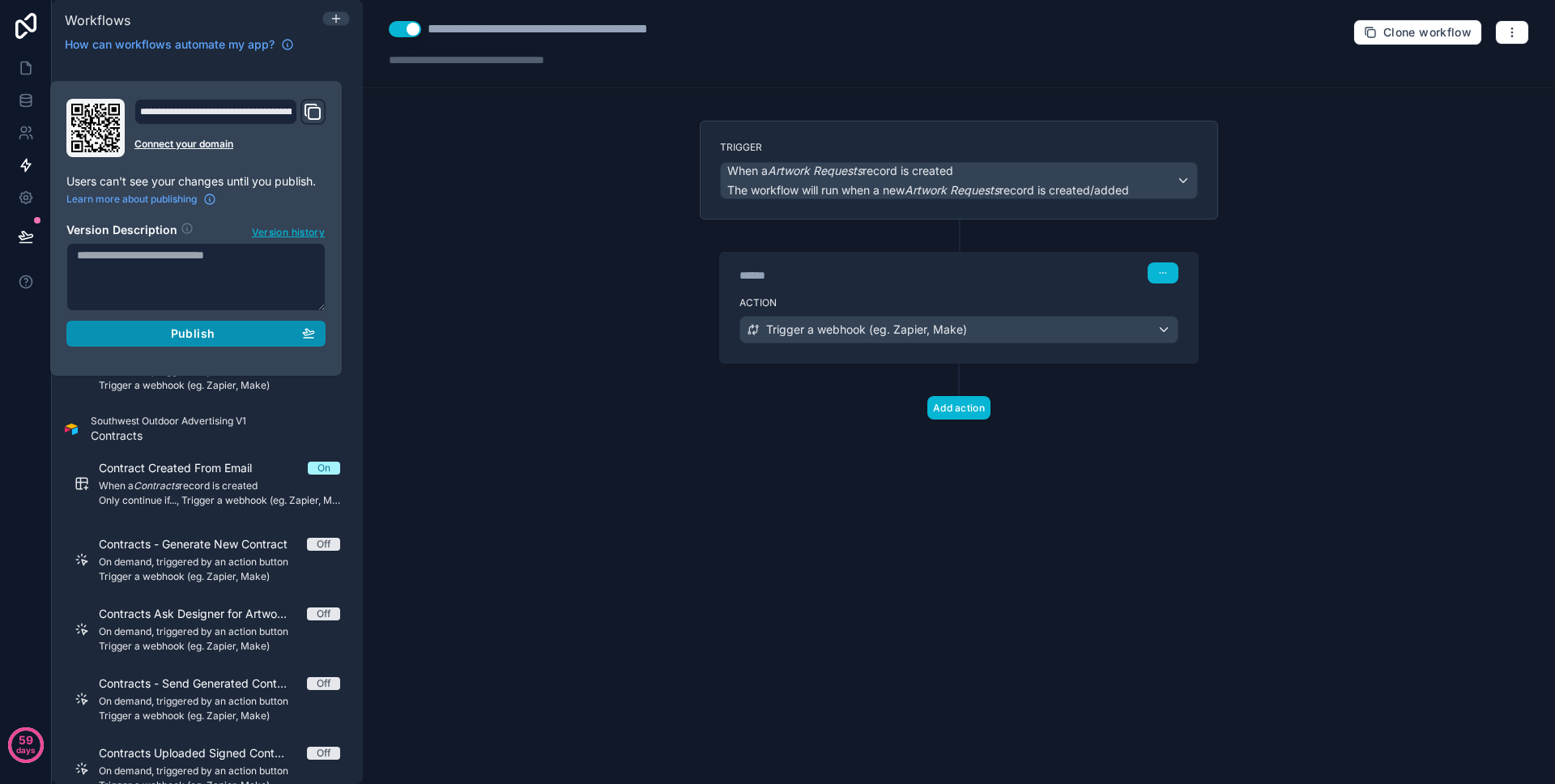
click at [183, 329] on span "Publish" at bounding box center [192, 333] width 43 height 14
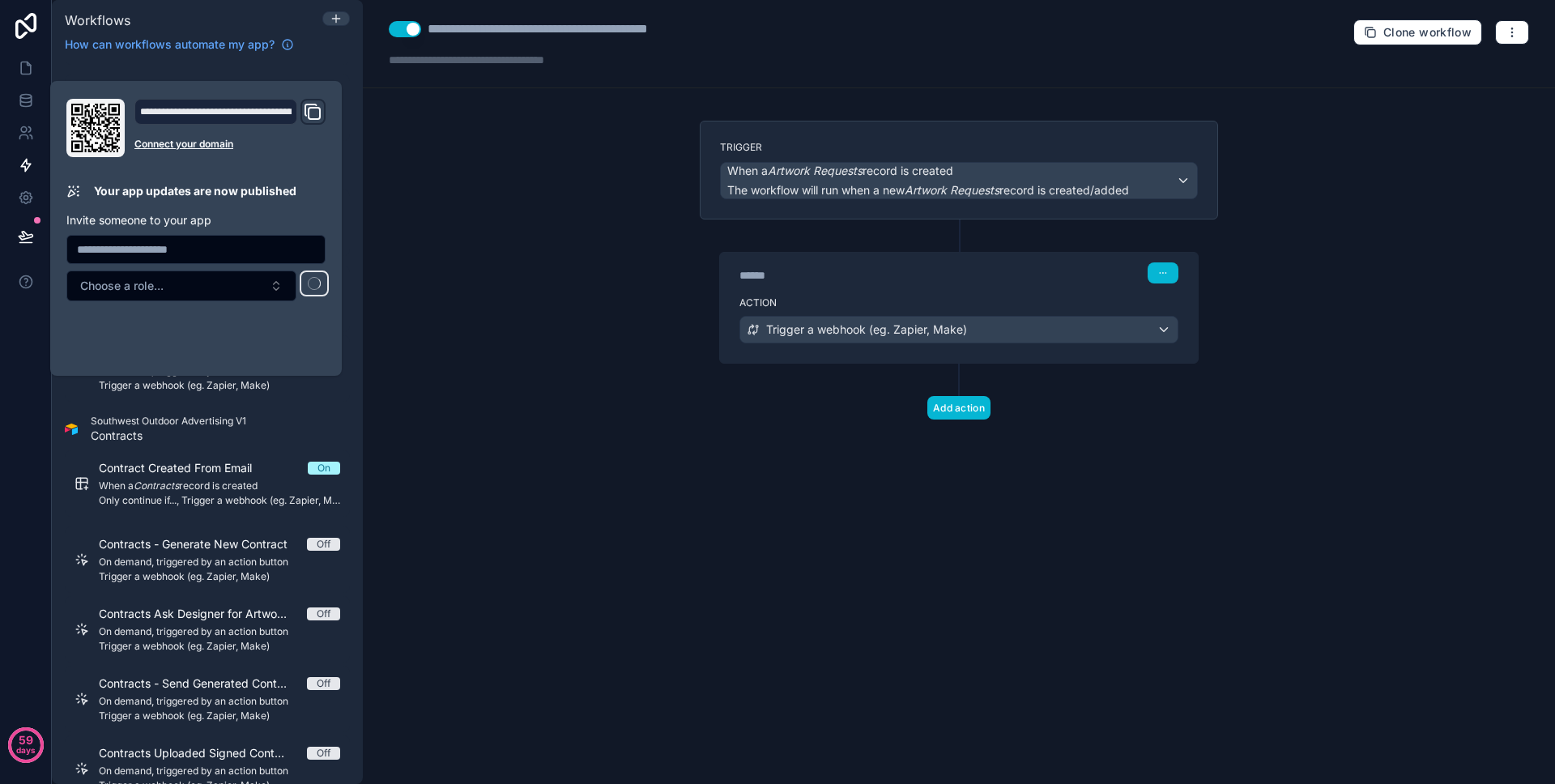
drag, startPoint x: 9, startPoint y: 346, endPoint x: 33, endPoint y: 319, distance: 36.1
click at [10, 345] on div "59 days" at bounding box center [26, 392] width 52 height 784
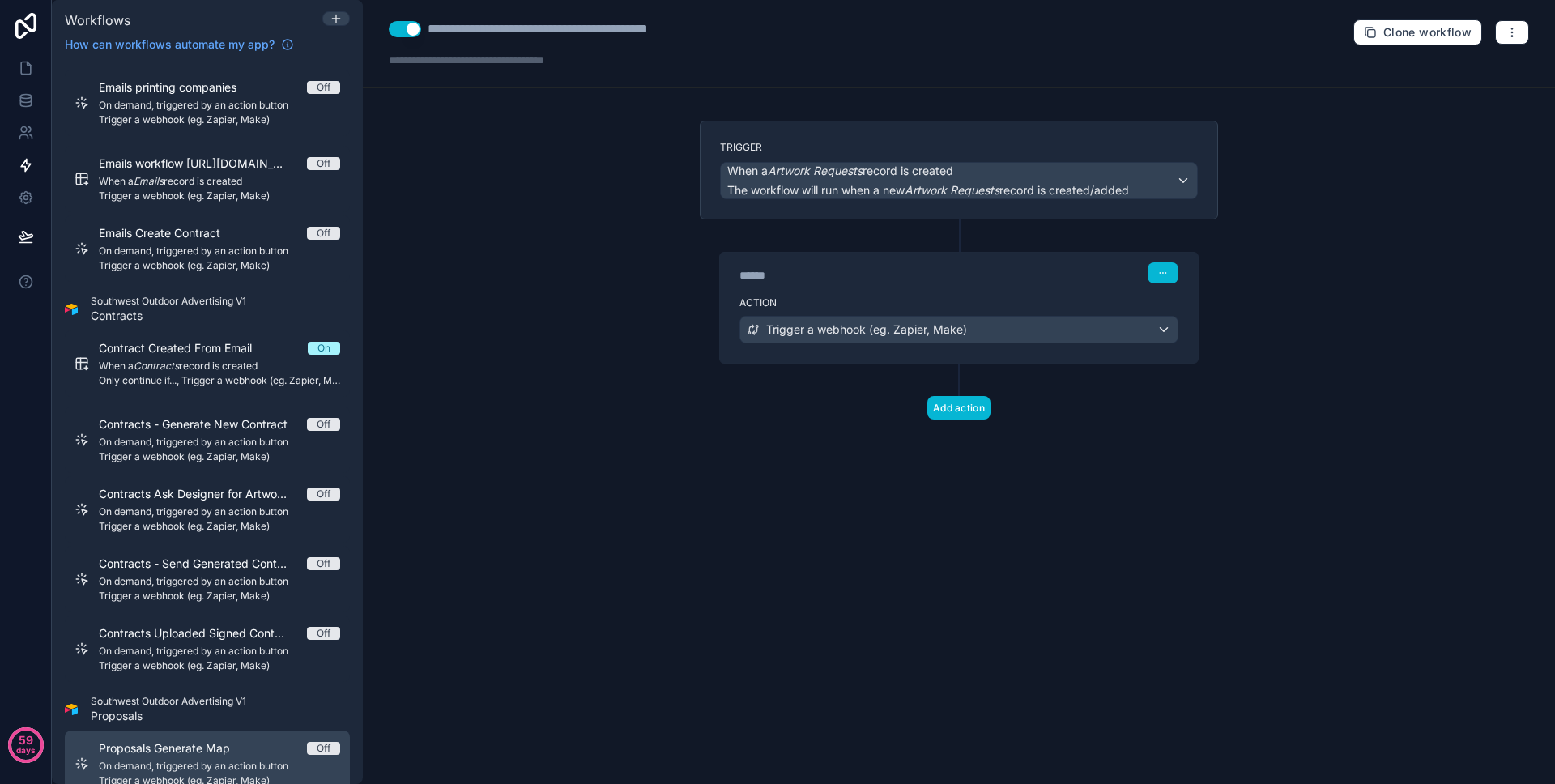
scroll to position [742, 0]
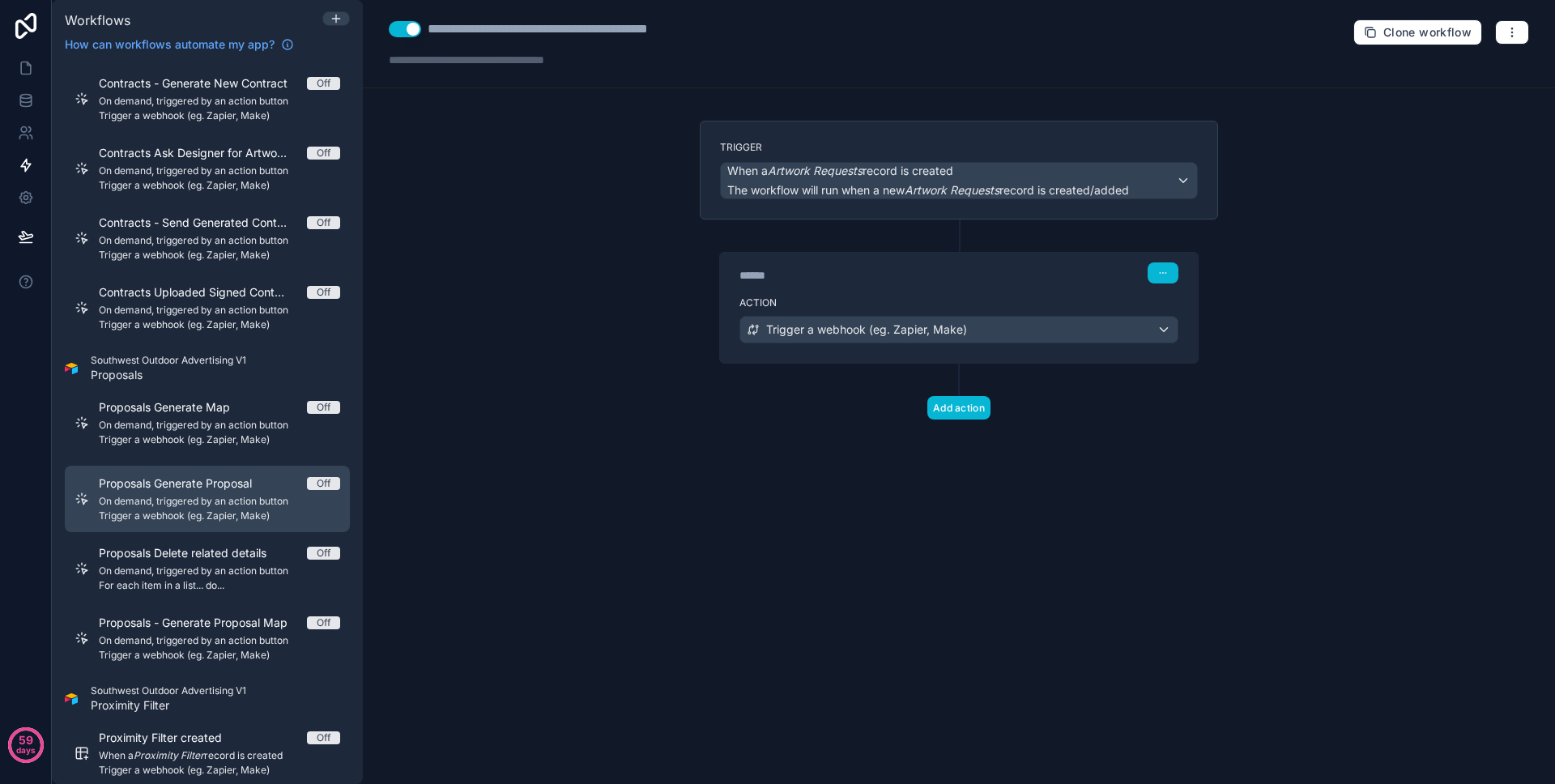
click at [241, 501] on span "On demand, triggered by an action button" at bounding box center [219, 500] width 241 height 13
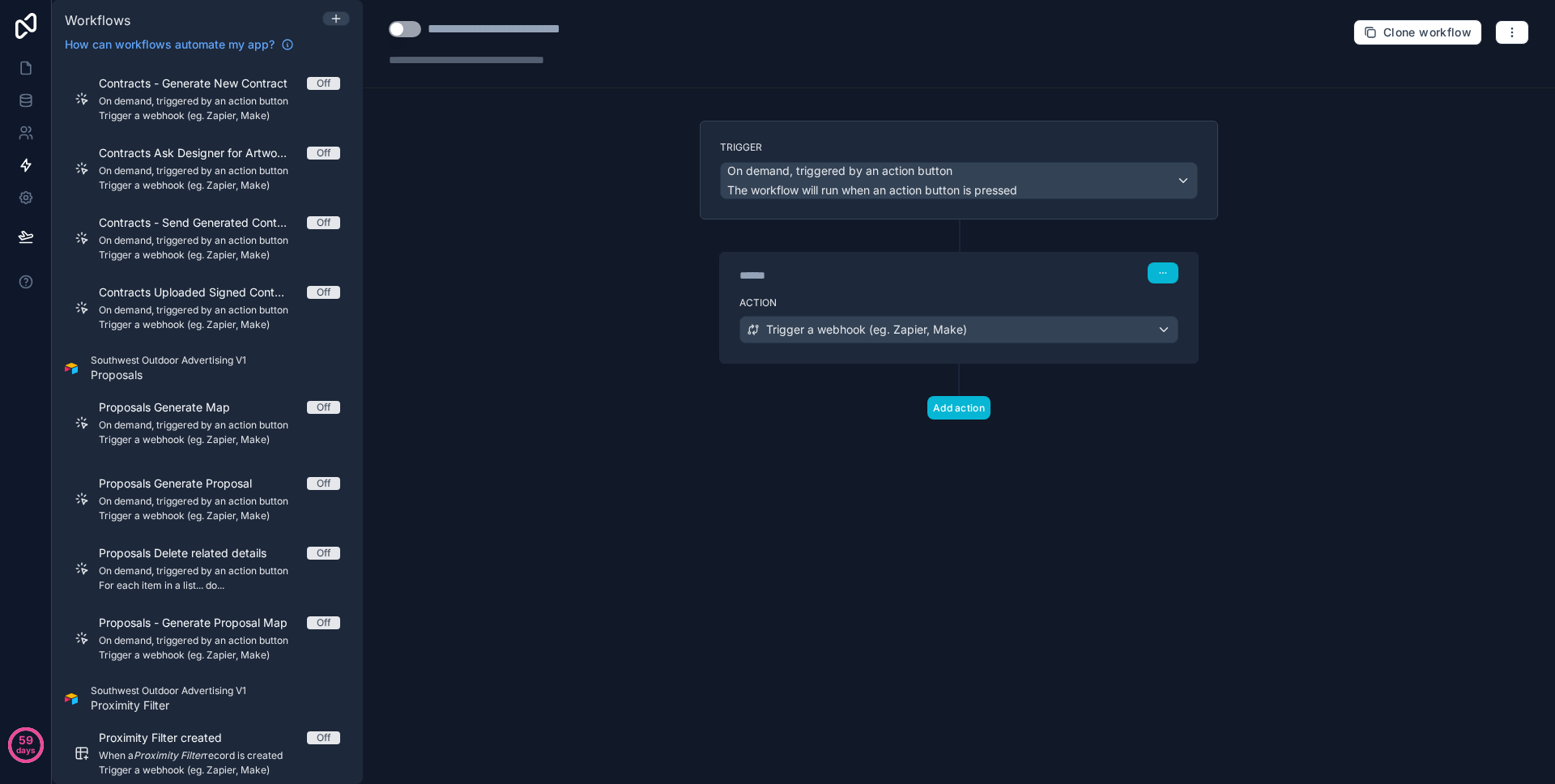
click at [956, 301] on label "Action" at bounding box center [959, 302] width 439 height 13
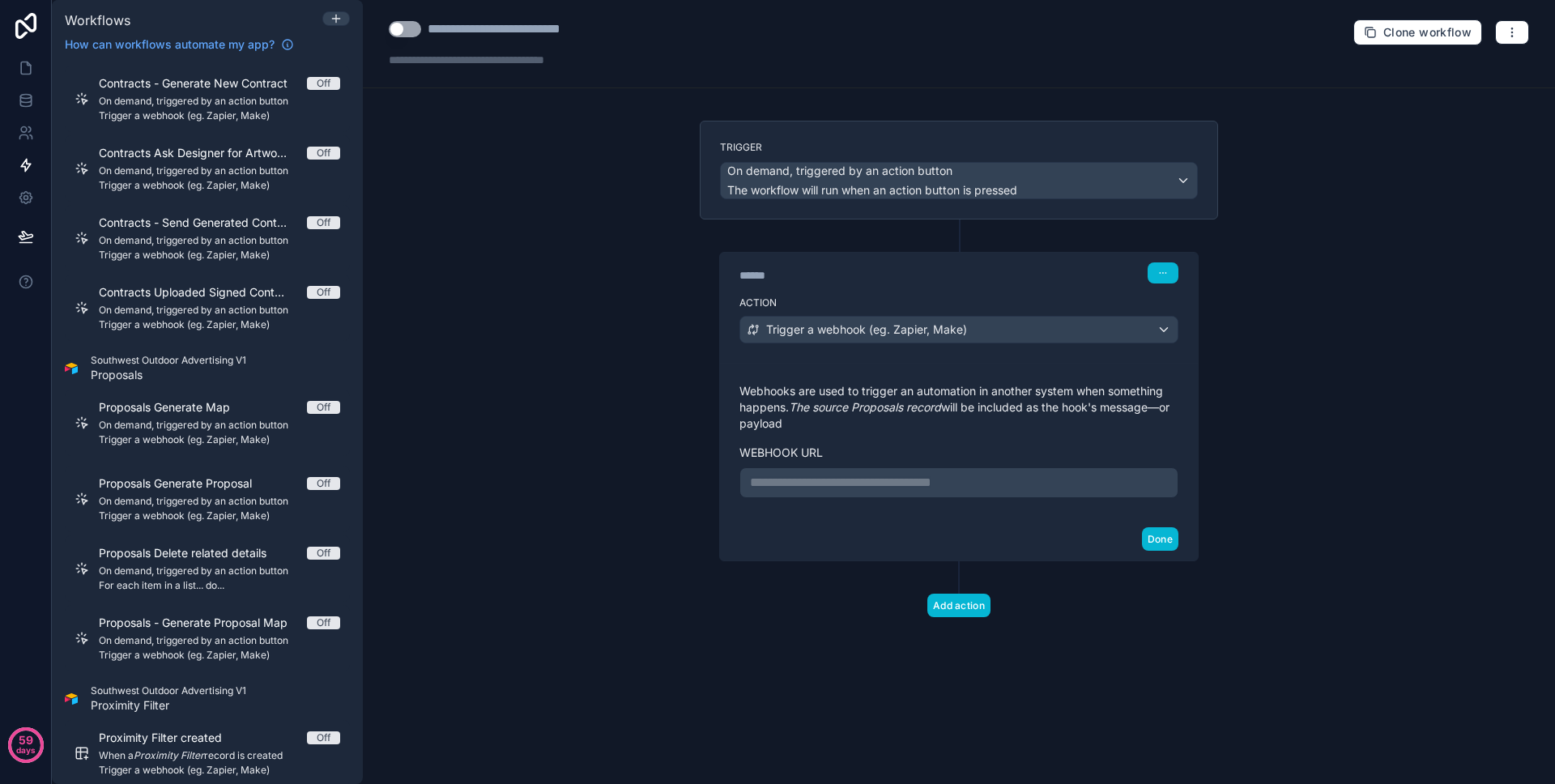
click at [916, 473] on p "**********" at bounding box center [958, 482] width 418 height 19
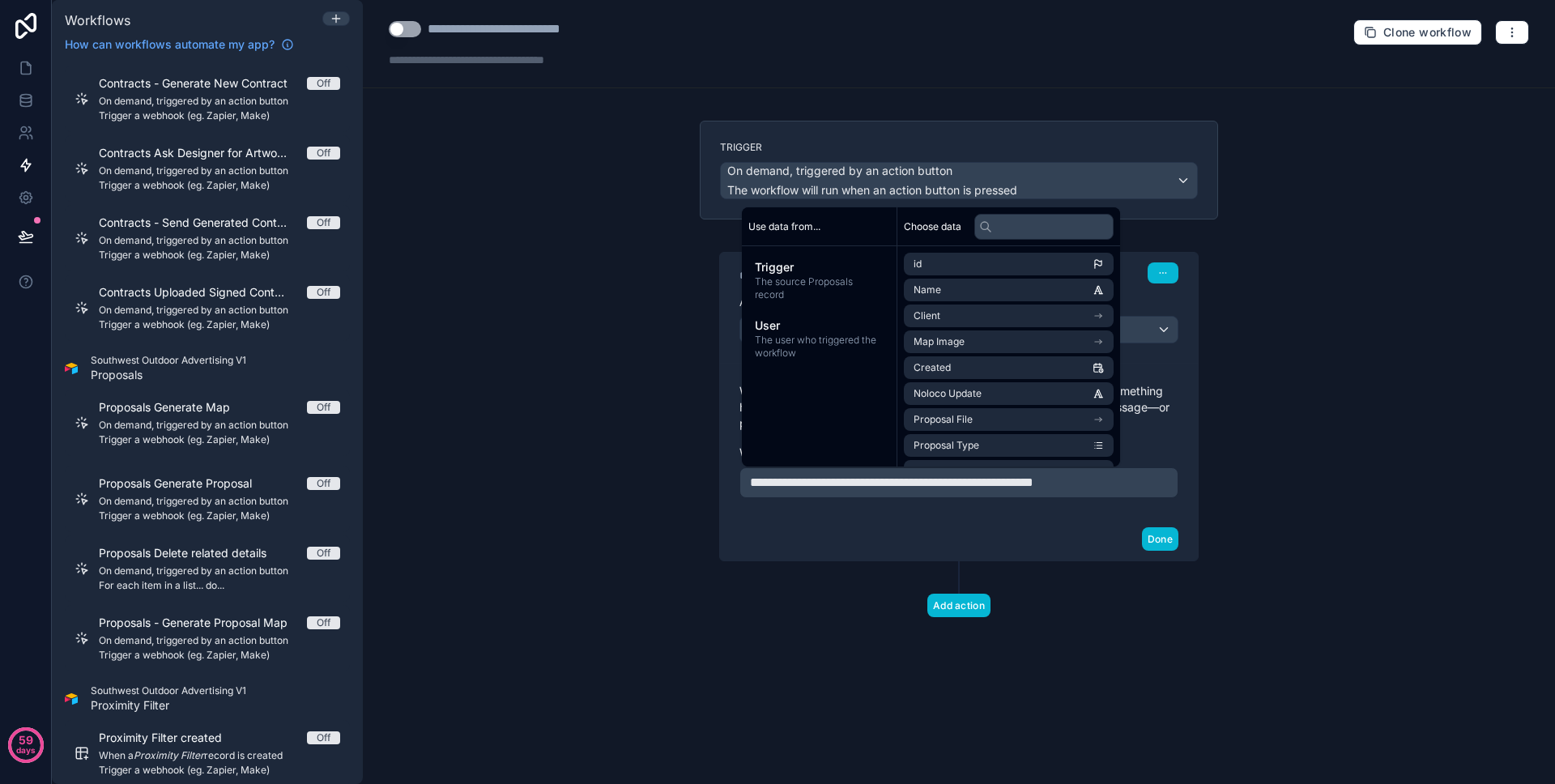
click at [984, 520] on div "Done" at bounding box center [958, 538] width 477 height 42
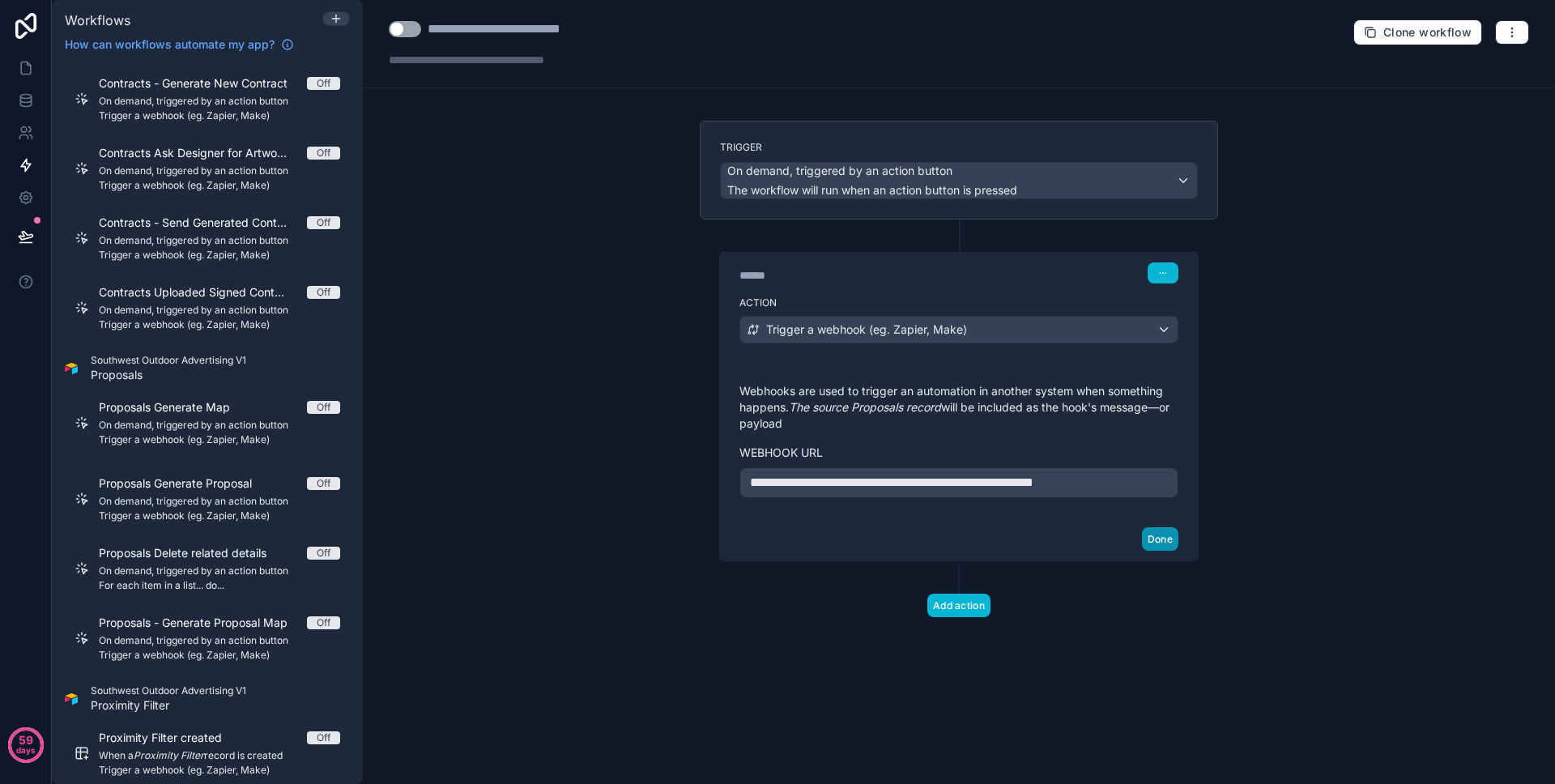
click at [1175, 537] on button "Done" at bounding box center [1160, 539] width 37 height 23
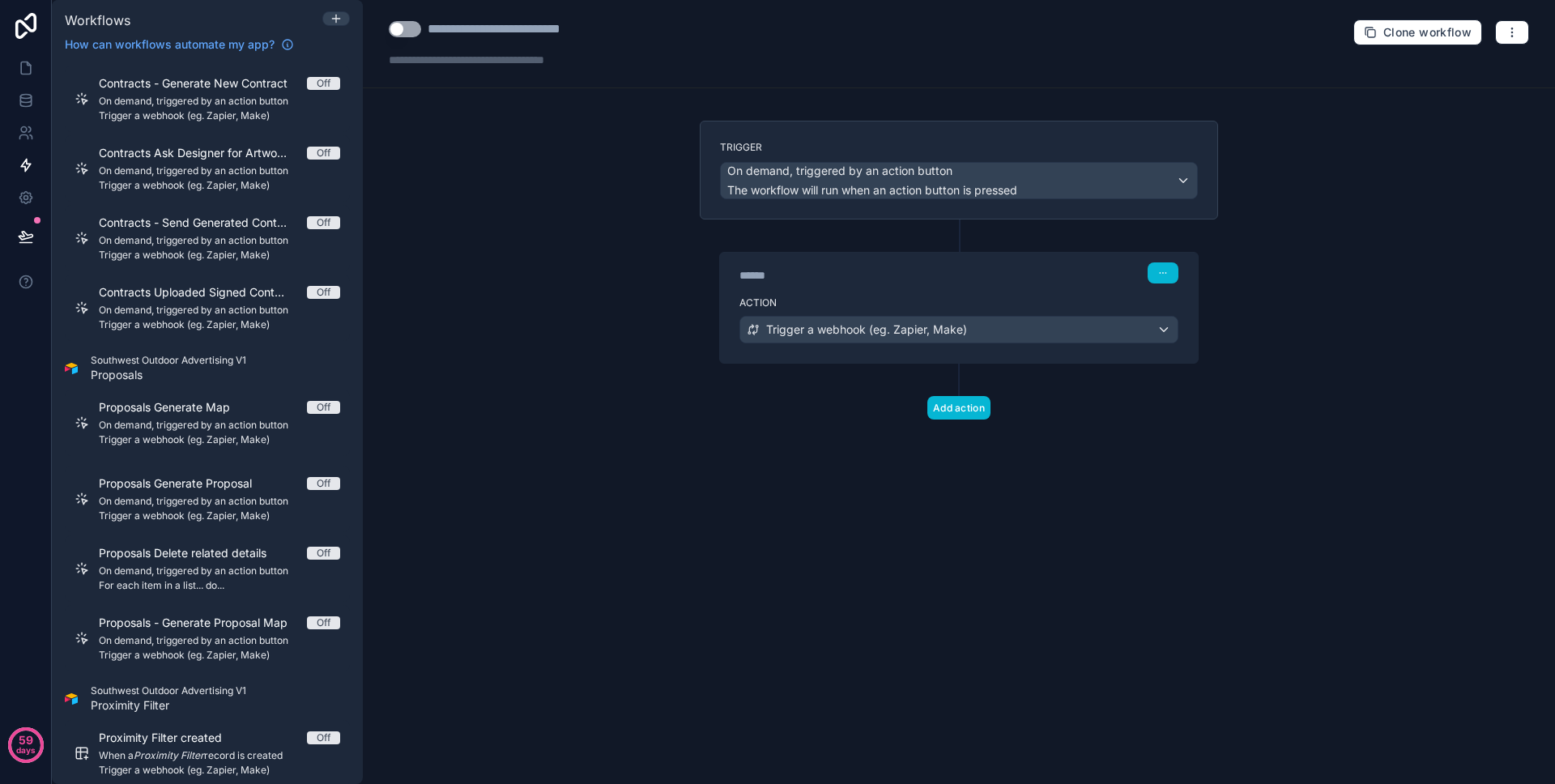
click at [408, 35] on button "Use setting" at bounding box center [405, 29] width 33 height 16
click at [30, 67] on icon at bounding box center [26, 68] width 10 height 13
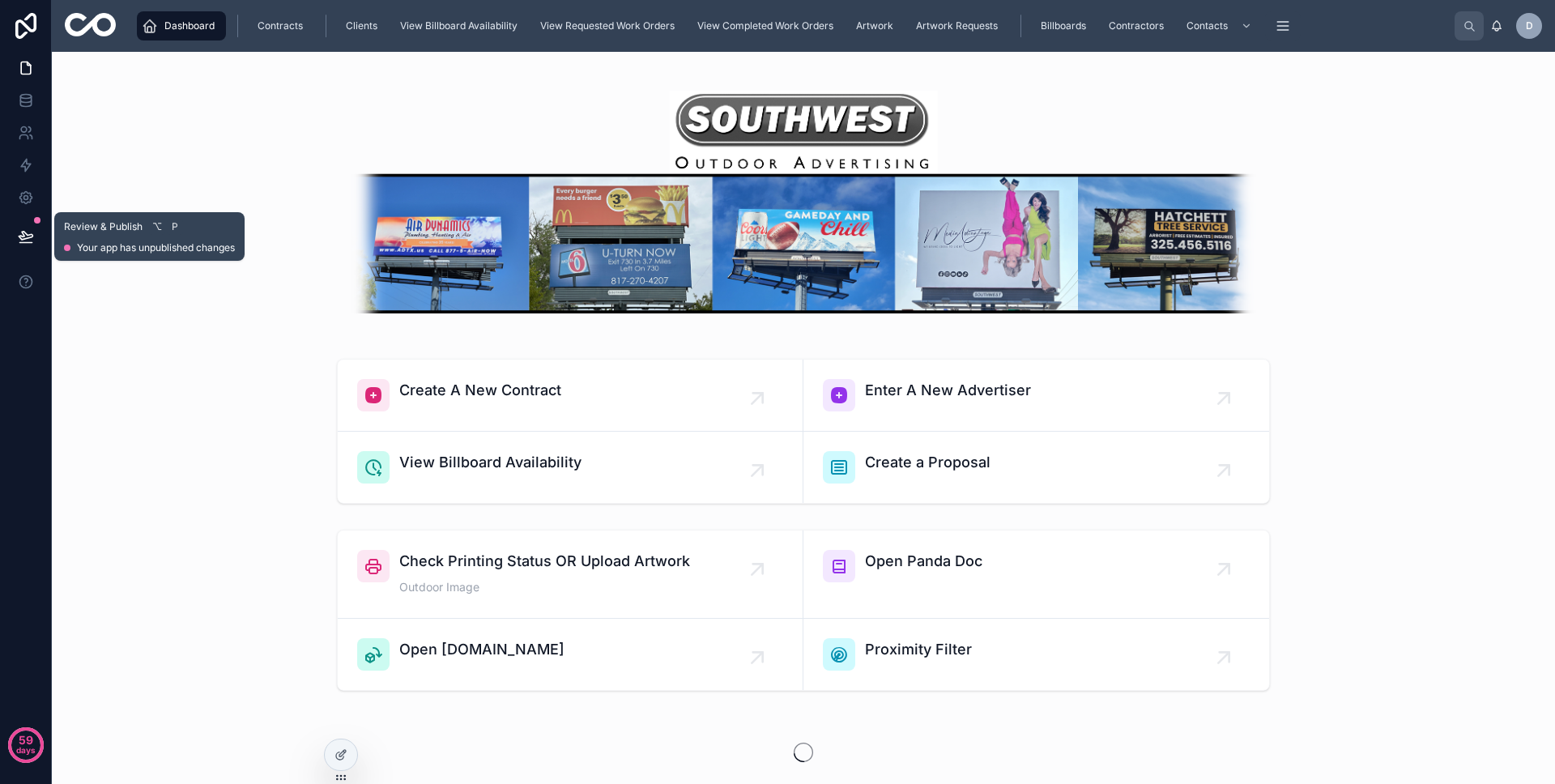
click at [32, 236] on icon at bounding box center [25, 235] width 14 height 8
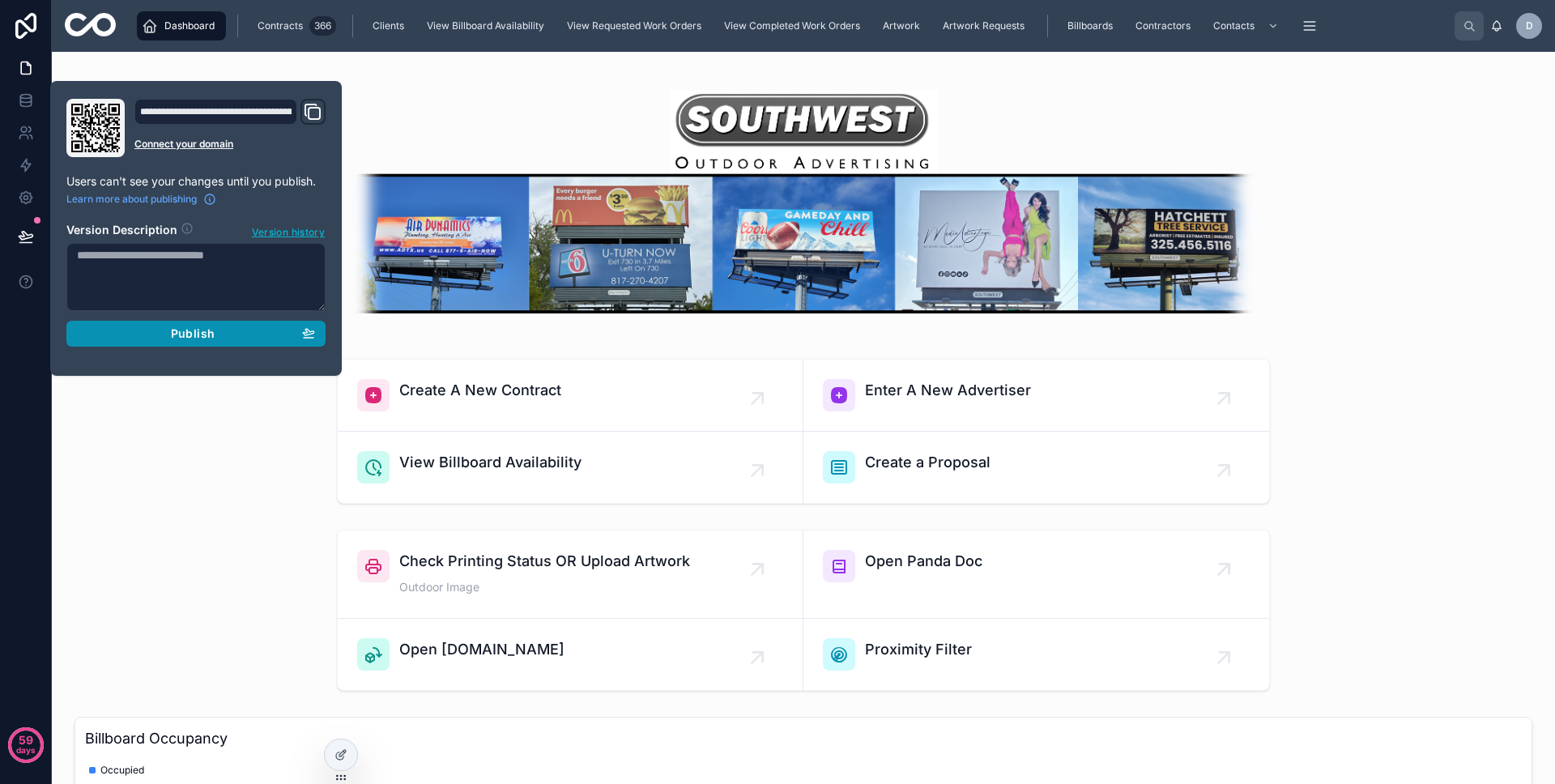
click at [141, 329] on div "Publish" at bounding box center [196, 333] width 238 height 14
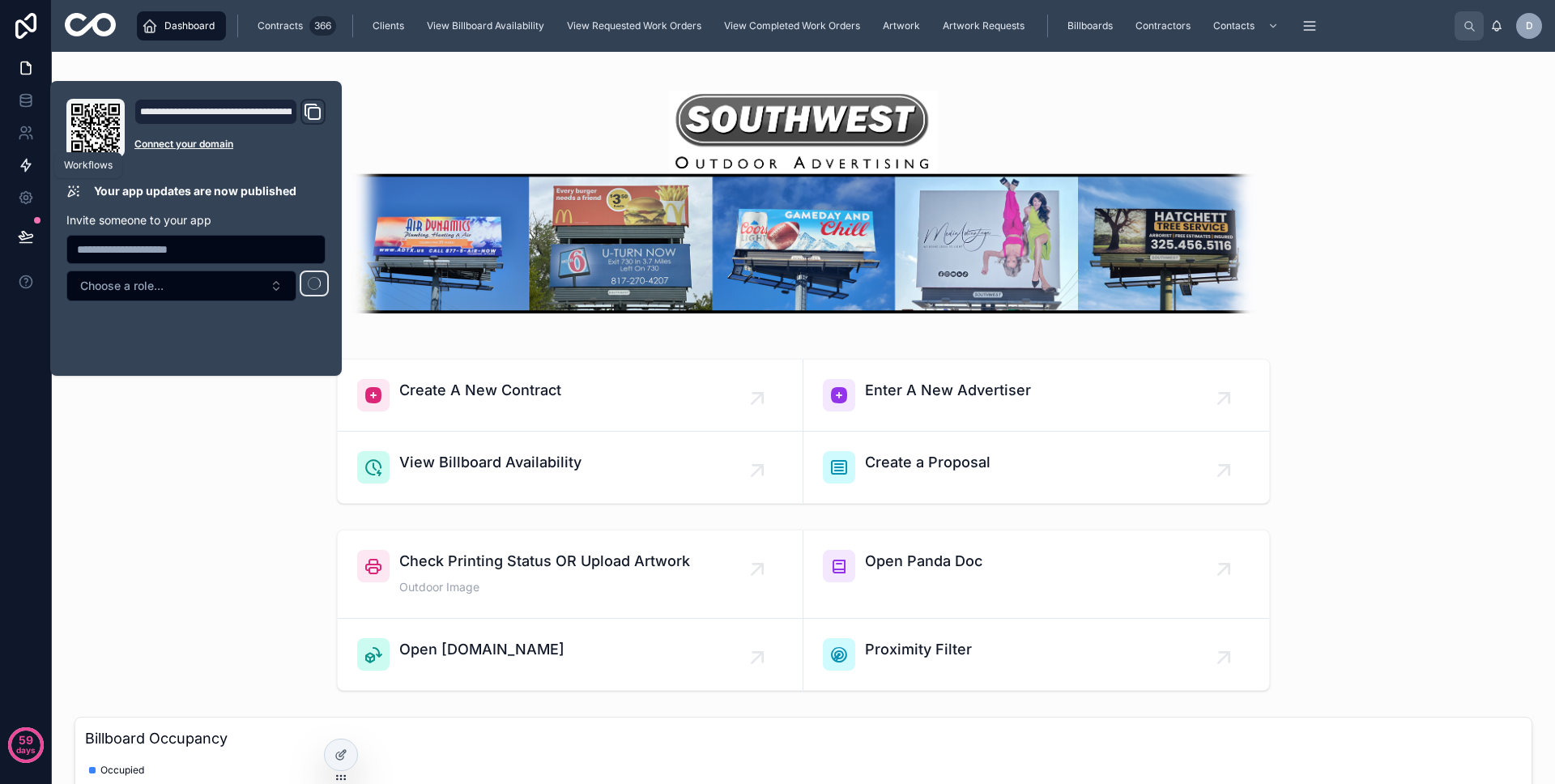
click at [30, 167] on icon at bounding box center [25, 165] width 16 height 16
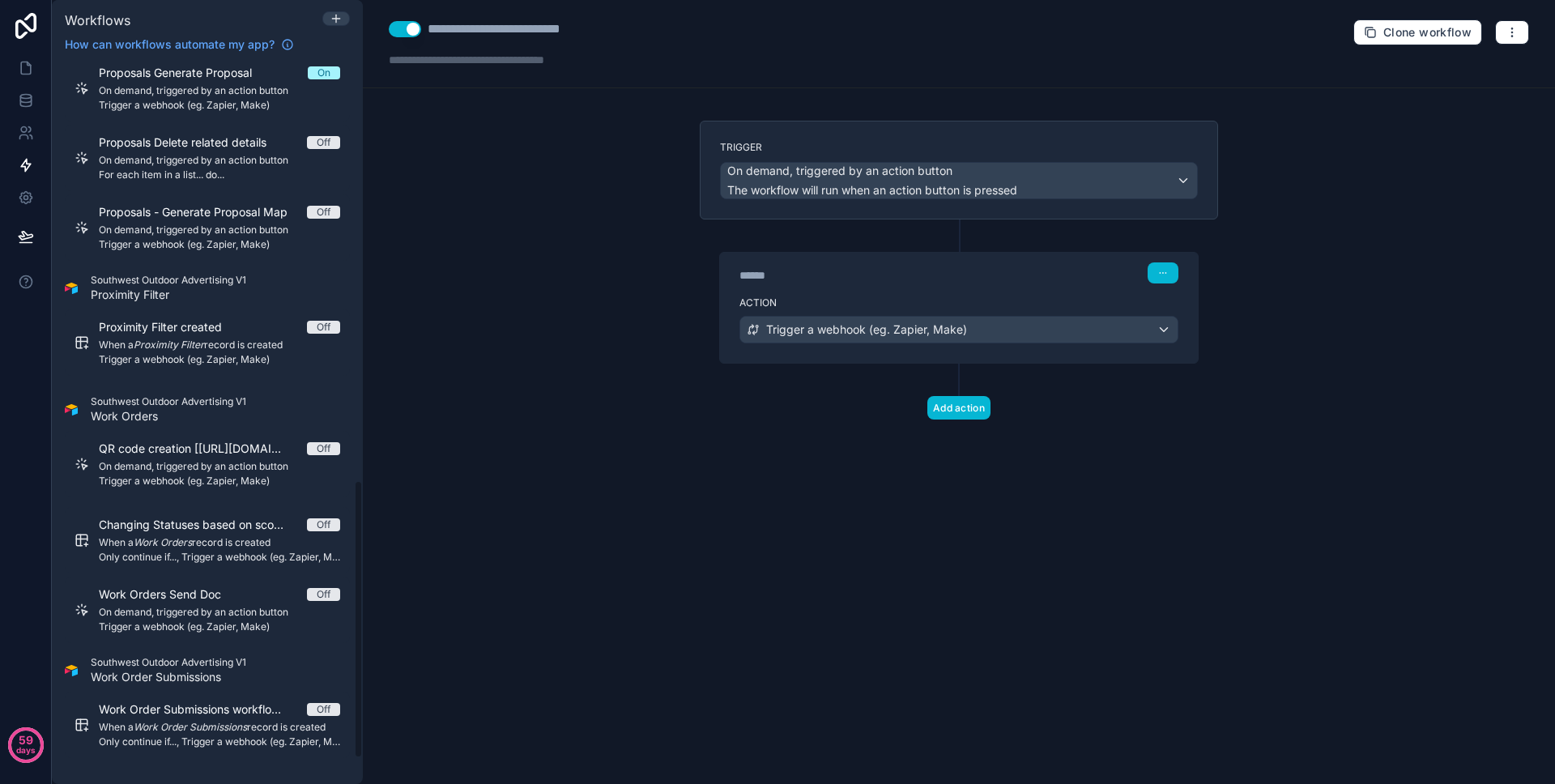
scroll to position [752, 0]
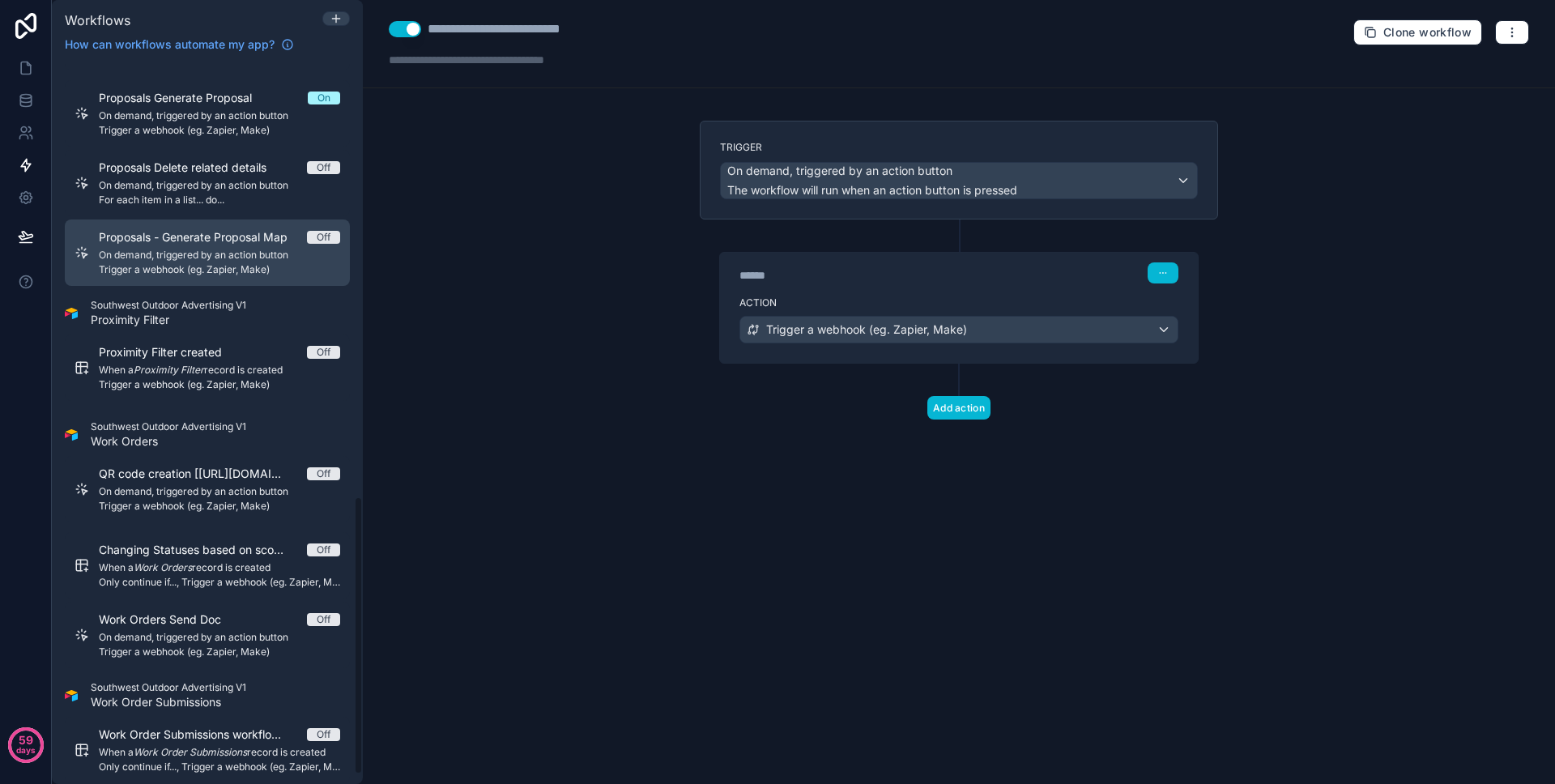
scroll to position [1152, 0]
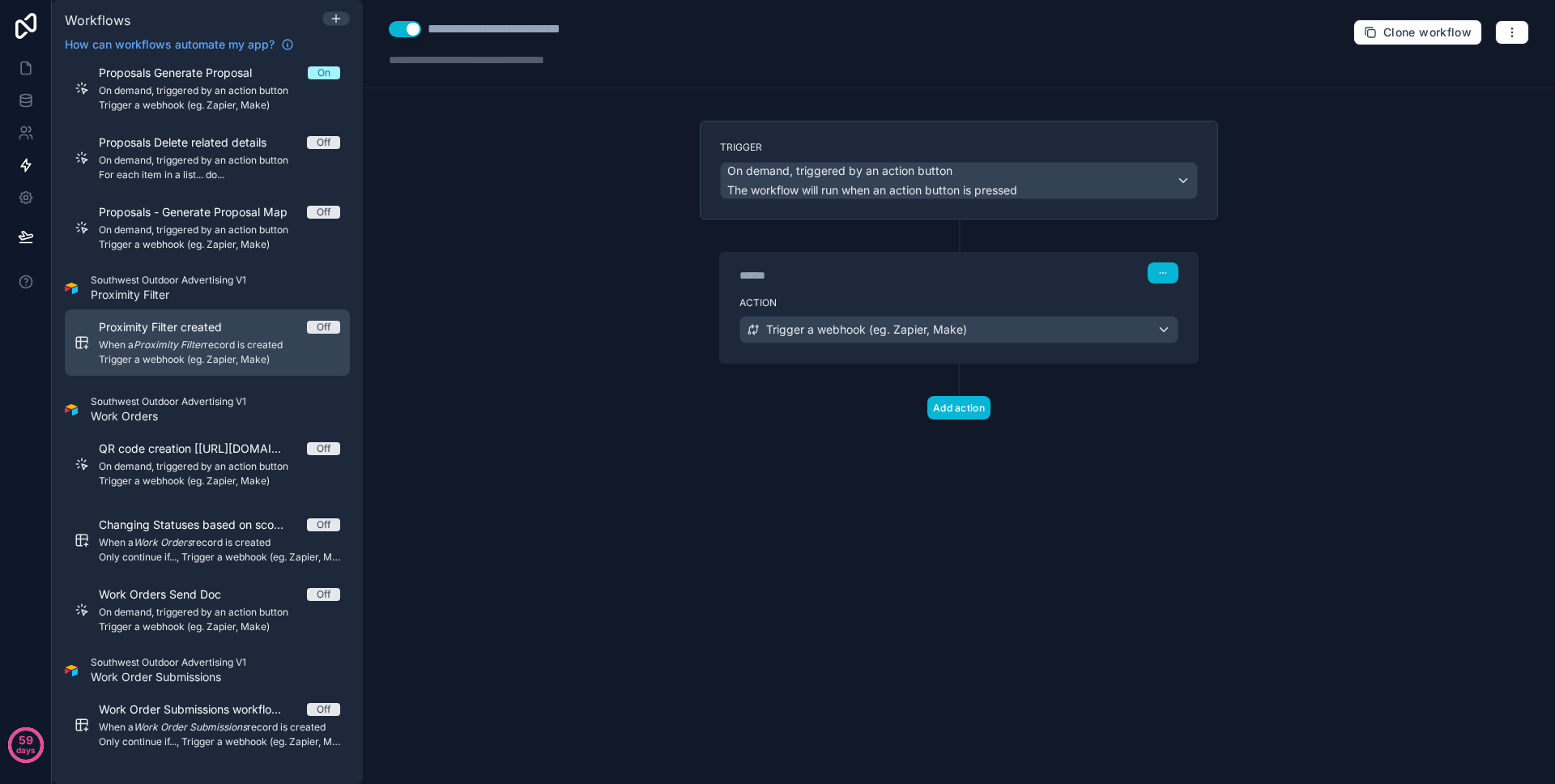
click at [198, 354] on span "Trigger a webhook (eg. Zapier, Make)" at bounding box center [219, 359] width 241 height 13
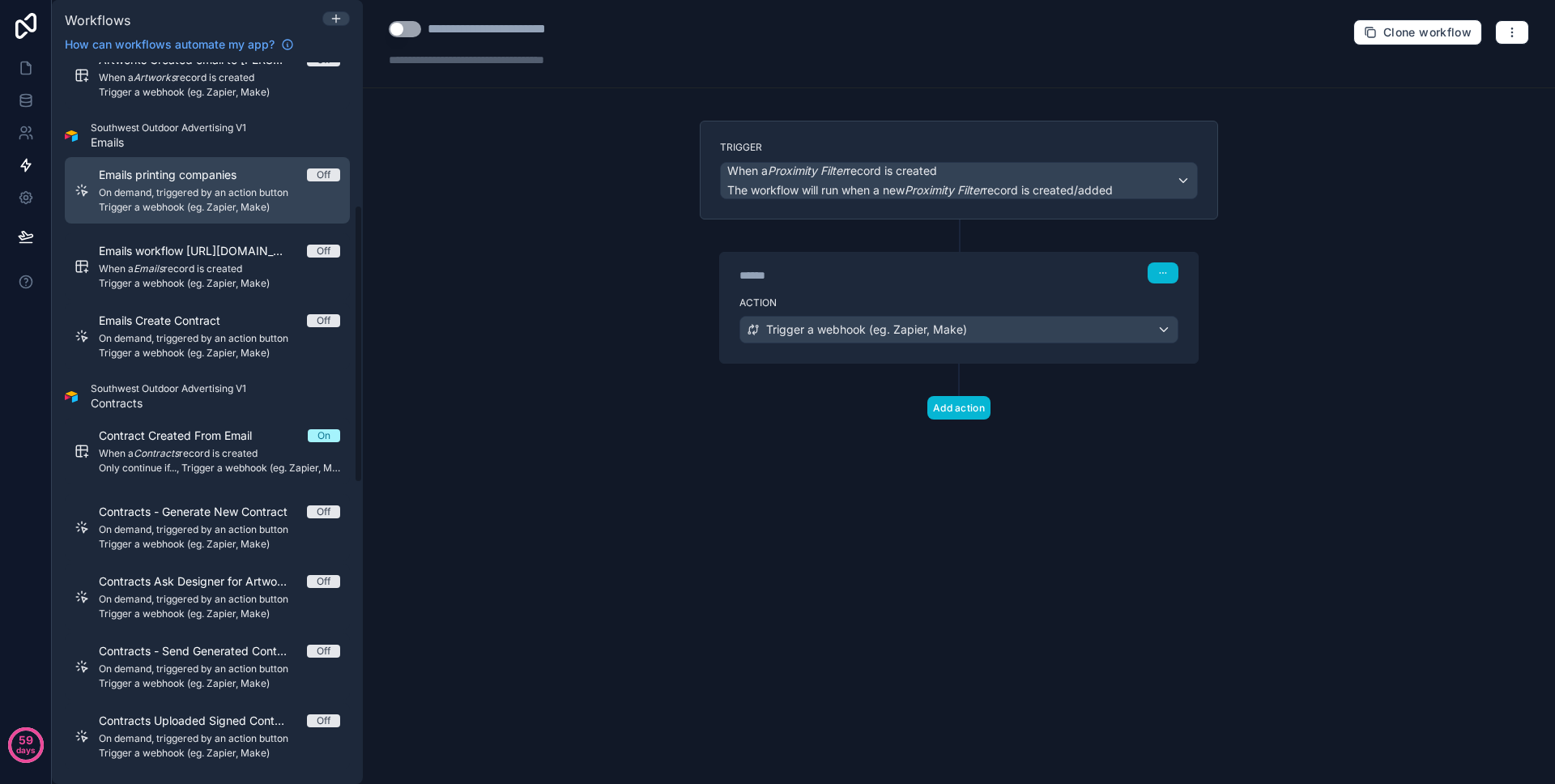
scroll to position [371, 0]
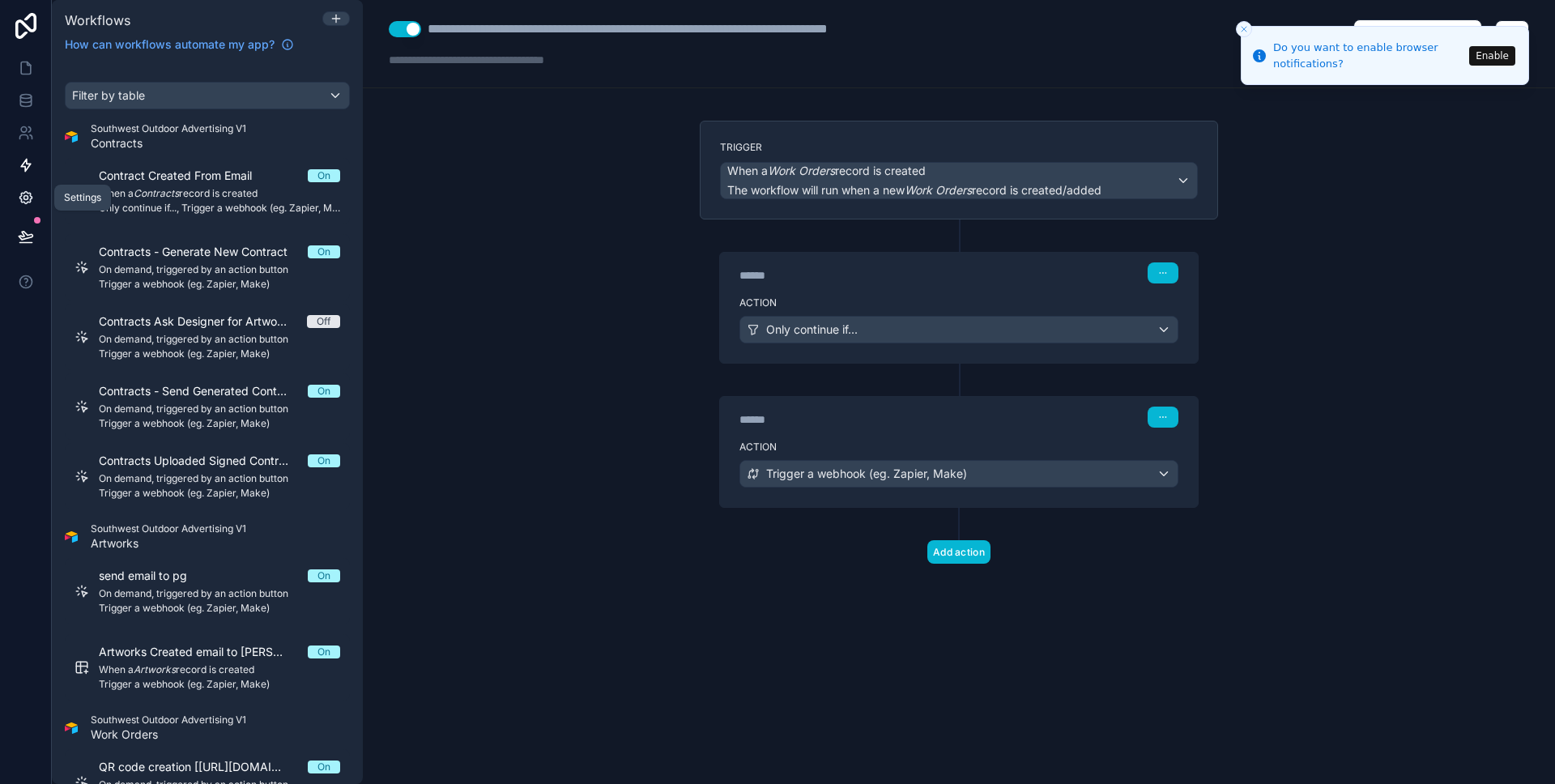
click at [32, 190] on icon at bounding box center [25, 197] width 16 height 16
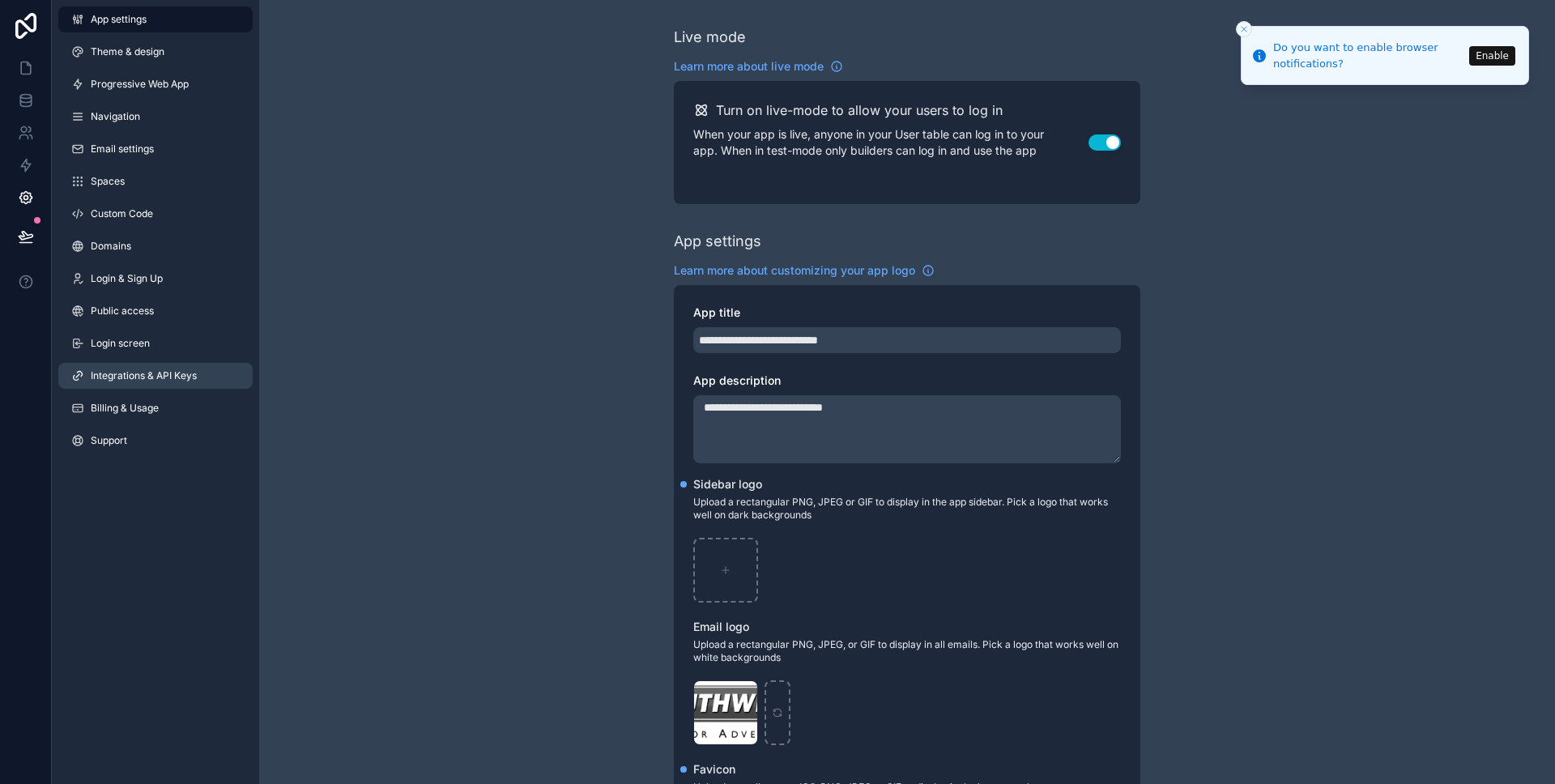
click at [142, 367] on link "Integrations & API Keys" at bounding box center [154, 375] width 194 height 26
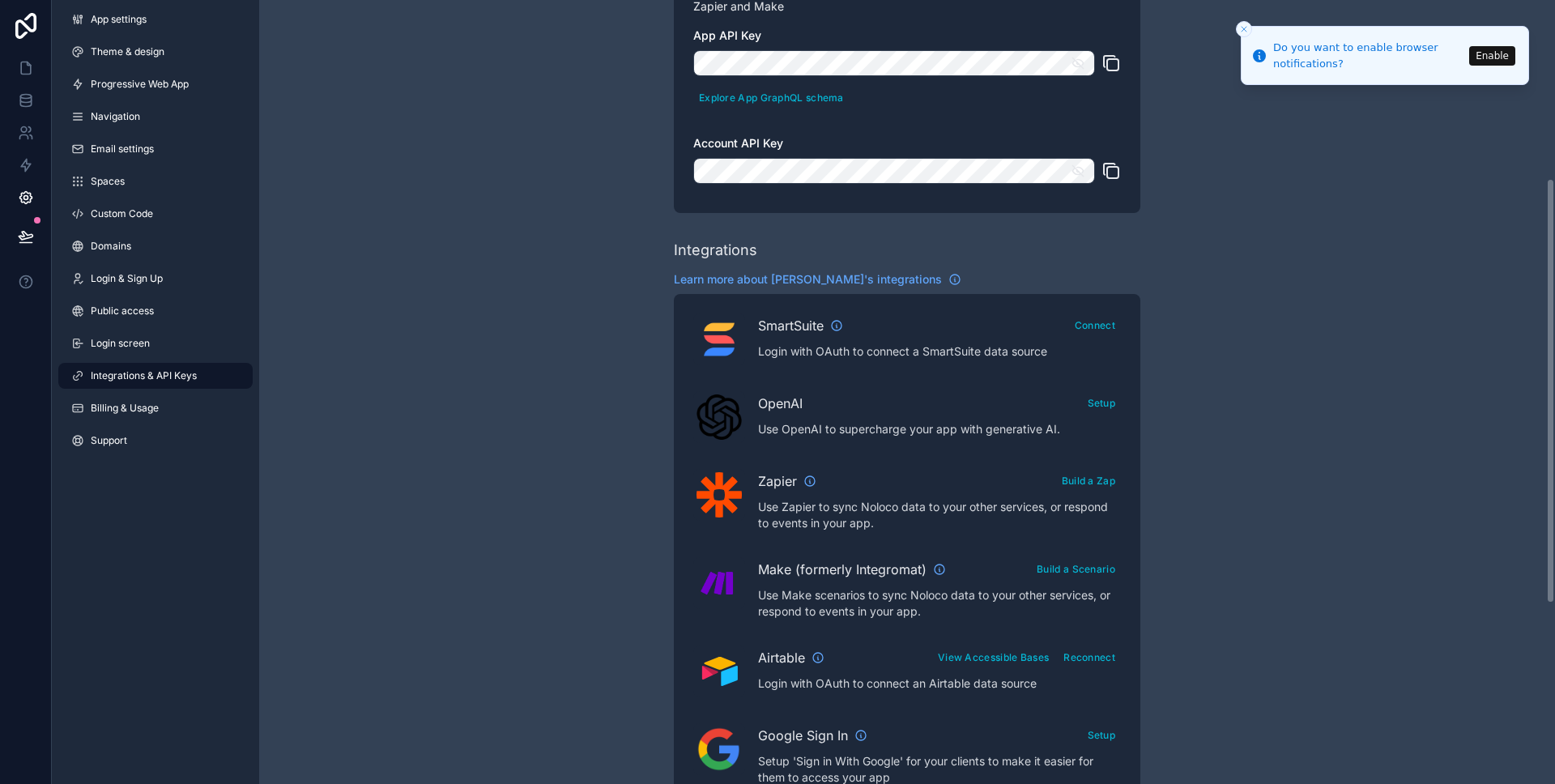
scroll to position [412, 0]
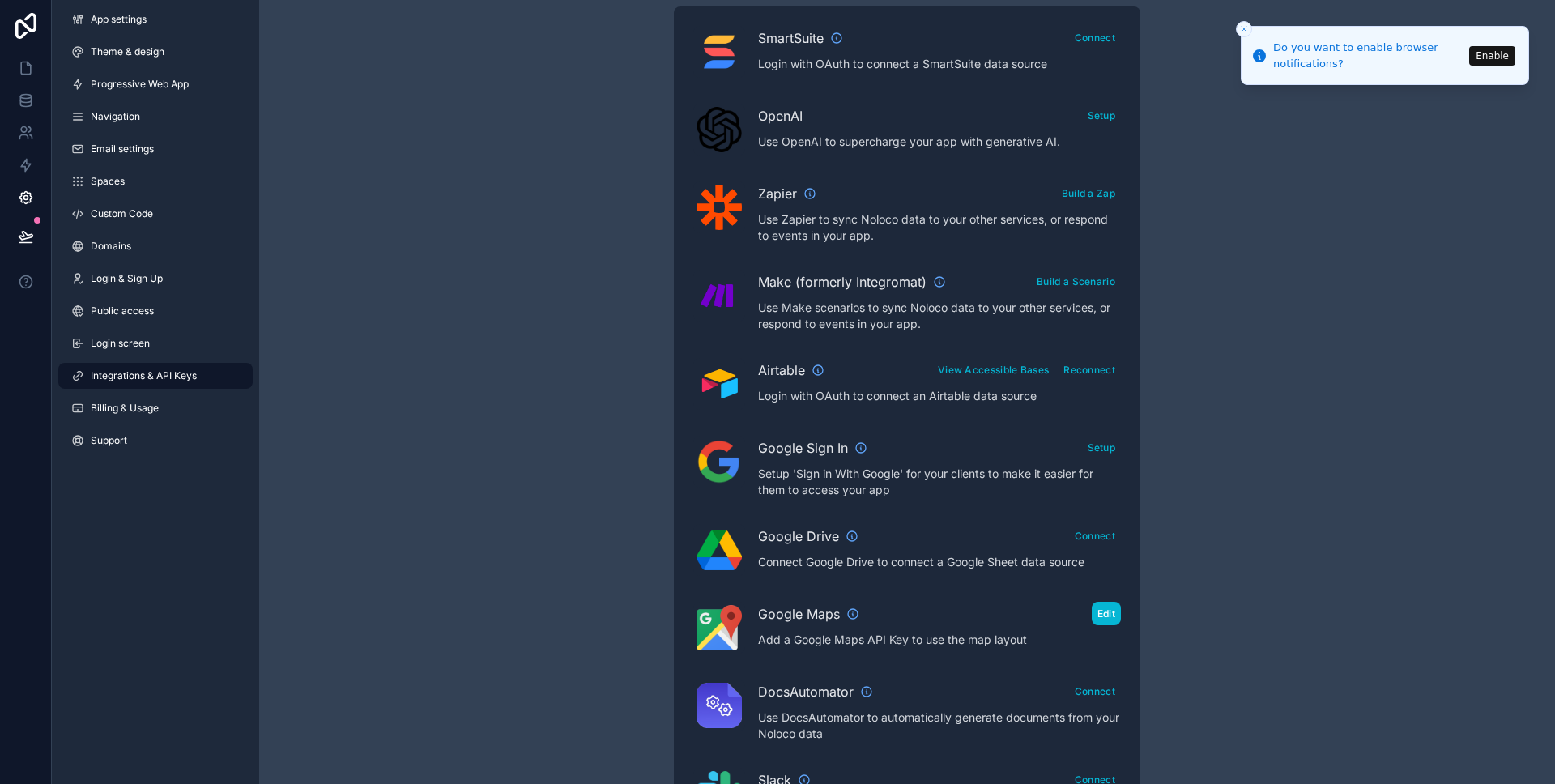
click at [1101, 615] on button "Edit" at bounding box center [1106, 613] width 29 height 23
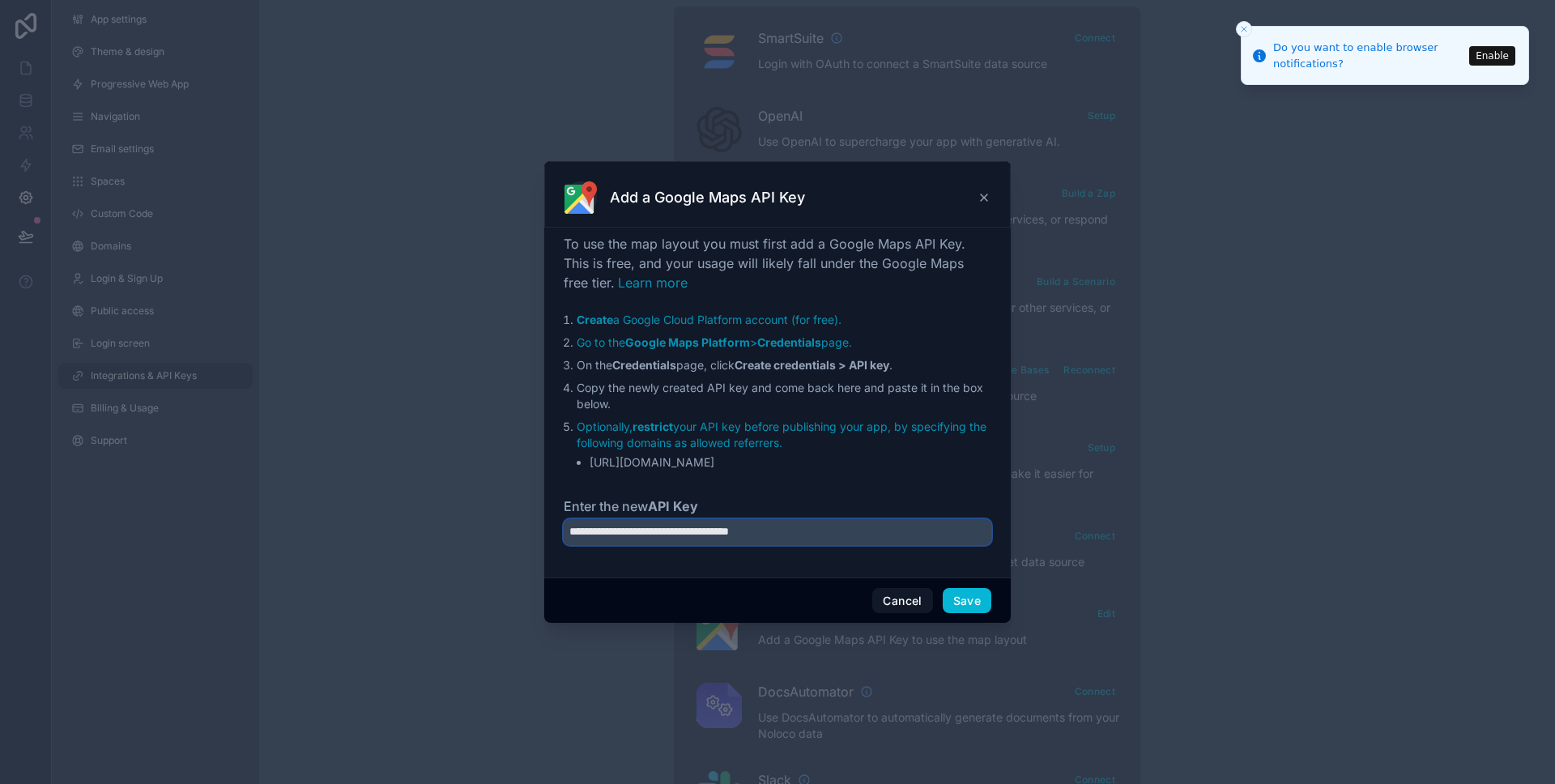
click at [831, 527] on input "**********" at bounding box center [777, 531] width 427 height 26
click at [826, 527] on input "**********" at bounding box center [777, 531] width 427 height 26
click at [906, 597] on button "Cancel" at bounding box center [902, 601] width 60 height 26
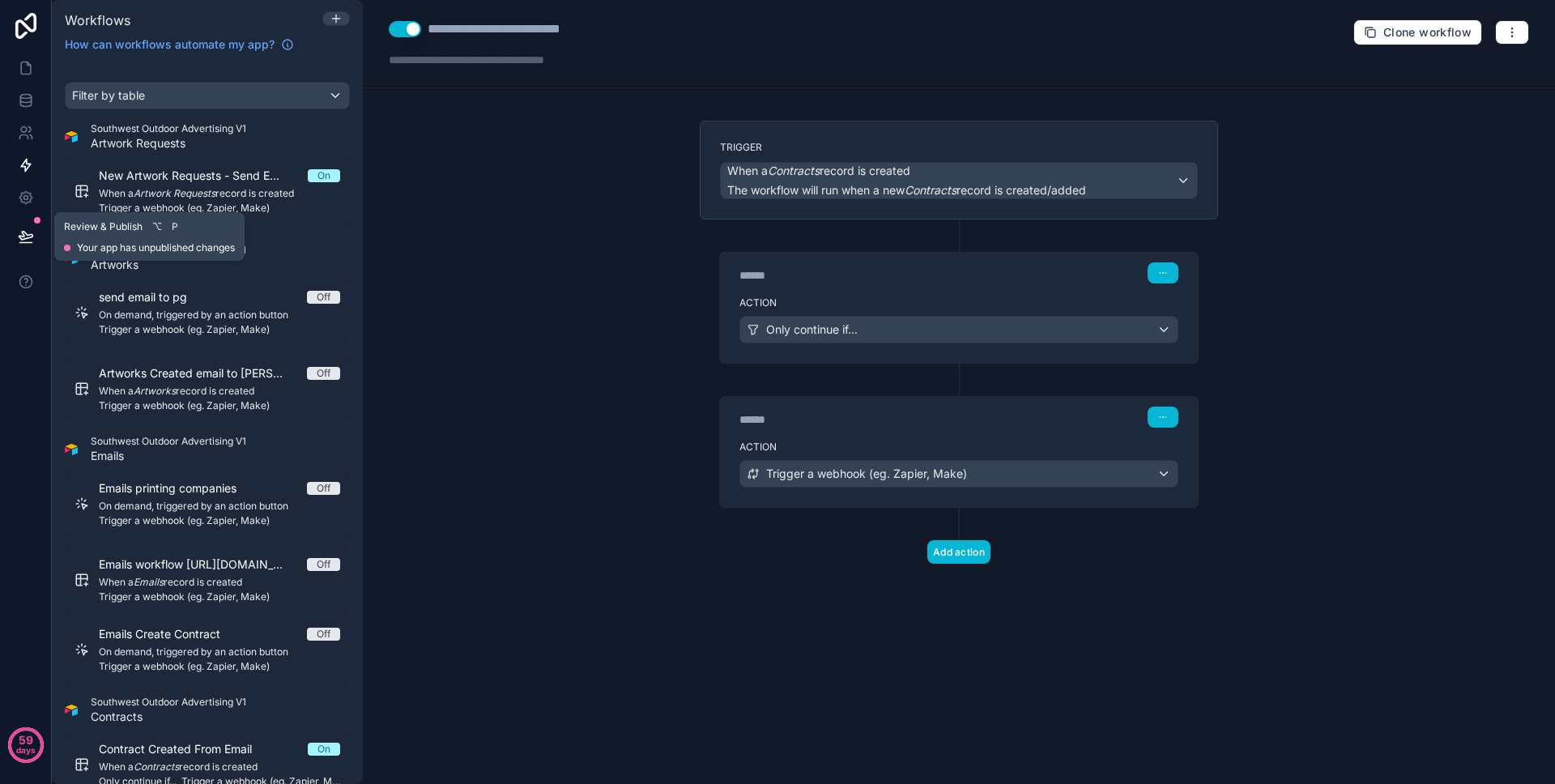
click at [28, 245] on button at bounding box center [25, 236] width 36 height 45
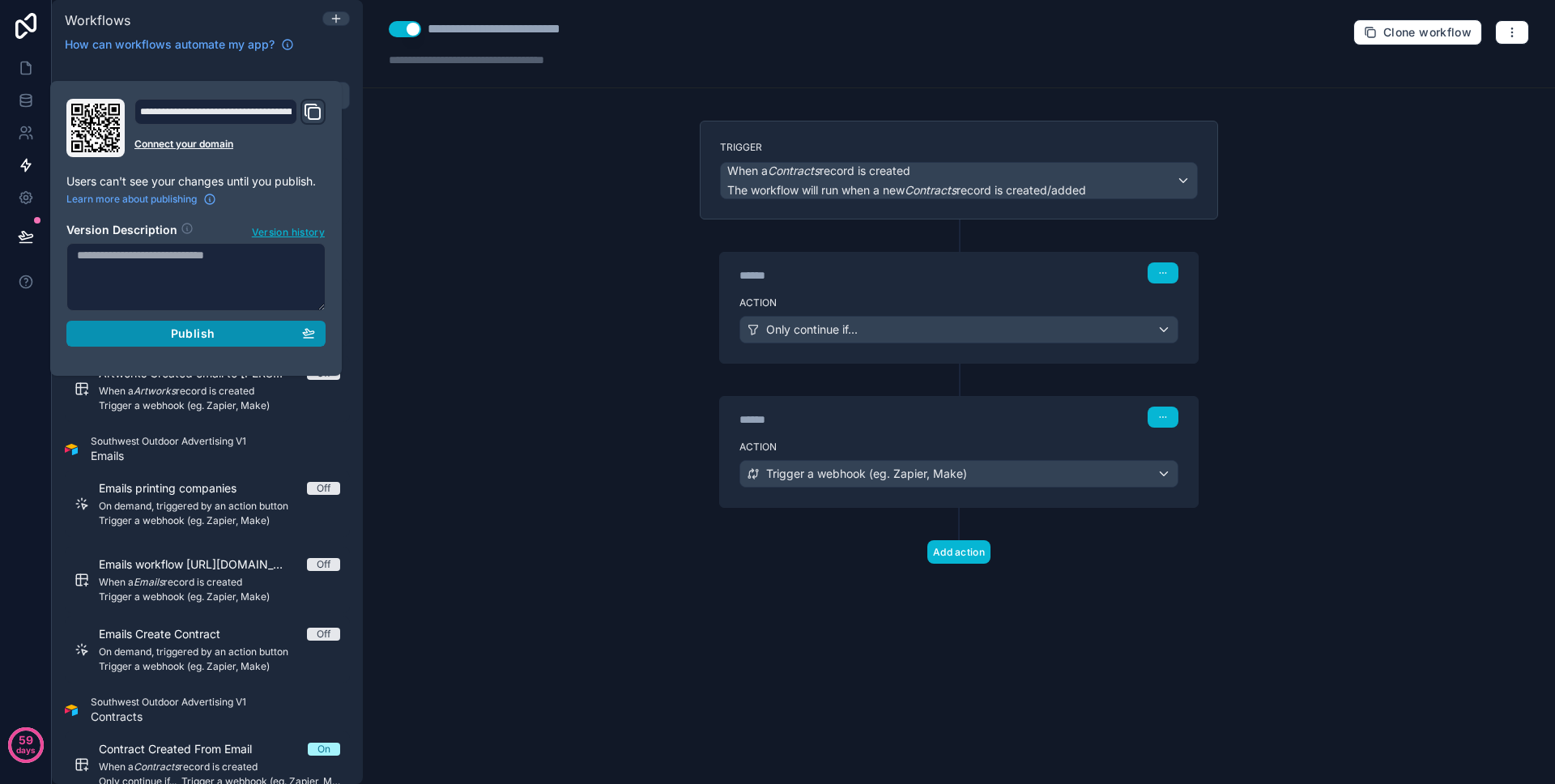
click at [108, 327] on div "Publish" at bounding box center [196, 333] width 238 height 14
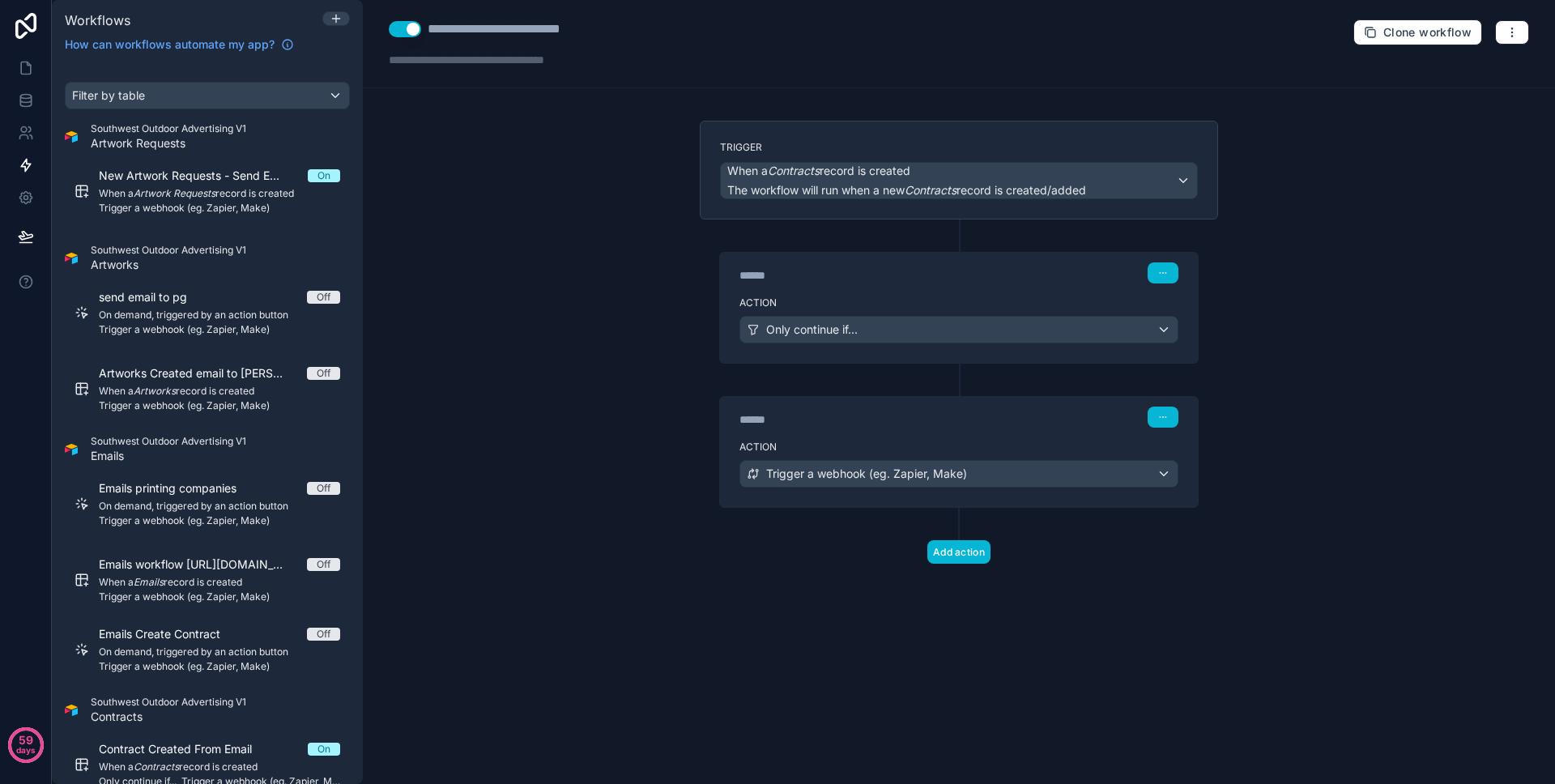
click at [438, 290] on div "**********" at bounding box center [959, 392] width 1192 height 784
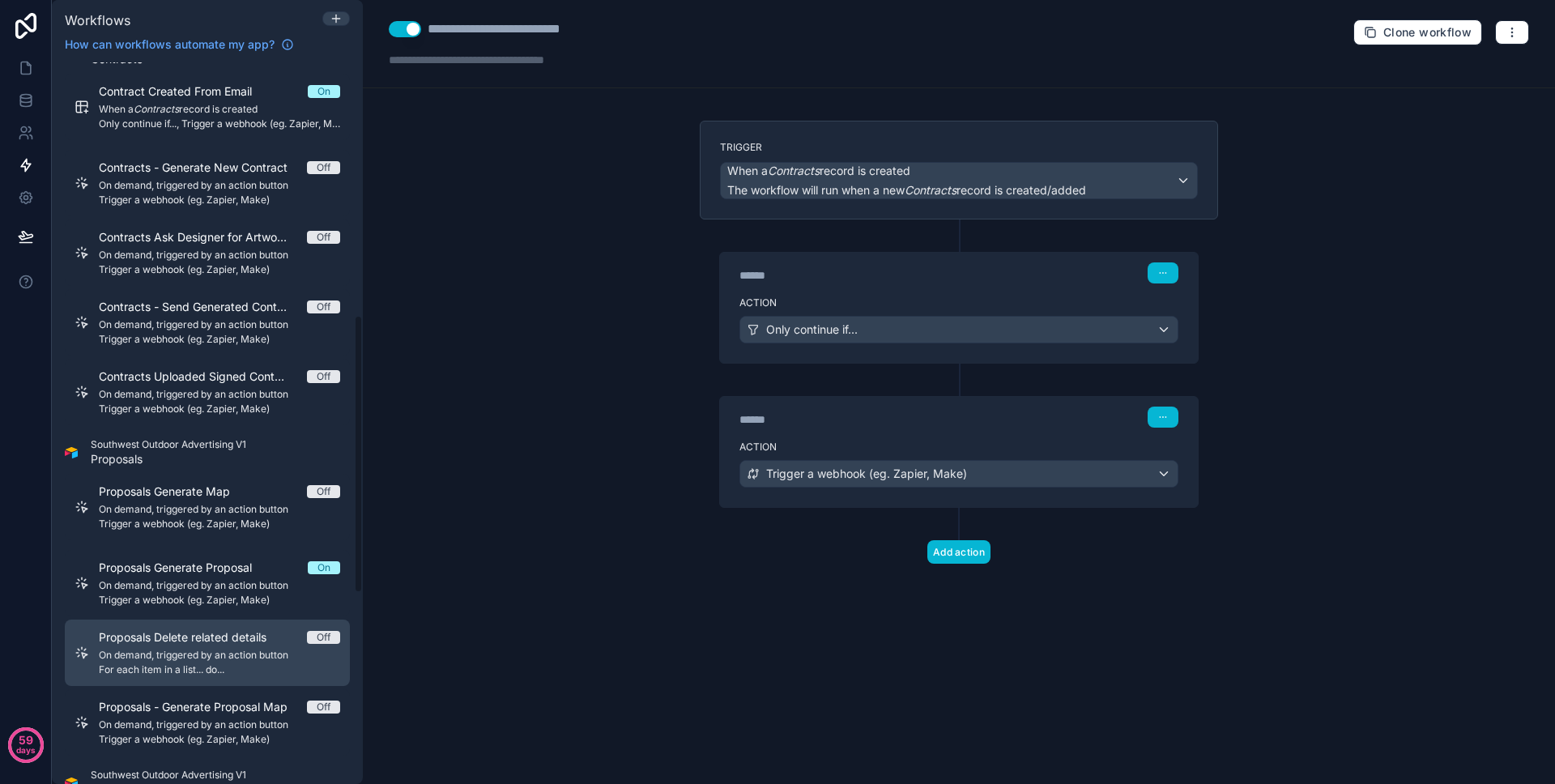
scroll to position [1012, 0]
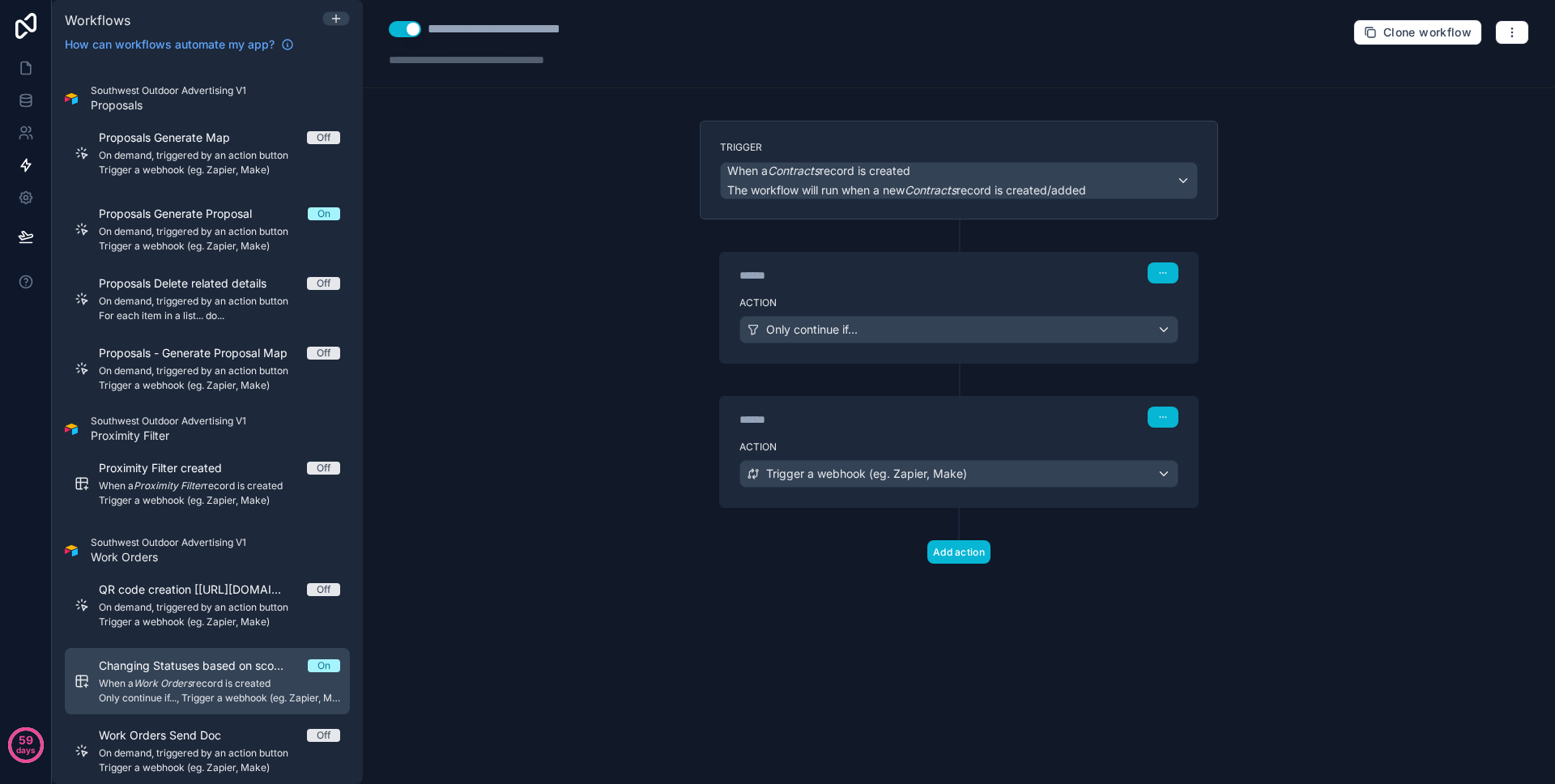
click at [225, 665] on span "Changing Statuses based on scope of work [URL][DOMAIN_NAME]" at bounding box center [203, 665] width 209 height 16
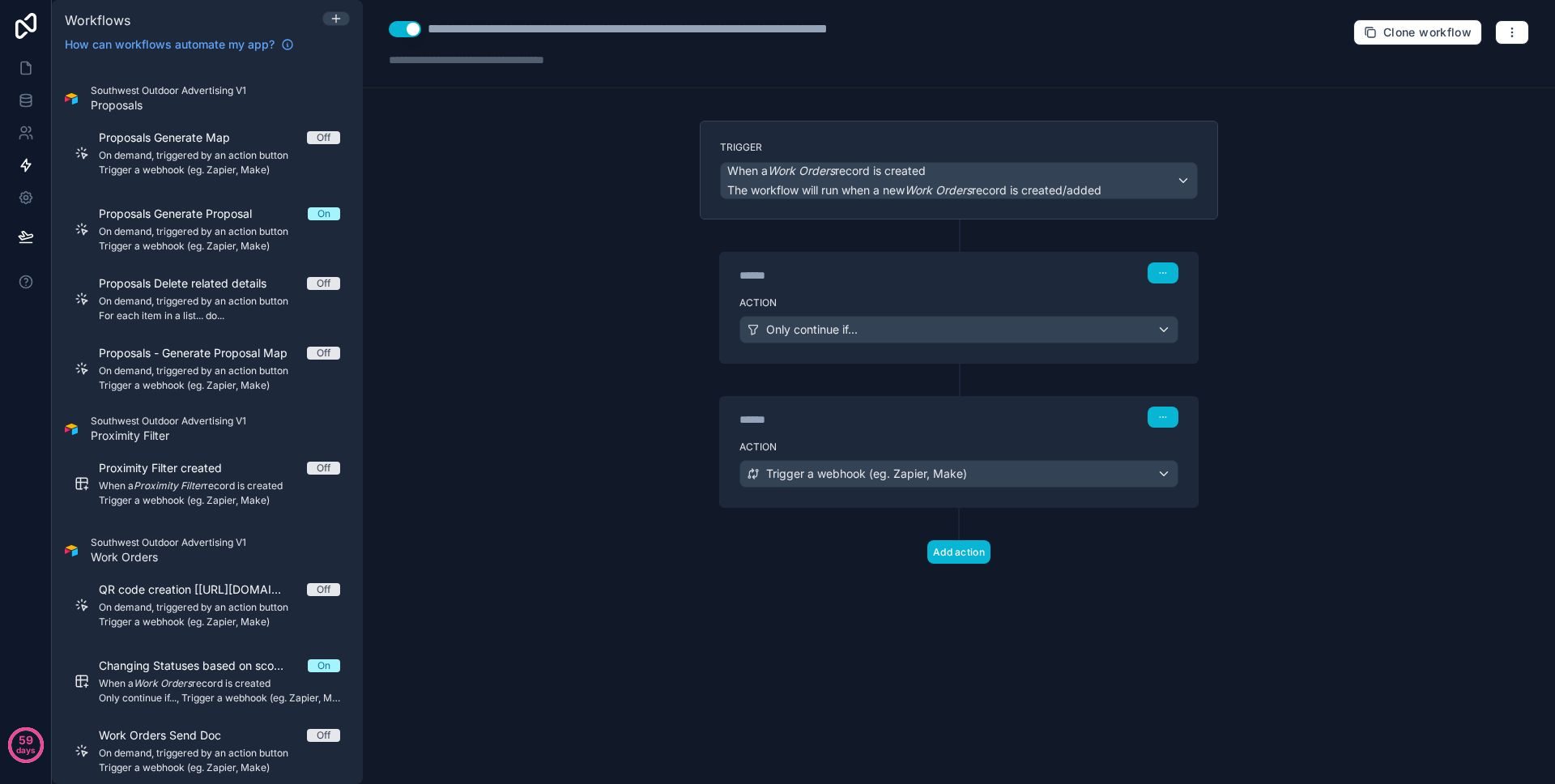
click at [745, 23] on div "**********" at bounding box center [707, 29] width 559 height 19
drag, startPoint x: 701, startPoint y: 28, endPoint x: 1093, endPoint y: 38, distance: 392.1
click at [1093, 38] on div "**********" at bounding box center [959, 44] width 1192 height 89
type div "**********"
click at [1097, 52] on div "**********" at bounding box center [959, 44] width 1192 height 89
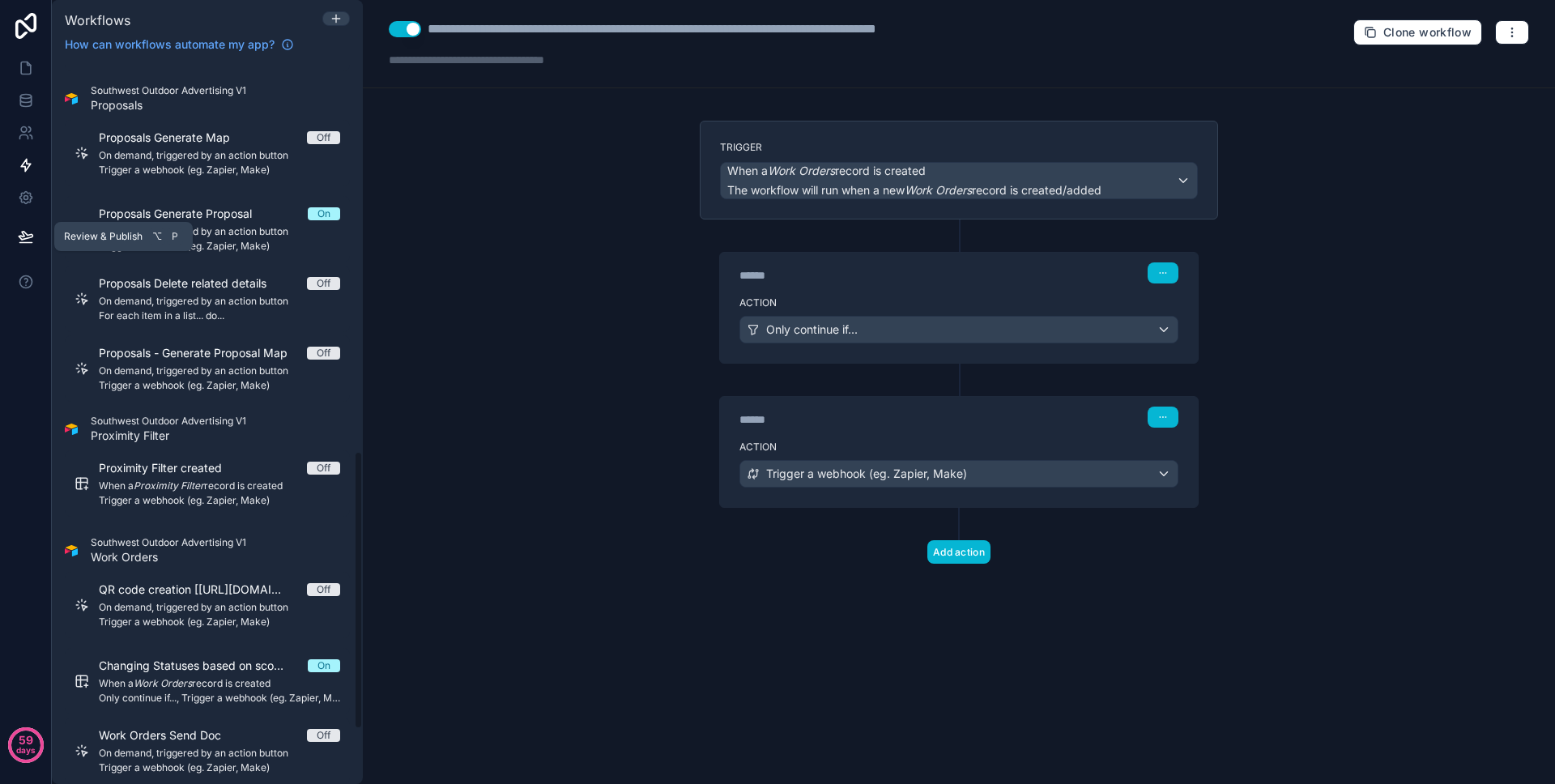
click at [28, 239] on icon at bounding box center [25, 236] width 16 height 16
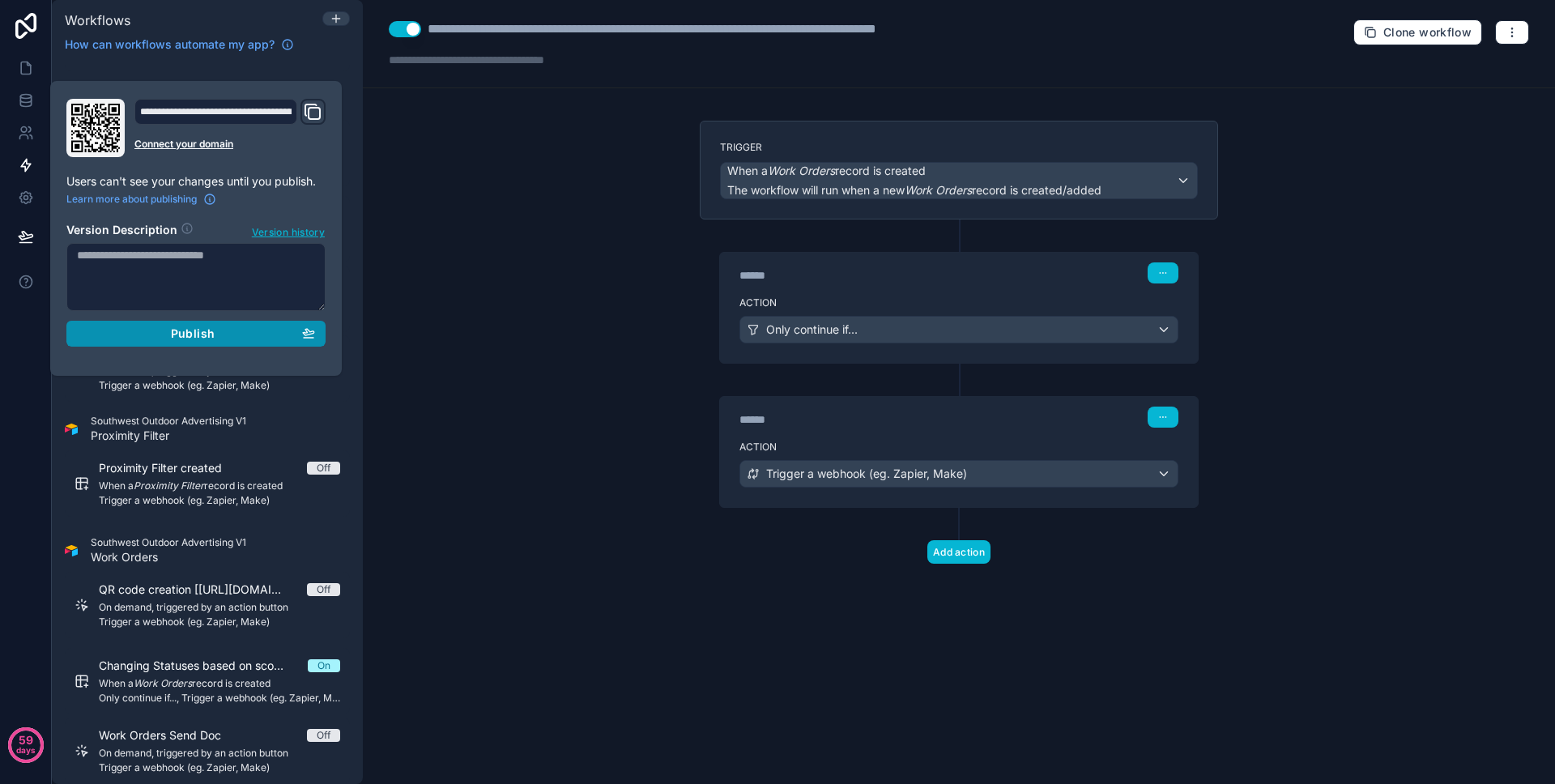
click at [149, 321] on button "Publish" at bounding box center [196, 333] width 259 height 26
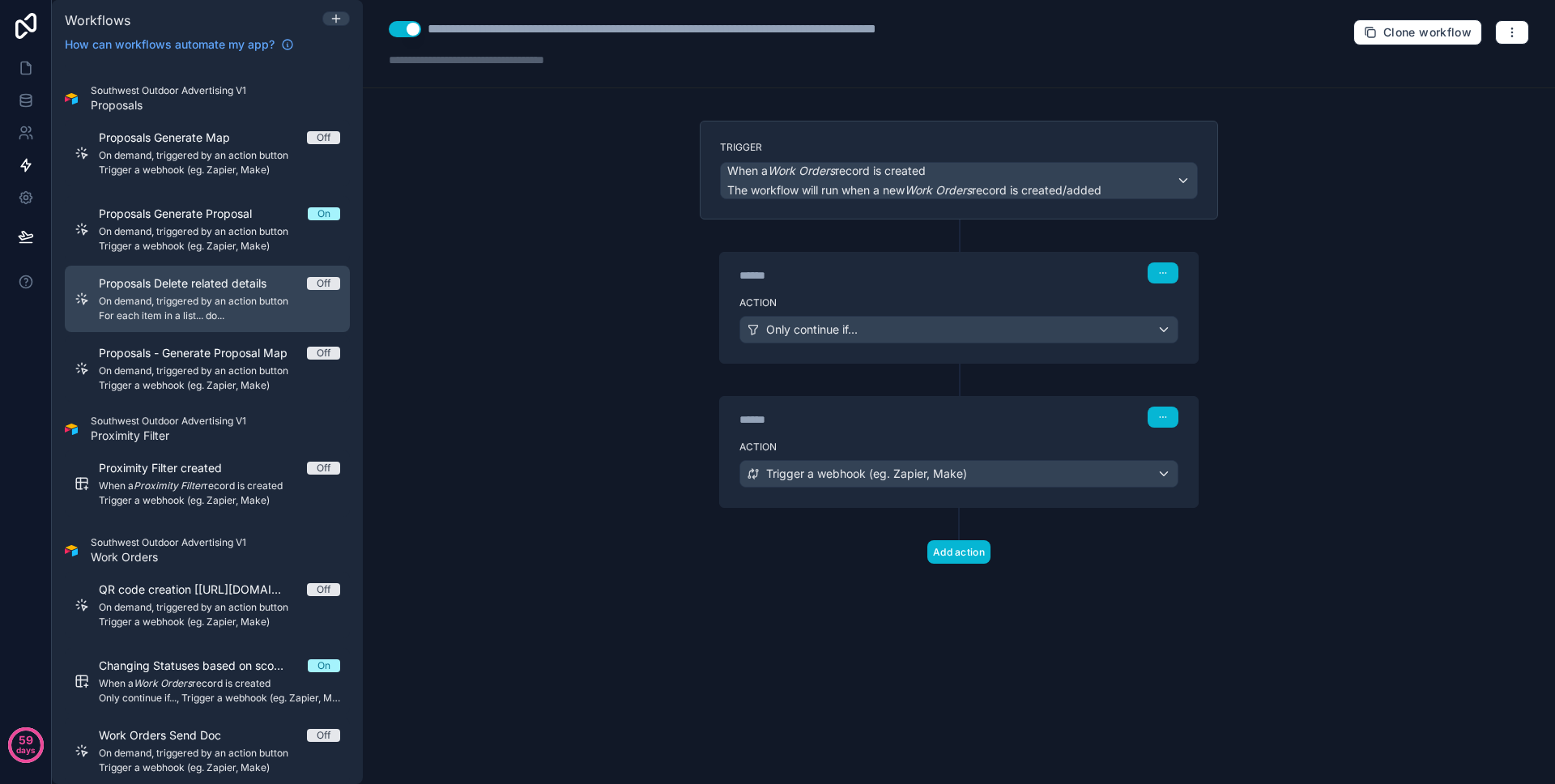
drag, startPoint x: 27, startPoint y: 339, endPoint x: 164, endPoint y: 281, distance: 148.8
click at [27, 339] on div "59 days" at bounding box center [26, 392] width 52 height 784
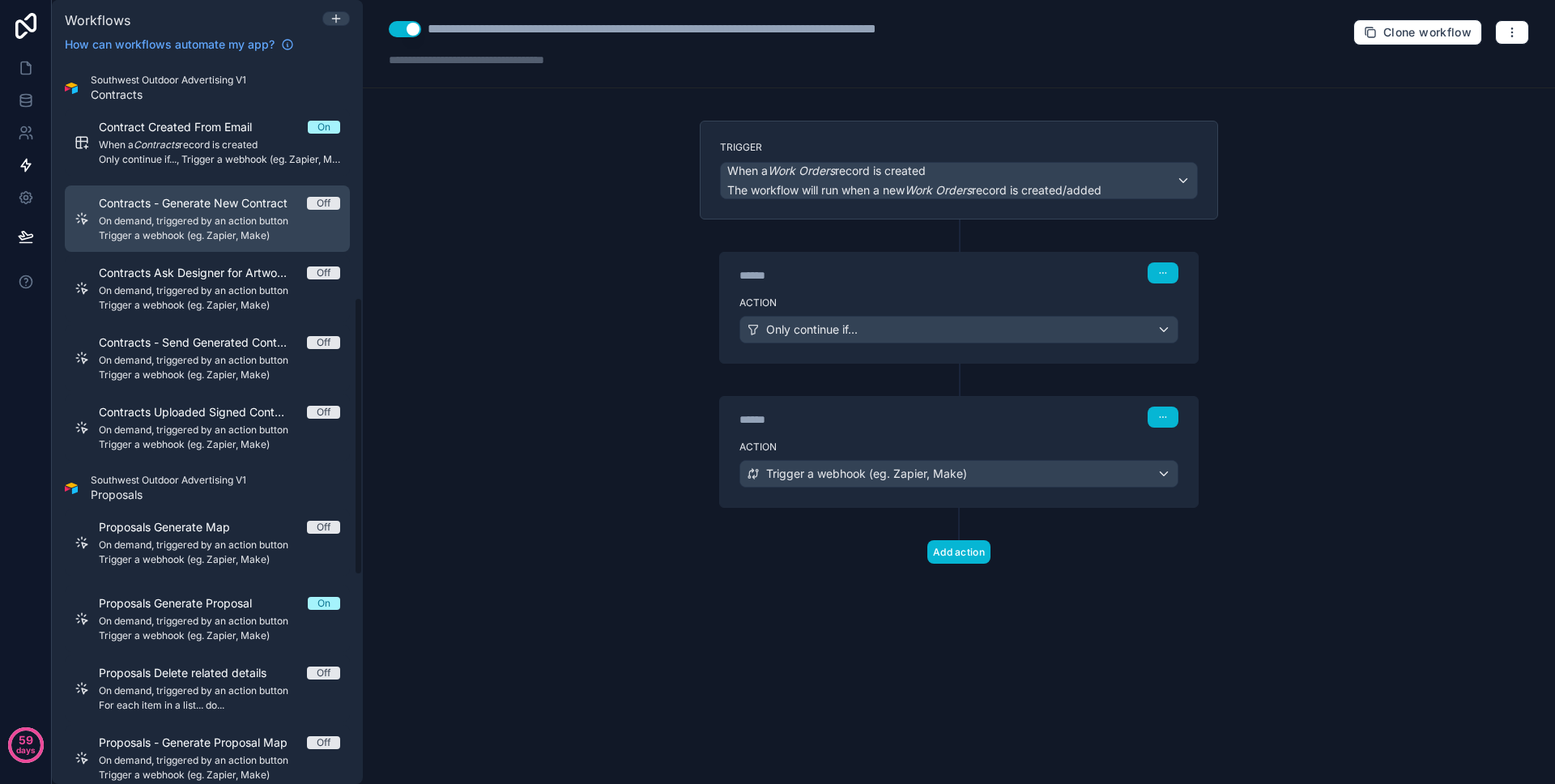
scroll to position [611, 0]
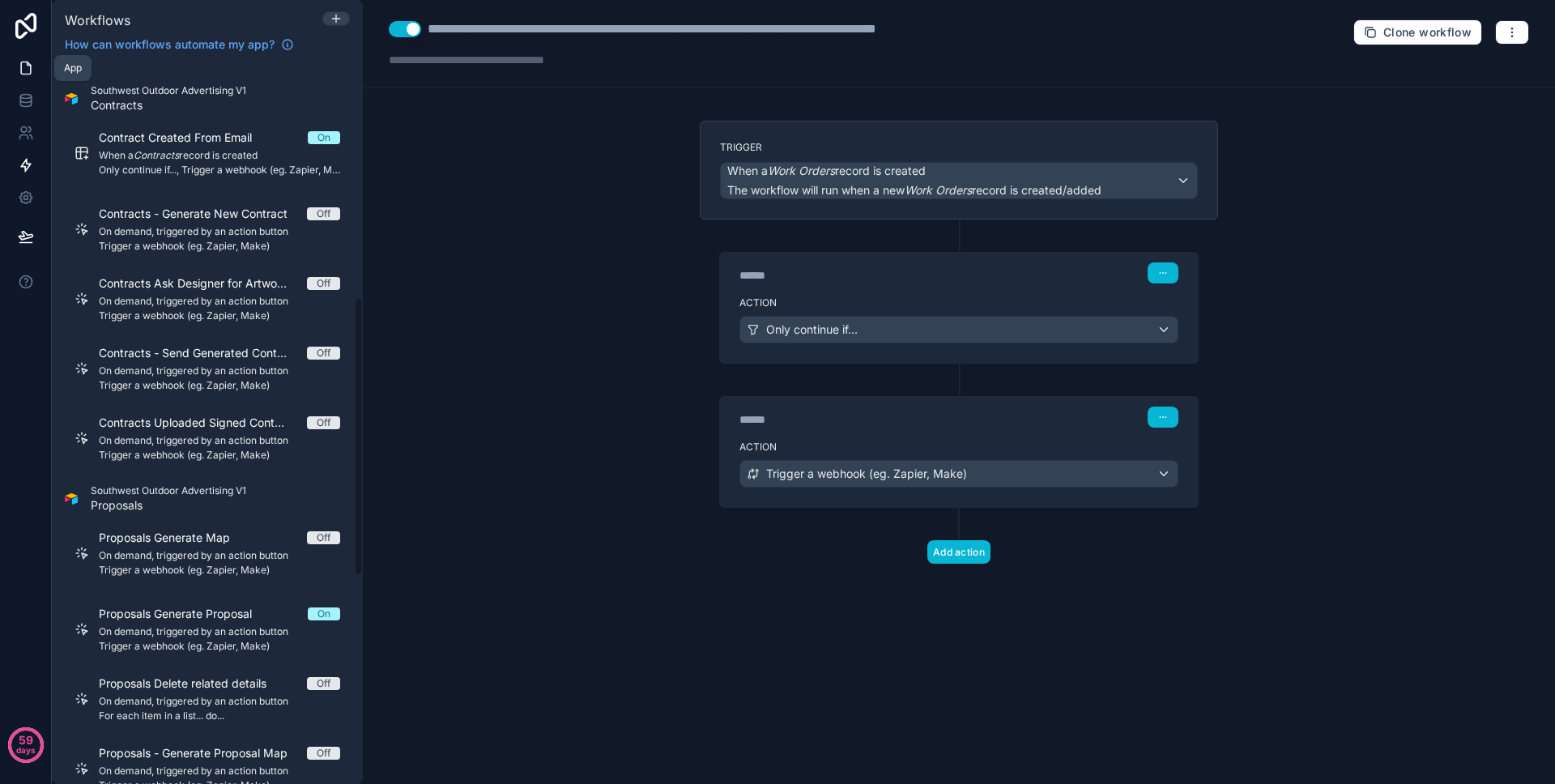
click at [23, 70] on icon at bounding box center [25, 68] width 16 height 16
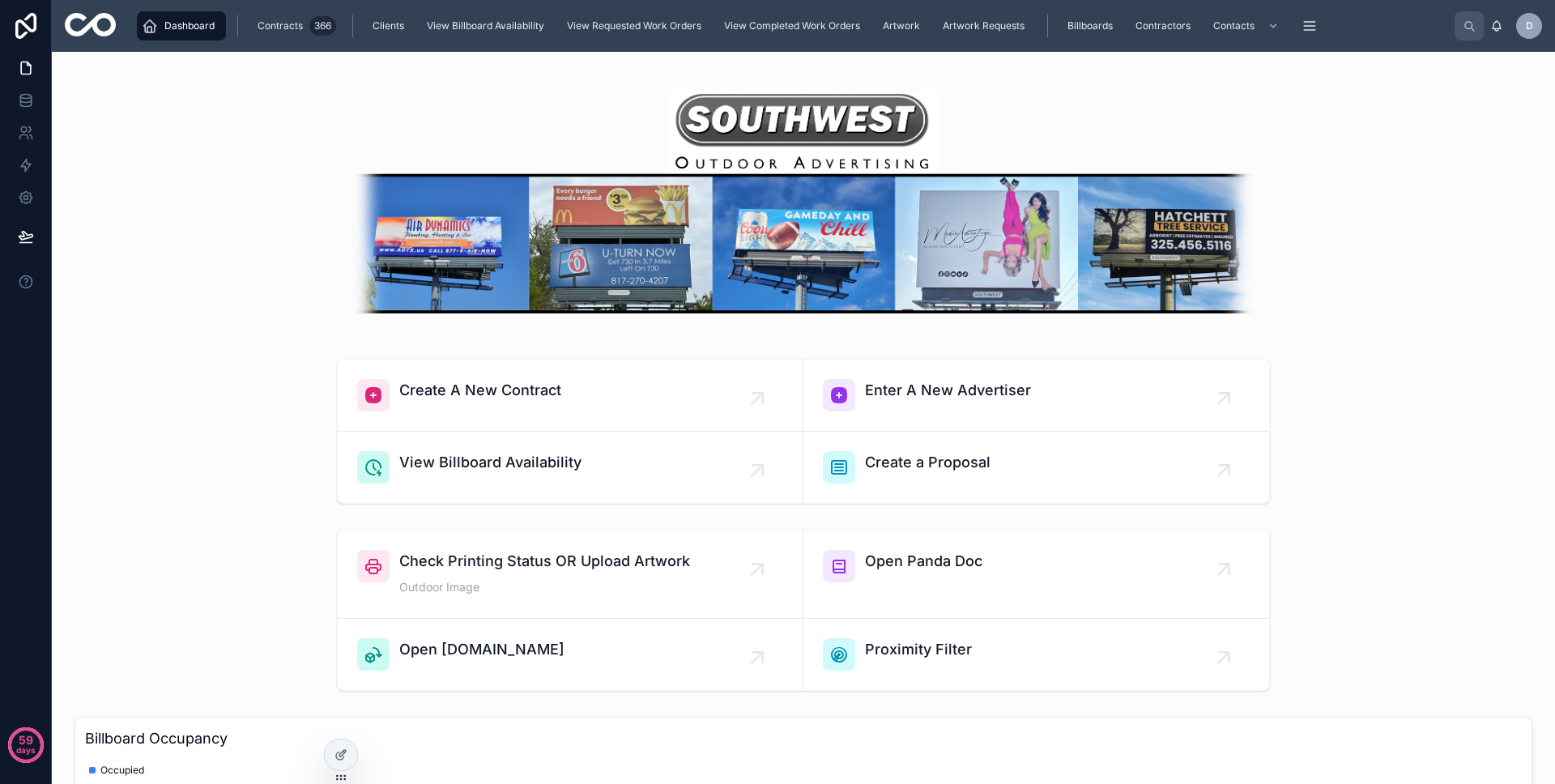
click at [792, 114] on img at bounding box center [803, 202] width 933 height 223
click at [747, 118] on img at bounding box center [803, 202] width 933 height 223
click at [24, 190] on icon at bounding box center [25, 197] width 16 height 16
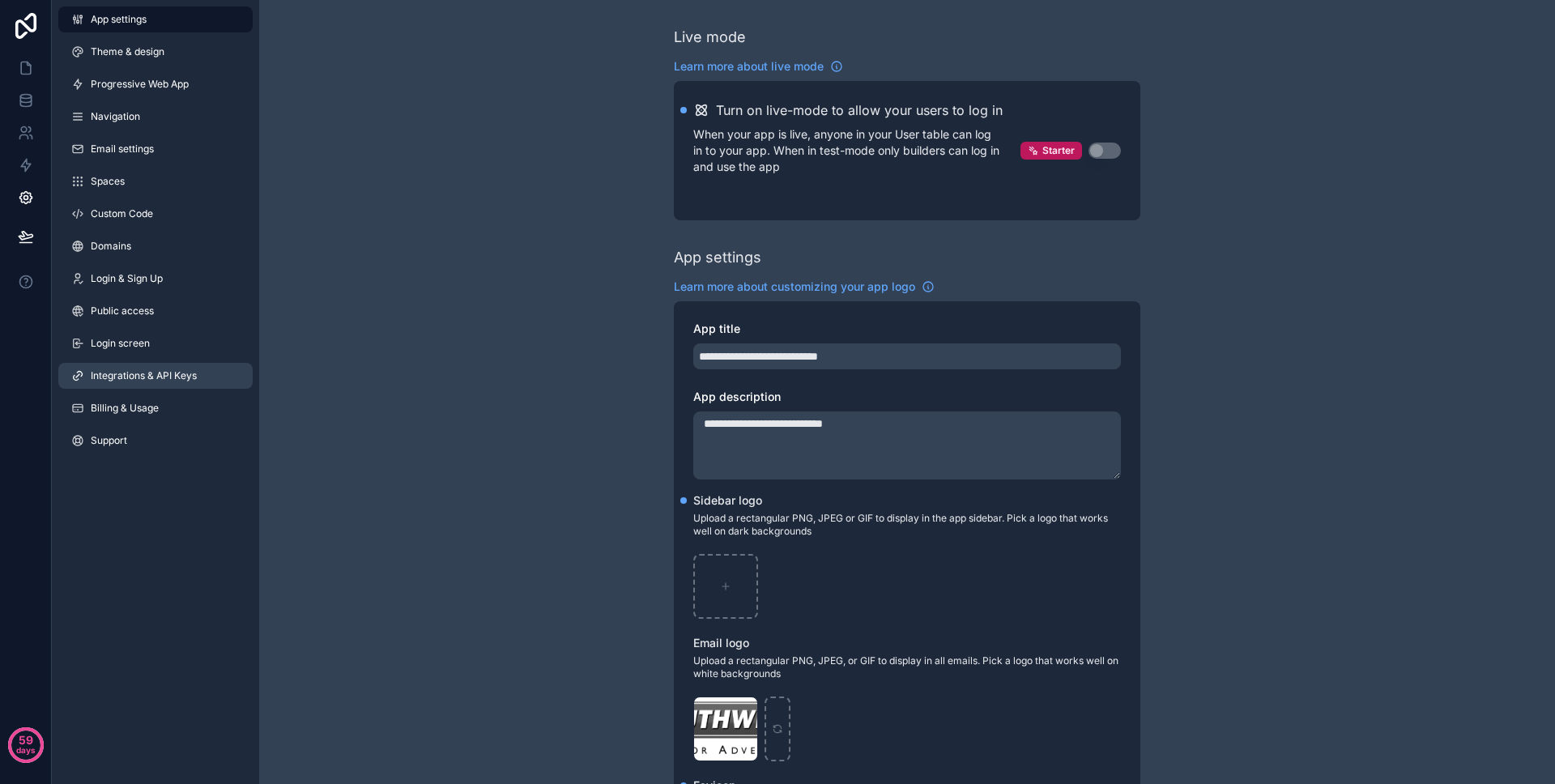
click at [159, 365] on link "Integrations & API Keys" at bounding box center [154, 375] width 194 height 26
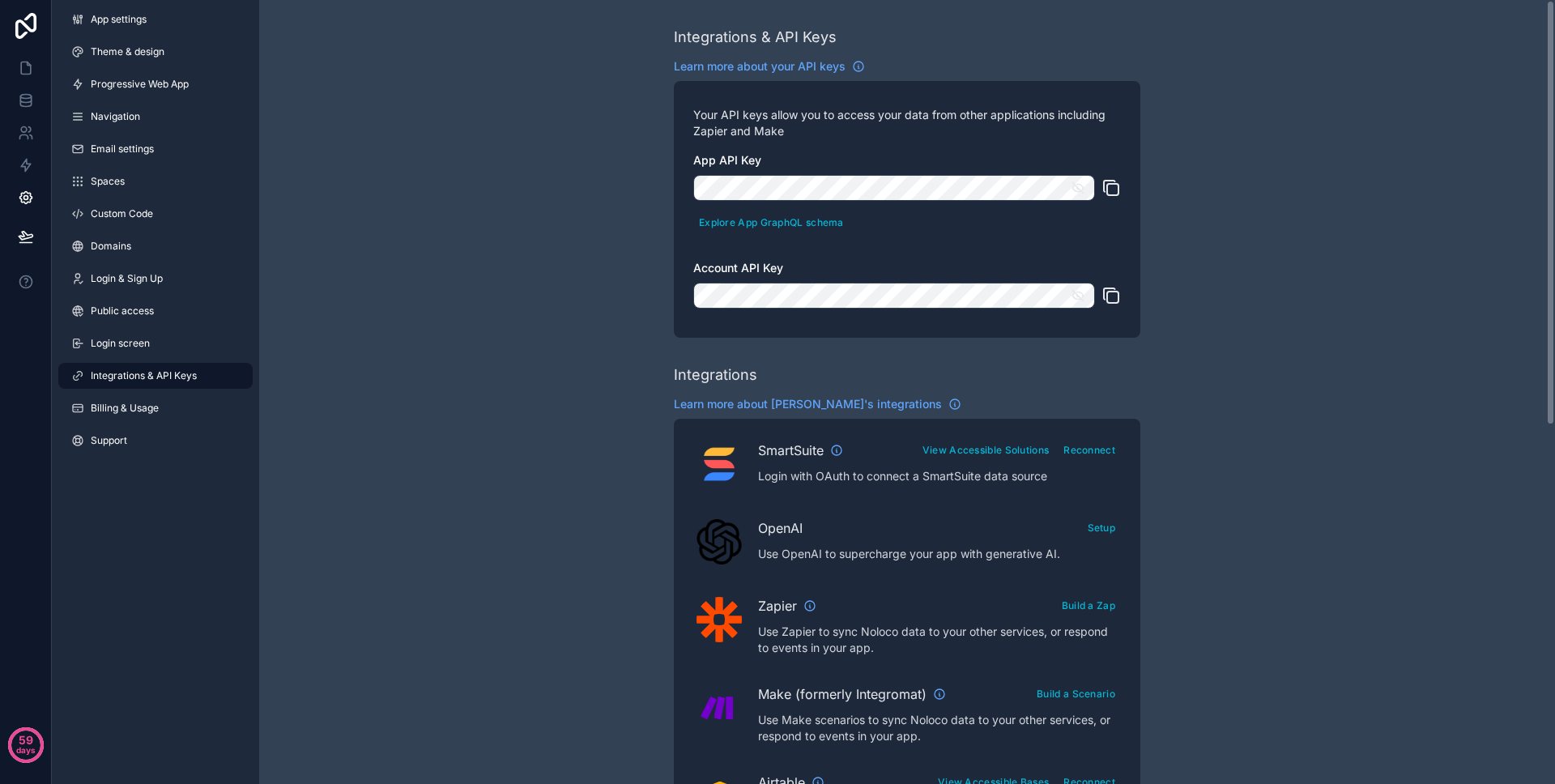
scroll to position [659, 0]
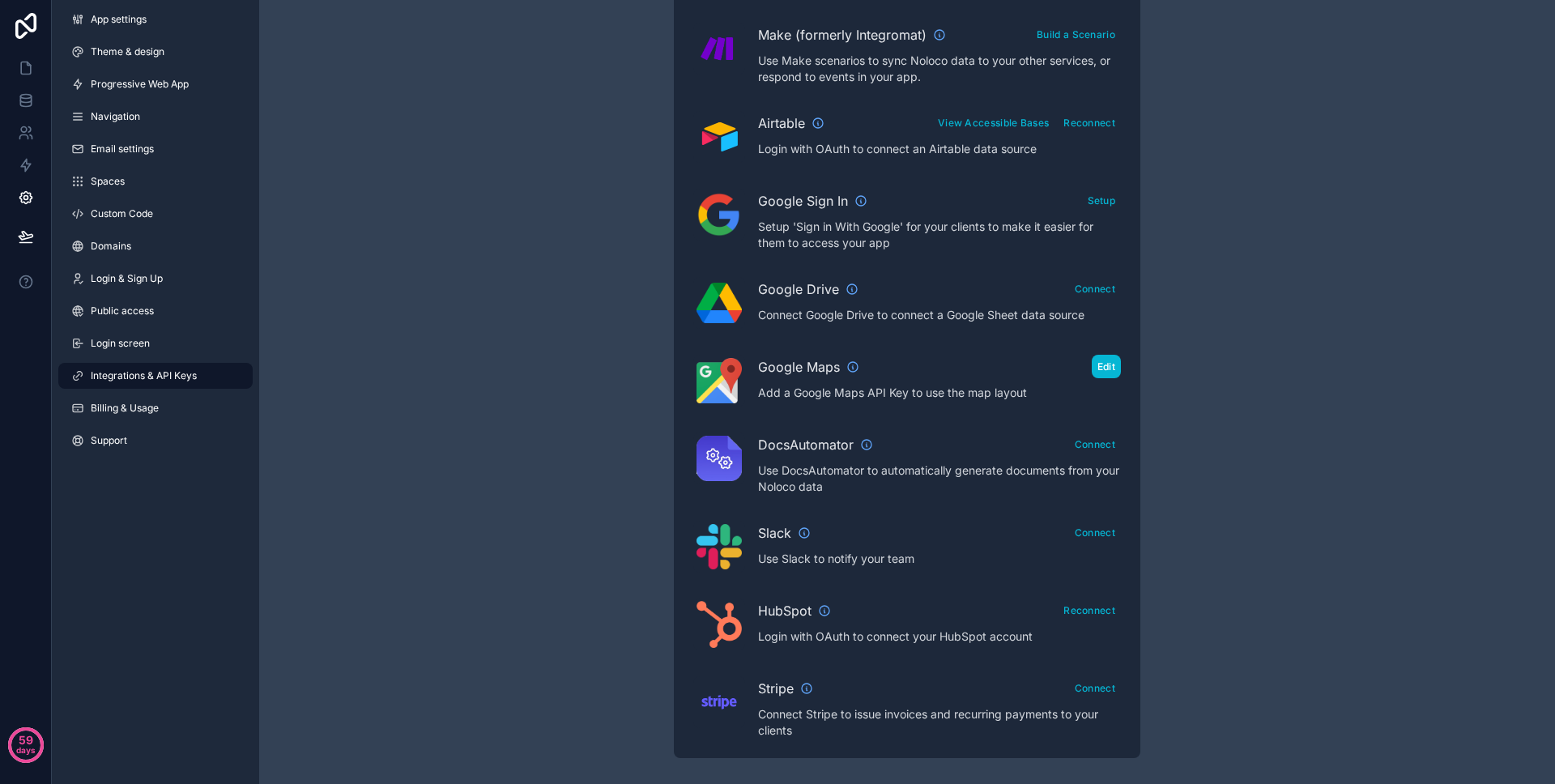
click at [1102, 369] on button "Edit" at bounding box center [1106, 366] width 29 height 23
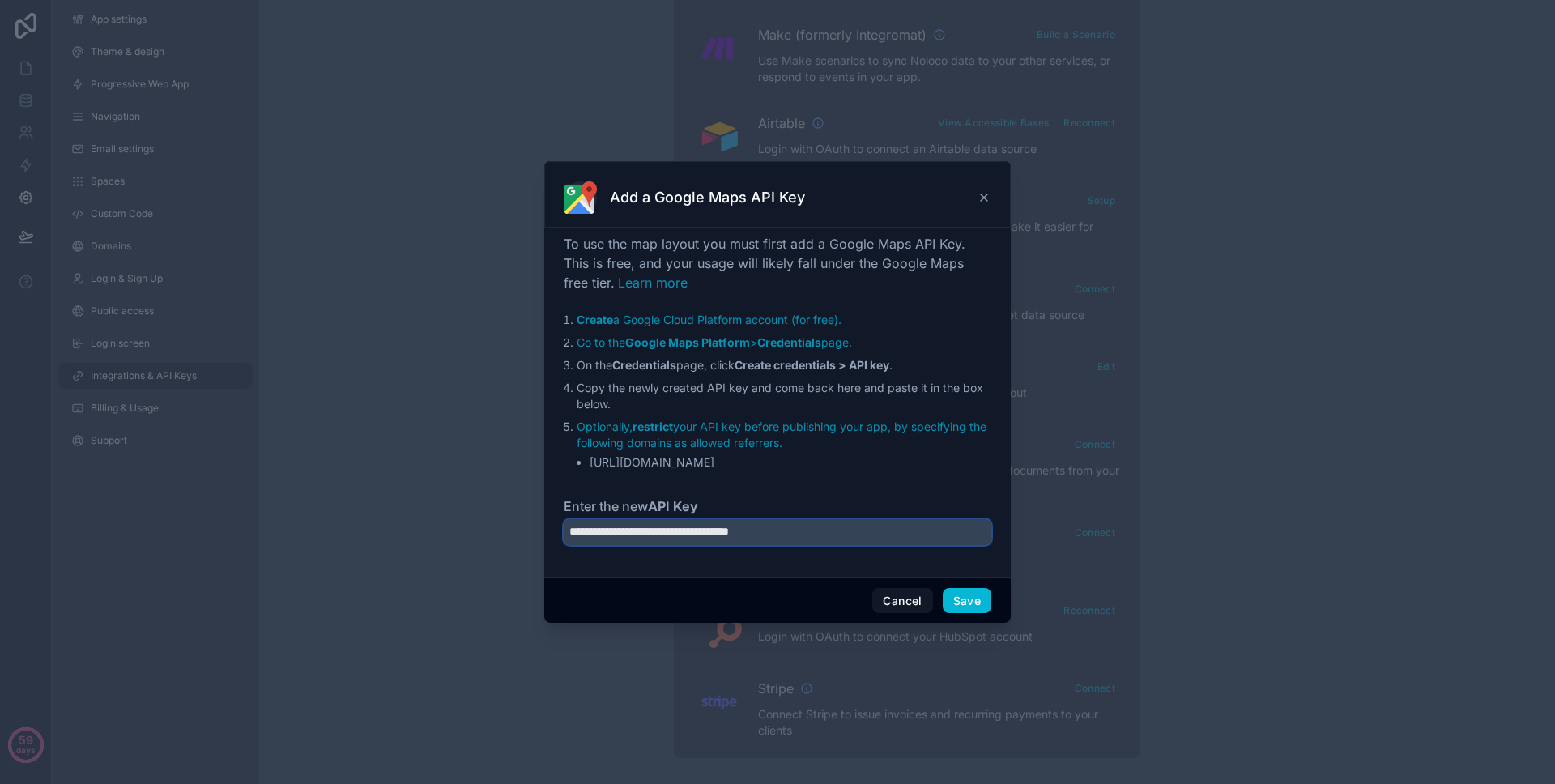
click at [756, 536] on input "**********" at bounding box center [777, 531] width 427 height 26
click at [971, 597] on button "Save" at bounding box center [967, 601] width 48 height 26
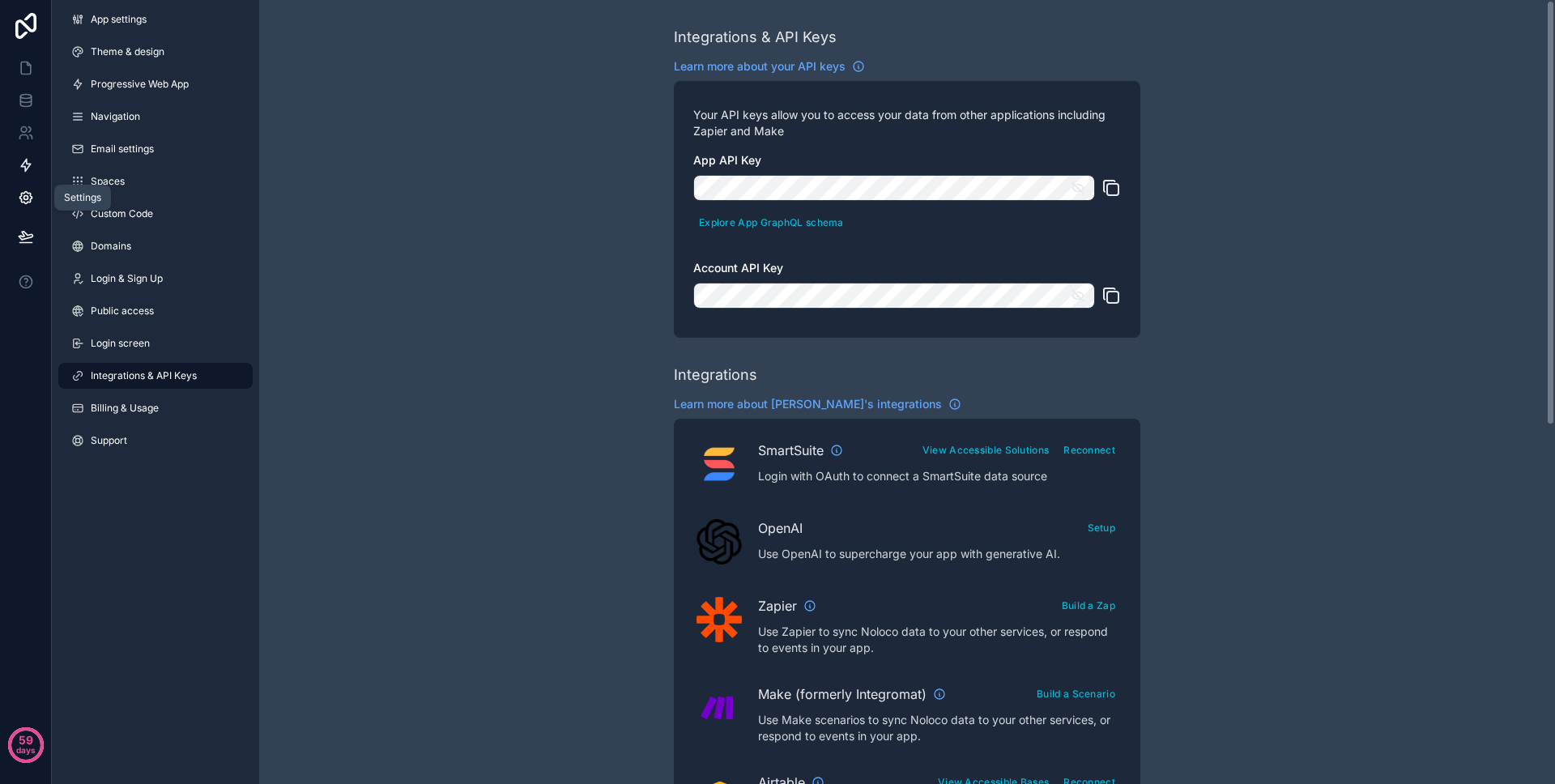
click at [33, 166] on icon at bounding box center [25, 165] width 16 height 16
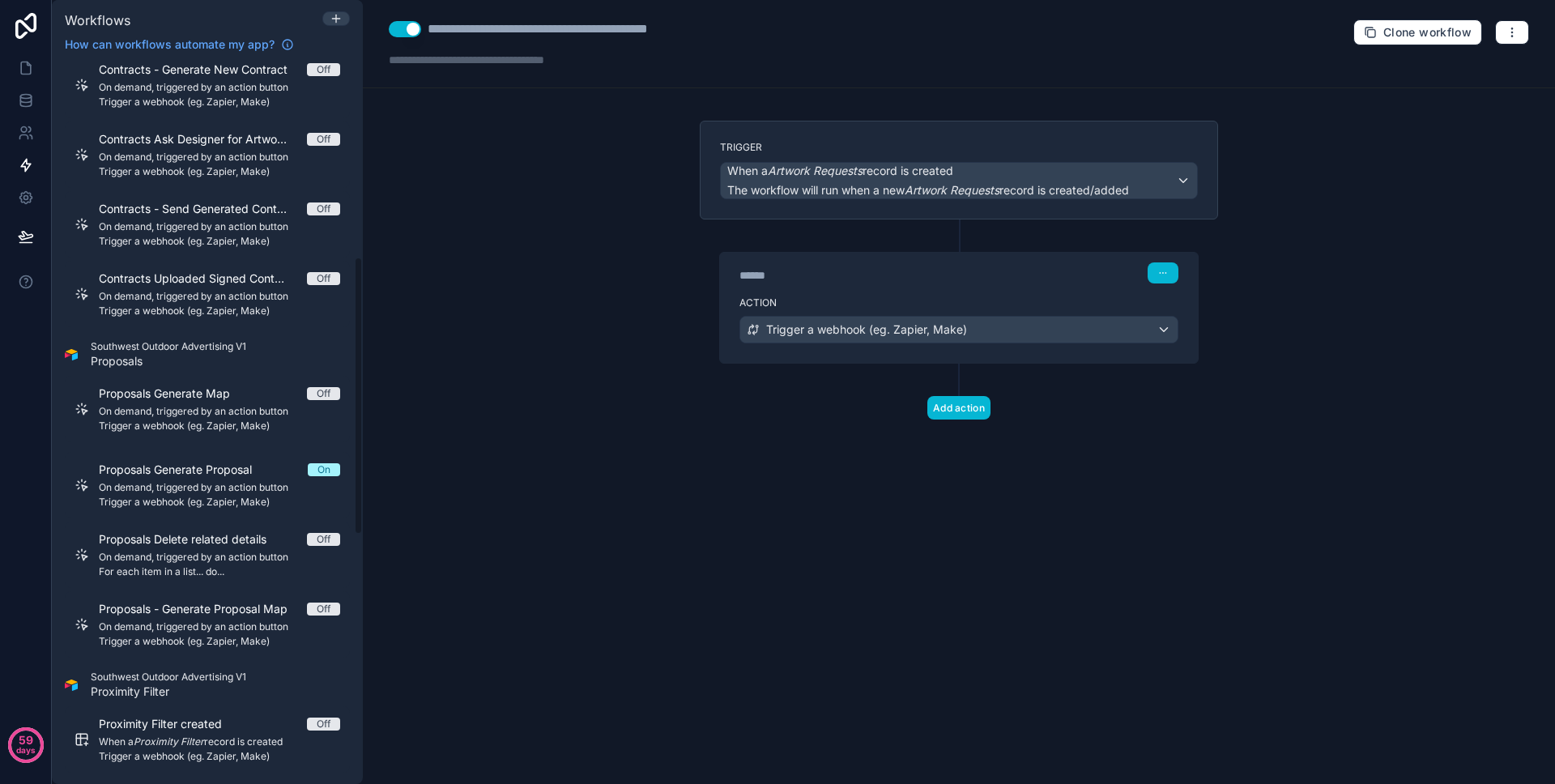
scroll to position [839, 0]
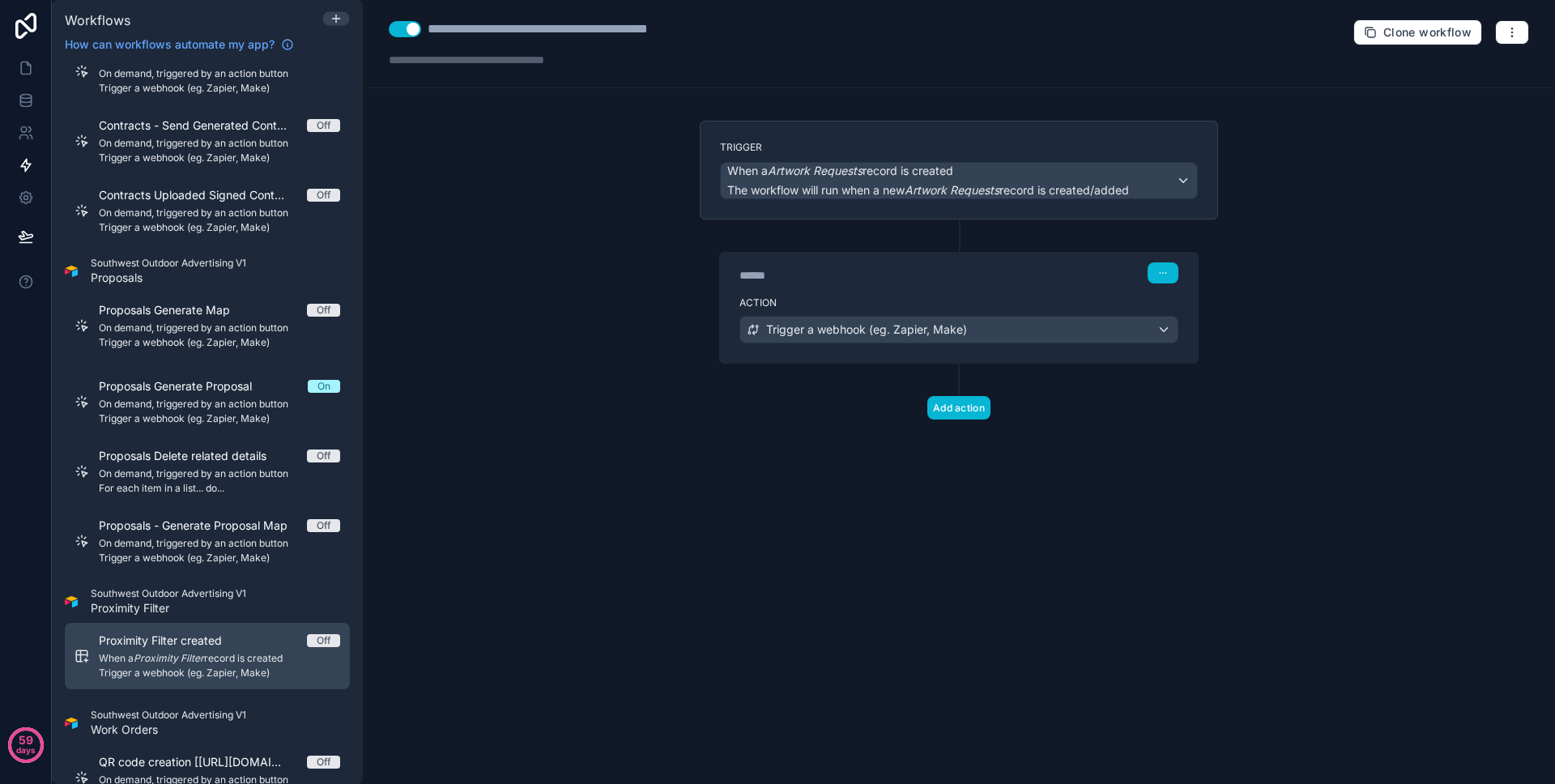
click at [220, 629] on link "Proximity Filter created Off When a Proximity Filter record is created Trigger …" at bounding box center [207, 656] width 286 height 67
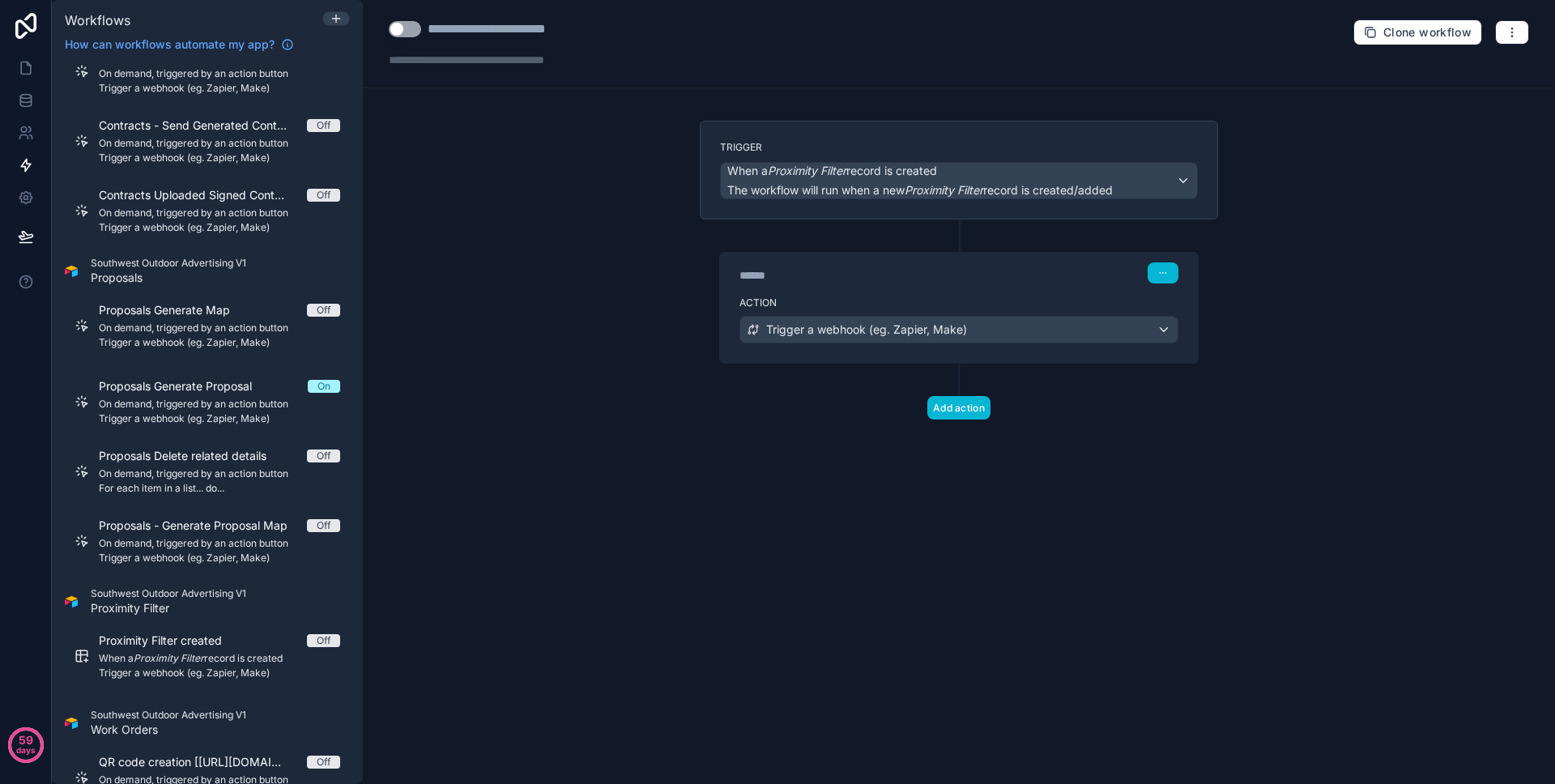
click at [803, 301] on label "Action" at bounding box center [959, 302] width 439 height 13
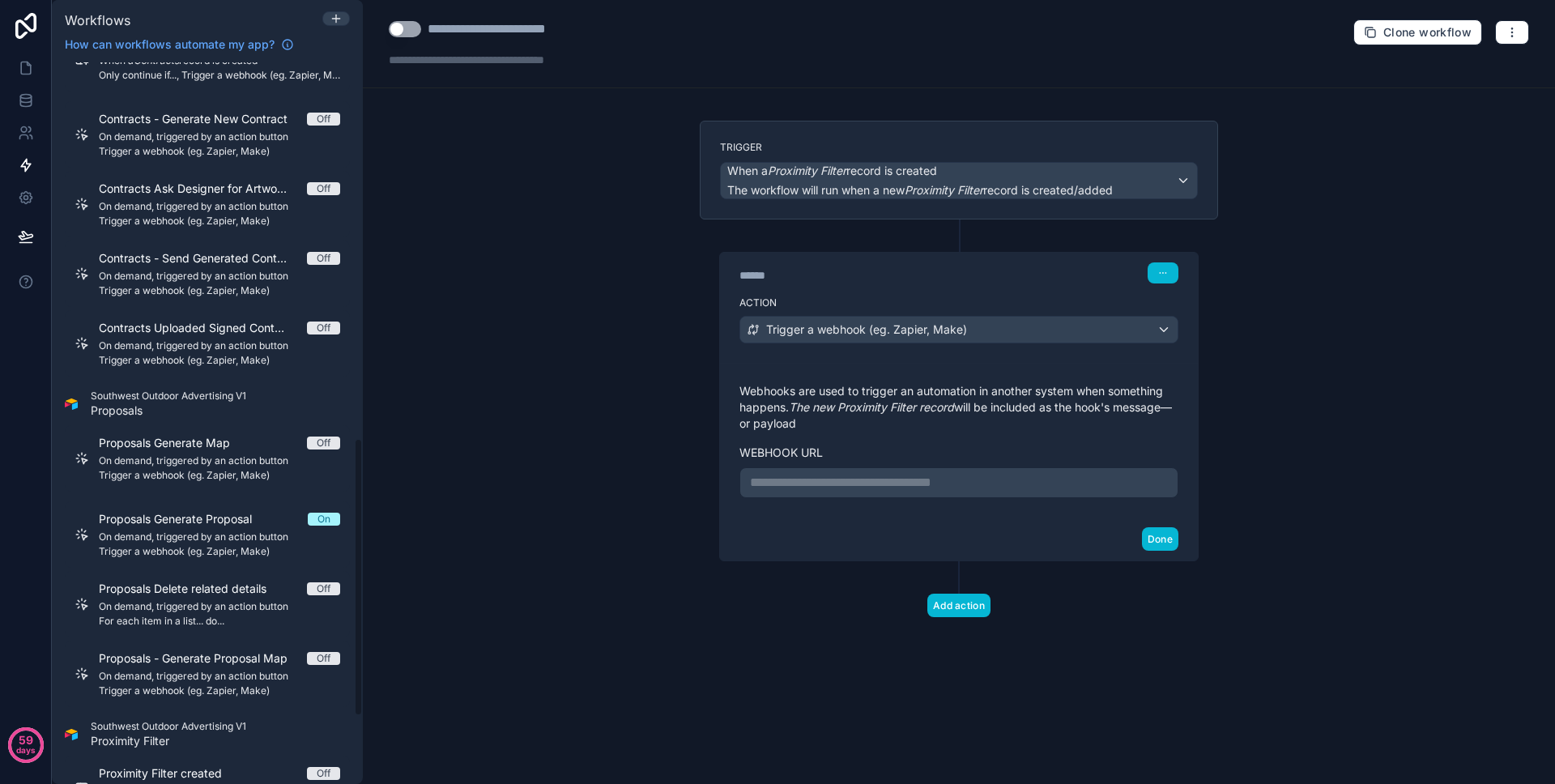
scroll to position [977, 0]
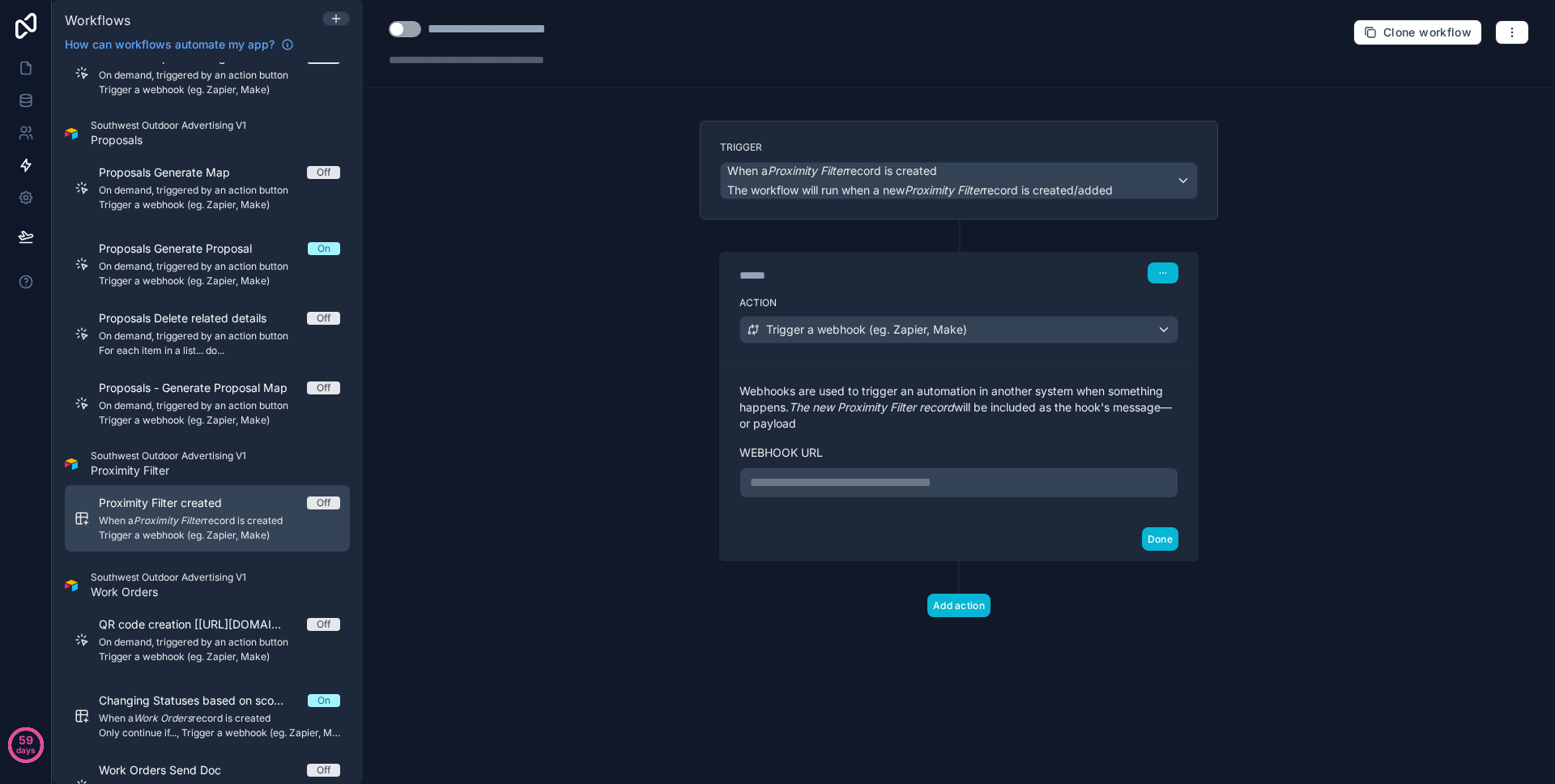
click at [194, 530] on span "Trigger a webhook (eg. Zapier, Make)" at bounding box center [219, 534] width 241 height 13
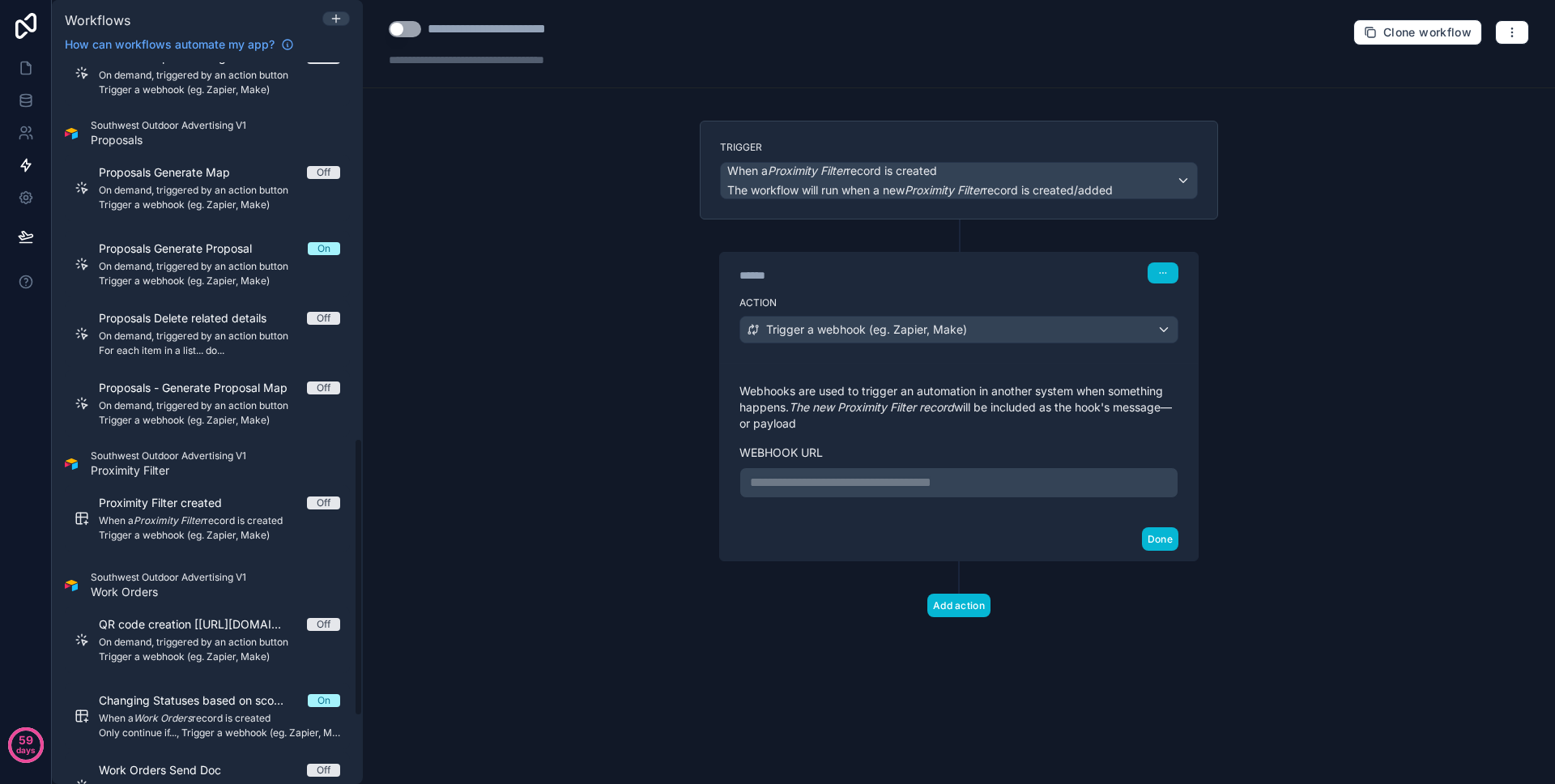
click at [862, 487] on p "**********" at bounding box center [958, 482] width 418 height 19
click at [1156, 548] on button "Done" at bounding box center [1160, 539] width 37 height 23
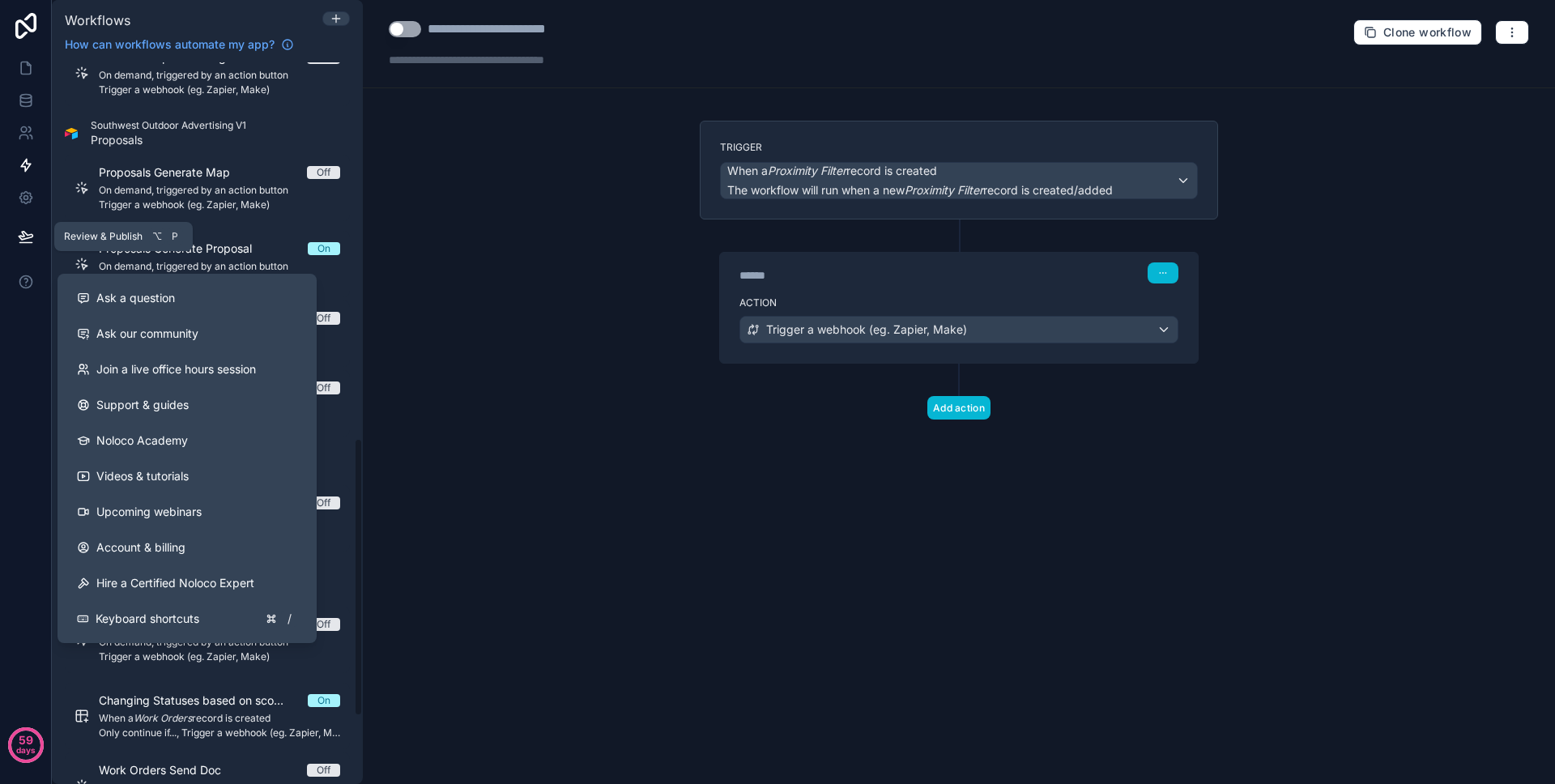
click at [36, 242] on button at bounding box center [25, 236] width 36 height 45
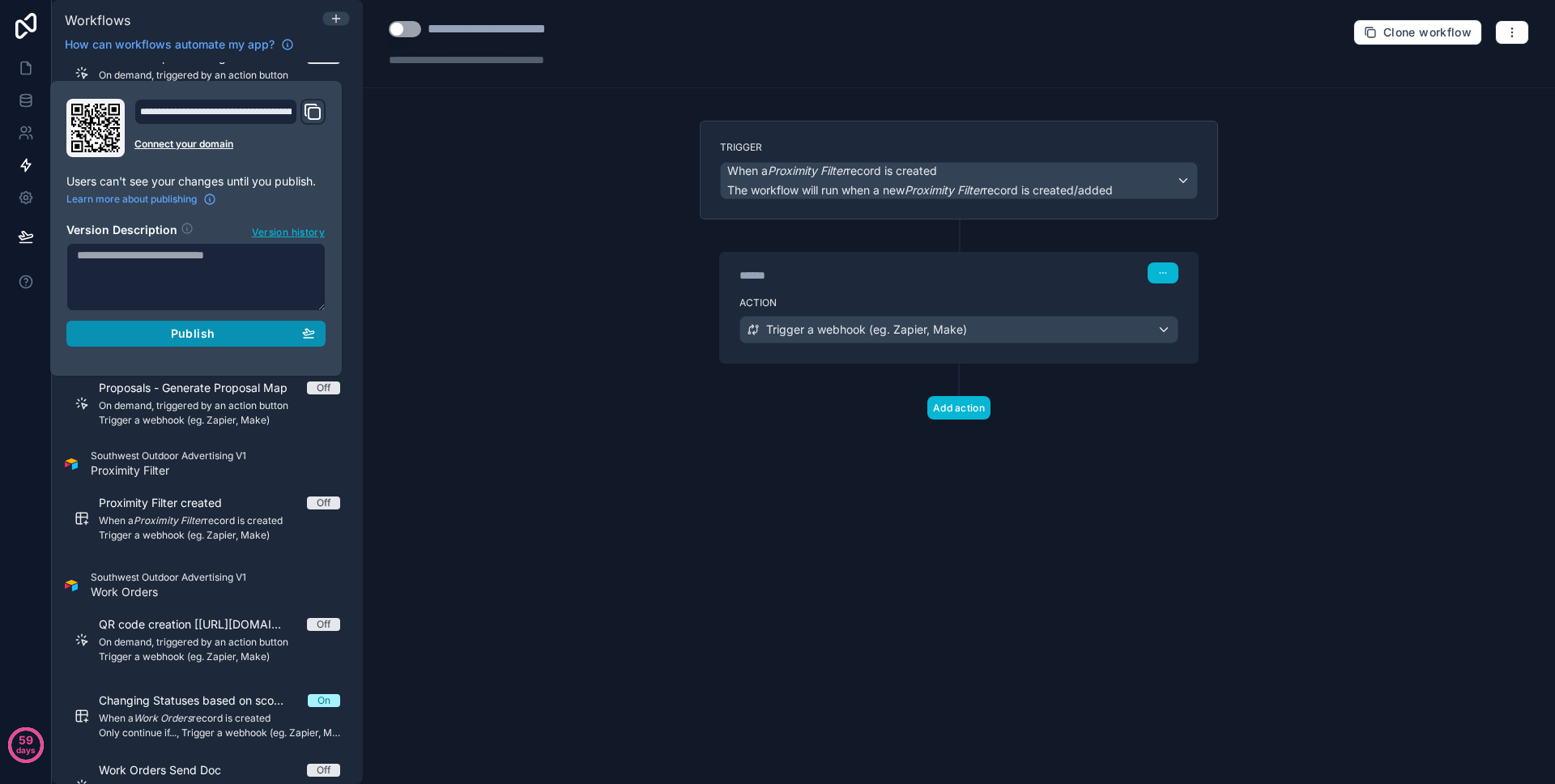
click at [134, 331] on div "Publish" at bounding box center [196, 333] width 238 height 14
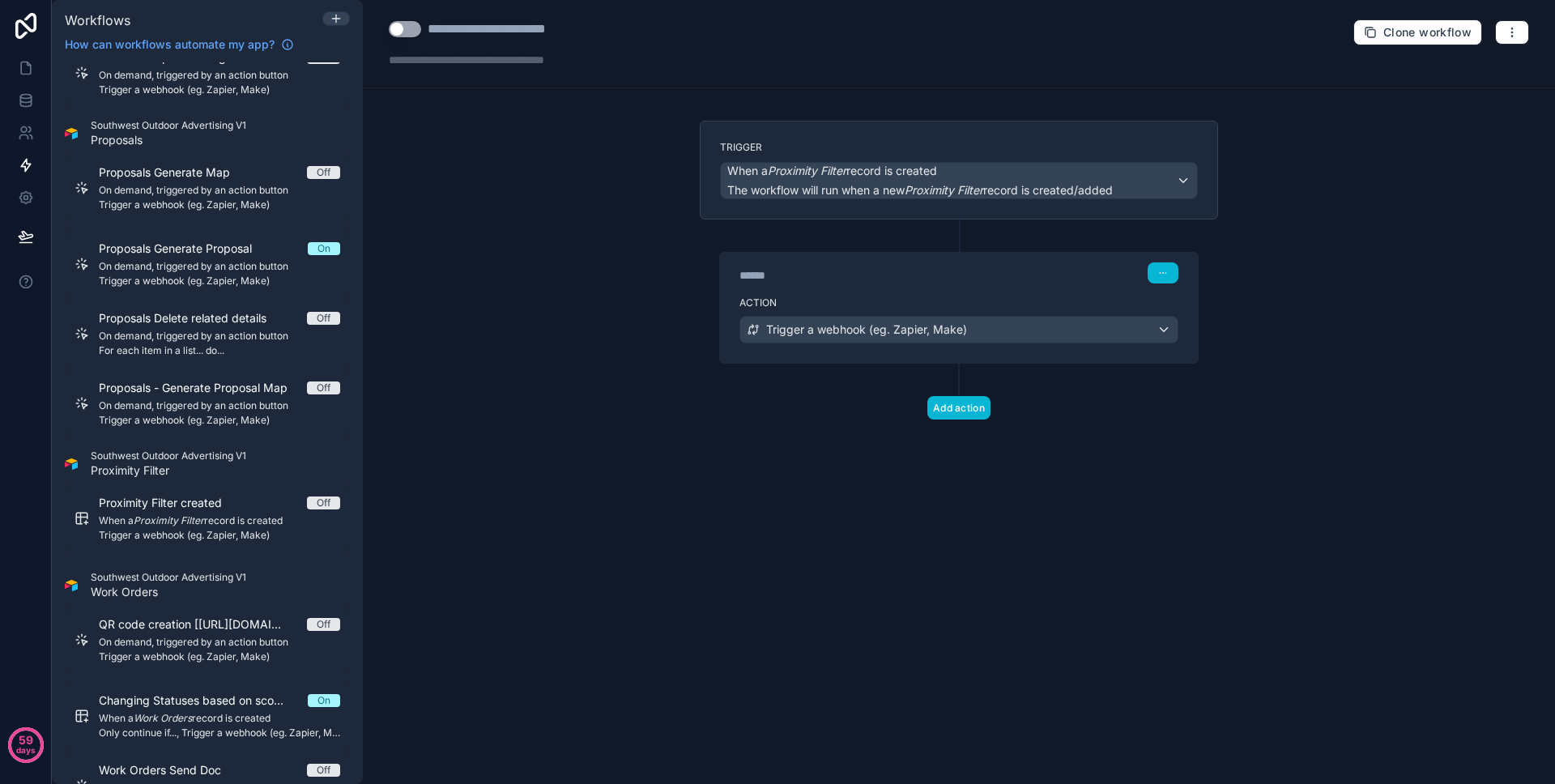
click at [412, 34] on button "Use setting" at bounding box center [405, 29] width 33 height 16
click at [457, 158] on div "**********" at bounding box center [959, 392] width 1192 height 784
click at [914, 267] on div "******" at bounding box center [861, 275] width 243 height 16
click at [900, 284] on div "****** Step 1" at bounding box center [958, 271] width 477 height 38
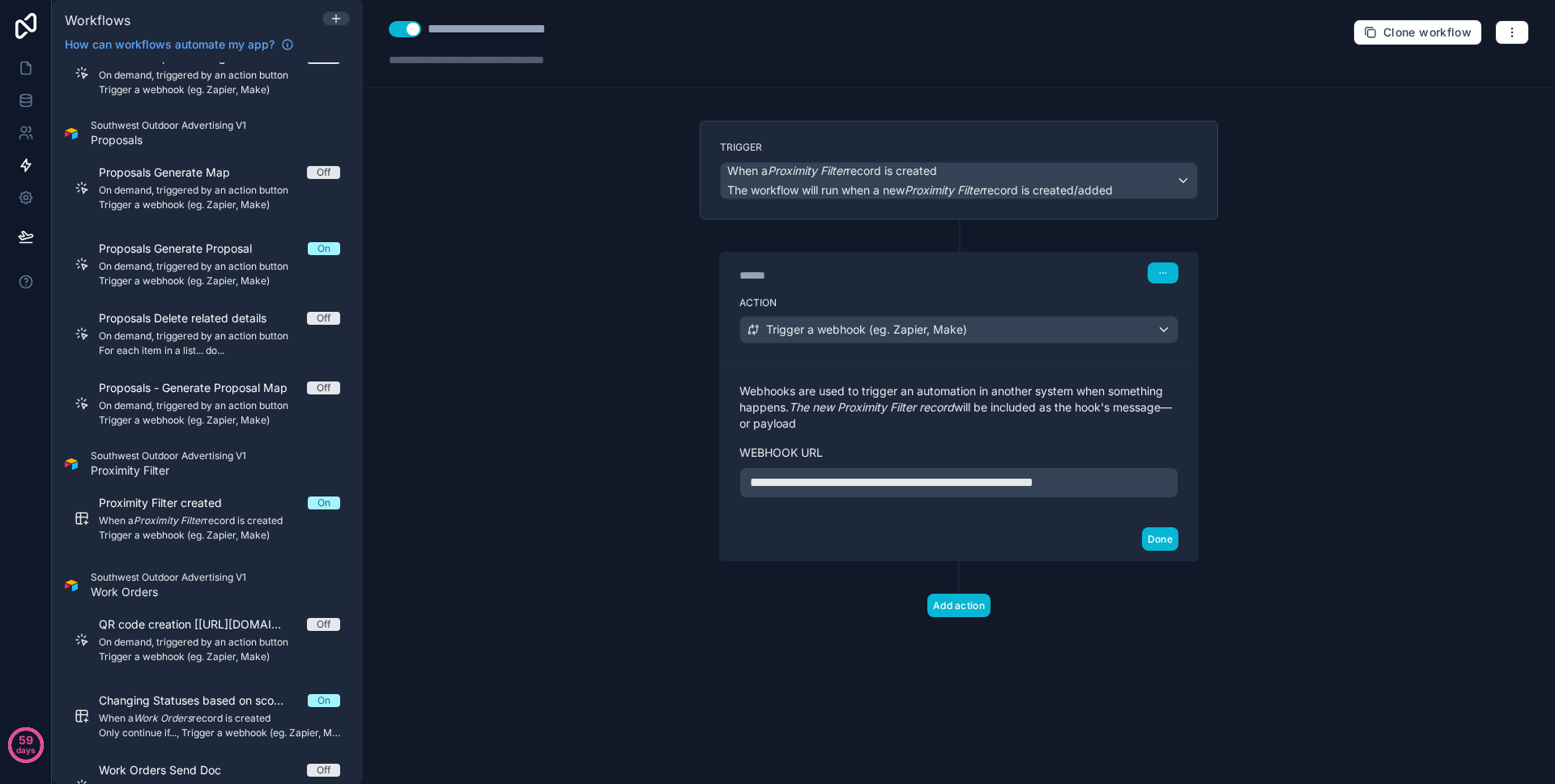
click at [638, 300] on div "**********" at bounding box center [959, 392] width 1192 height 784
click at [38, 238] on button at bounding box center [25, 236] width 36 height 45
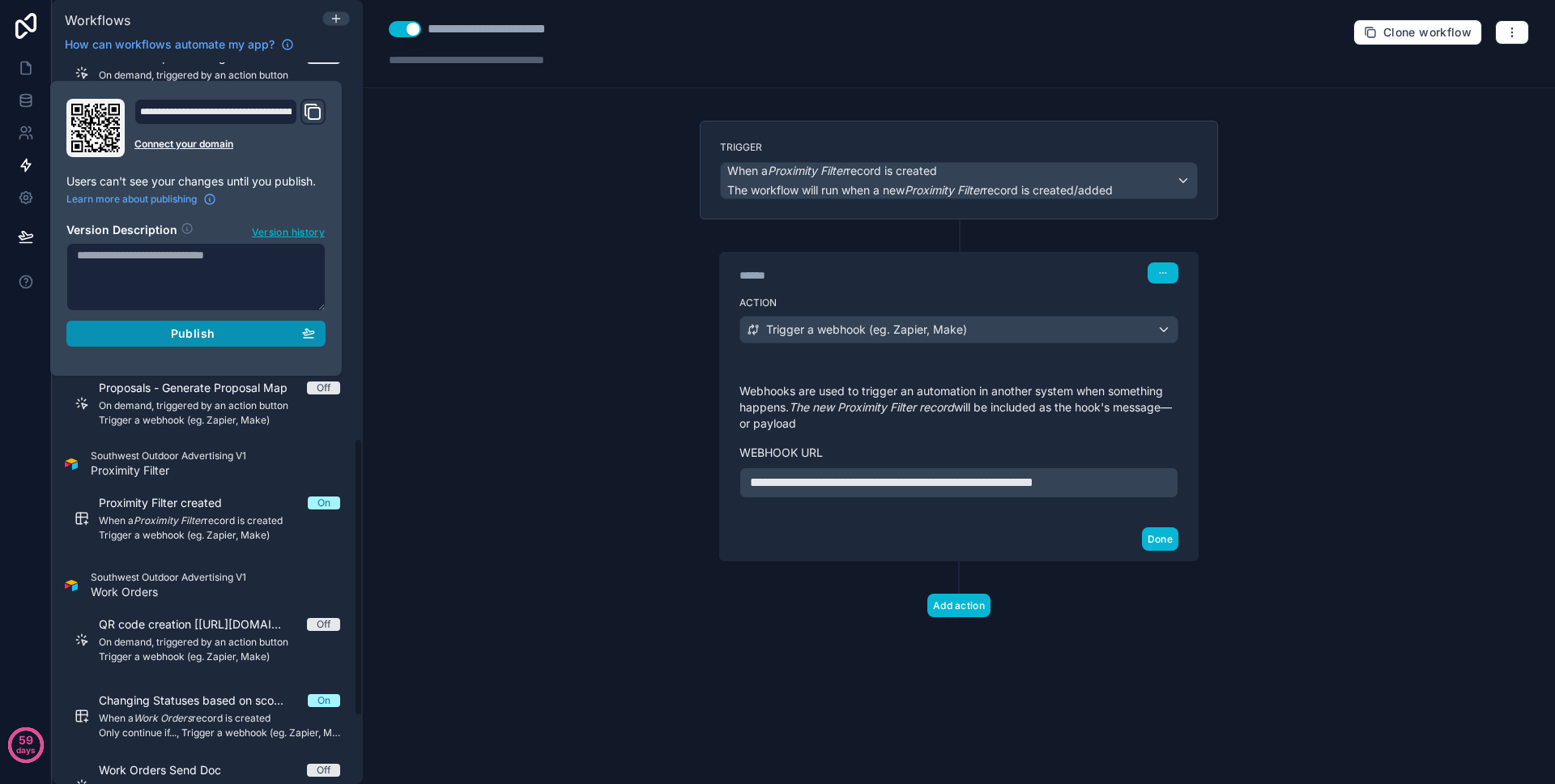
click at [156, 324] on button "Publish" at bounding box center [196, 333] width 259 height 26
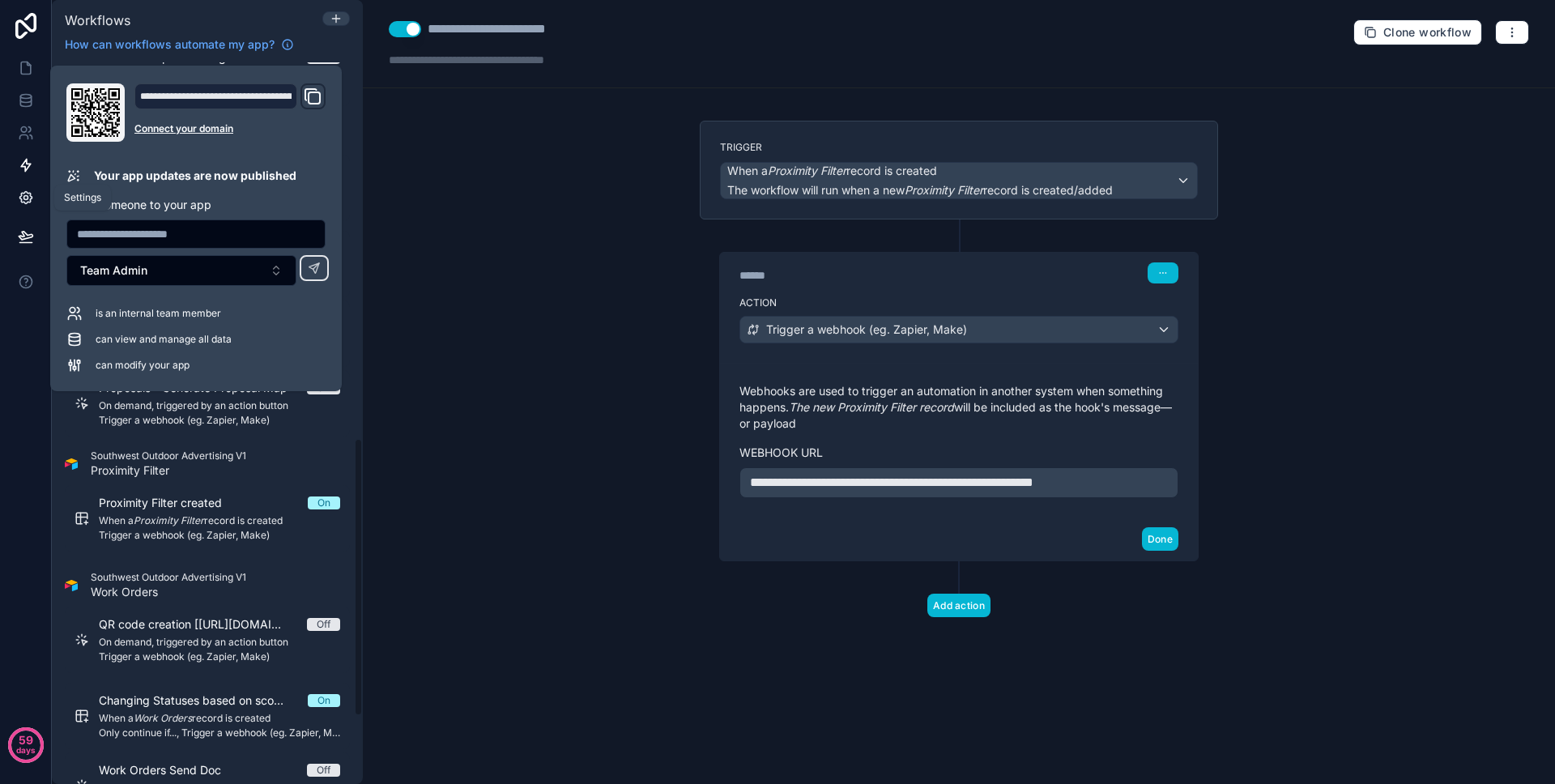
click at [31, 199] on icon at bounding box center [25, 198] width 13 height 13
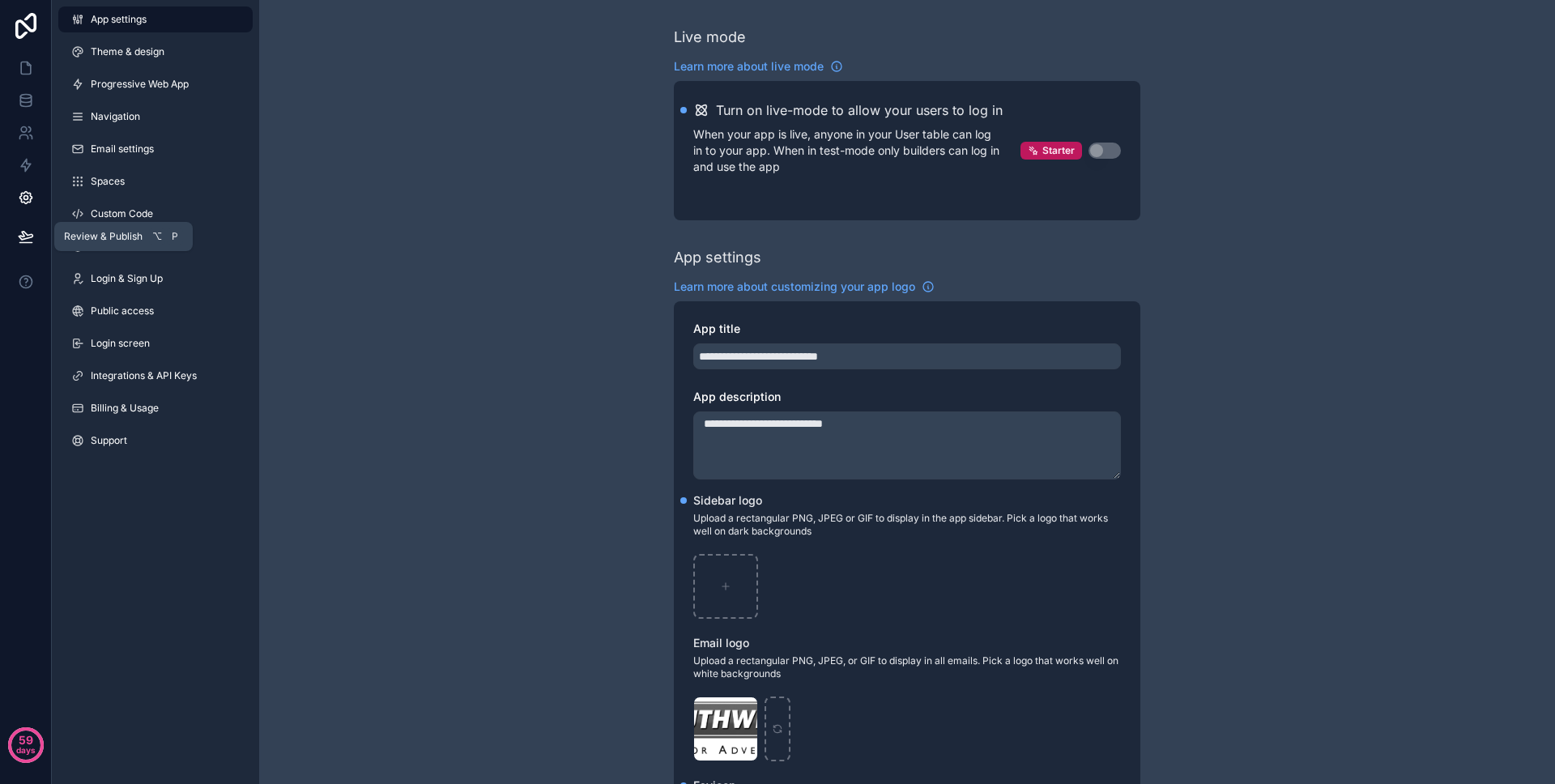
click at [17, 230] on icon at bounding box center [25, 236] width 16 height 16
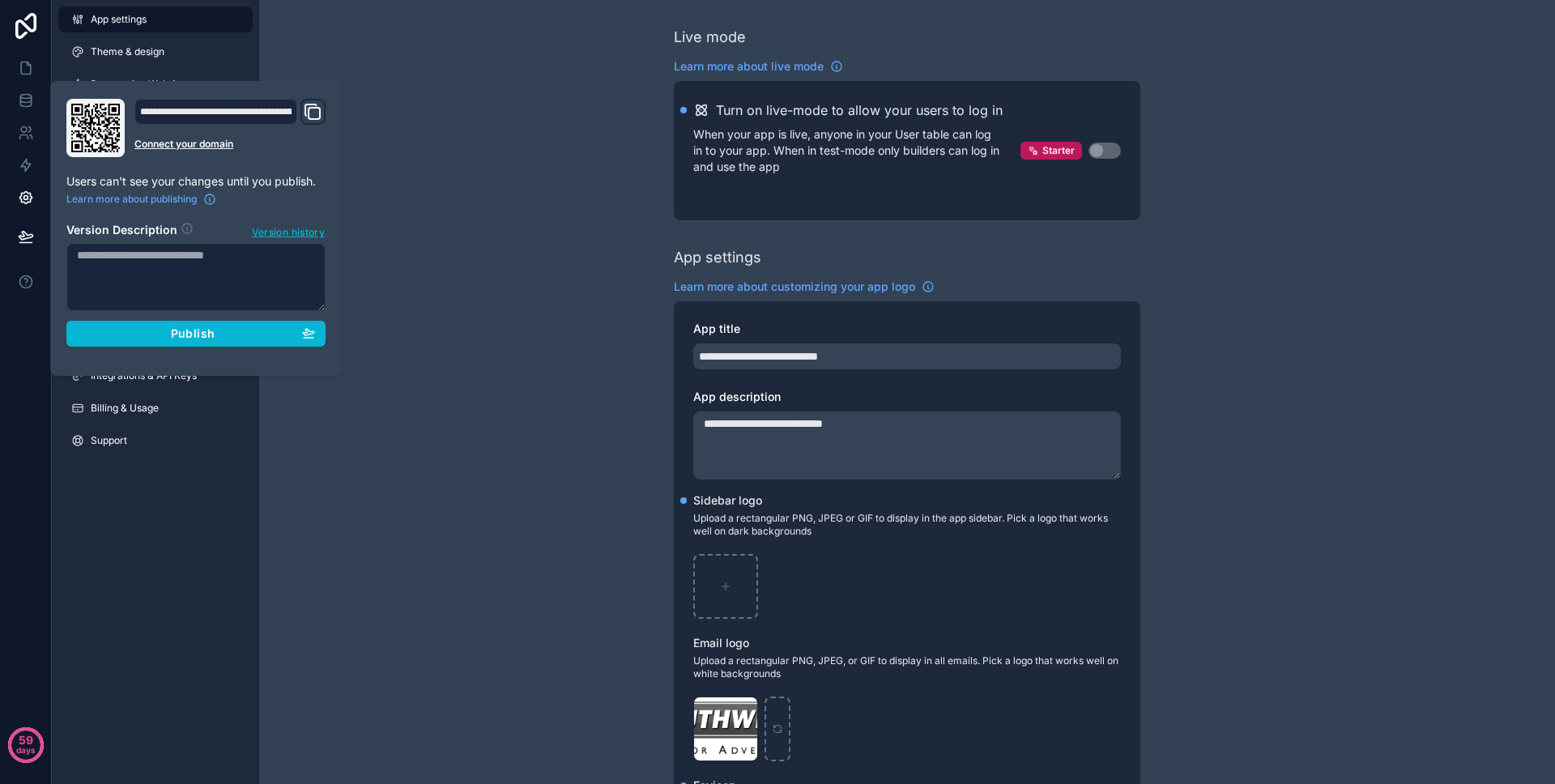
click at [24, 209] on link at bounding box center [25, 198] width 51 height 33
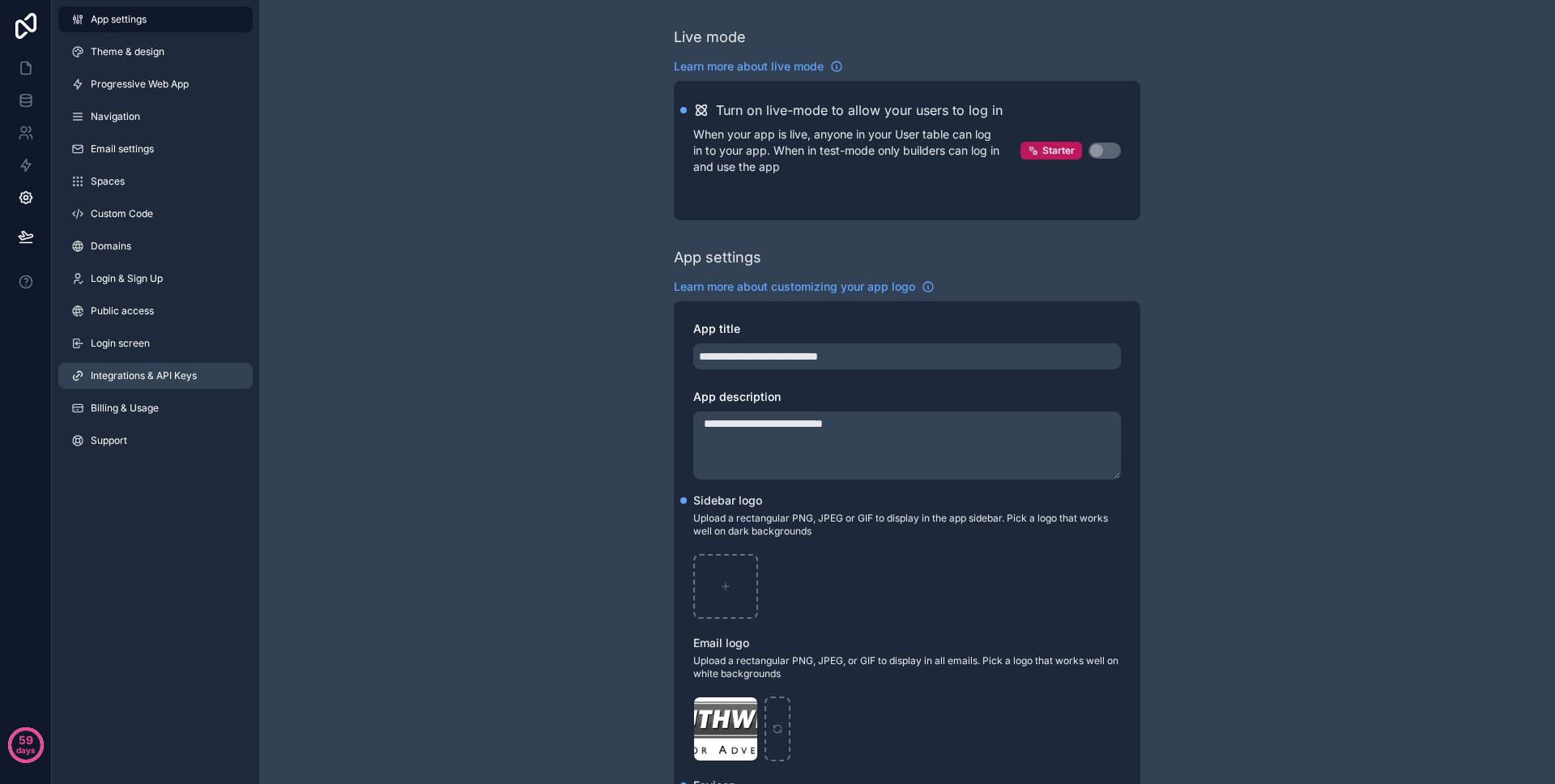
click at [157, 369] on span "Integrations & API Keys" at bounding box center [144, 375] width 106 height 13
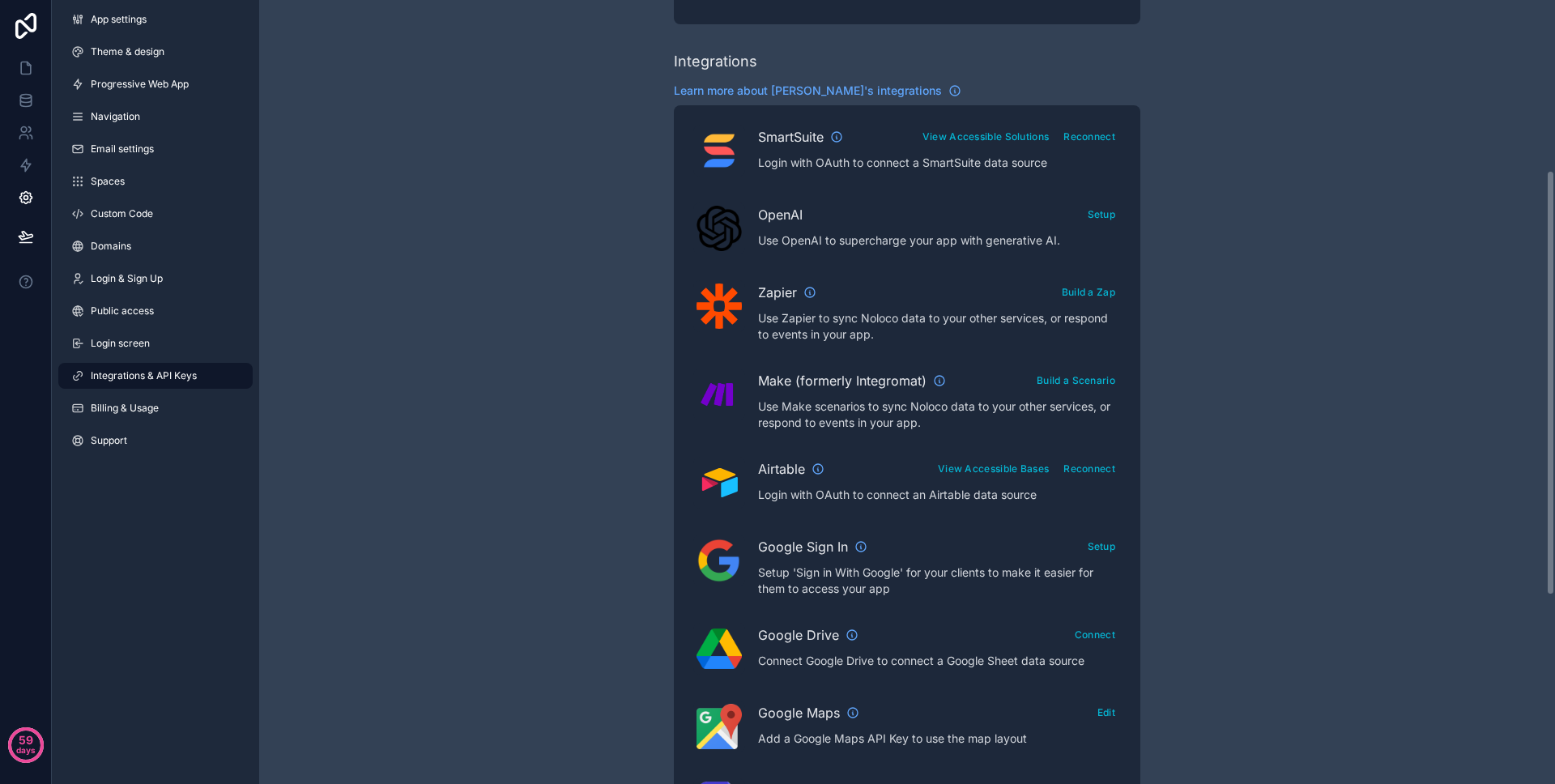
scroll to position [421, 0]
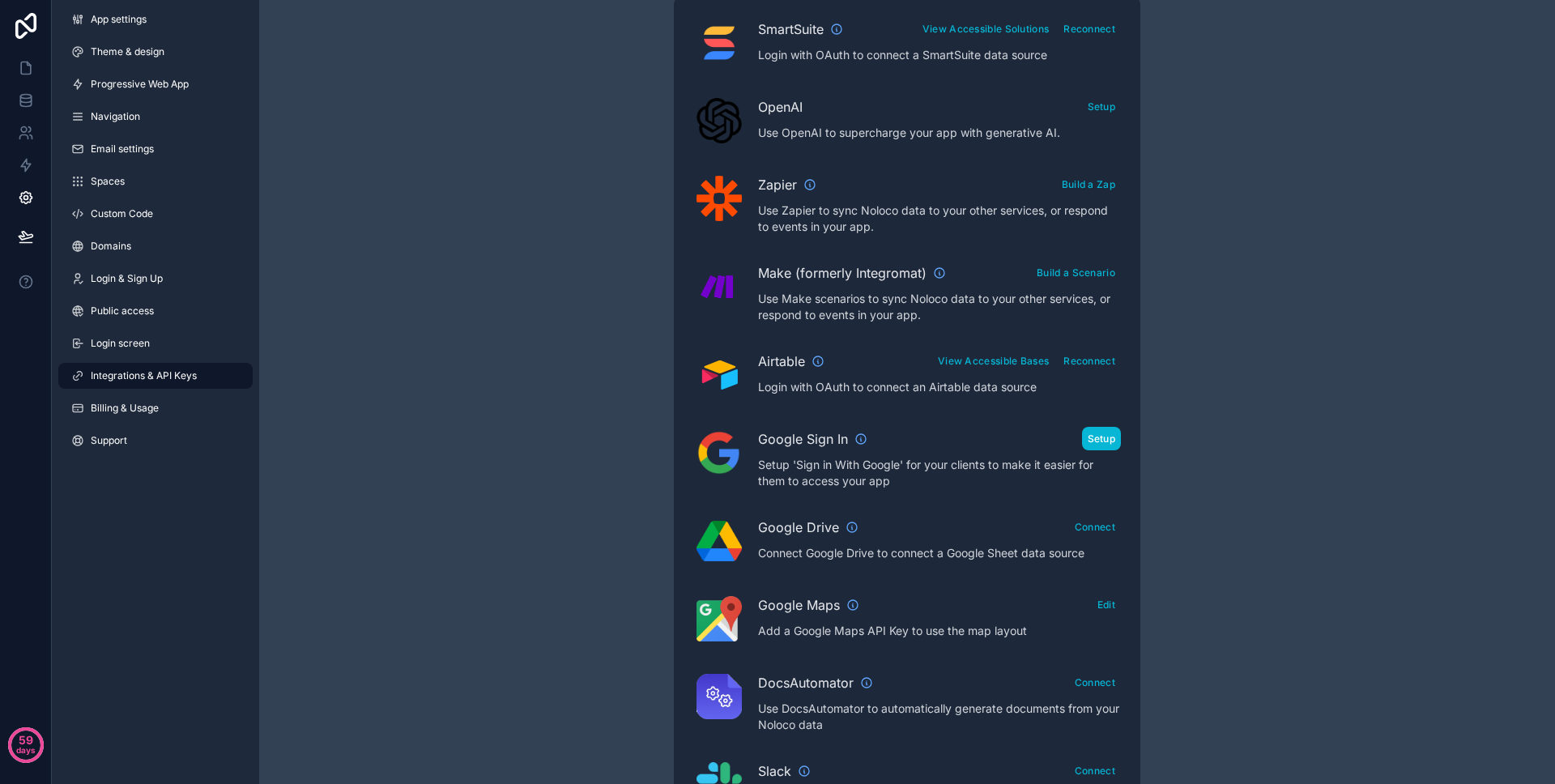
click at [1105, 435] on button "Setup" at bounding box center [1102, 438] width 40 height 23
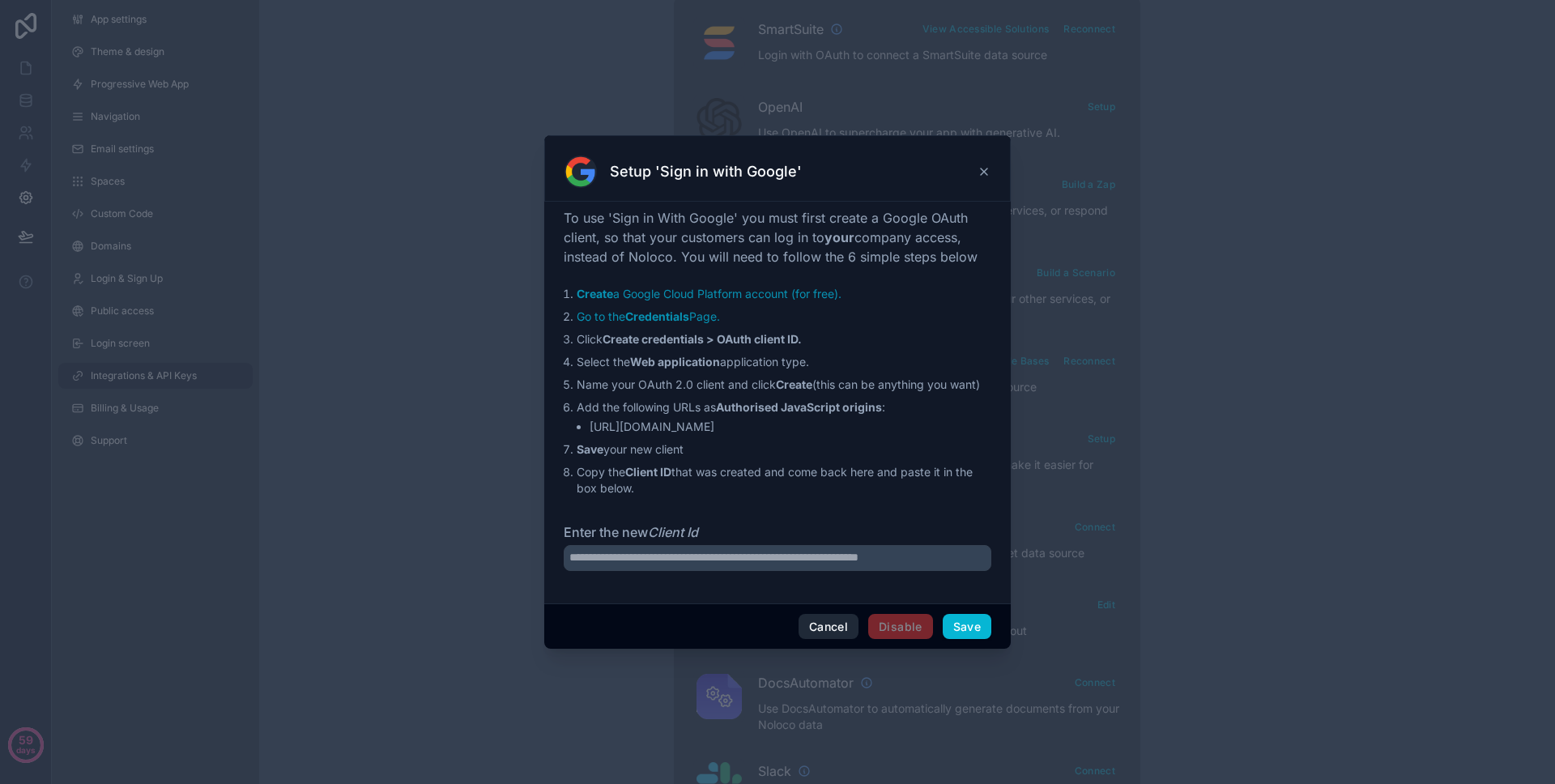
click at [833, 628] on button "Cancel" at bounding box center [829, 626] width 60 height 26
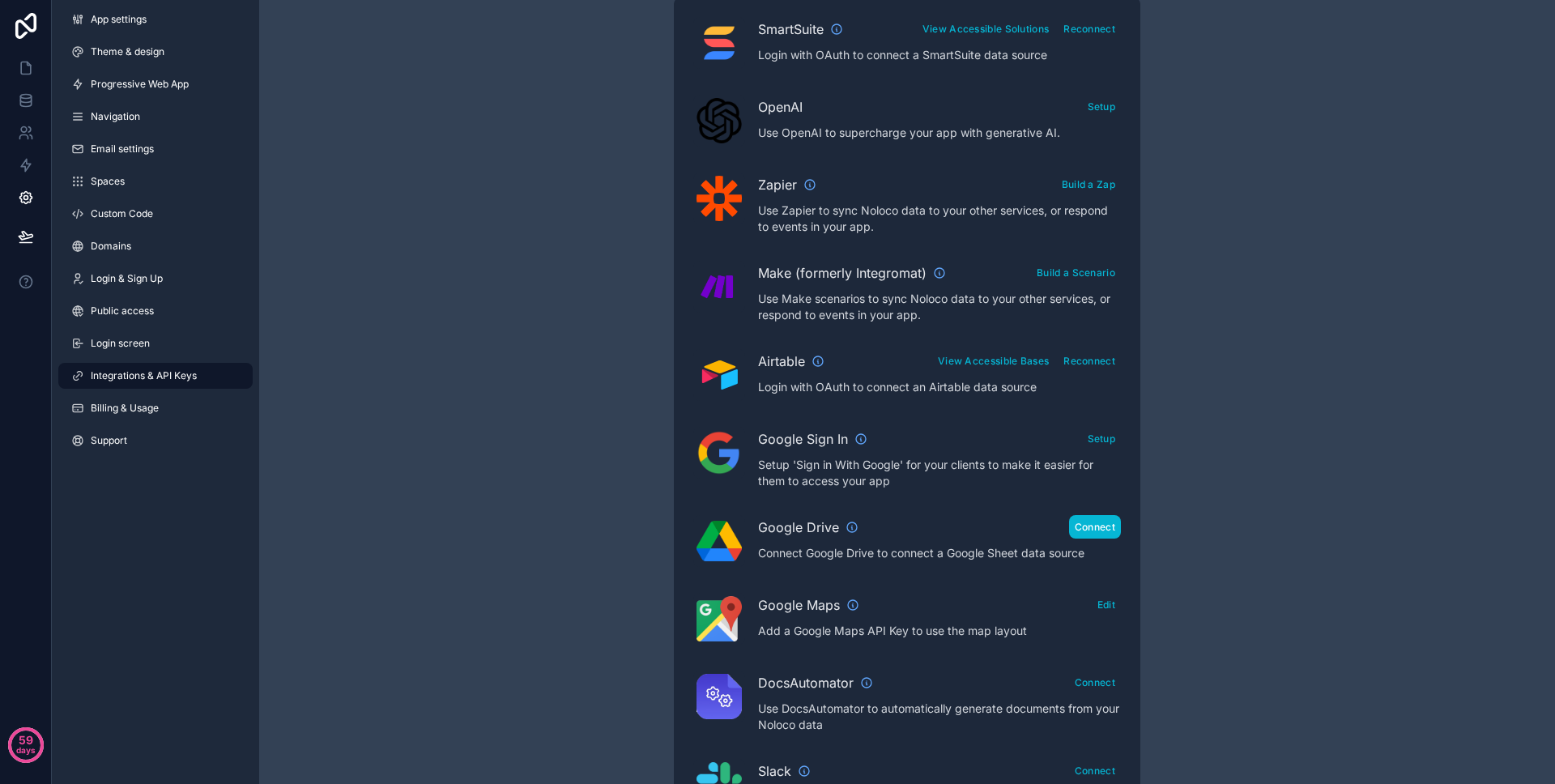
click at [1074, 534] on button "Connect" at bounding box center [1095, 527] width 52 height 23
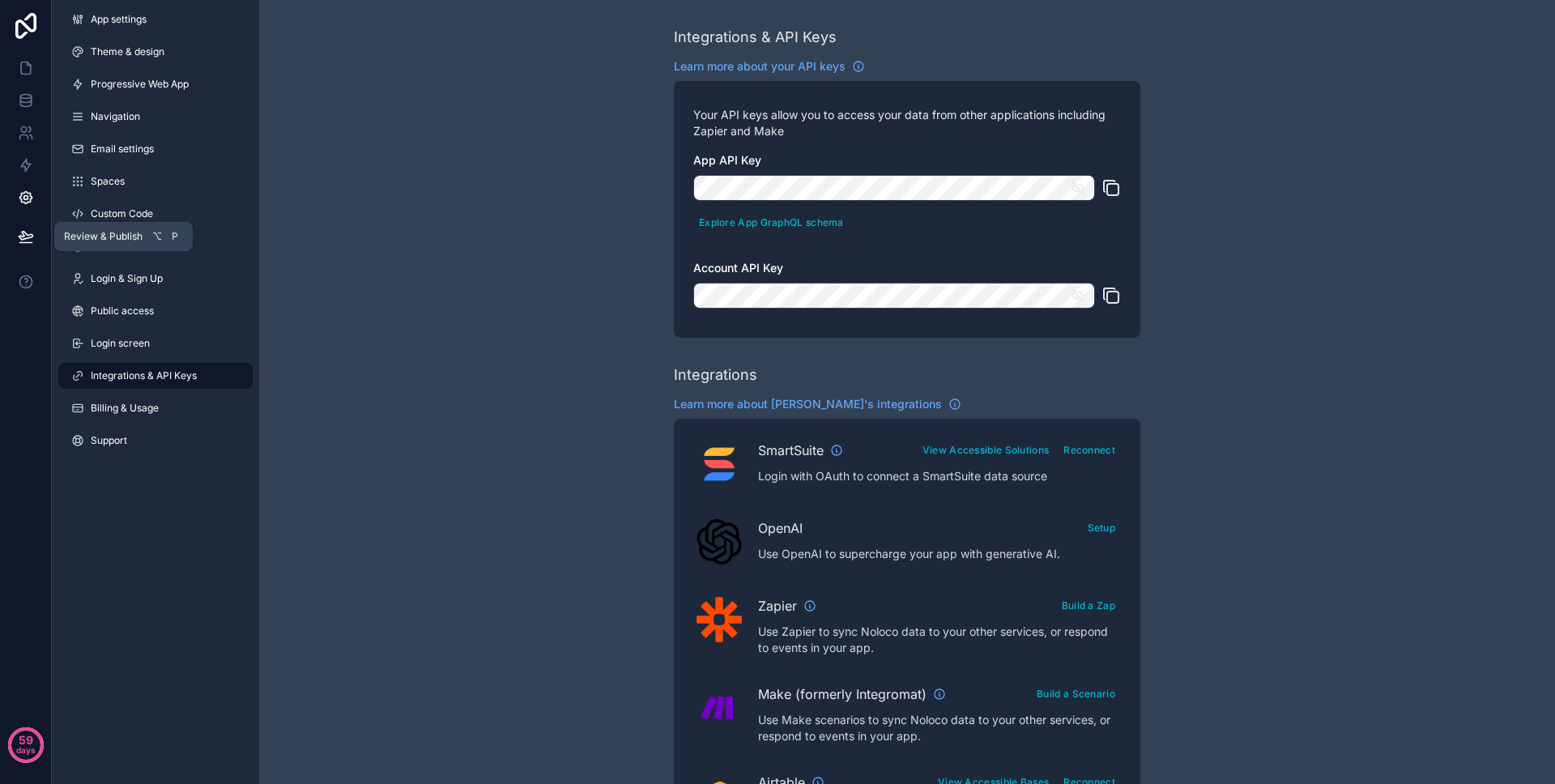
click at [32, 229] on icon at bounding box center [25, 236] width 16 height 16
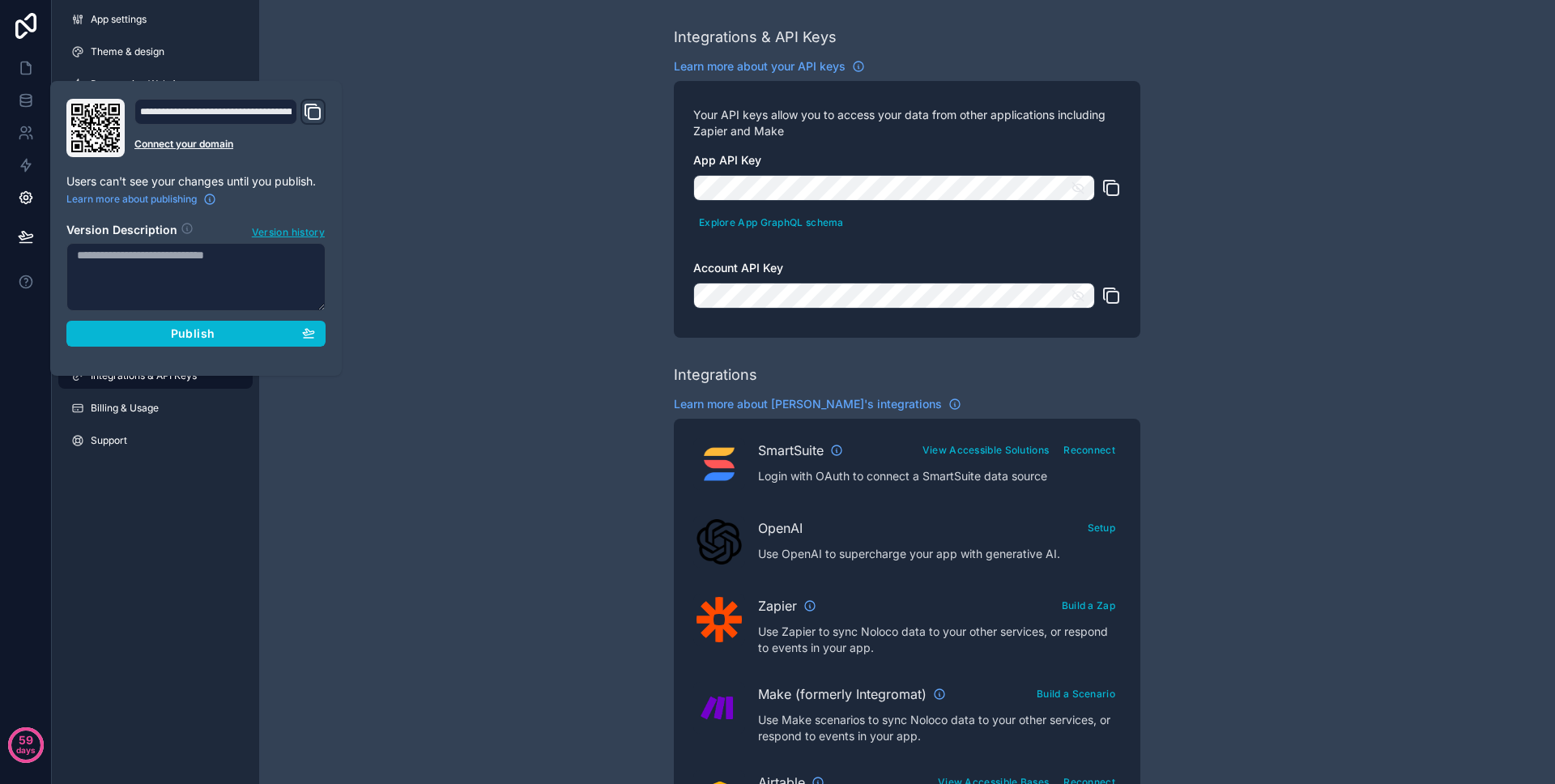
click at [143, 319] on section "Version Description Version history Publish" at bounding box center [196, 279] width 259 height 134
click at [144, 327] on div "Publish" at bounding box center [196, 333] width 238 height 14
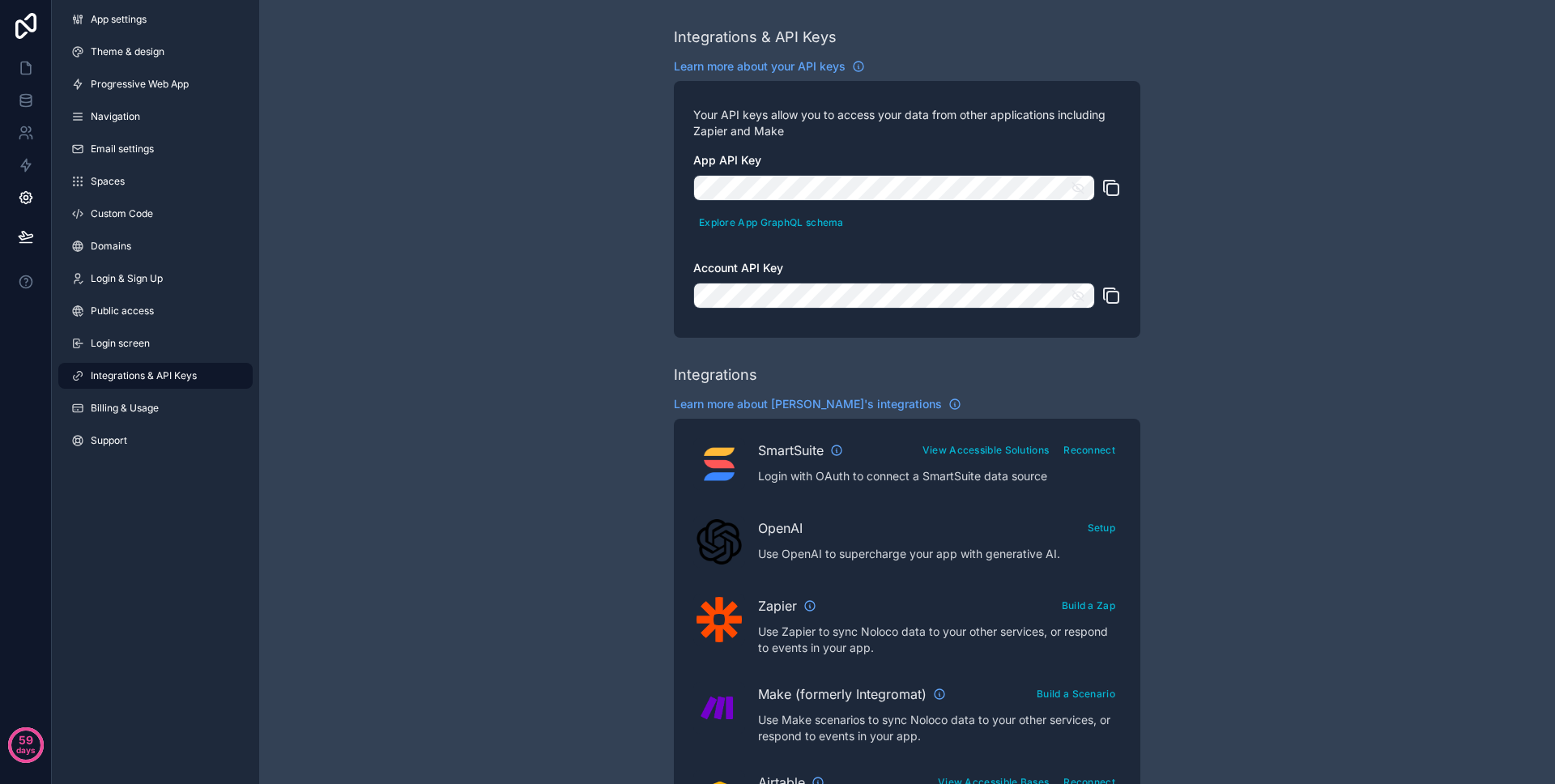
drag, startPoint x: 11, startPoint y: 367, endPoint x: 810, endPoint y: 783, distance: 900.8
click at [13, 369] on div "59 days" at bounding box center [26, 392] width 52 height 784
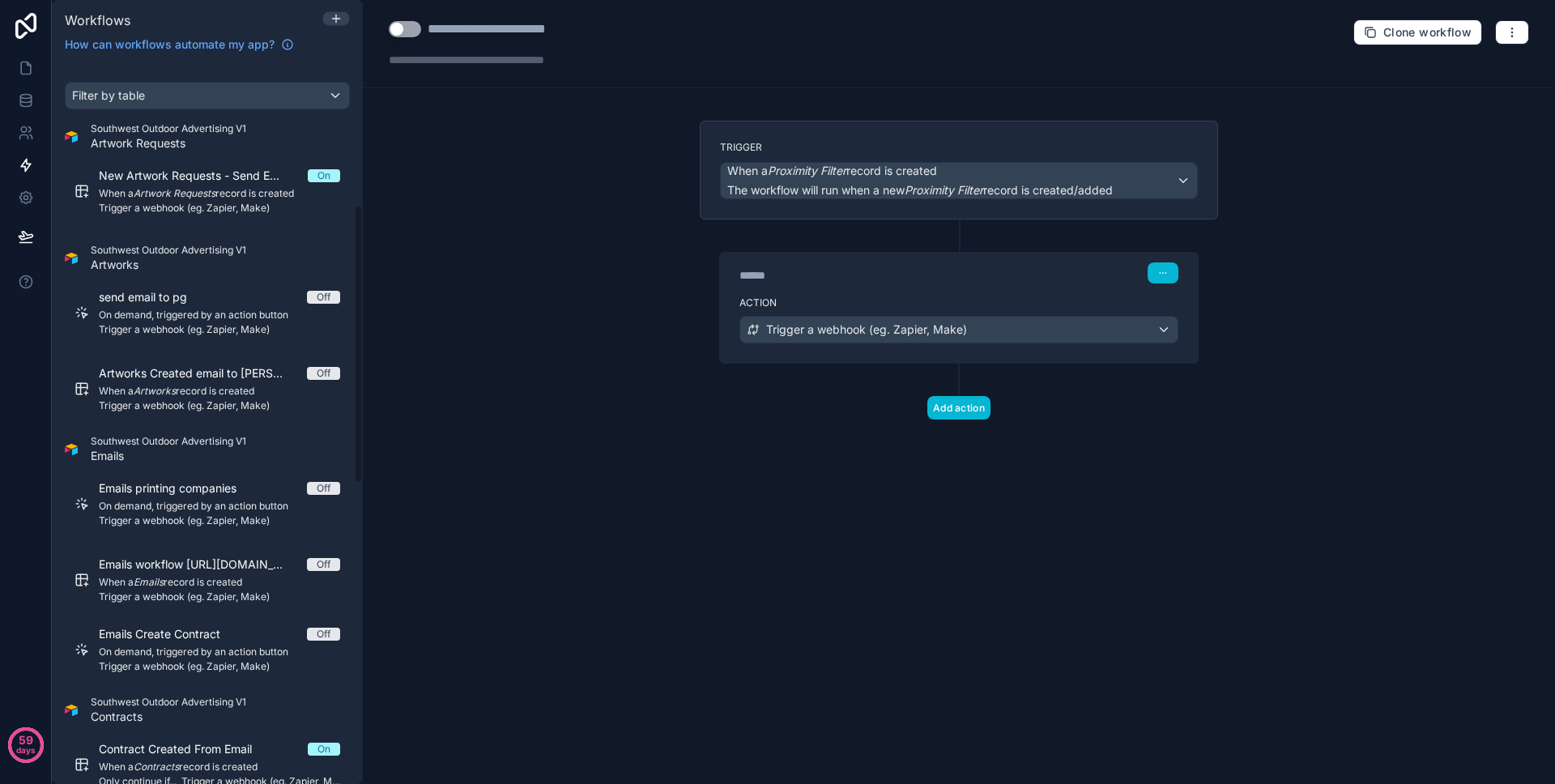
scroll to position [371, 0]
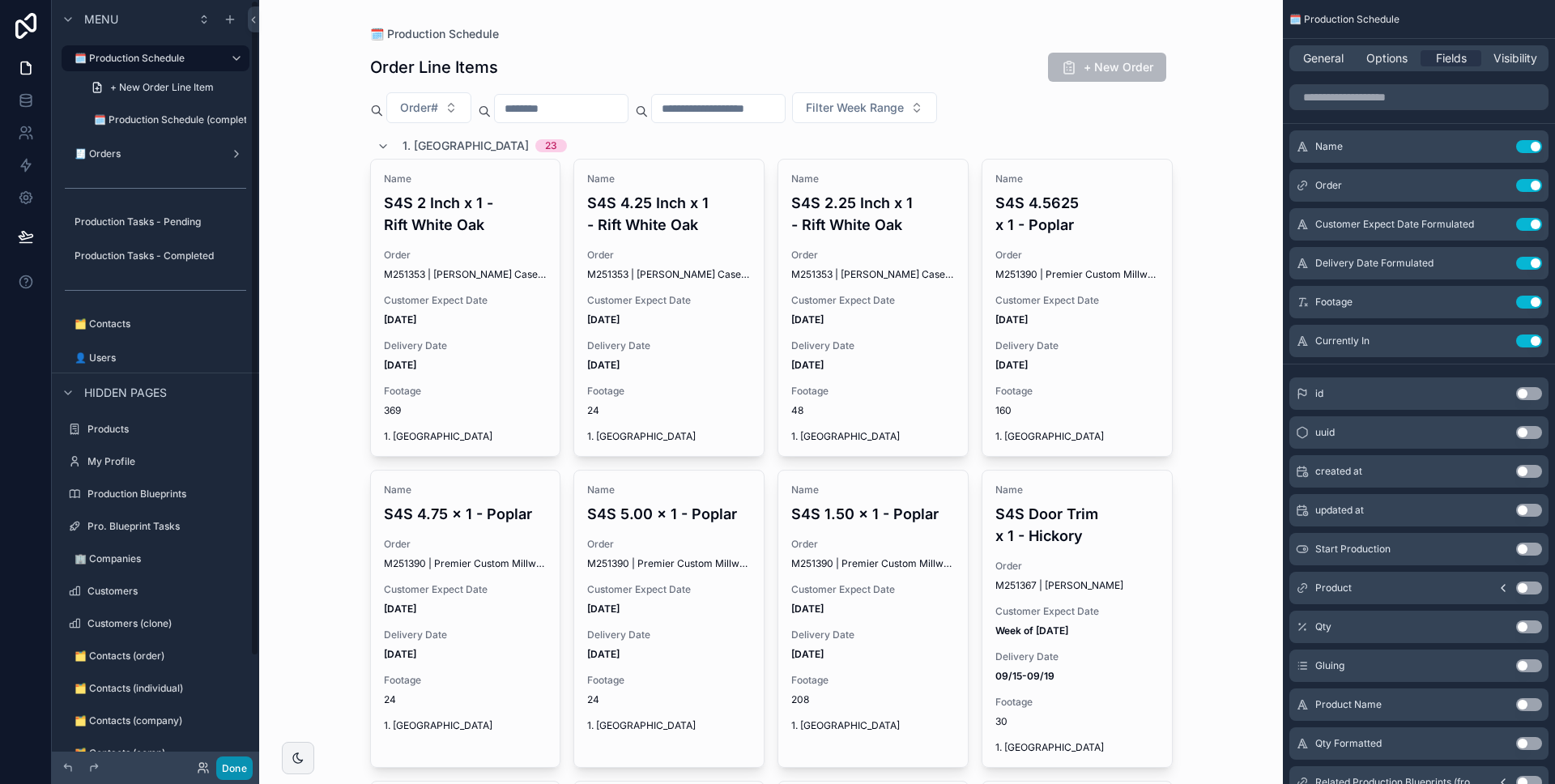
click at [235, 770] on button "Done" at bounding box center [234, 768] width 37 height 23
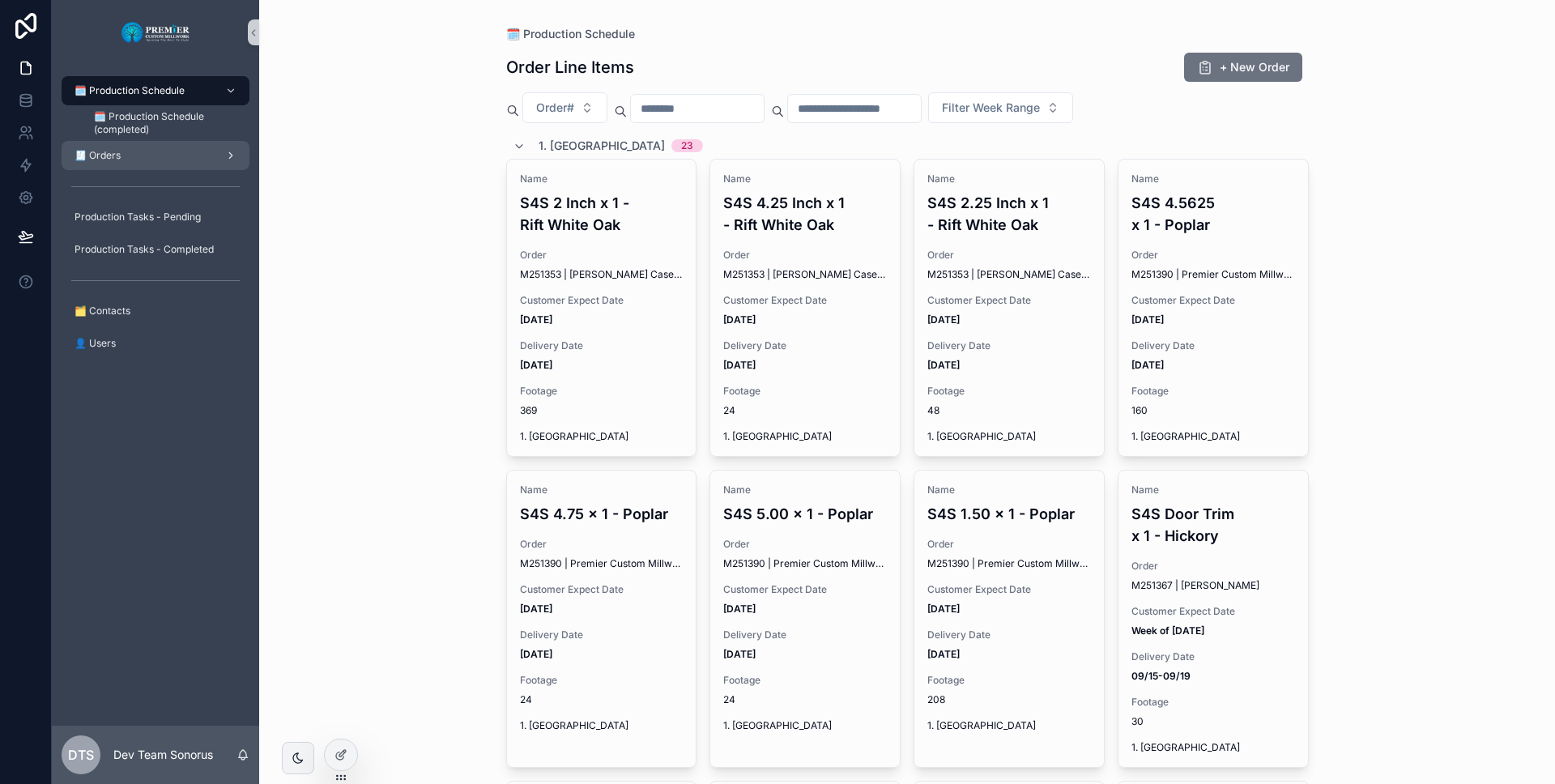
click at [167, 168] on div "🧾 Orders" at bounding box center [155, 155] width 169 height 26
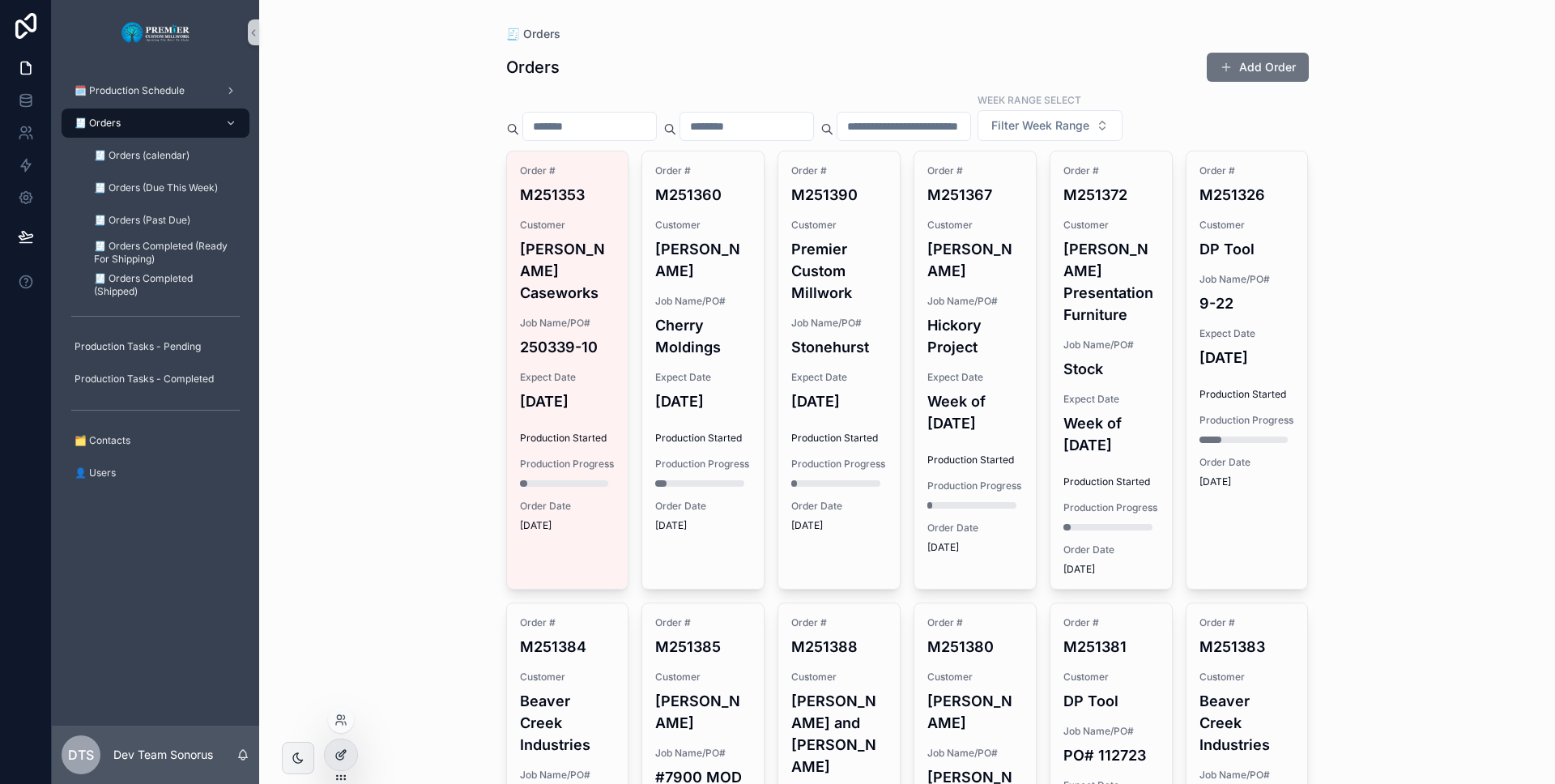
click at [334, 748] on div at bounding box center [341, 755] width 33 height 31
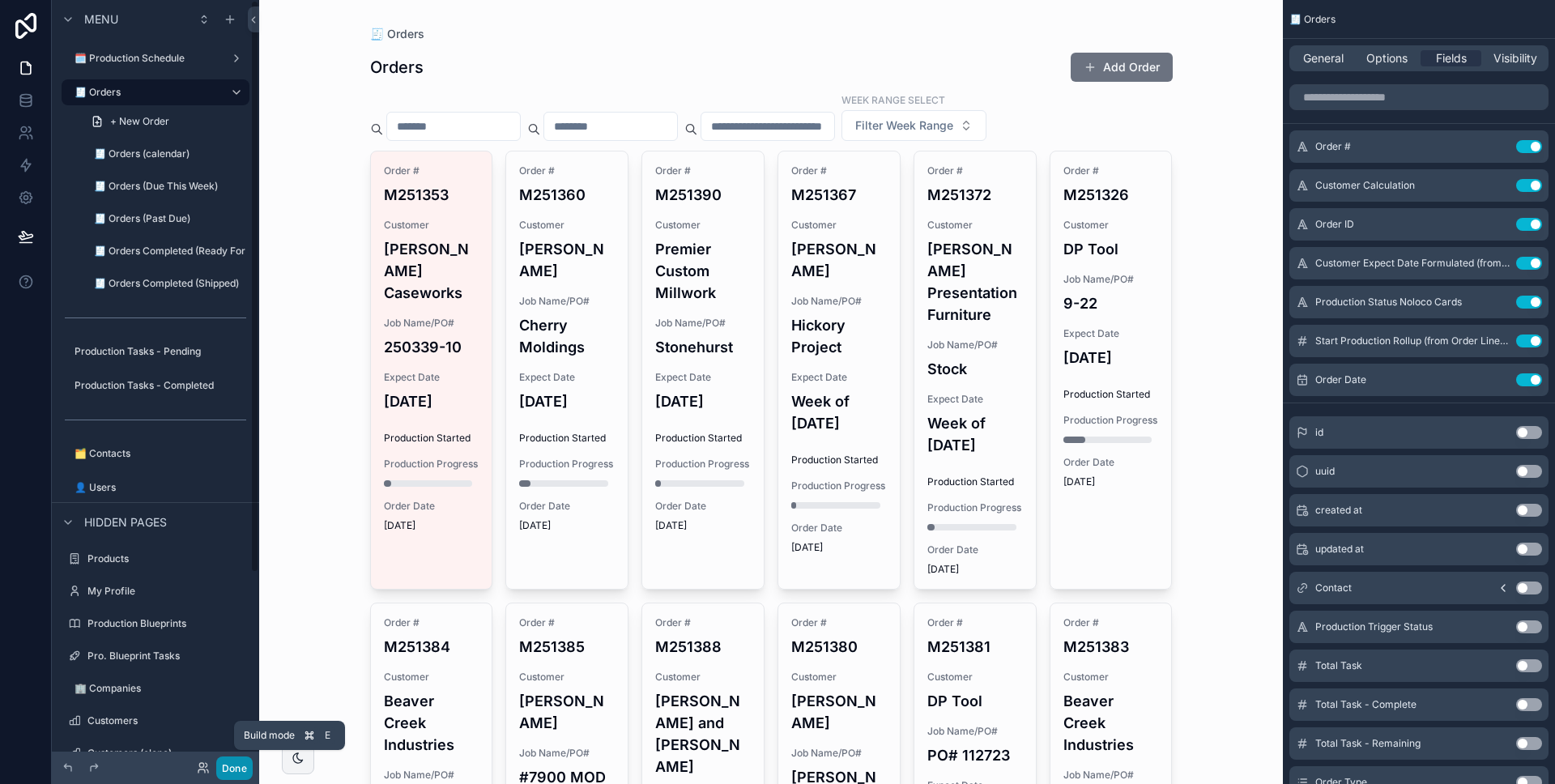
click at [234, 761] on button "Done" at bounding box center [234, 768] width 37 height 23
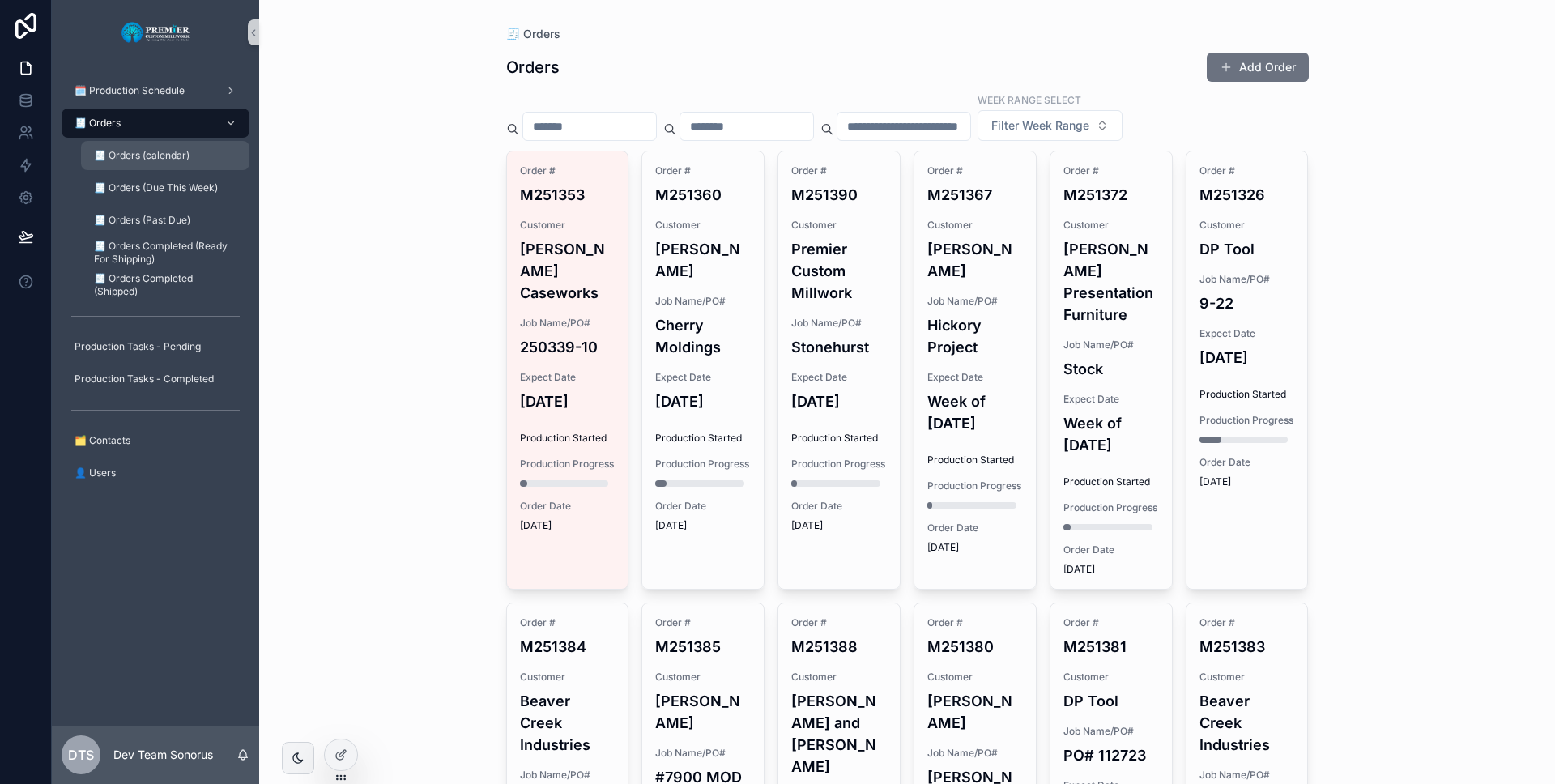
click at [172, 162] on div "🧾 Orders (calendar)" at bounding box center [165, 155] width 149 height 26
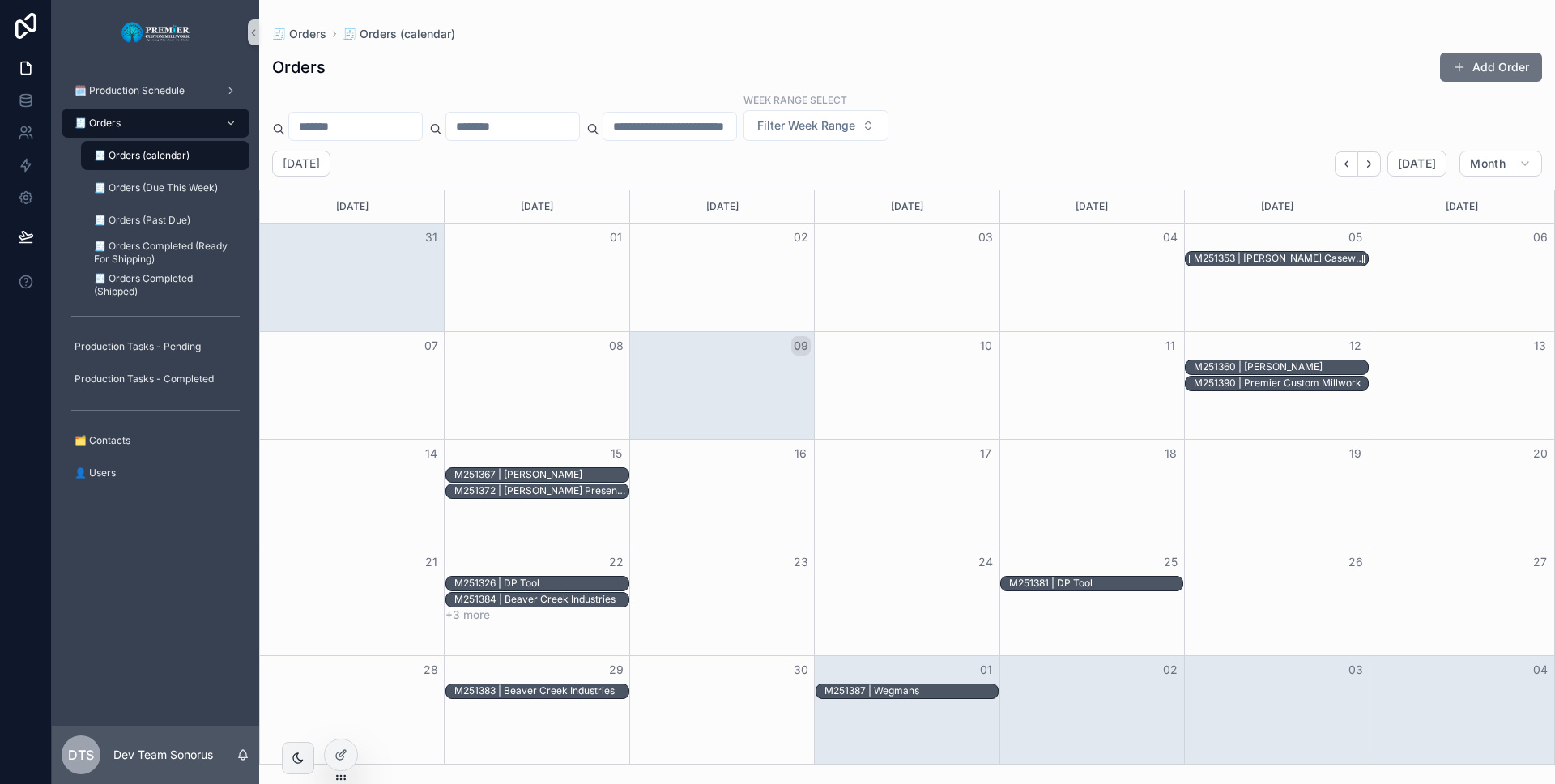
click at [1307, 263] on div "M251353 | [PERSON_NAME] Caseworks" at bounding box center [1281, 257] width 174 height 13
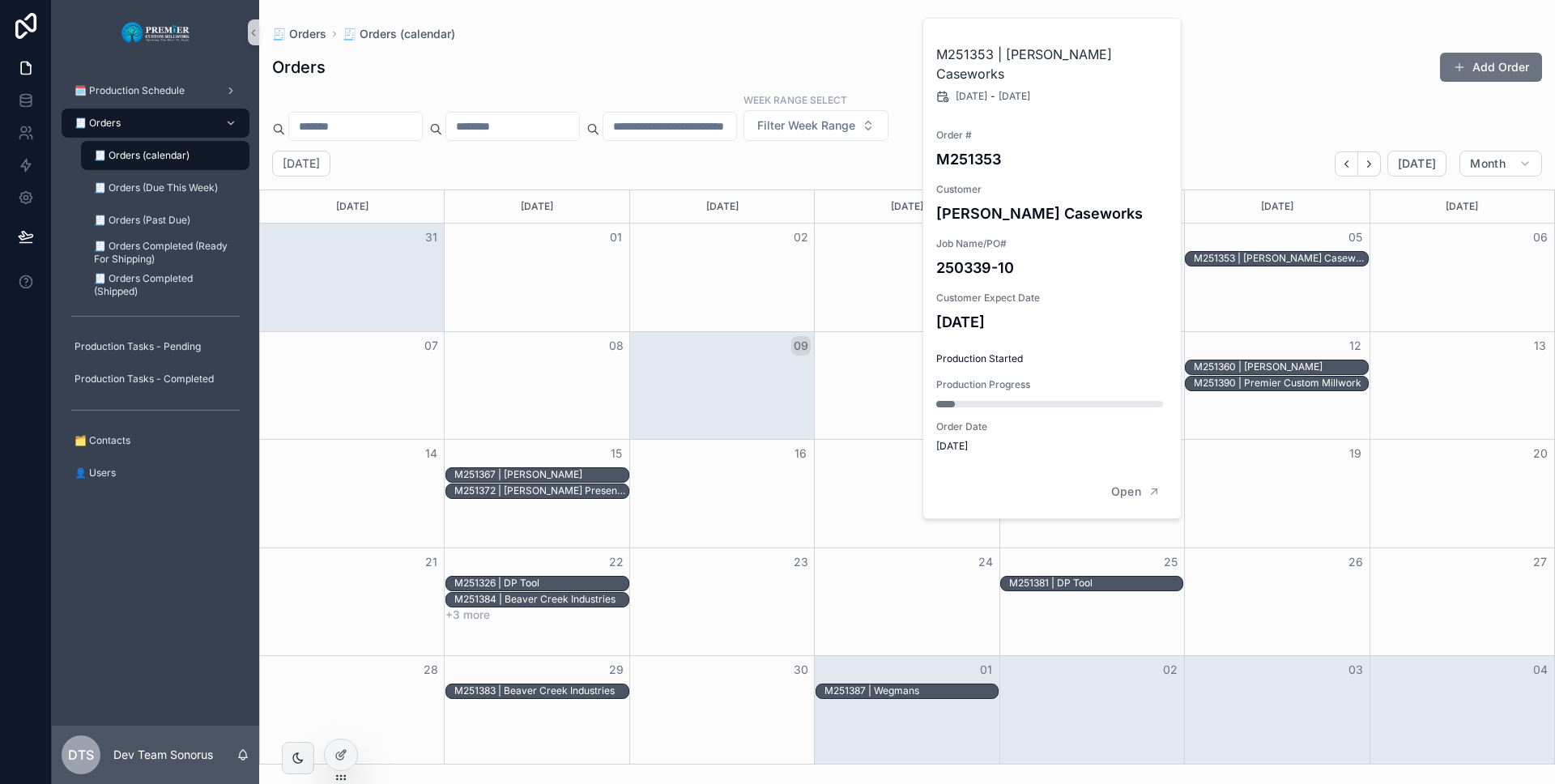
click at [175, 577] on div "🗓️ Production Schedule 🧾 Orders 🧾 Orders (calendar) 🧾 Orders (Due This Week) 🧾 …" at bounding box center [155, 394] width 207 height 661
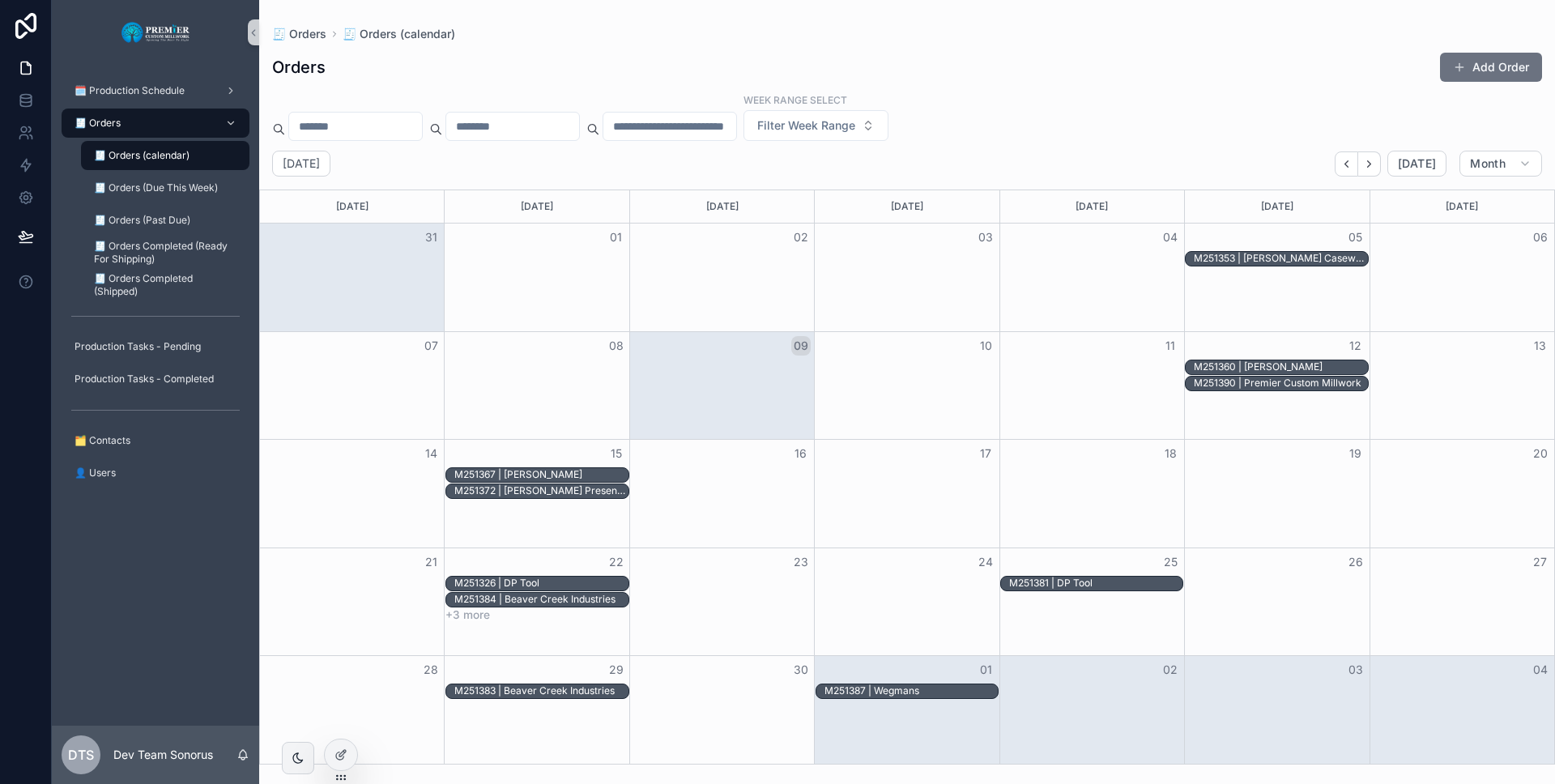
click at [492, 467] on div "M251367 | [PERSON_NAME]" at bounding box center [537, 474] width 183 height 15
click at [563, 469] on div "M251367 | [PERSON_NAME]" at bounding box center [518, 473] width 128 height 13
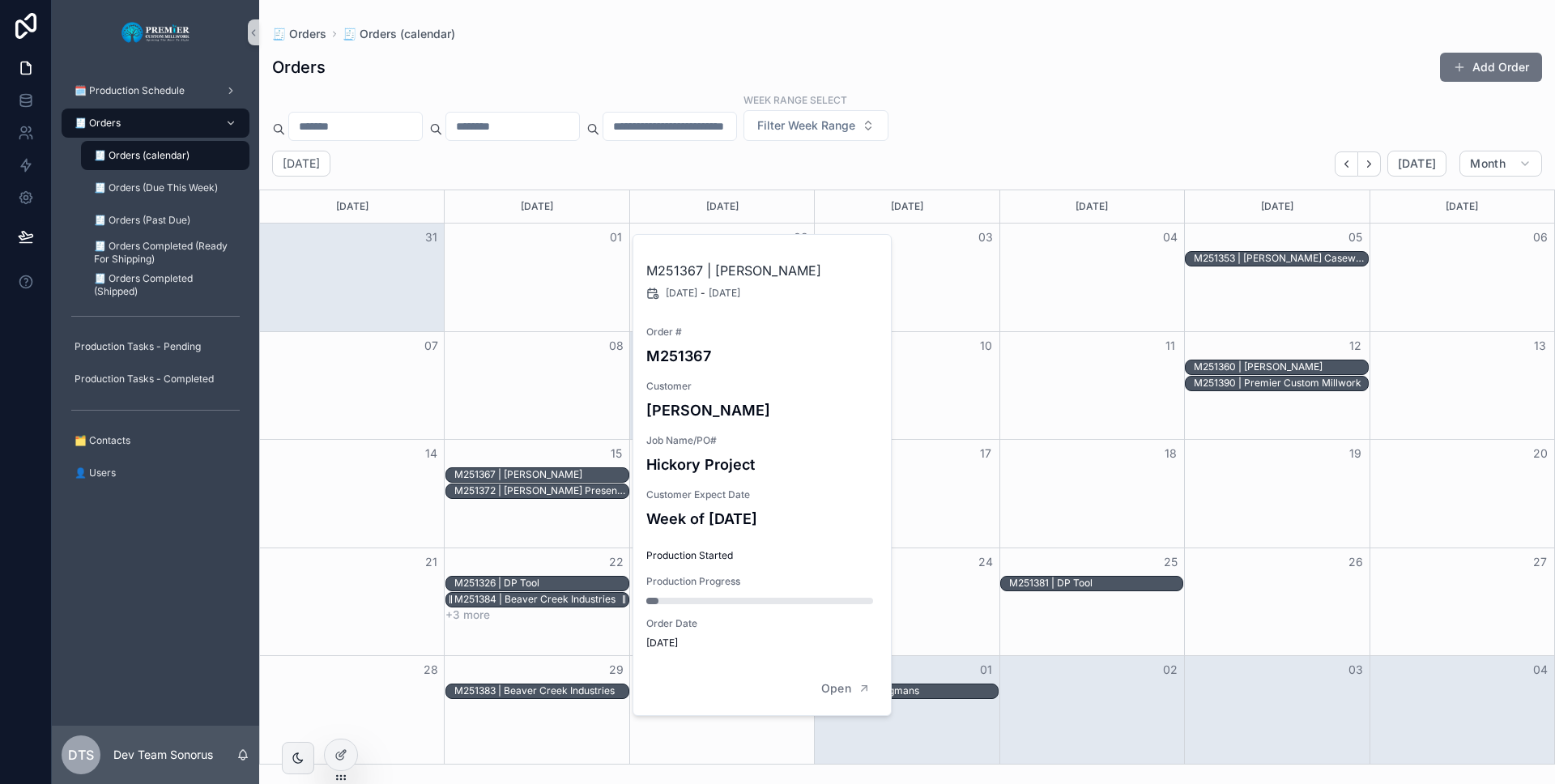
click at [559, 595] on div "M251384 | Beaver Creek Industries" at bounding box center [534, 599] width 161 height 13
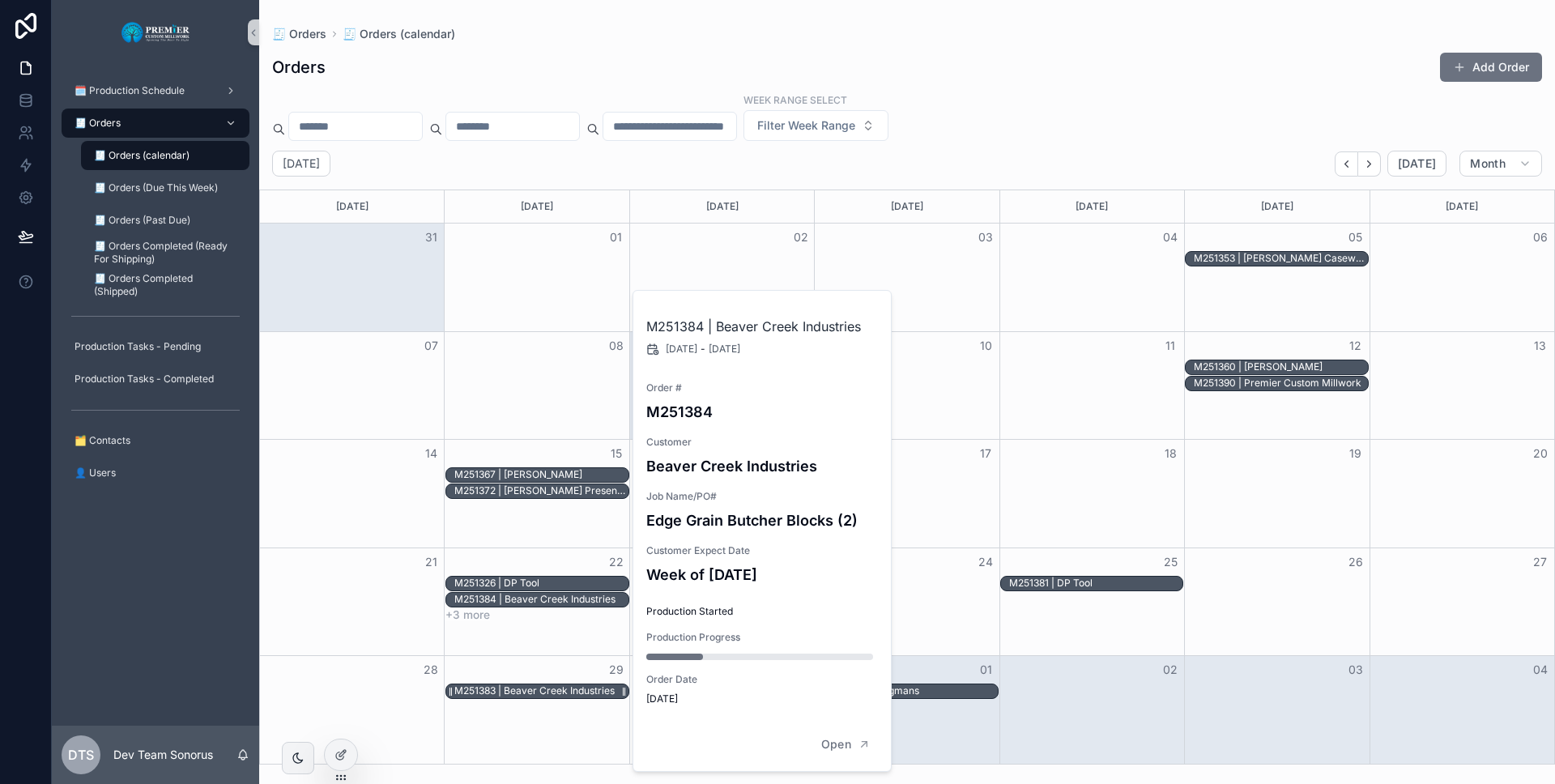
click at [558, 685] on div "M251383 | Beaver Creek Industries" at bounding box center [534, 689] width 160 height 13
click at [953, 689] on div "M251387 | Wegmans" at bounding box center [912, 690] width 174 height 14
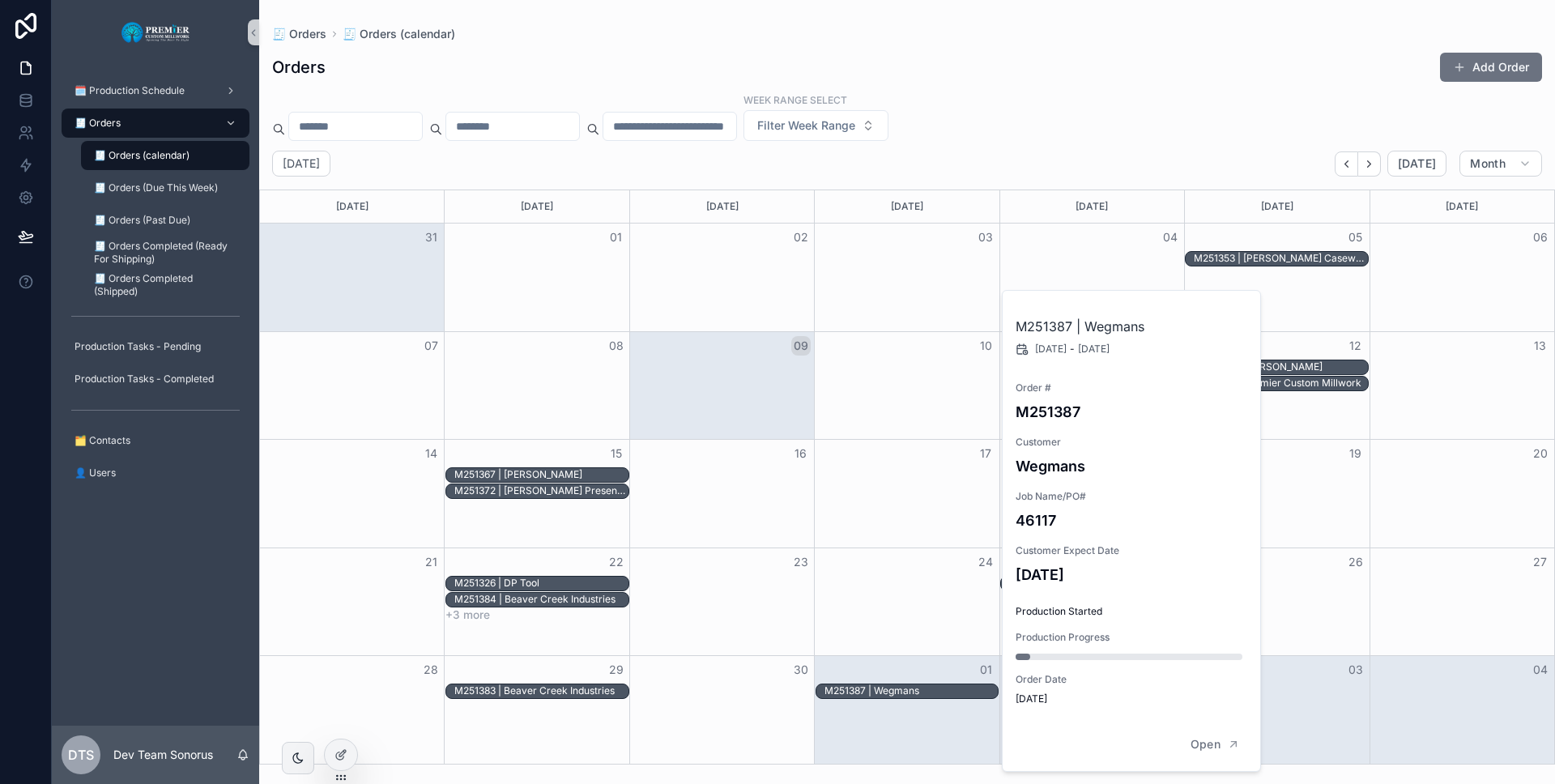
click at [1043, 136] on div "Week Range Select Filter Week Range" at bounding box center [907, 117] width 1296 height 48
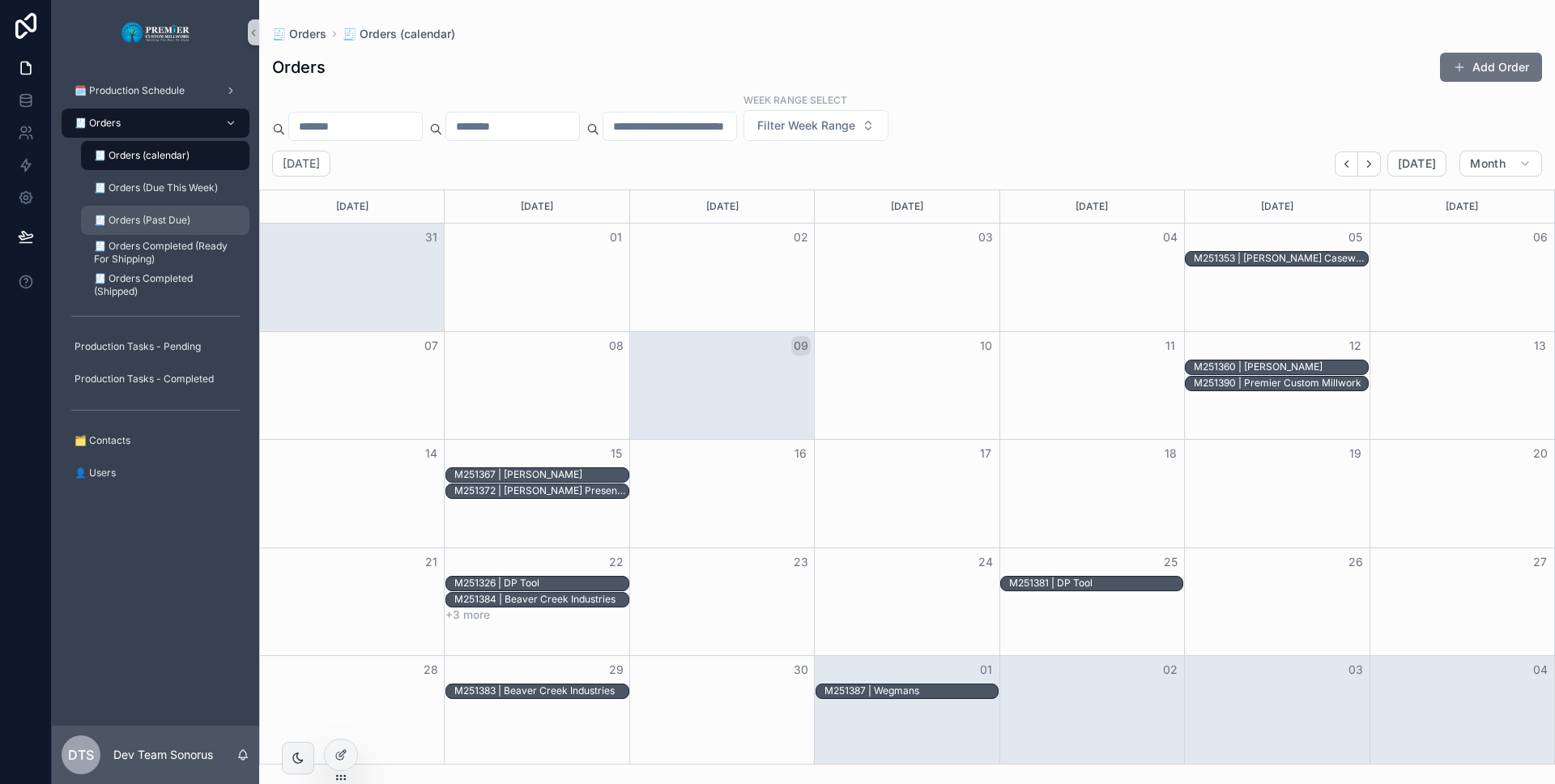
click at [198, 211] on div "🧾 Orders (Past Due)" at bounding box center [165, 220] width 149 height 26
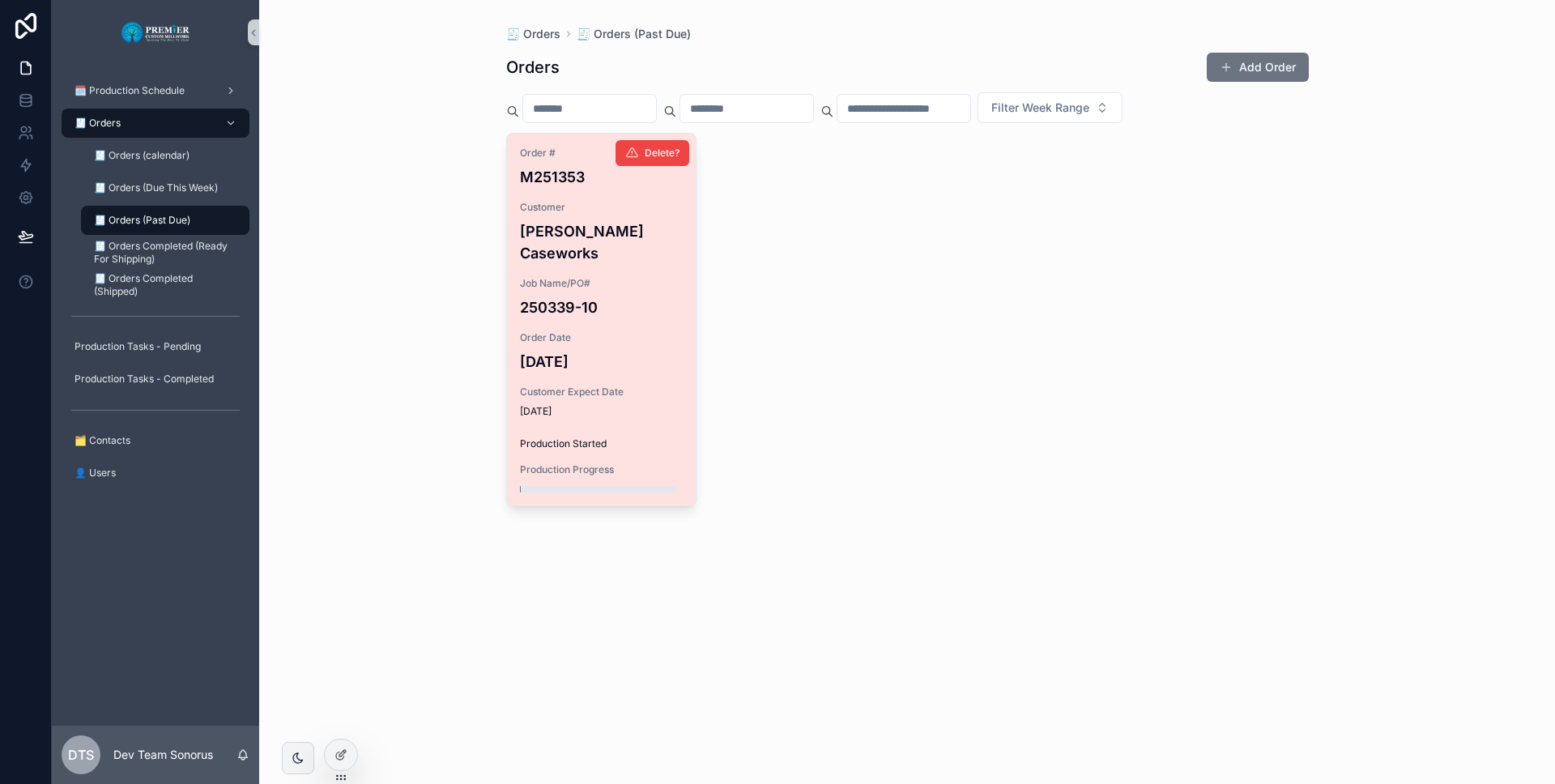
click at [539, 277] on div "Job Name/PO# 250339-10" at bounding box center [602, 297] width 164 height 41
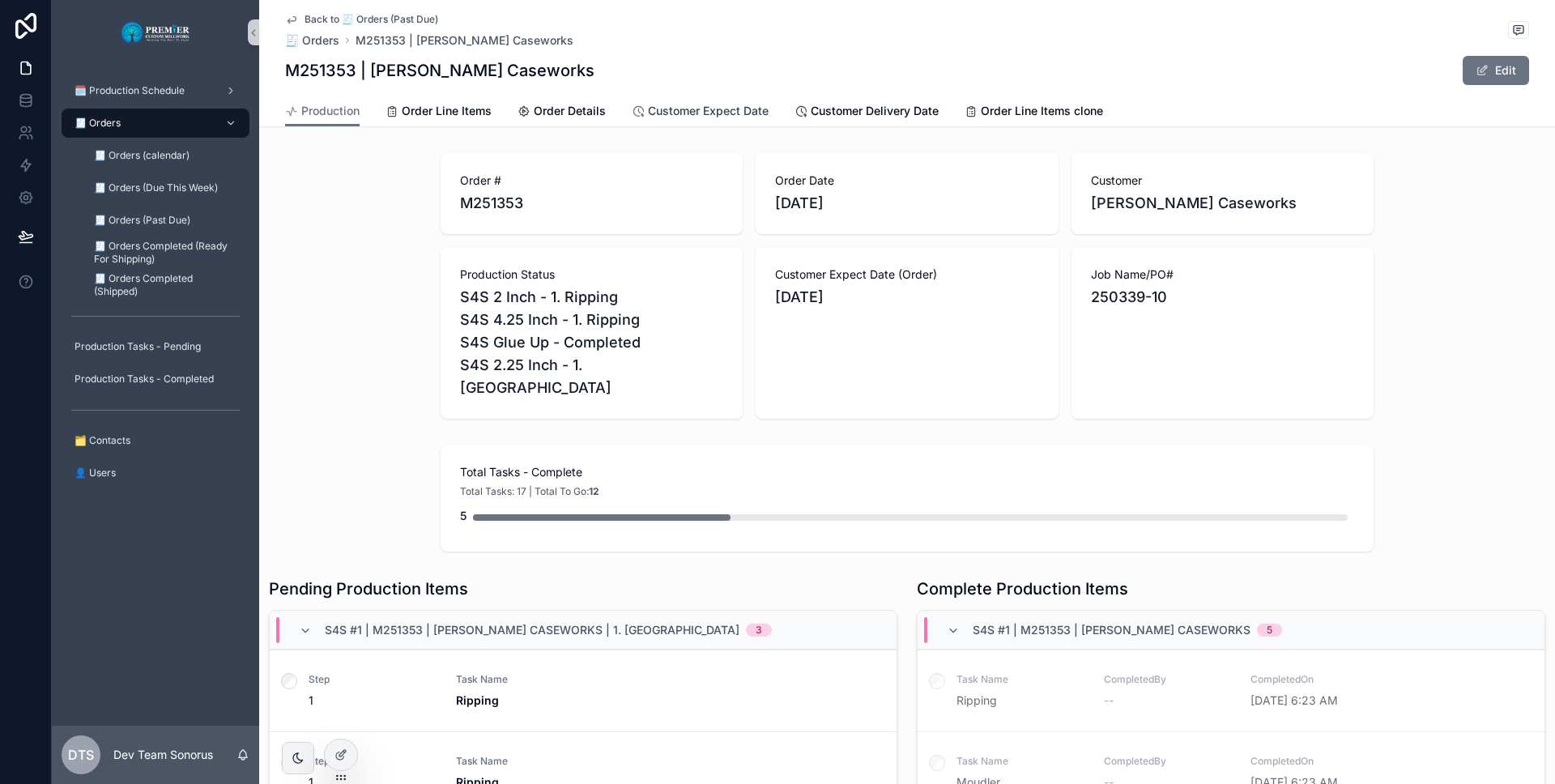
click at [685, 116] on span "Customer Expect Date" at bounding box center [708, 111] width 121 height 16
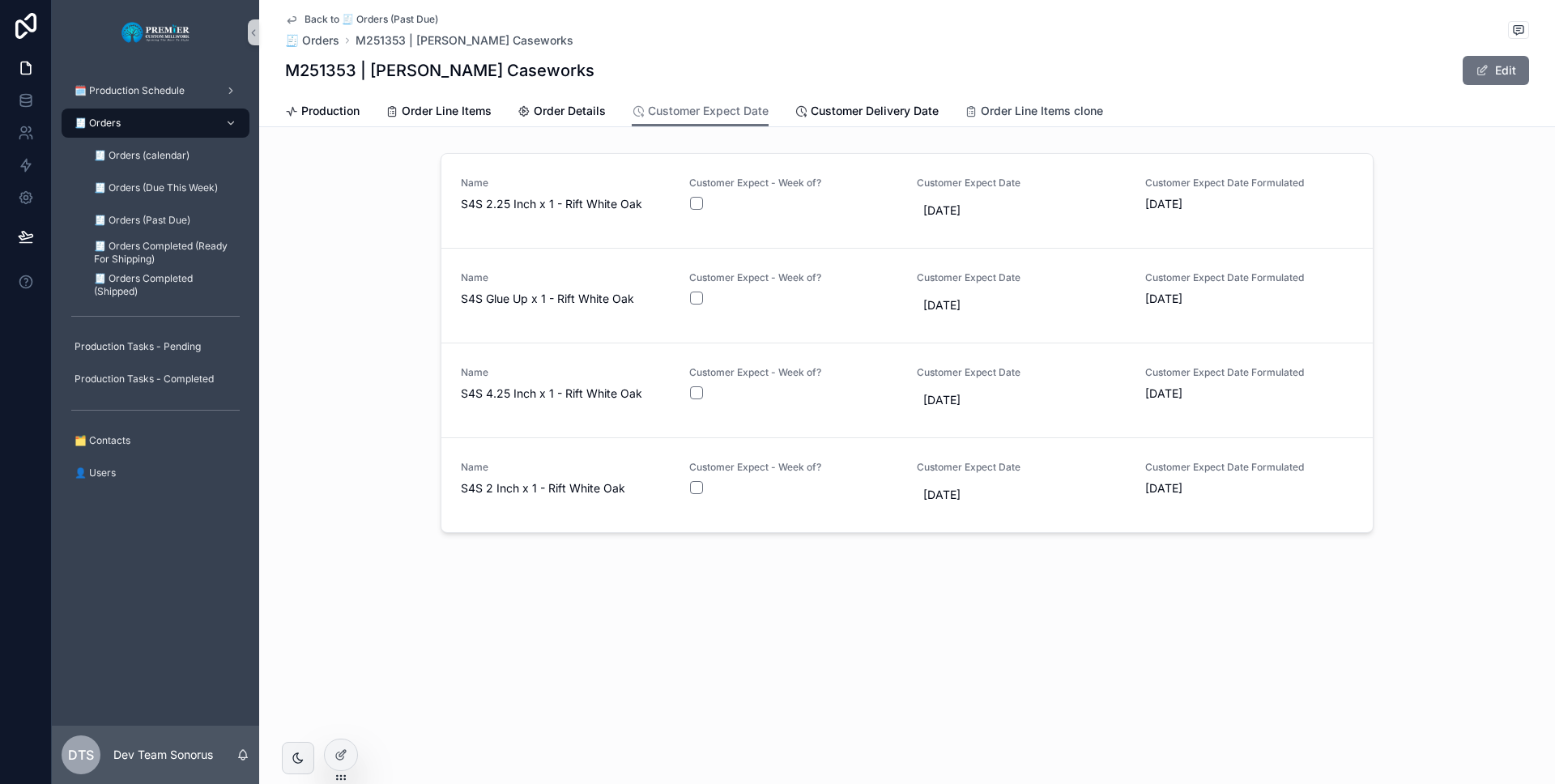
click at [1027, 114] on span "Order Line Items clone" at bounding box center [1042, 111] width 123 height 16
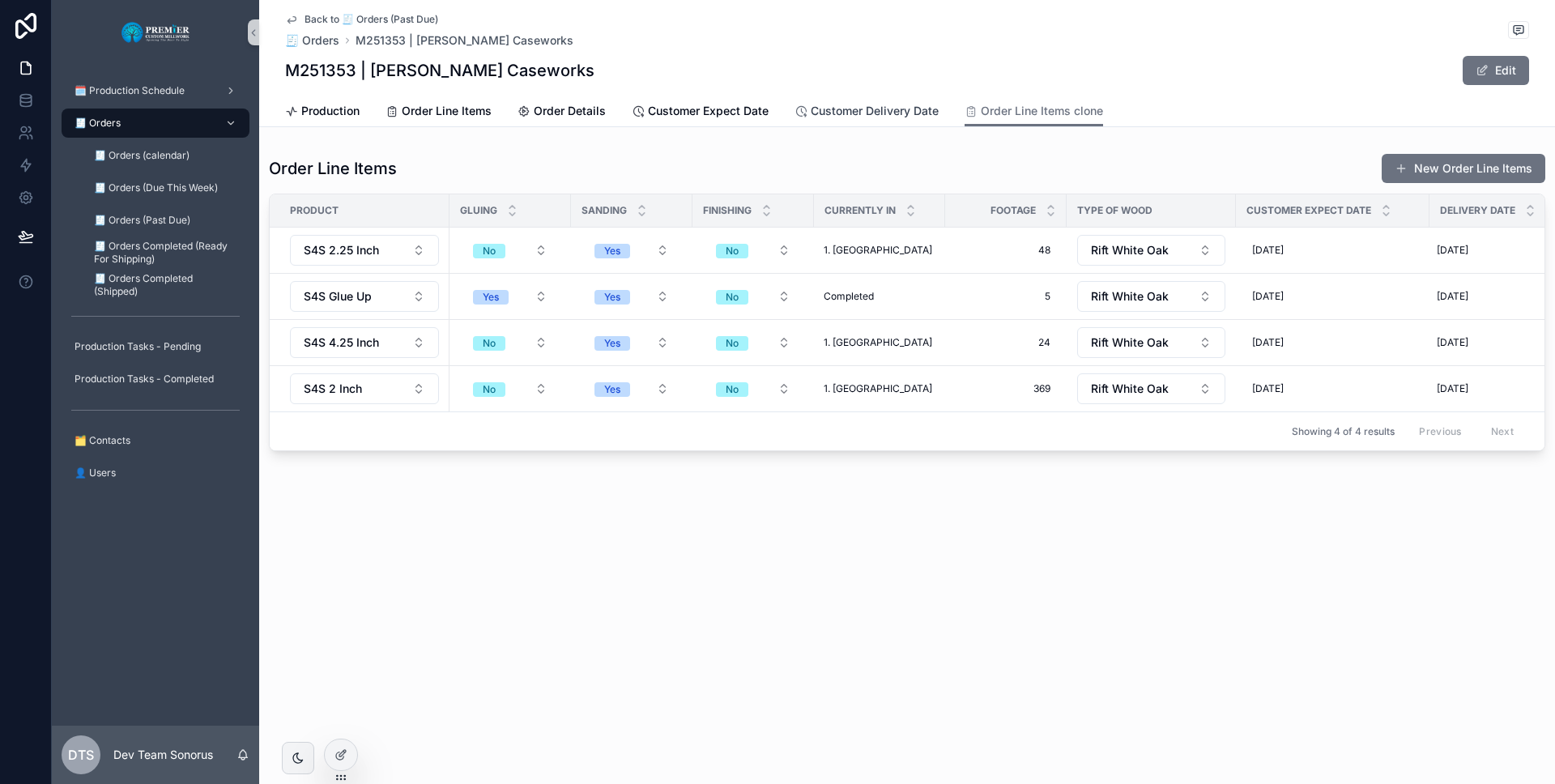
click at [924, 106] on span "Customer Delivery Date" at bounding box center [874, 111] width 128 height 16
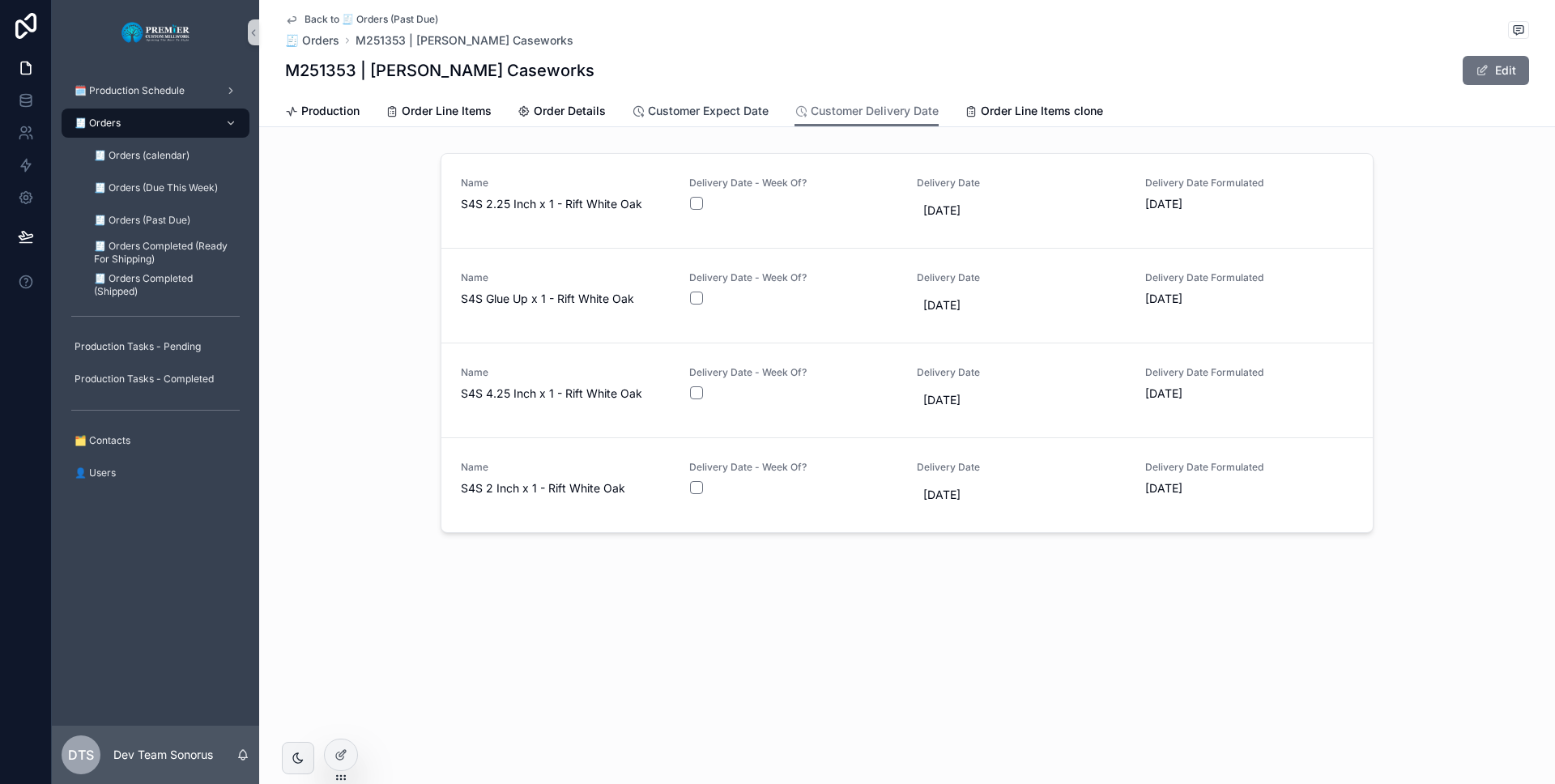
click at [732, 113] on span "Customer Expect Date" at bounding box center [708, 111] width 121 height 16
click at [604, 105] on span "Order Details" at bounding box center [569, 111] width 72 height 16
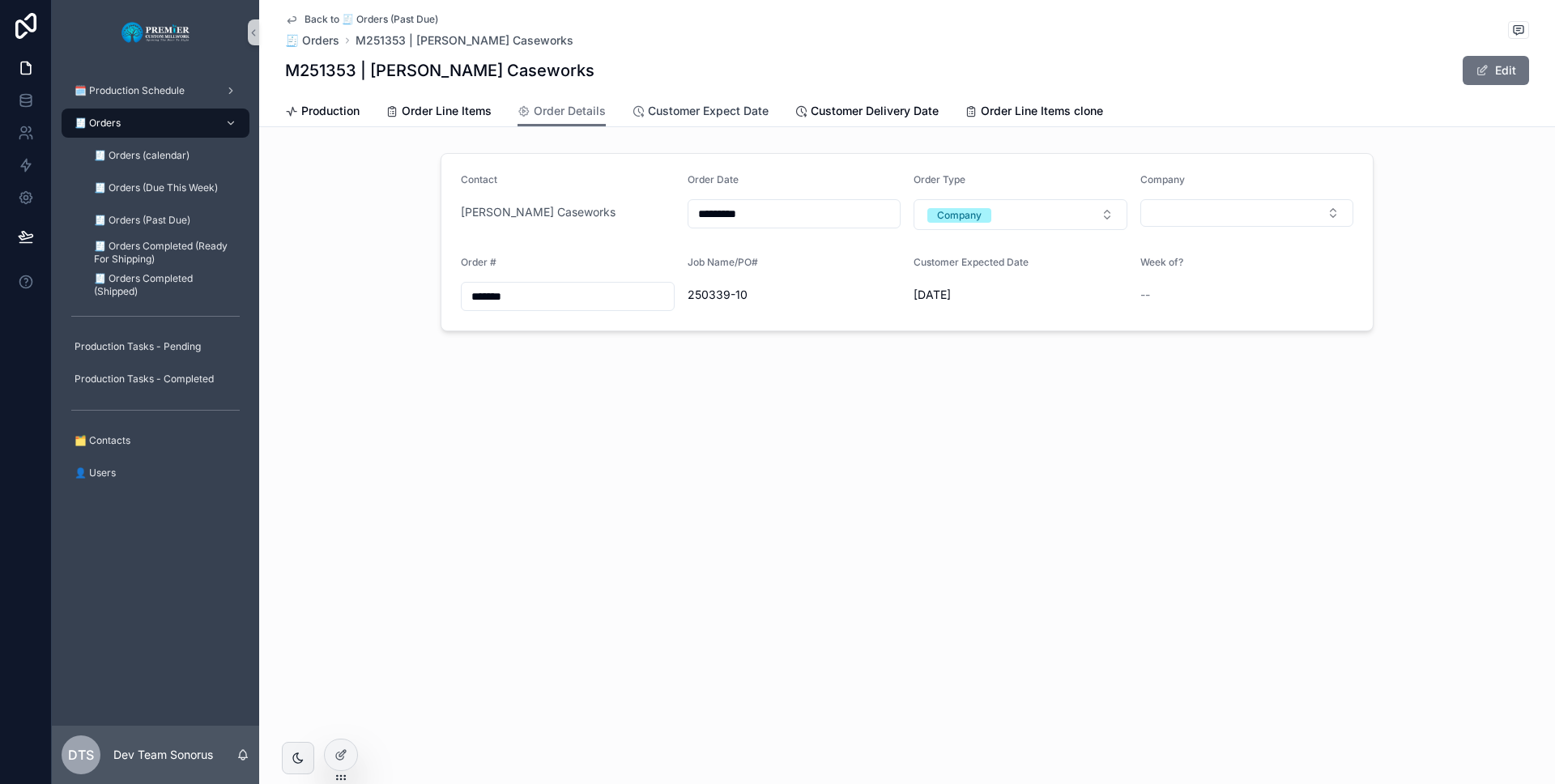
click at [709, 116] on span "Customer Expect Date" at bounding box center [708, 111] width 121 height 16
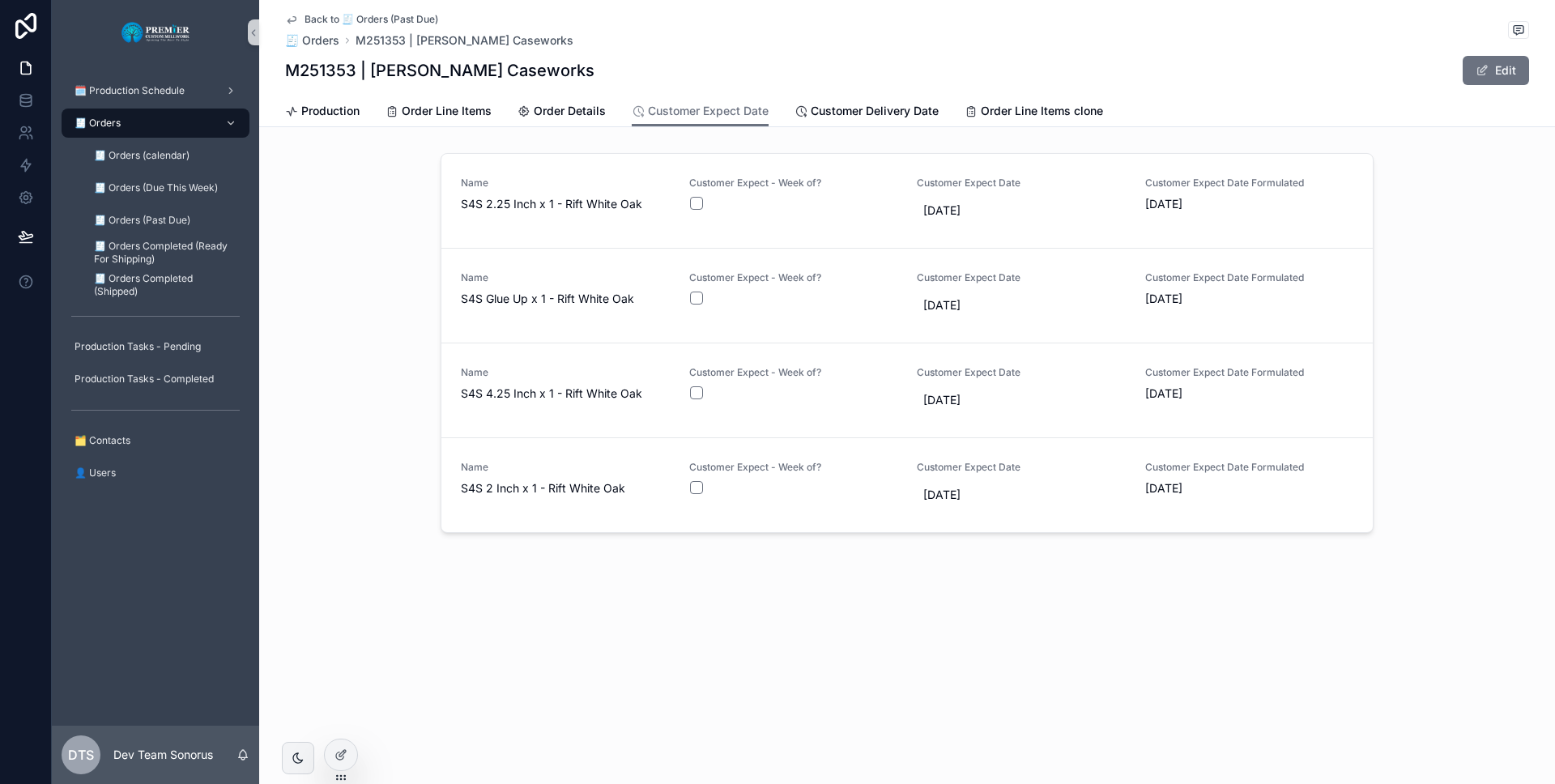
click at [615, 109] on div "Production Order Line Items Order Details Customer Expect Date Customer Deliver…" at bounding box center [908, 111] width 1244 height 31
click at [558, 109] on span "Order Details" at bounding box center [569, 111] width 72 height 16
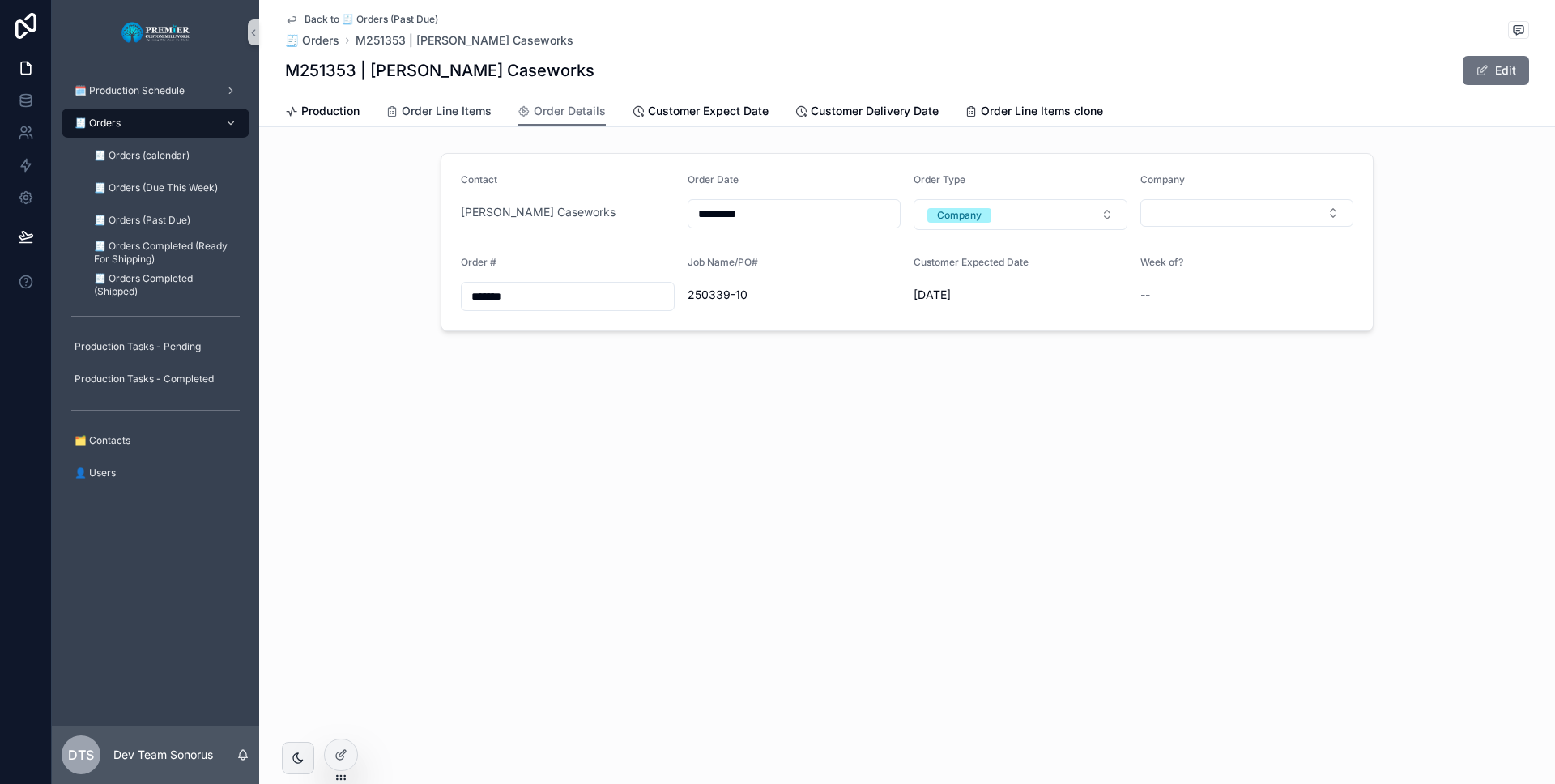
click at [475, 107] on span "Order Line Items" at bounding box center [446, 111] width 90 height 16
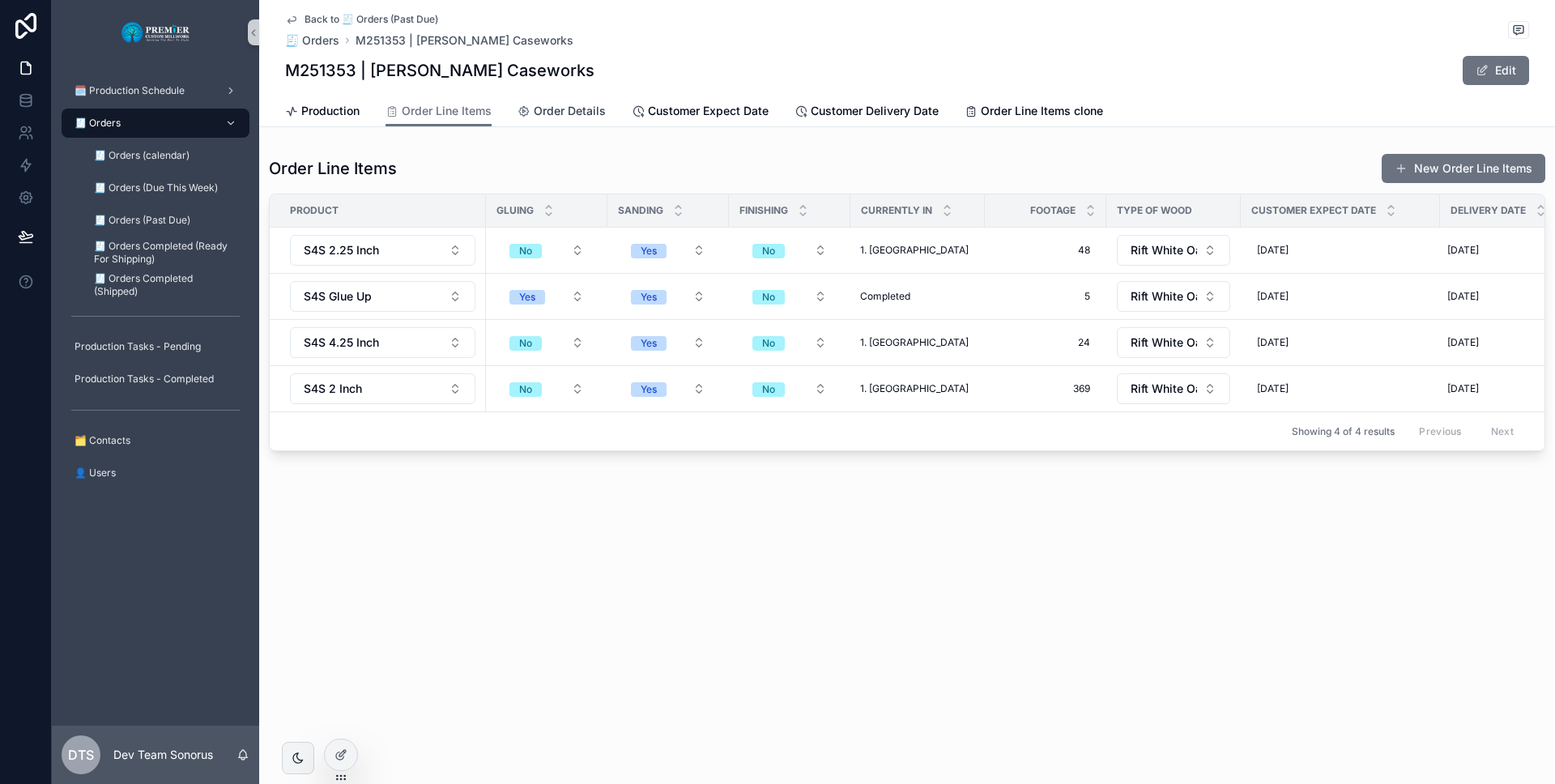
click at [600, 113] on span "Order Details" at bounding box center [569, 111] width 72 height 16
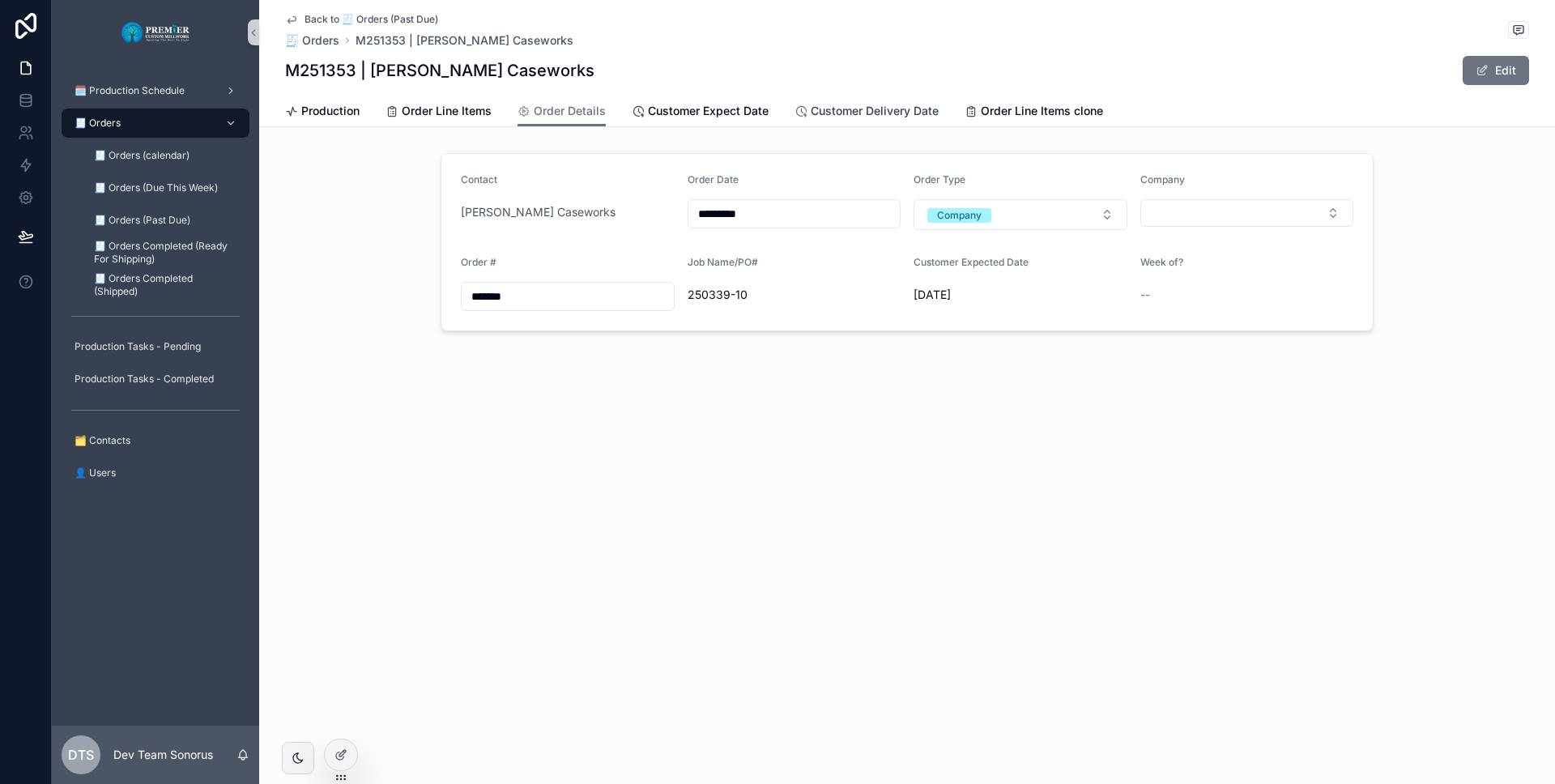
click at [831, 109] on span "Customer Delivery Date" at bounding box center [874, 111] width 128 height 16
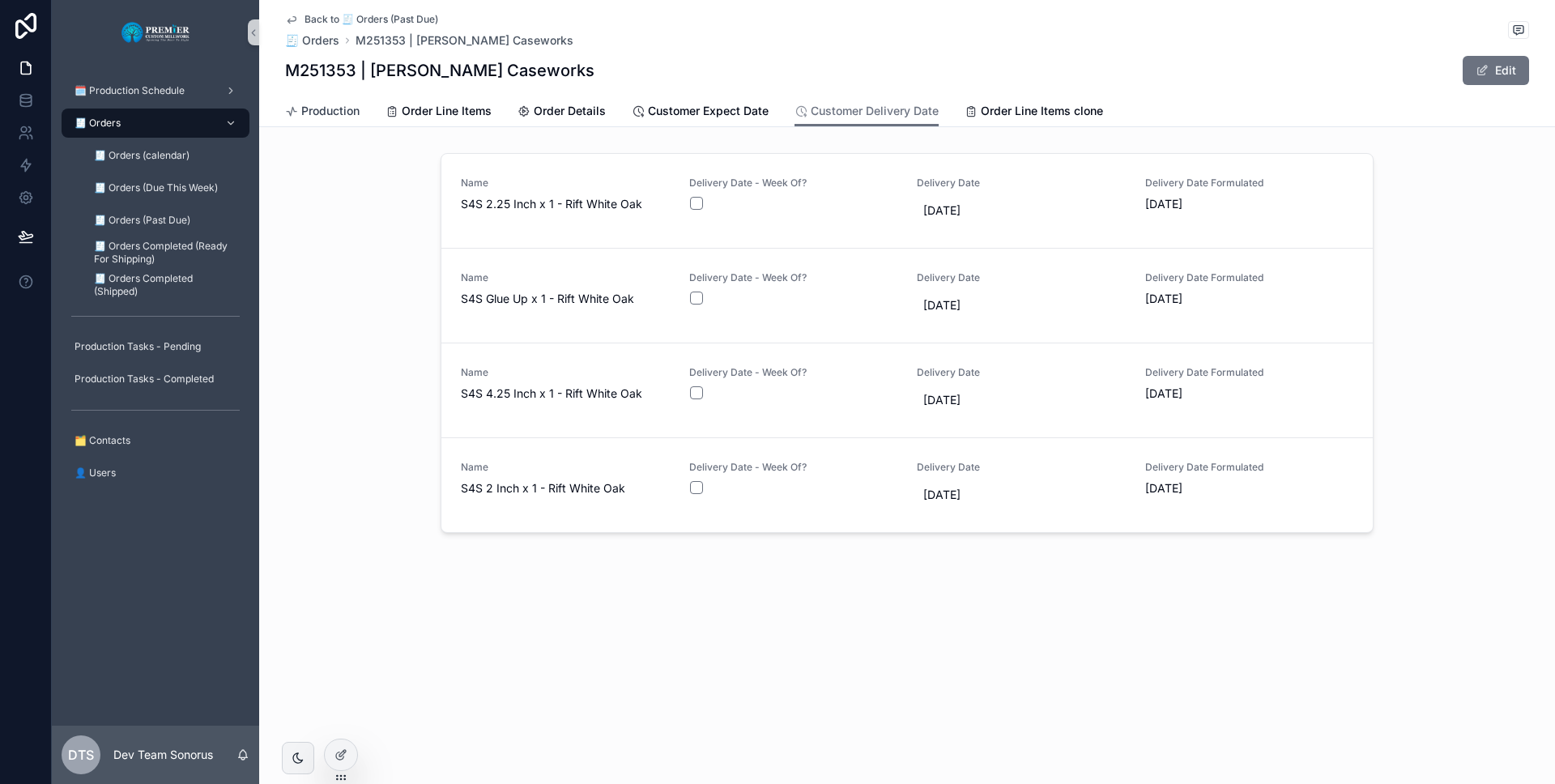
click at [355, 109] on span "Production" at bounding box center [330, 111] width 58 height 16
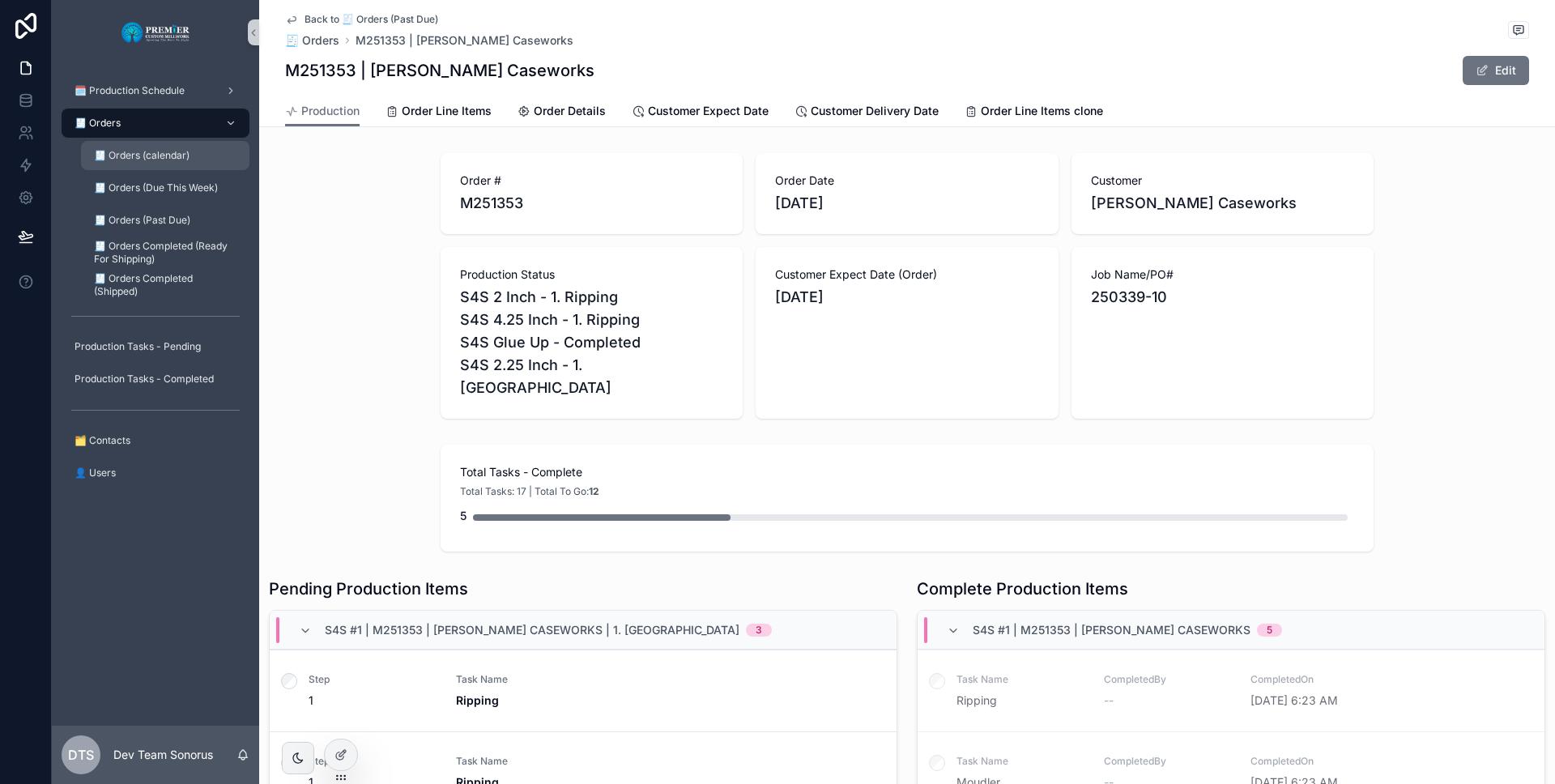
click at [180, 160] on span "🧾 Orders (calendar)" at bounding box center [141, 154] width 95 height 13
